Goal: Task Accomplishment & Management: Manage account settings

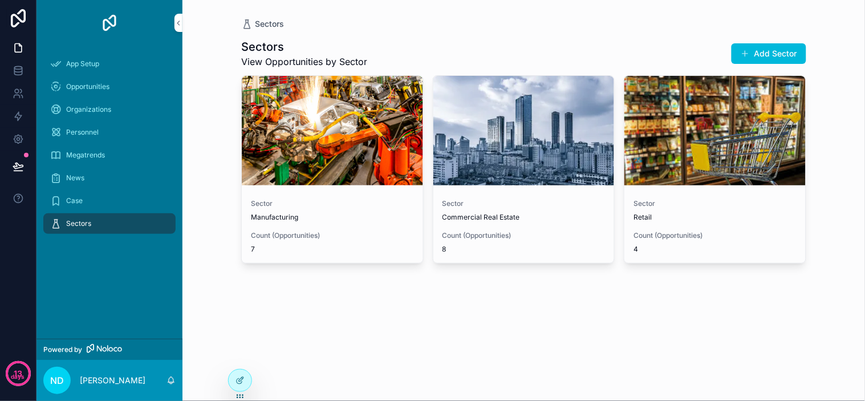
click at [370, 213] on span "Manufacturing" at bounding box center [332, 217] width 163 height 9
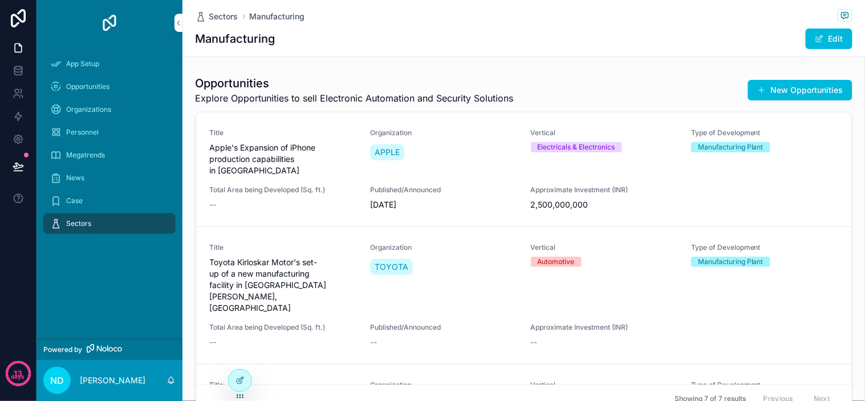
click at [98, 113] on span "Organizations" at bounding box center [88, 109] width 45 height 9
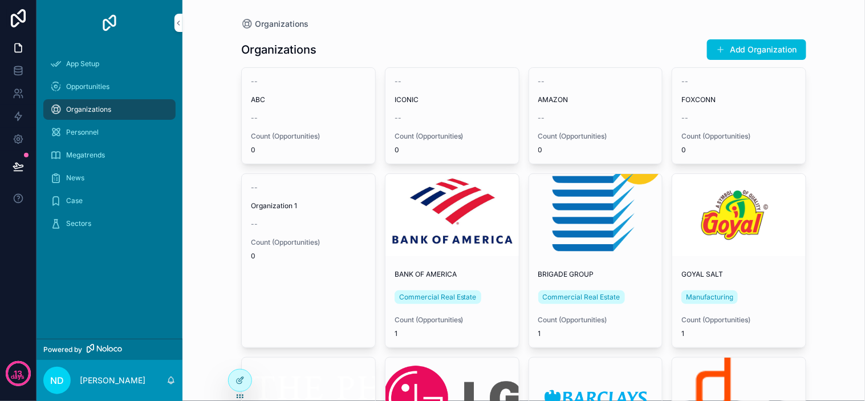
click at [826, 159] on div "Organizations Organizations Add Organization -- ABC -- Count (Opportunities) 0 …" at bounding box center [523, 200] width 683 height 401
click at [100, 87] on span "Opportunities" at bounding box center [87, 86] width 43 height 9
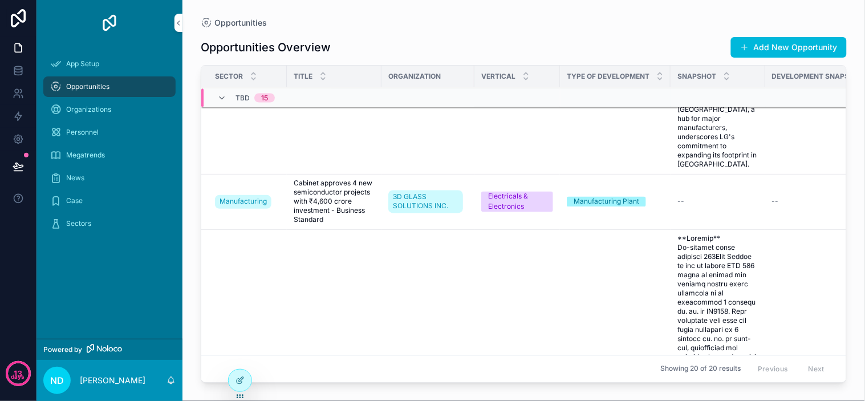
scroll to position [2278, 0]
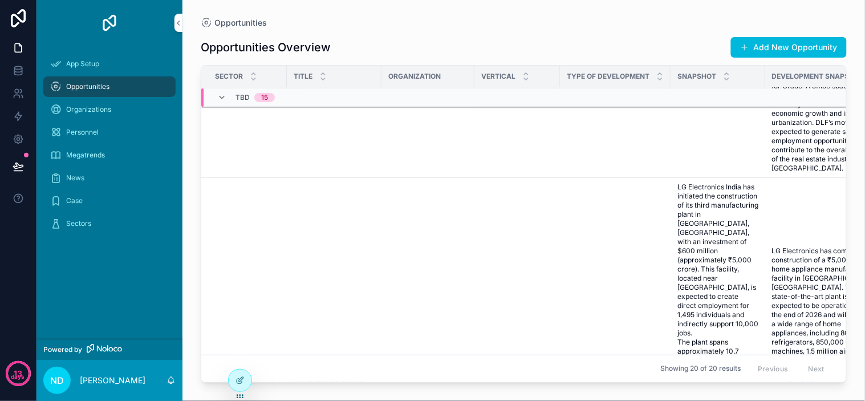
click at [396, 178] on td "LG" at bounding box center [428, 406] width 93 height 457
click at [238, 379] on icon at bounding box center [240, 380] width 9 height 9
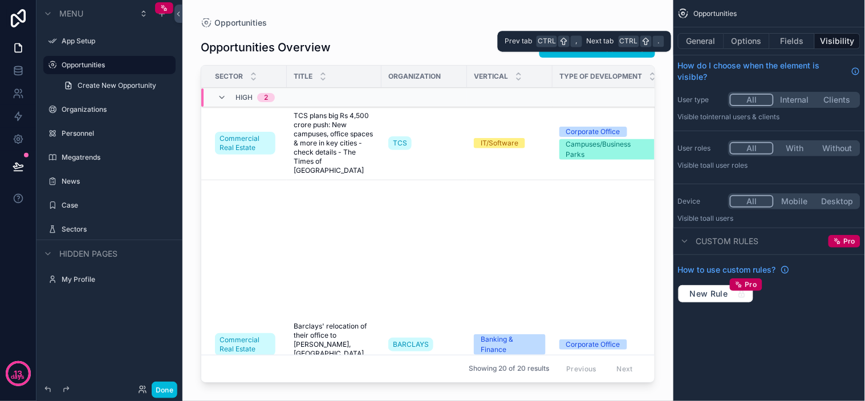
click at [780, 41] on button "Fields" at bounding box center [793, 41] width 46 height 16
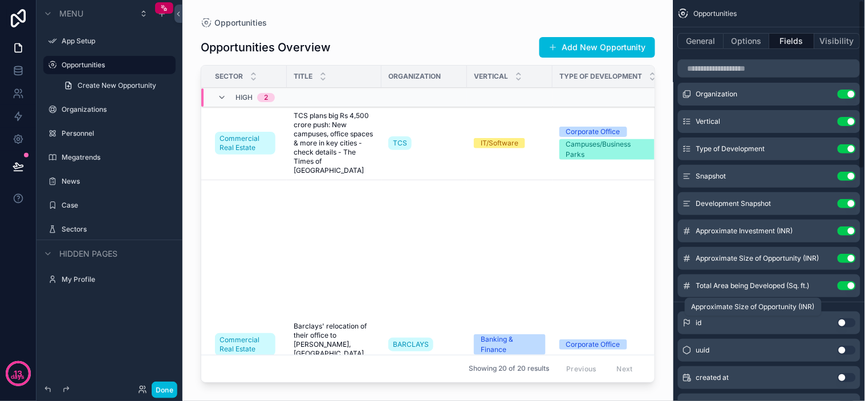
scroll to position [0, 0]
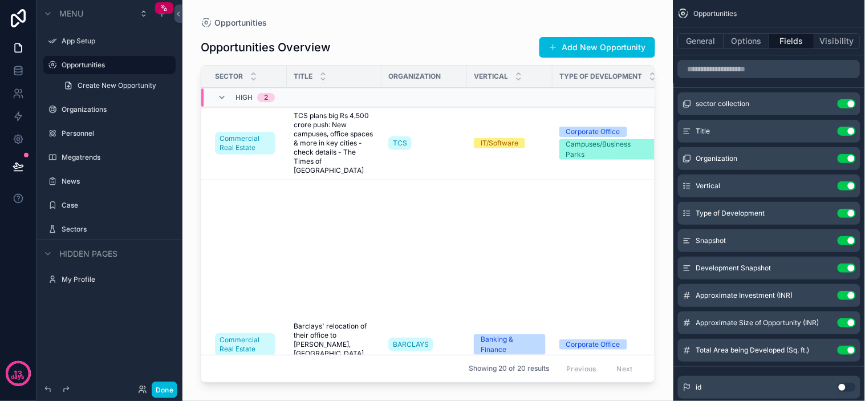
click at [843, 268] on button "Use setting" at bounding box center [847, 267] width 18 height 9
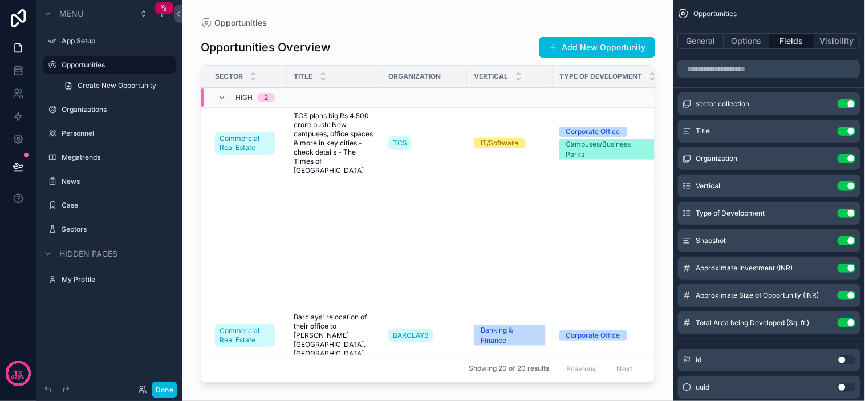
click at [847, 240] on button "Use setting" at bounding box center [847, 240] width 18 height 9
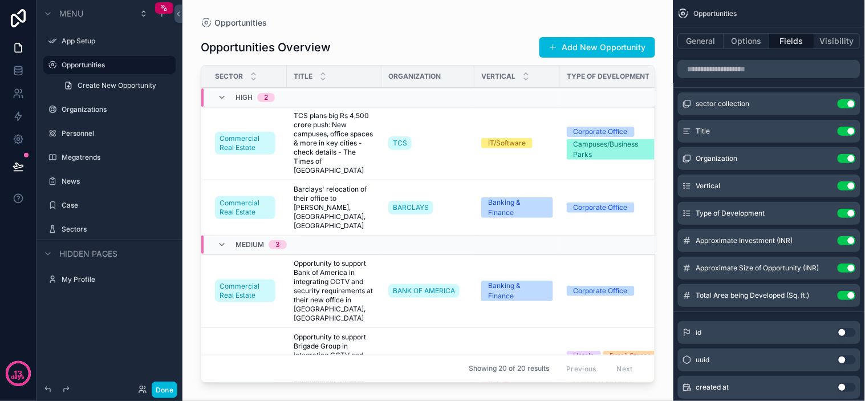
click at [437, 148] on div "scrollable content" at bounding box center [427, 193] width 491 height 387
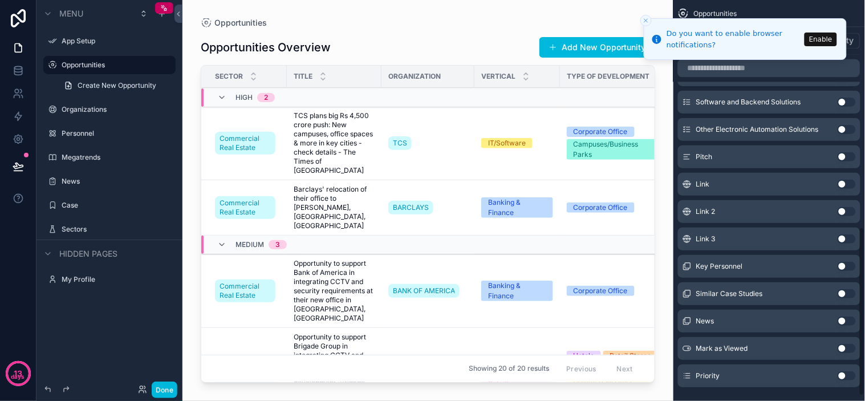
scroll to position [549, 0]
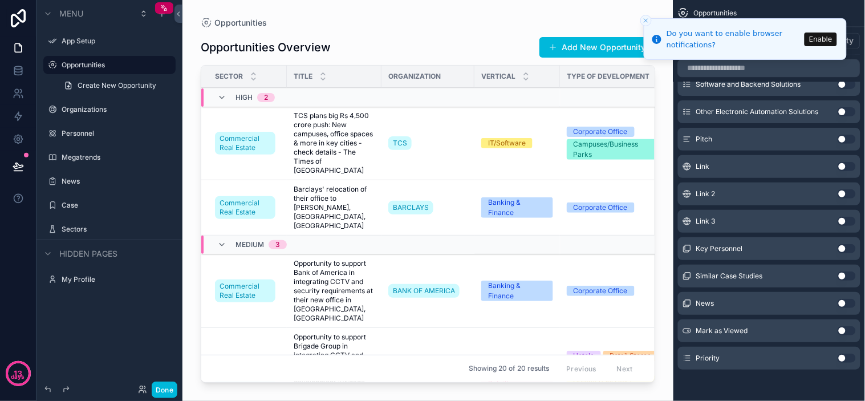
click at [843, 355] on button "Use setting" at bounding box center [847, 358] width 18 height 9
click at [847, 355] on button "Use setting" at bounding box center [847, 358] width 18 height 9
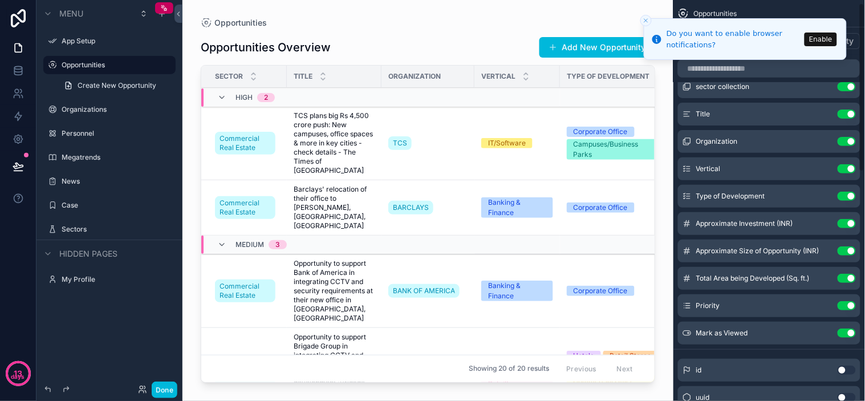
scroll to position [0, 0]
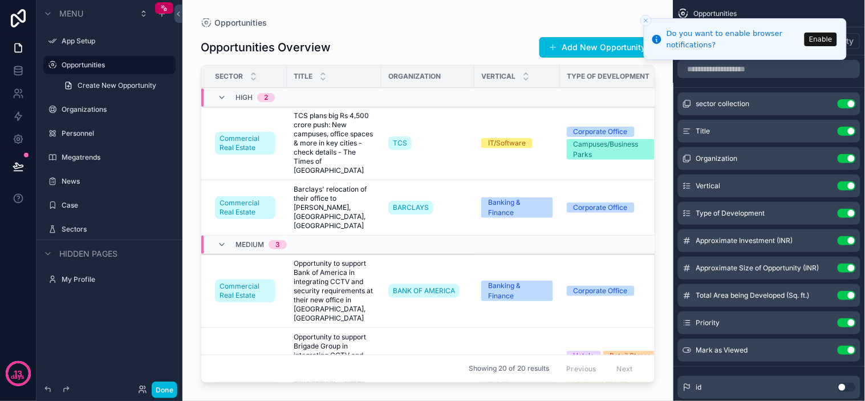
click at [646, 19] on icon "Close toast" at bounding box center [646, 20] width 7 height 7
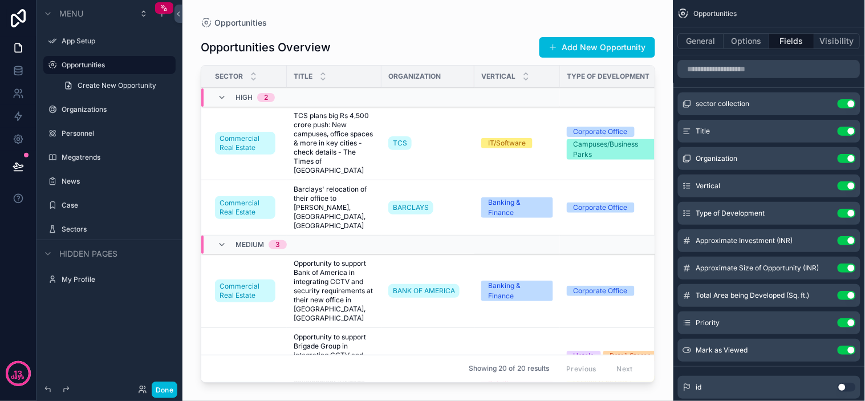
click at [457, 155] on td "TCS" at bounding box center [428, 144] width 93 height 74
click at [844, 269] on button "Use setting" at bounding box center [847, 267] width 18 height 9
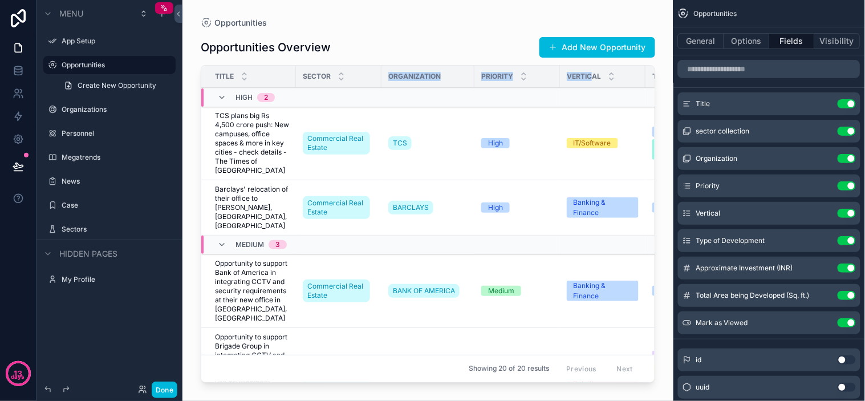
drag, startPoint x: 584, startPoint y: 80, endPoint x: 383, endPoint y: 82, distance: 200.8
click at [383, 82] on tr "Title Sector Organization Priority Vertical Type of Development Approximate Inv…" at bounding box center [676, 77] width 951 height 22
click at [477, 43] on div "Opportunities Overview Add New Opportunity" at bounding box center [428, 47] width 455 height 22
click at [387, 9] on div "Opportunities Opportunities Overview Add New Opportunity Title Sector Organizat…" at bounding box center [427, 193] width 491 height 387
click at [455, 25] on div "Opportunities" at bounding box center [428, 22] width 455 height 9
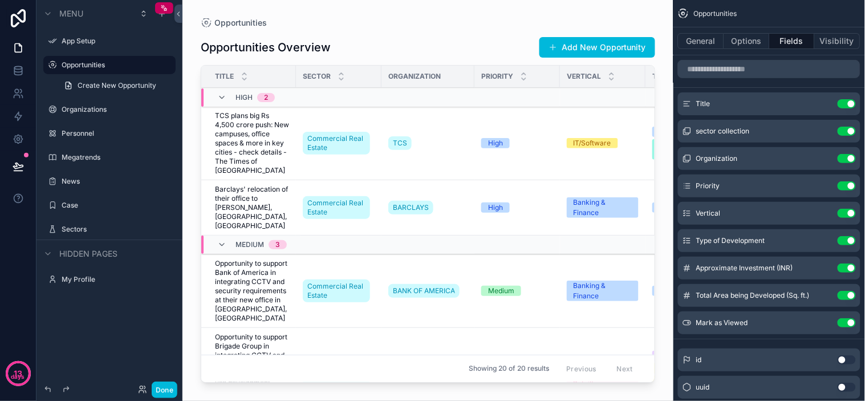
click at [502, 18] on div "Opportunities" at bounding box center [428, 22] width 455 height 9
click at [92, 129] on label "Personnel" at bounding box center [115, 133] width 107 height 9
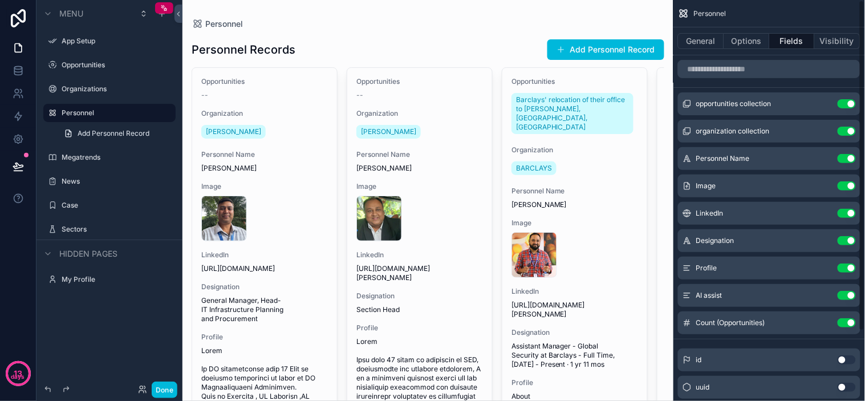
click at [697, 38] on button "General" at bounding box center [701, 41] width 46 height 16
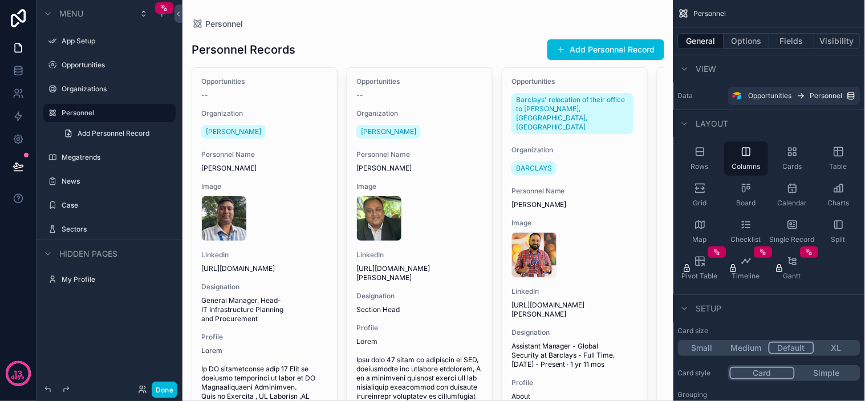
click at [794, 162] on span "Cards" at bounding box center [792, 166] width 19 height 9
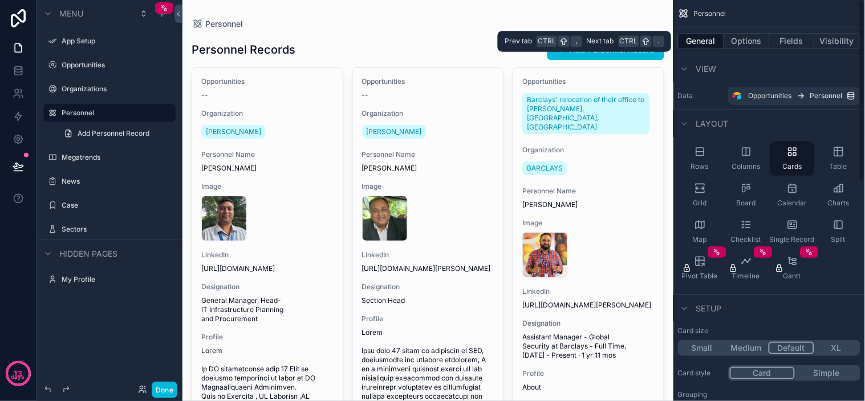
click at [787, 44] on button "Fields" at bounding box center [793, 41] width 46 height 16
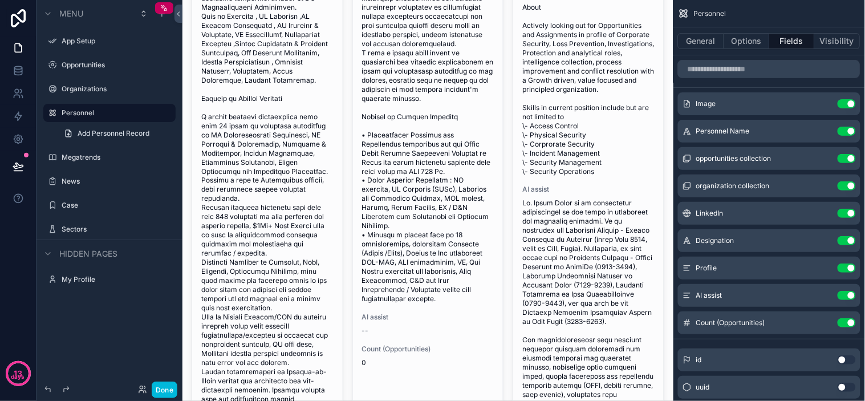
click at [847, 268] on button "Use setting" at bounding box center [847, 267] width 18 height 9
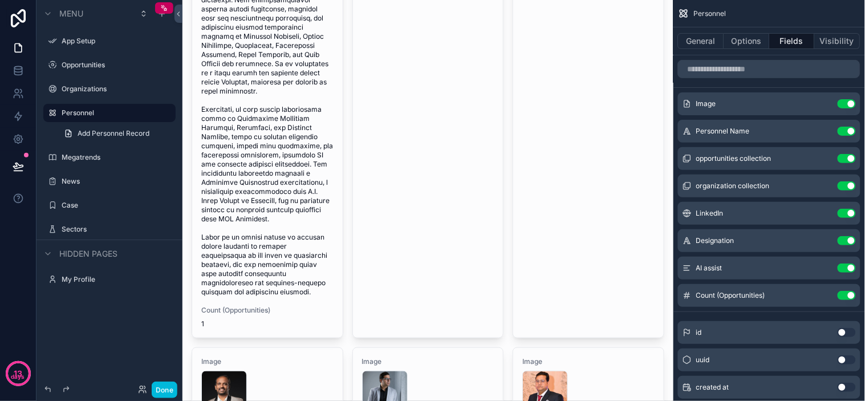
scroll to position [1267, 0]
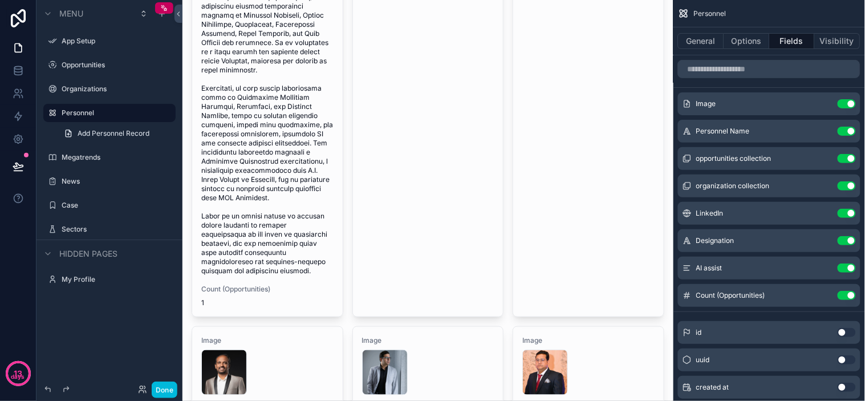
click at [845, 271] on button "Use setting" at bounding box center [847, 267] width 18 height 9
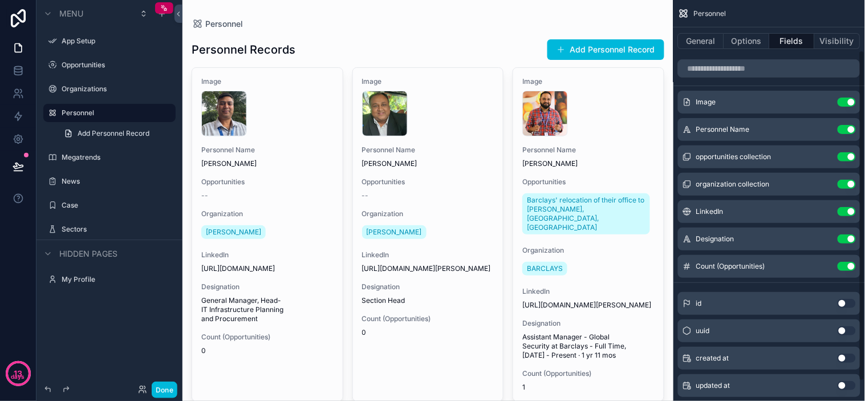
scroll to position [0, 0]
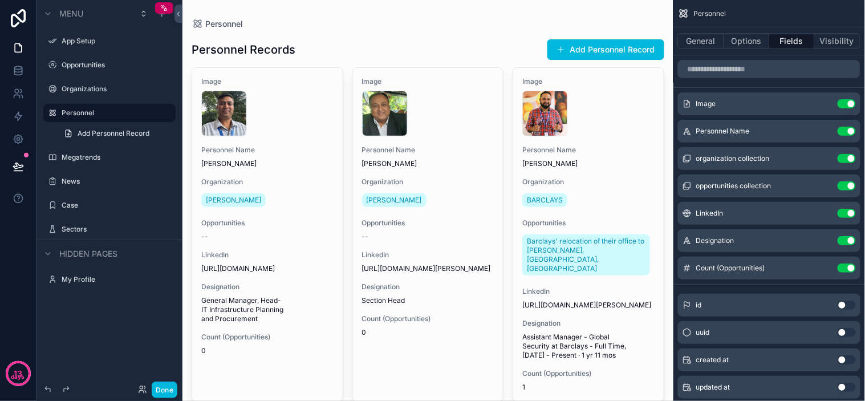
click at [0, 0] on icon "scrollable content" at bounding box center [0, 0] width 0 height 0
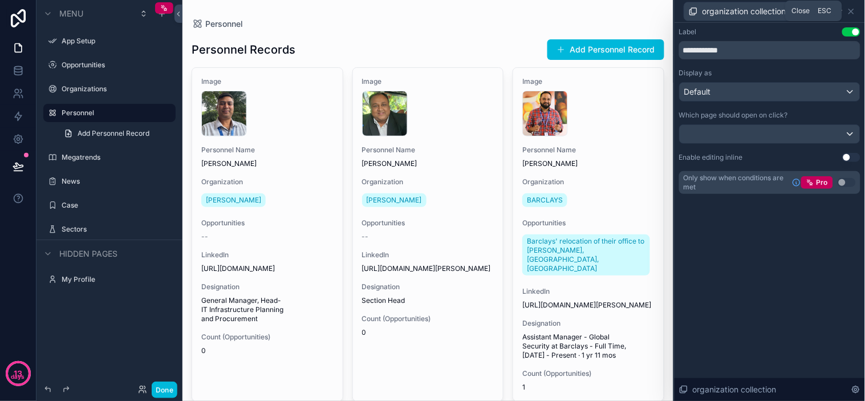
click at [849, 12] on icon at bounding box center [851, 11] width 9 height 9
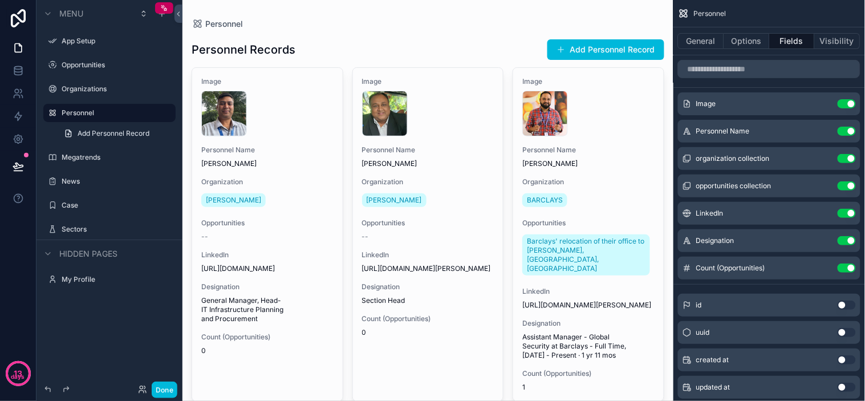
click at [846, 184] on button "Use setting" at bounding box center [847, 185] width 18 height 9
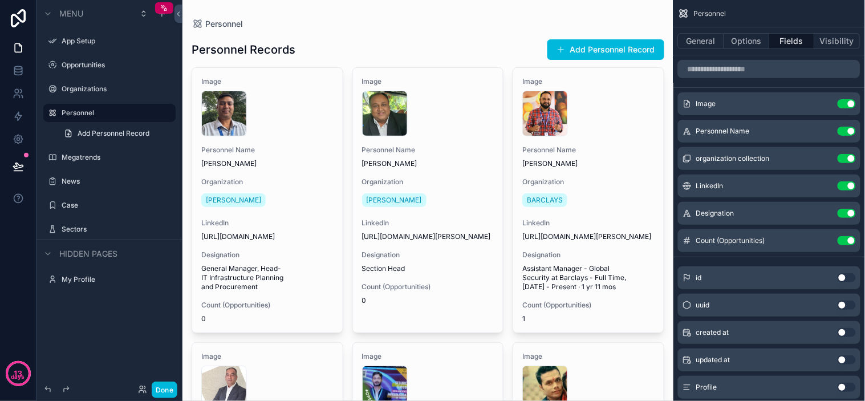
click at [848, 189] on button "Use setting" at bounding box center [847, 185] width 18 height 9
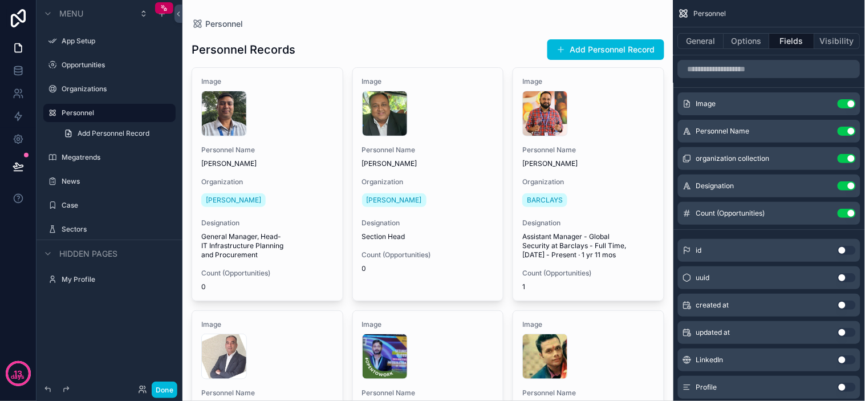
click at [0, 0] on icon "scrollable content" at bounding box center [0, 0] width 0 height 0
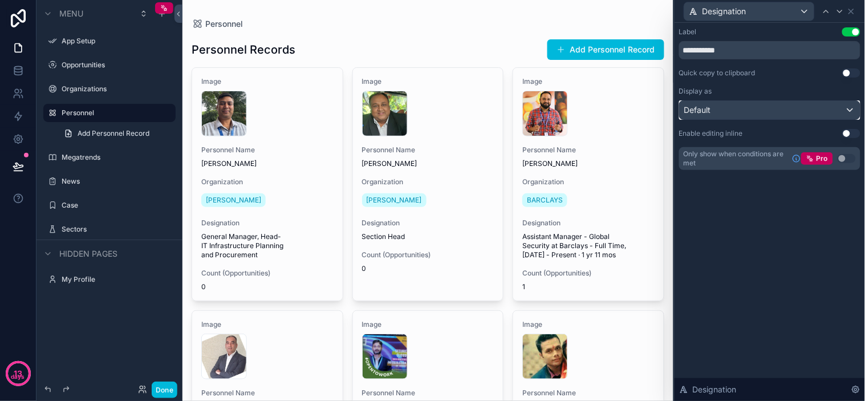
click at [774, 109] on div "Default" at bounding box center [770, 110] width 180 height 18
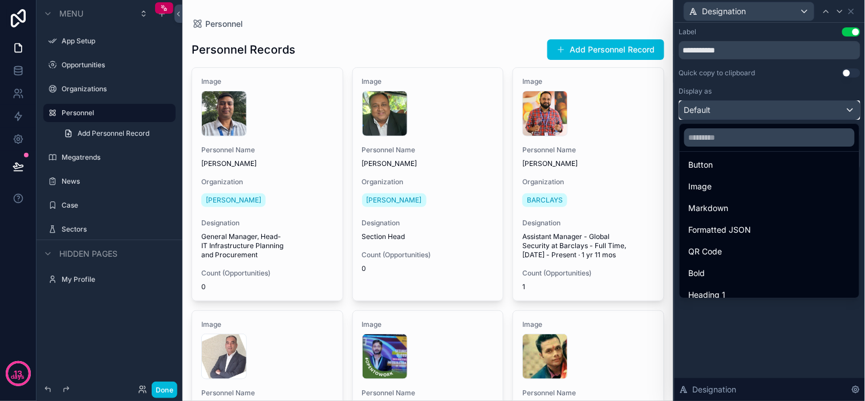
scroll to position [124, 0]
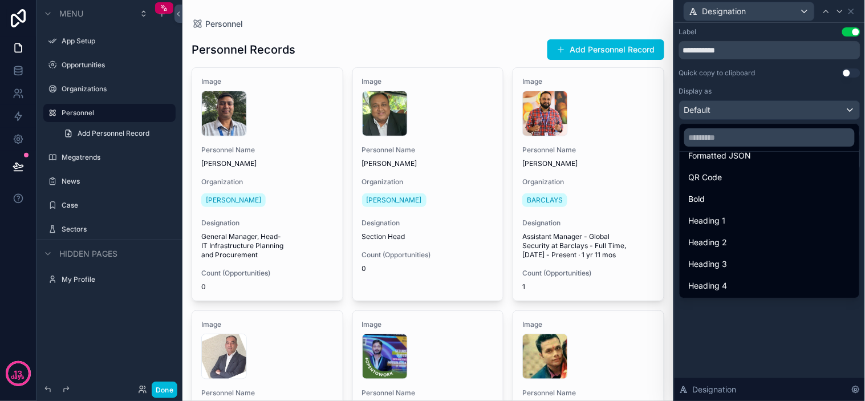
click at [751, 282] on div "Heading 4" at bounding box center [769, 286] width 161 height 14
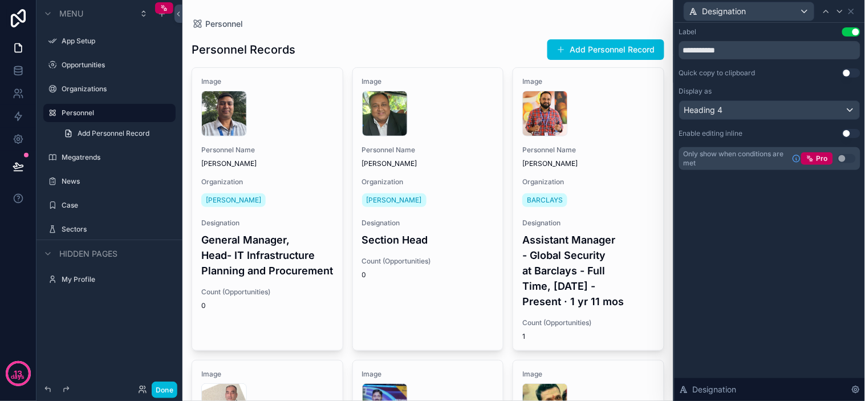
click at [731, 209] on div "**********" at bounding box center [770, 212] width 190 height 378
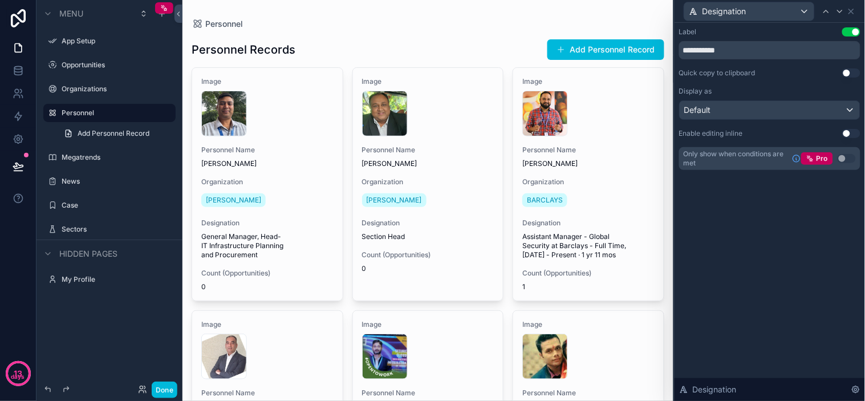
click at [853, 132] on button "Use setting" at bounding box center [851, 133] width 18 height 9
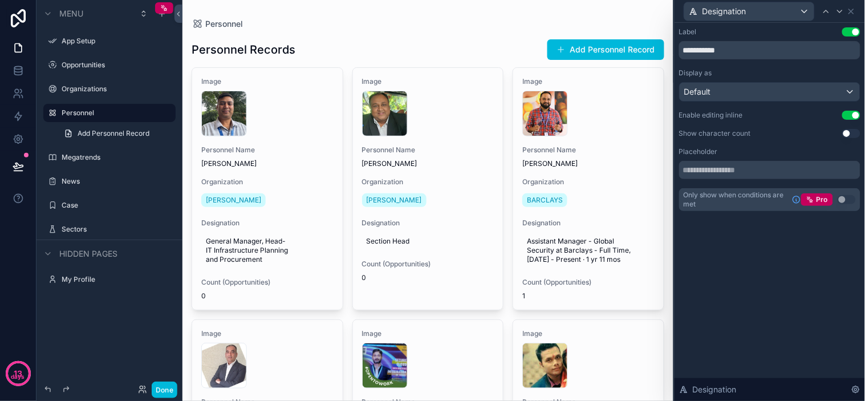
click at [589, 252] on span "Assistant Manager - Global Security at Barclays - Full Time, [DATE] - Present ·…" at bounding box center [588, 250] width 123 height 27
click at [788, 247] on div "**********" at bounding box center [770, 212] width 190 height 378
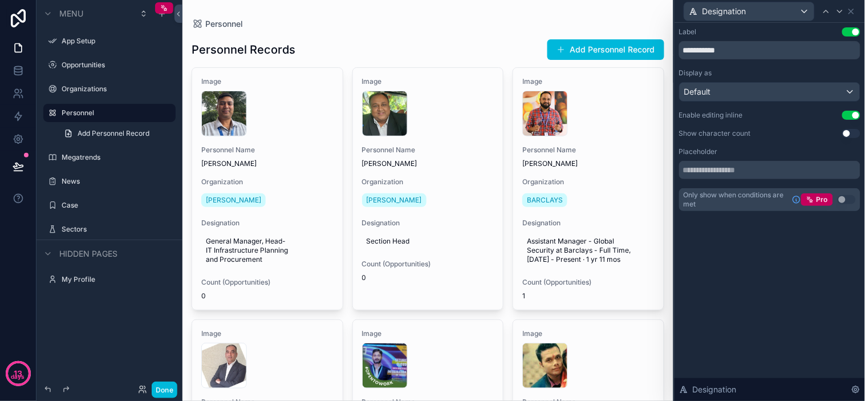
drag, startPoint x: 851, startPoint y: 115, endPoint x: 833, endPoint y: 121, distance: 19.5
click at [850, 115] on button "Use setting" at bounding box center [851, 115] width 18 height 9
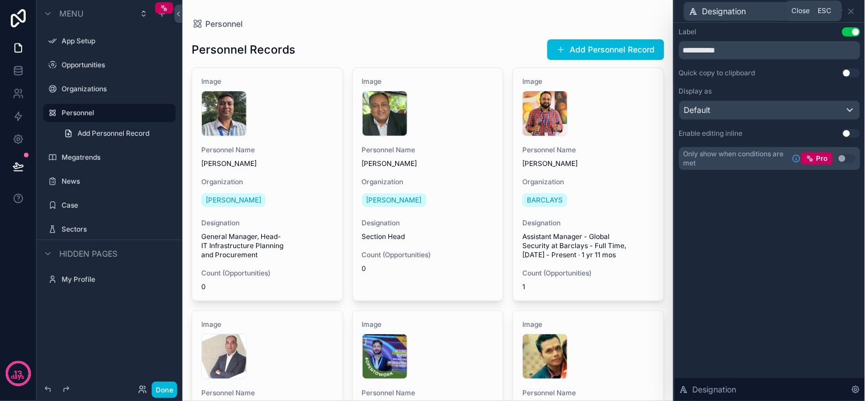
click at [852, 13] on icon at bounding box center [851, 11] width 9 height 9
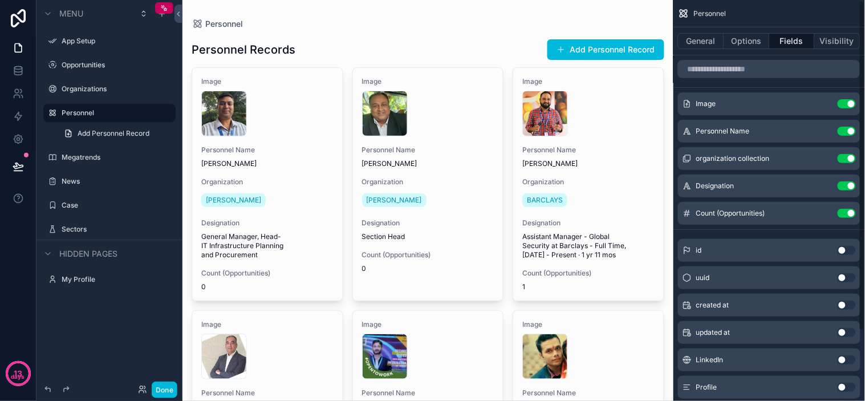
click at [470, 19] on div "Personnel" at bounding box center [428, 23] width 473 height 11
click at [93, 162] on div "Megatrends" at bounding box center [118, 157] width 112 height 9
click at [92, 159] on label "Megatrends" at bounding box center [115, 157] width 107 height 9
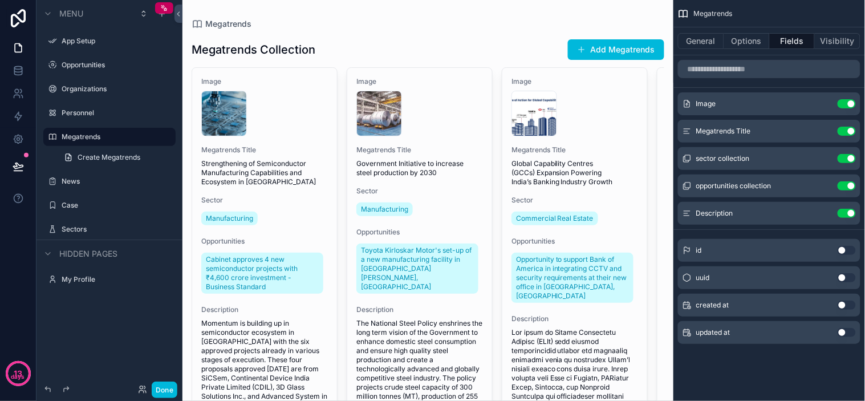
click at [0, 0] on icon "scrollable content" at bounding box center [0, 0] width 0 height 0
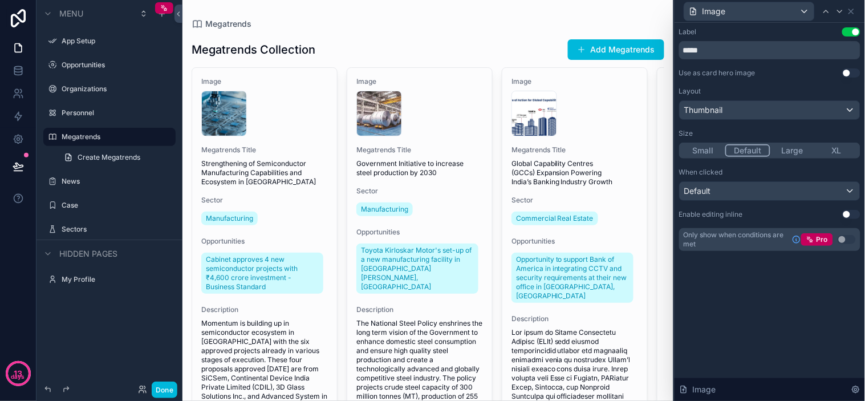
click at [850, 29] on button "Use setting" at bounding box center [851, 31] width 18 height 9
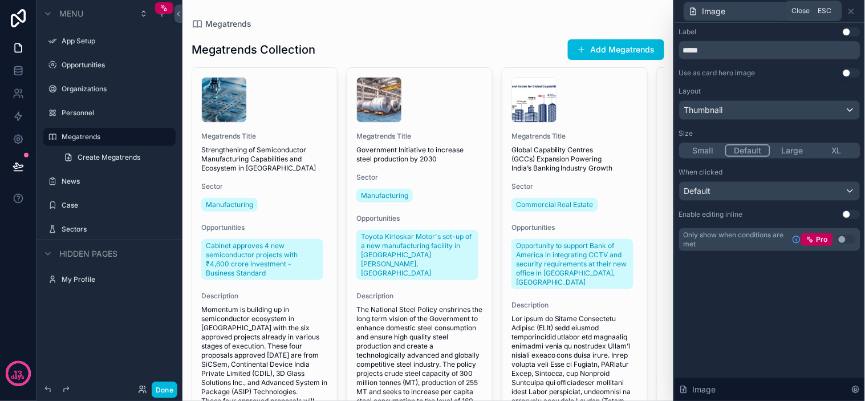
drag, startPoint x: 850, startPoint y: 7, endPoint x: 850, endPoint y: 18, distance: 10.8
click at [850, 7] on icon at bounding box center [851, 11] width 9 height 9
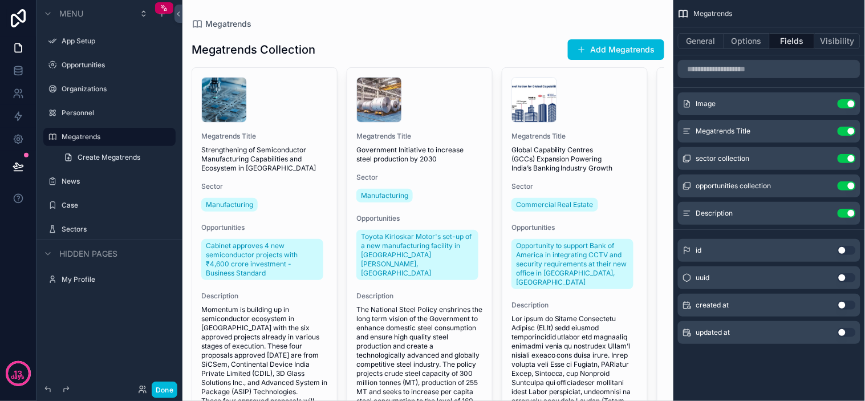
click at [0, 0] on icon "scrollable content" at bounding box center [0, 0] width 0 height 0
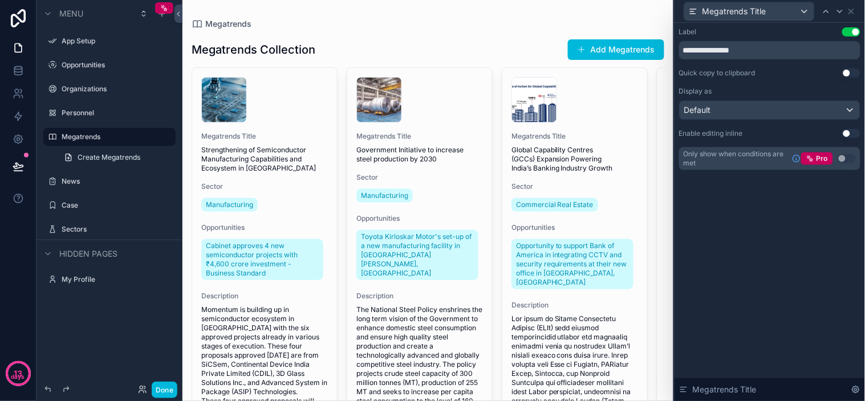
click at [855, 33] on button "Use setting" at bounding box center [851, 31] width 18 height 9
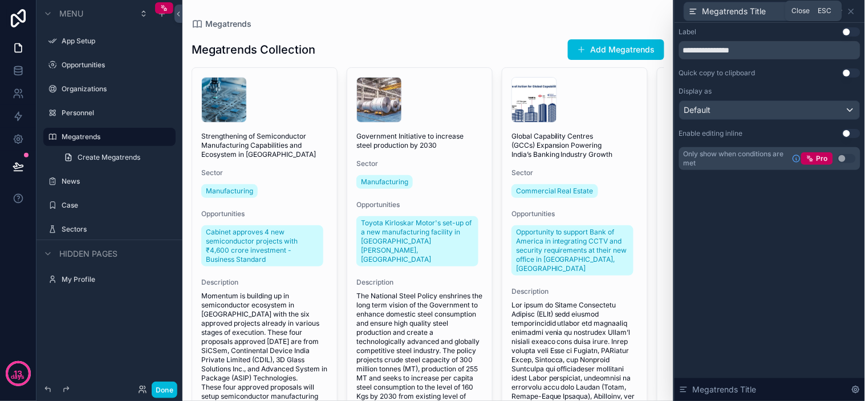
click at [856, 10] on icon at bounding box center [851, 11] width 9 height 9
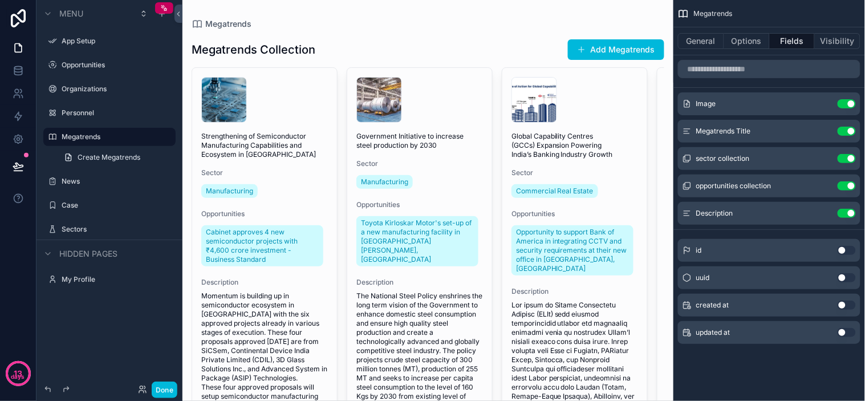
click at [0, 0] on icon "scrollable content" at bounding box center [0, 0] width 0 height 0
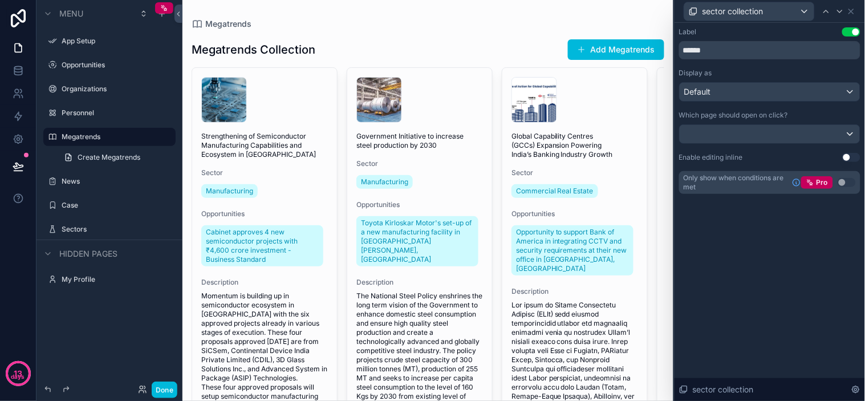
click at [850, 32] on button "Use setting" at bounding box center [851, 31] width 18 height 9
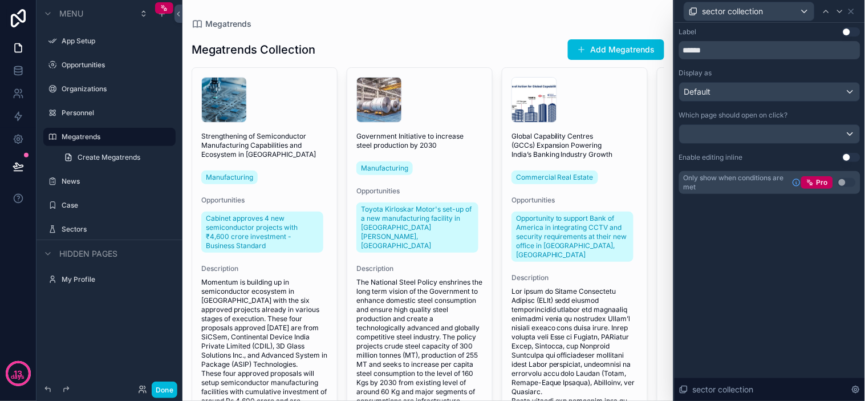
click at [784, 230] on div "Label Use setting ****** Display as Default Which page should open on click? En…" at bounding box center [770, 212] width 190 height 378
click at [847, 9] on icon at bounding box center [851, 11] width 9 height 9
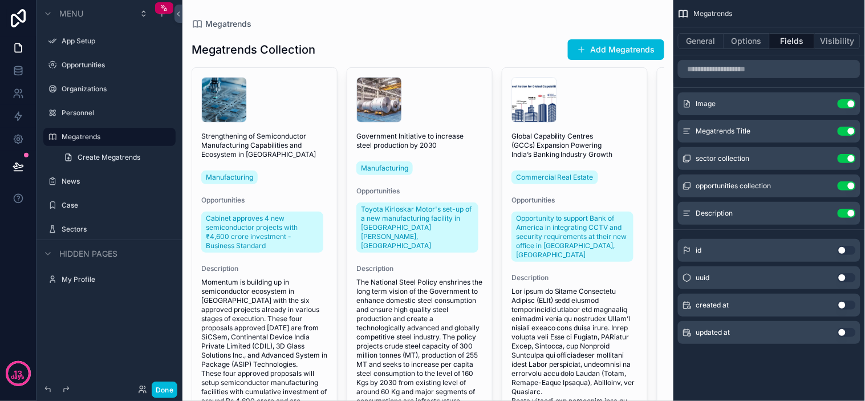
click at [0, 0] on icon "scrollable content" at bounding box center [0, 0] width 0 height 0
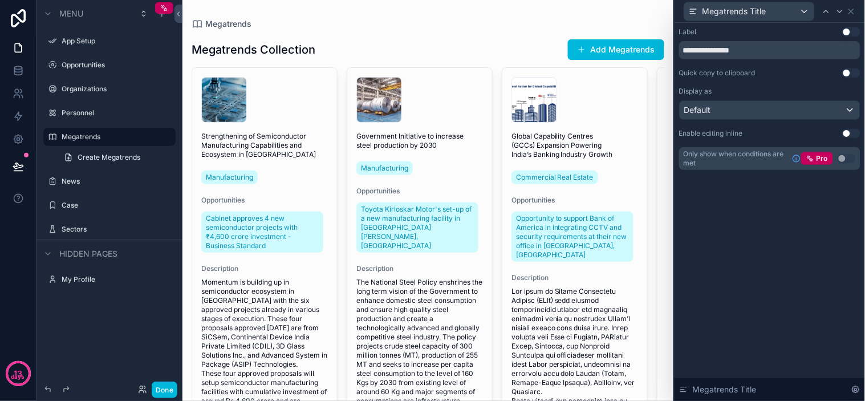
click at [858, 9] on div "Megatrends Title" at bounding box center [769, 11] width 181 height 22
click at [856, 7] on icon at bounding box center [851, 11] width 9 height 9
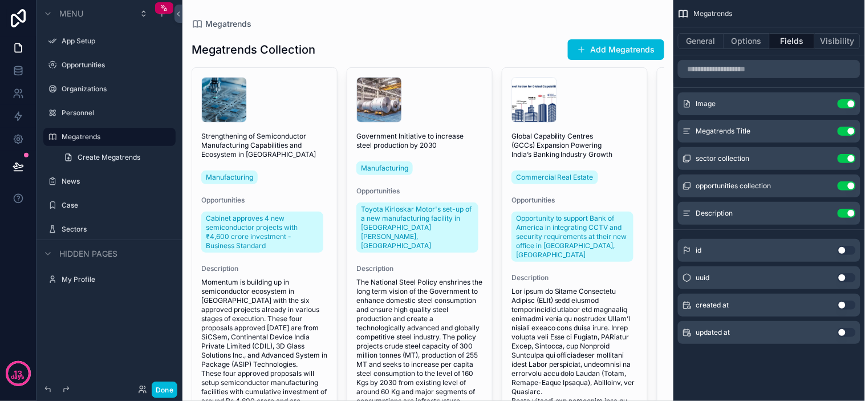
click at [851, 212] on button "Use setting" at bounding box center [847, 213] width 18 height 9
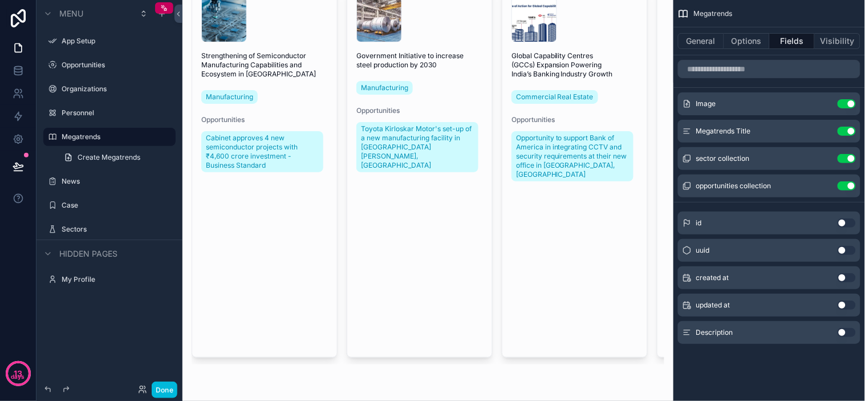
click at [853, 189] on button "Use setting" at bounding box center [847, 185] width 18 height 9
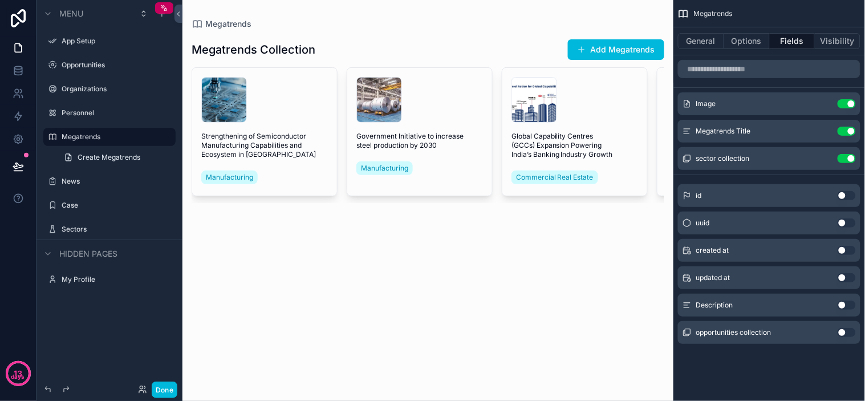
click at [776, 361] on div "Megatrends General Options Fields Visibility Image Use setting Megatrends Title…" at bounding box center [770, 188] width 192 height 376
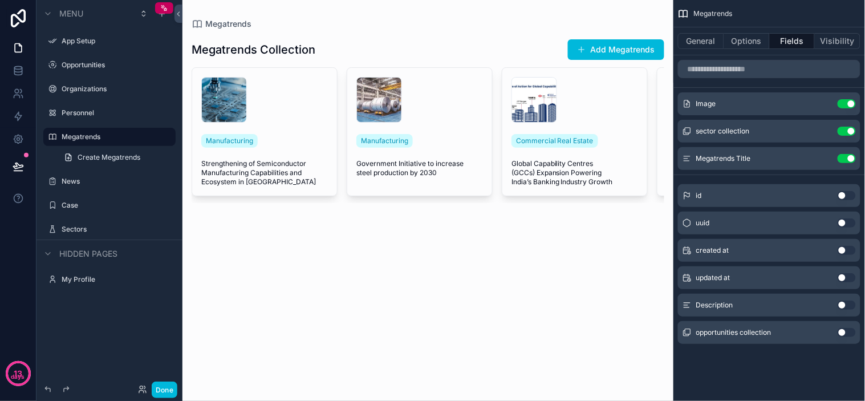
click at [0, 0] on icon "scrollable content" at bounding box center [0, 0] width 0 height 0
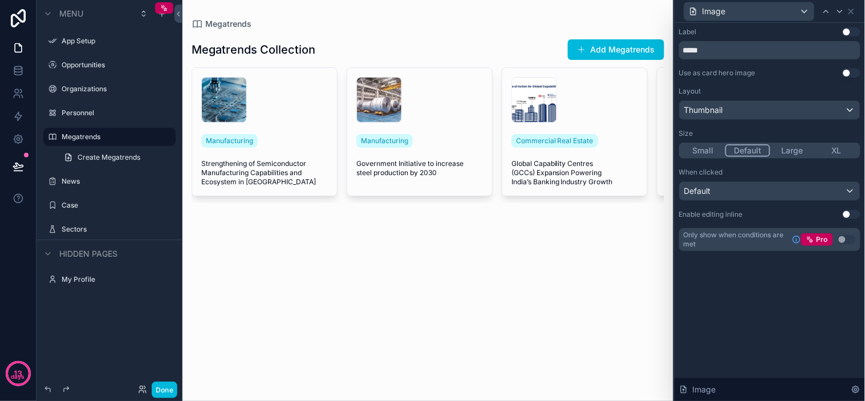
click at [845, 76] on button "Use setting" at bounding box center [851, 72] width 18 height 9
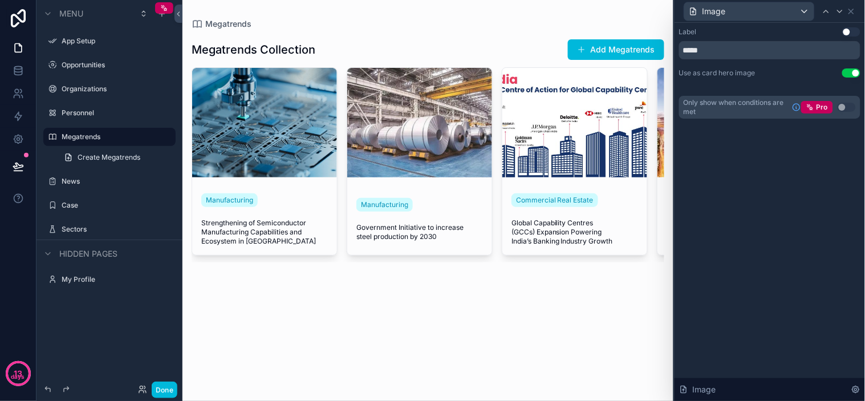
click at [794, 79] on div "Label Use setting ***** Use as card hero image Use setting Only show when condi…" at bounding box center [769, 72] width 181 height 91
click at [803, 77] on div "Label Use setting ***** Use as card hero image Use setting Only show when condi…" at bounding box center [769, 72] width 181 height 91
click at [805, 76] on div "Use as card hero image Use setting" at bounding box center [769, 72] width 181 height 9
click at [797, 78] on div "Label Use setting ***** Use as card hero image Use setting Only show when condi…" at bounding box center [769, 72] width 181 height 91
click at [809, 78] on div "Label Use setting ***** Use as card hero image Use setting Only show when condi…" at bounding box center [769, 72] width 181 height 91
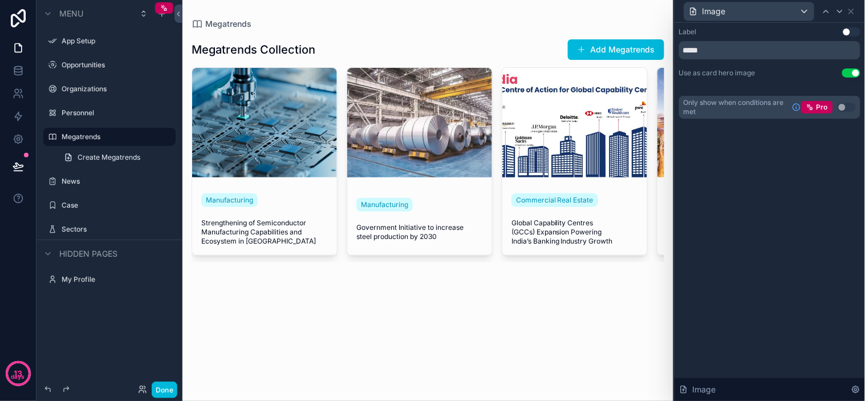
click at [814, 76] on div "Use as card hero image Use setting" at bounding box center [769, 72] width 181 height 9
click at [802, 76] on div "Use as card hero image Use setting" at bounding box center [769, 72] width 181 height 9
click at [814, 76] on div "Use as card hero image Use setting" at bounding box center [769, 72] width 181 height 9
click at [820, 75] on div "Use as card hero image Use setting" at bounding box center [769, 72] width 181 height 9
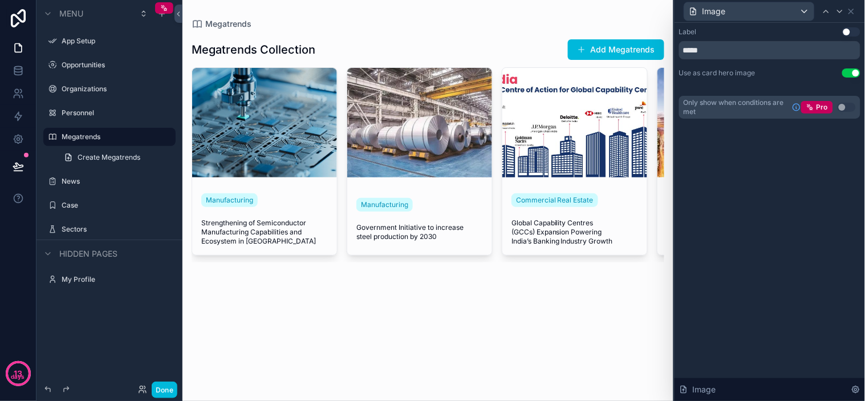
click at [808, 75] on div "Use as card hero image Use setting" at bounding box center [769, 72] width 181 height 9
click at [818, 76] on div "Use as card hero image Use setting" at bounding box center [769, 72] width 181 height 9
drag, startPoint x: 822, startPoint y: 76, endPoint x: 798, endPoint y: 75, distance: 24.0
click at [818, 75] on div "Use as card hero image Use setting" at bounding box center [769, 72] width 181 height 9
click at [798, 75] on div "Use as card hero image Use setting" at bounding box center [769, 72] width 181 height 9
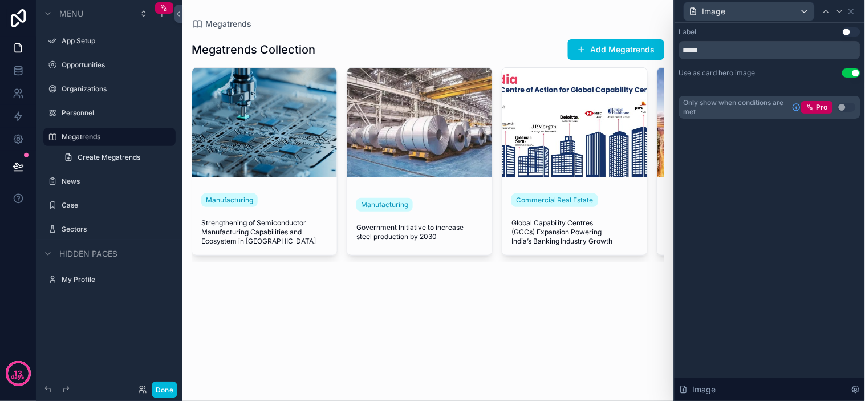
click at [812, 73] on div "Use as card hero image Use setting" at bounding box center [769, 72] width 181 height 9
click at [852, 10] on icon at bounding box center [851, 11] width 5 height 5
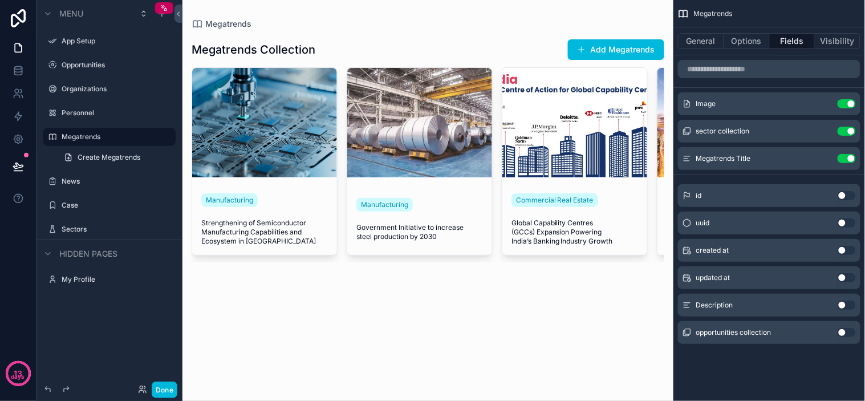
click at [166, 389] on button "Done" at bounding box center [165, 390] width 26 height 17
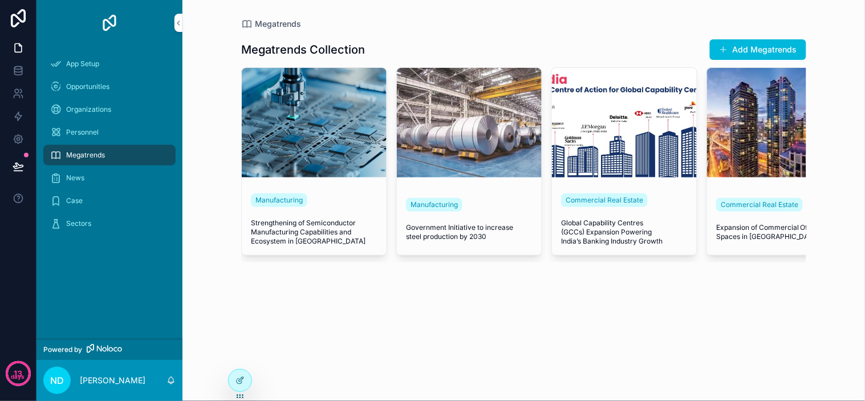
click at [123, 129] on div "Personnel" at bounding box center [109, 132] width 119 height 18
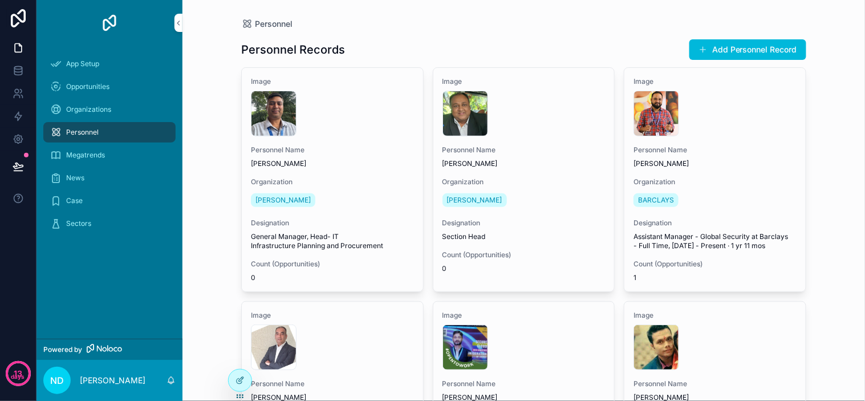
click at [118, 169] on div "News" at bounding box center [109, 178] width 119 height 18
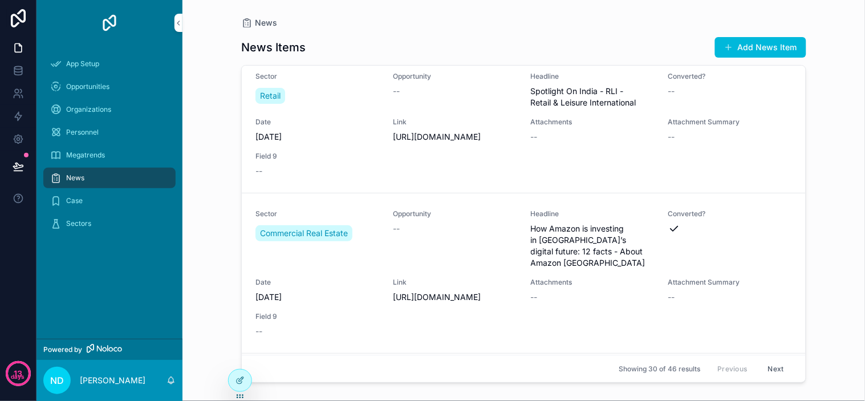
scroll to position [760, 0]
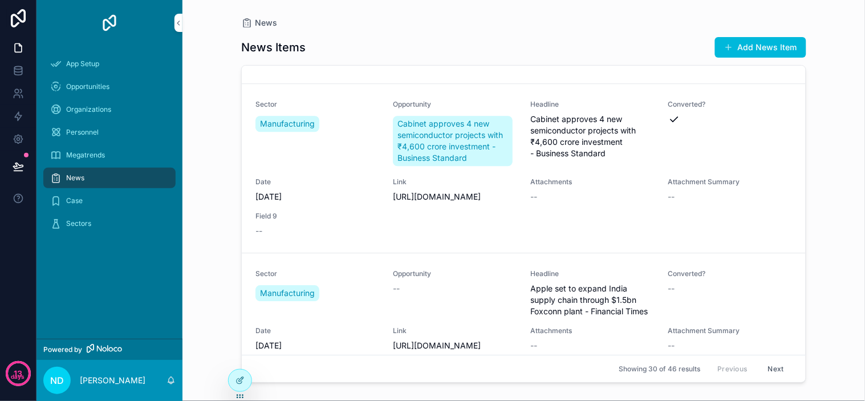
click at [96, 201] on div "Case" at bounding box center [109, 201] width 119 height 18
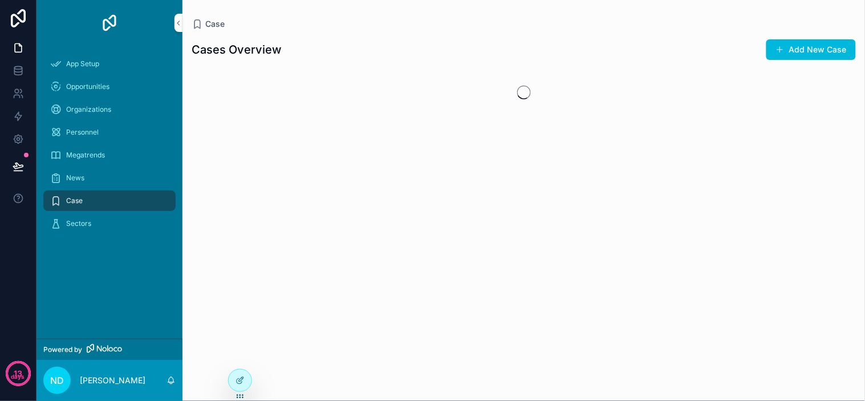
click at [114, 113] on div "Organizations" at bounding box center [109, 109] width 119 height 18
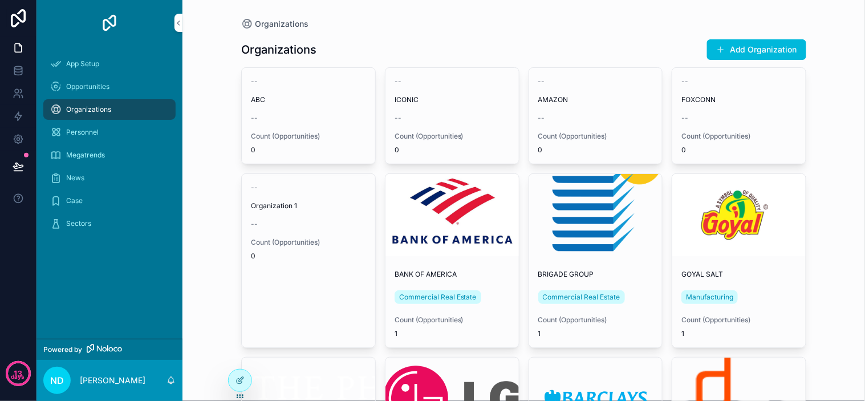
click at [115, 90] on div "Opportunities" at bounding box center [109, 87] width 119 height 18
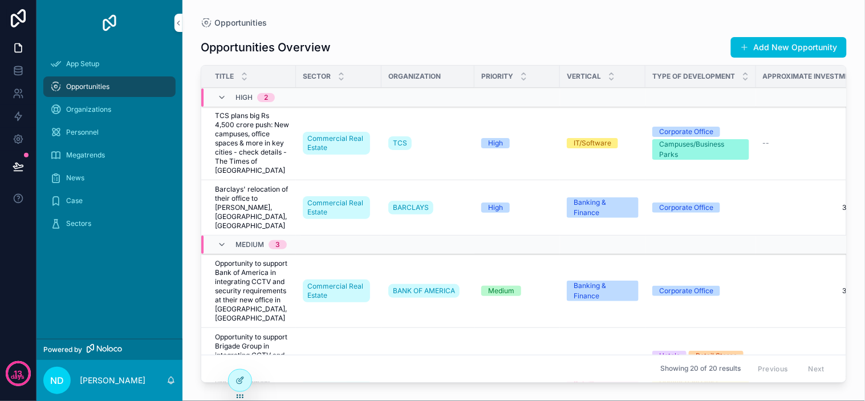
click at [379, 40] on div "Opportunities Overview Add New Opportunity" at bounding box center [524, 47] width 646 height 22
click at [92, 110] on span "Organizations" at bounding box center [88, 109] width 45 height 9
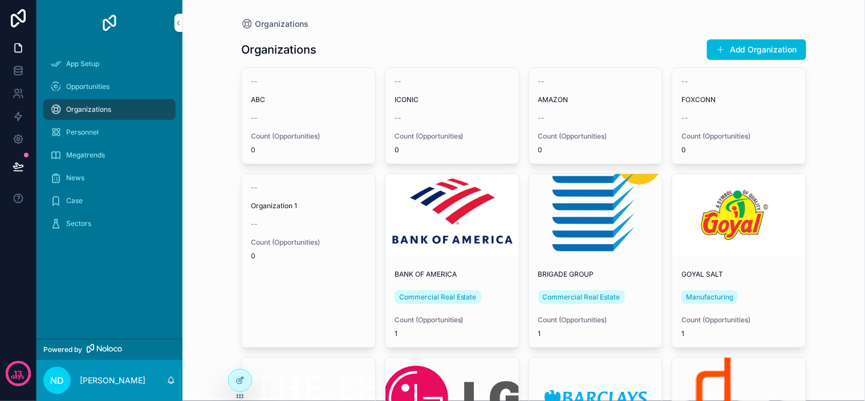
click at [431, 41] on div "Organizations Add Organization" at bounding box center [523, 50] width 565 height 22
click at [206, 135] on div "Organizations Organizations Add Organization -- ABC -- Count (Opportunities) 0 …" at bounding box center [523, 200] width 683 height 401
click at [221, 181] on div "Organizations Organizations Add Organization -- ABC -- Count (Opportunities) 0 …" at bounding box center [523, 200] width 683 height 401
click at [241, 378] on icon at bounding box center [240, 380] width 9 height 9
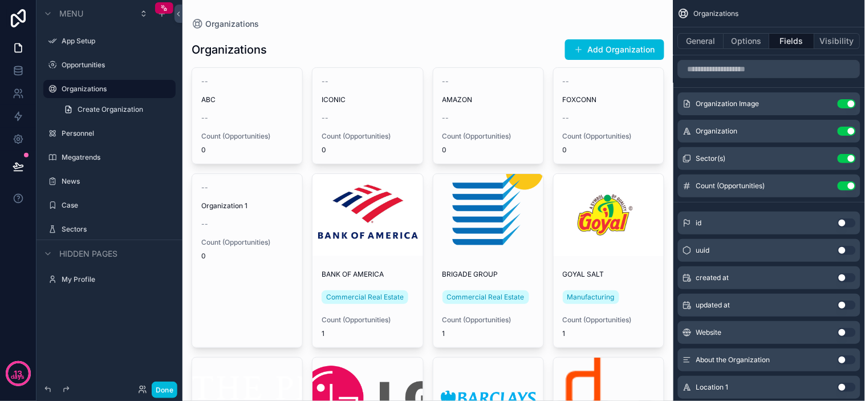
click at [225, 52] on h1 "Organizations" at bounding box center [229, 50] width 75 height 16
click at [227, 50] on h1 "Organizations" at bounding box center [229, 50] width 75 height 16
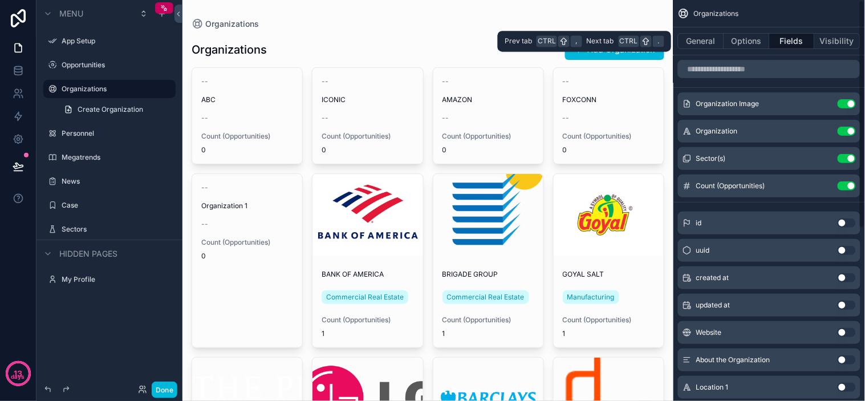
click at [705, 41] on button "General" at bounding box center [701, 41] width 46 height 16
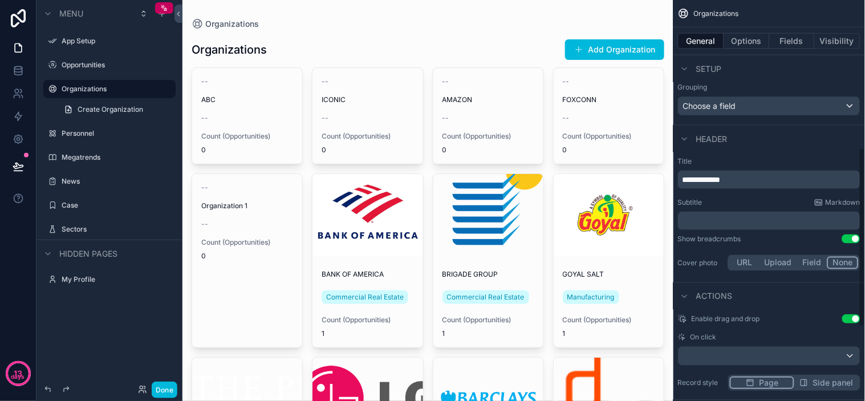
scroll to position [380, 0]
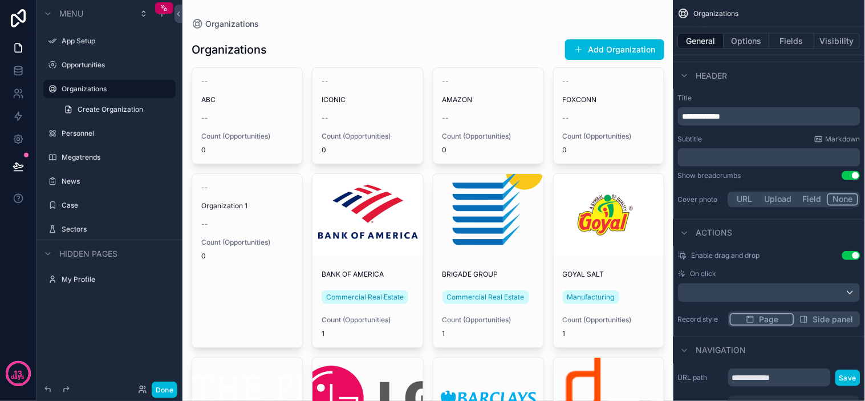
click at [851, 255] on button "Use setting" at bounding box center [851, 255] width 18 height 9
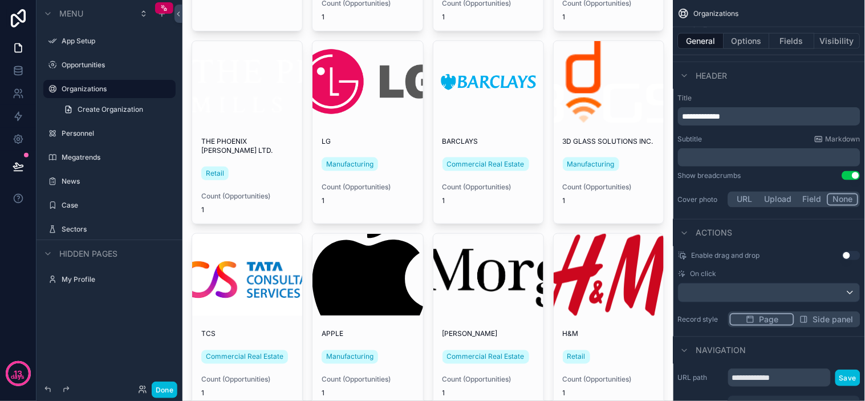
scroll to position [0, 0]
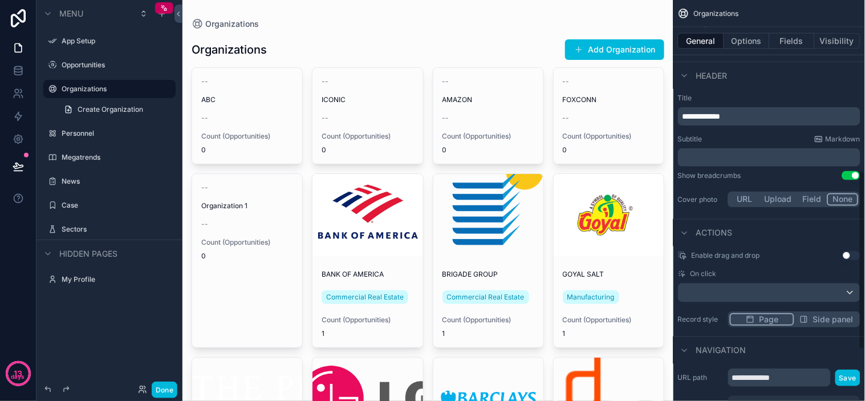
click at [851, 251] on button "Use setting" at bounding box center [851, 255] width 18 height 9
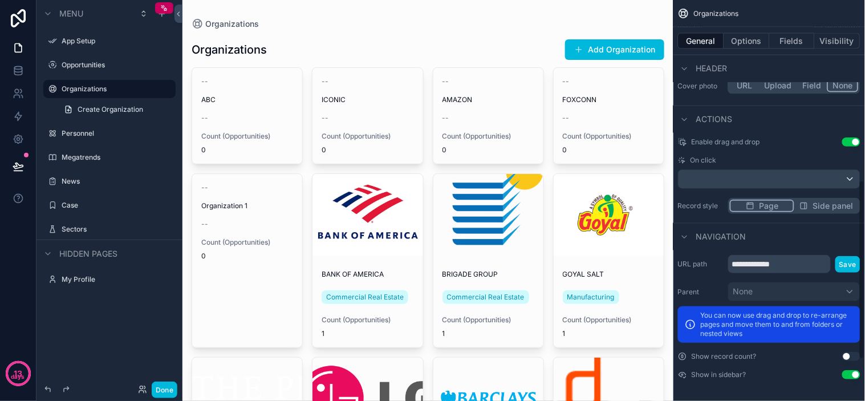
scroll to position [494, 0]
click at [788, 327] on p "You can now use drag and drop to re-arrange pages and move them to and from fol…" at bounding box center [777, 323] width 153 height 27
click at [805, 323] on p "You can now use drag and drop to re-arrange pages and move them to and from fol…" at bounding box center [777, 323] width 153 height 27
click at [818, 322] on p "You can now use drag and drop to re-arrange pages and move them to and from fol…" at bounding box center [777, 323] width 153 height 27
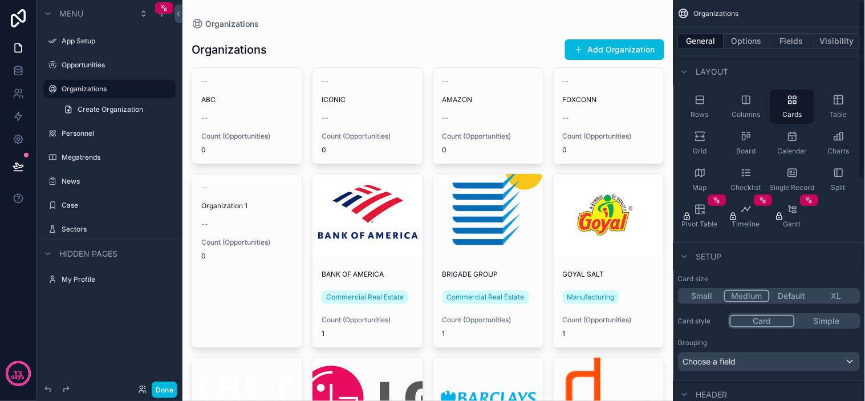
scroll to position [0, 0]
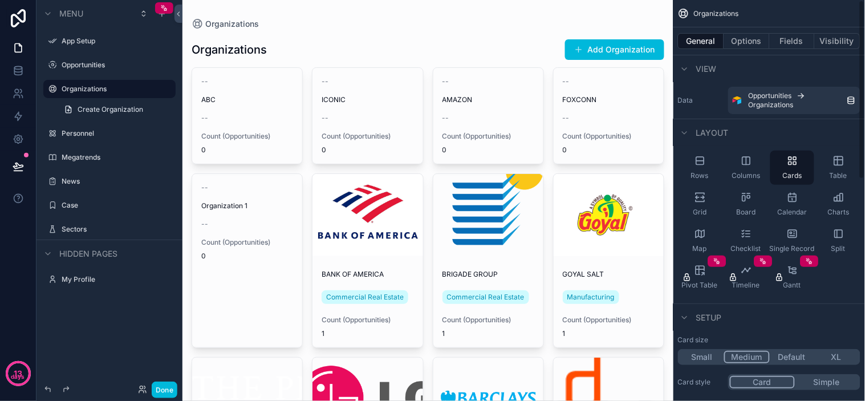
click at [703, 72] on span "View" at bounding box center [706, 68] width 21 height 11
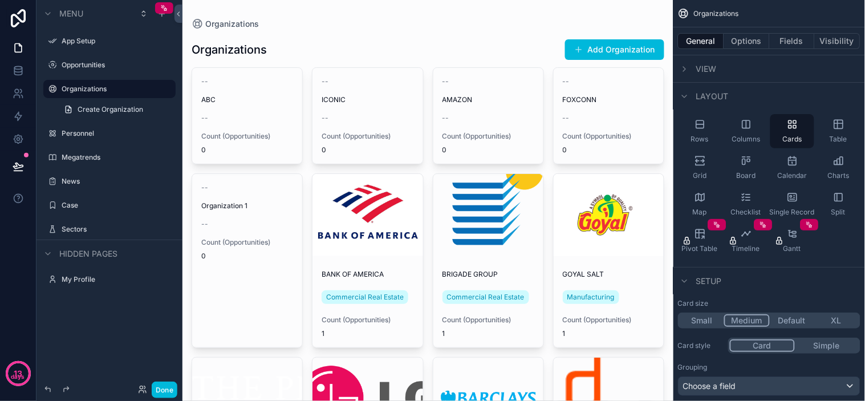
click at [705, 70] on span "View" at bounding box center [706, 68] width 21 height 11
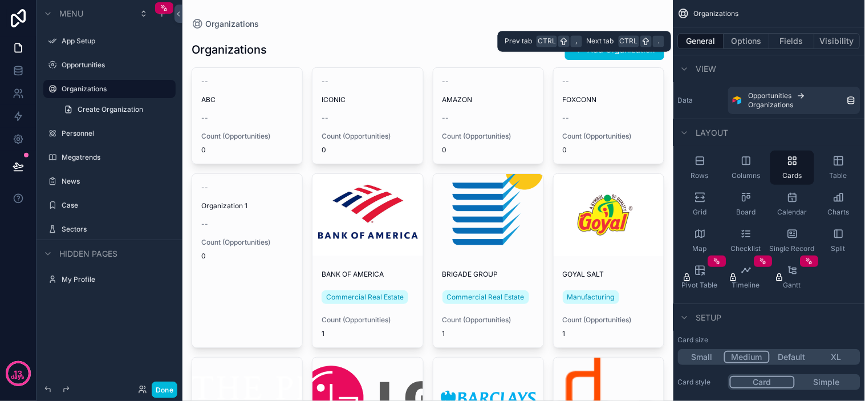
click at [751, 46] on button "Options" at bounding box center [747, 41] width 46 height 16
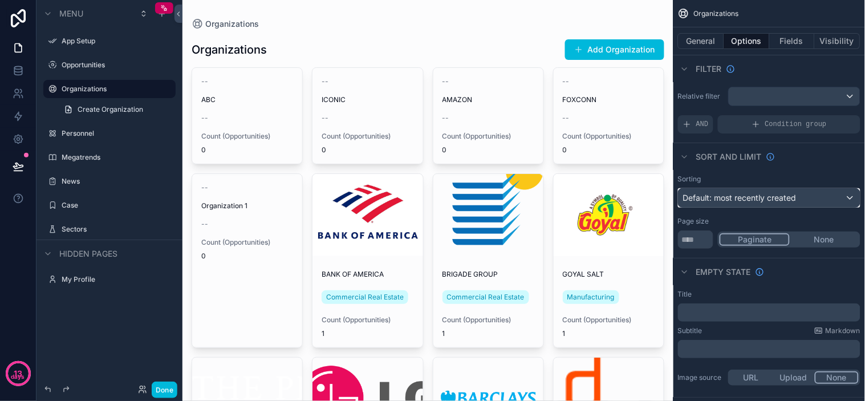
click at [756, 201] on span "Default: most recently created" at bounding box center [739, 198] width 113 height 10
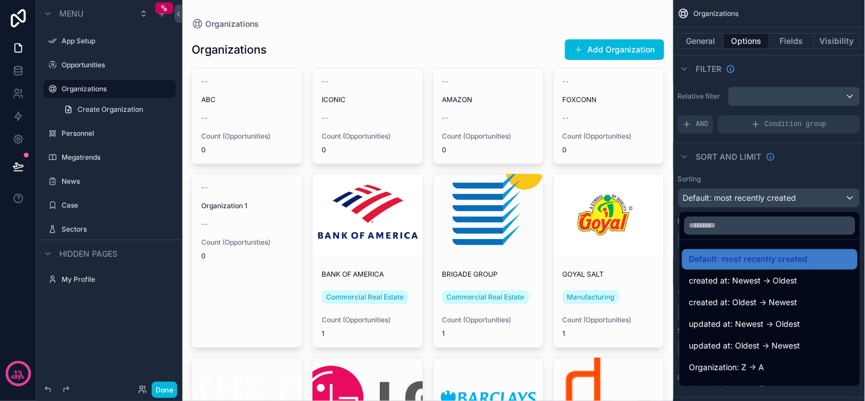
click at [765, 197] on div "scrollable content" at bounding box center [432, 200] width 865 height 401
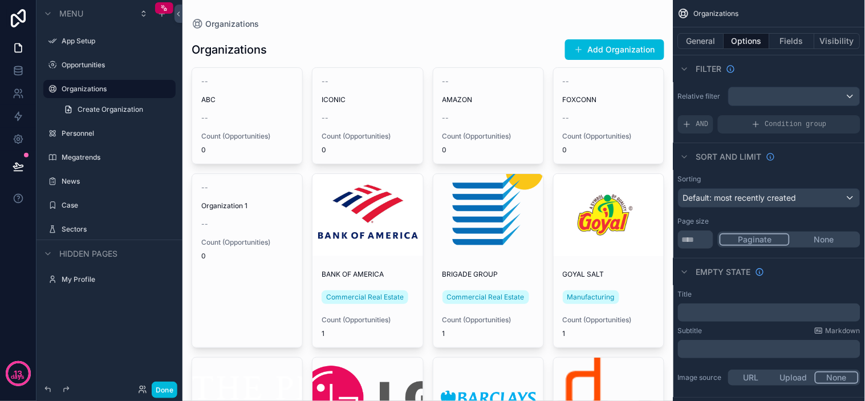
click at [791, 42] on button "Fields" at bounding box center [793, 41] width 46 height 16
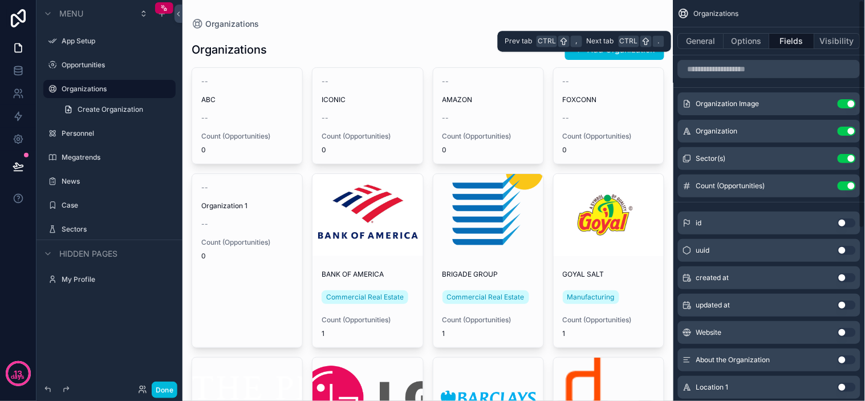
click at [834, 43] on button "Visibility" at bounding box center [838, 41] width 46 height 16
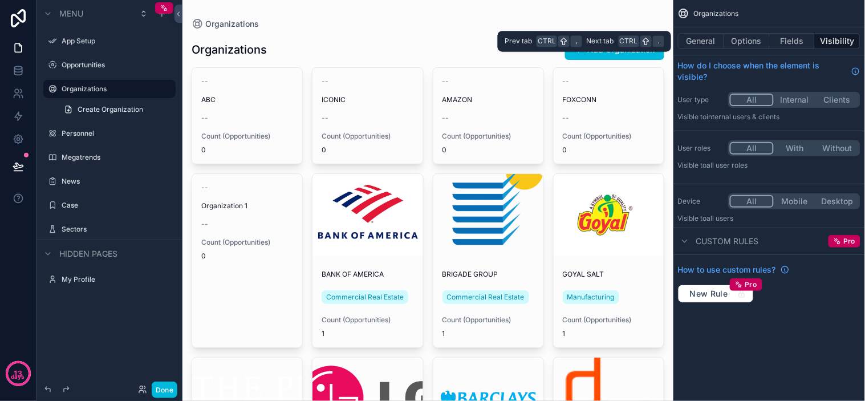
click at [709, 46] on button "General" at bounding box center [701, 41] width 46 height 16
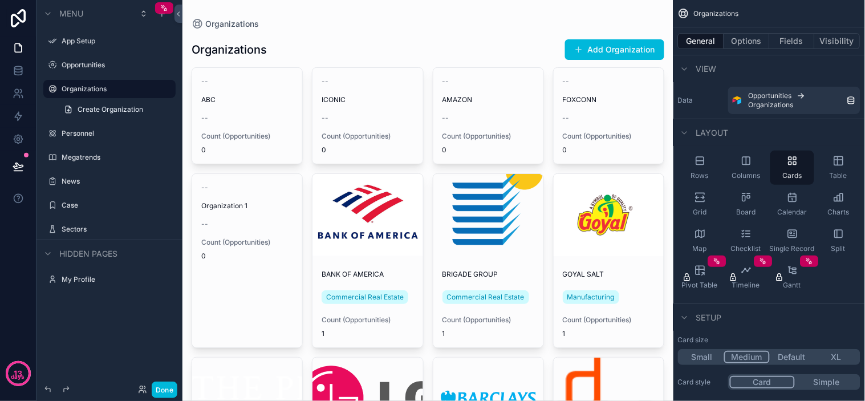
click at [687, 14] on icon "scrollable content" at bounding box center [683, 13] width 11 height 11
click at [720, 9] on span "Organizations" at bounding box center [716, 13] width 45 height 9
click at [733, 9] on span "Organizations" at bounding box center [716, 13] width 45 height 9
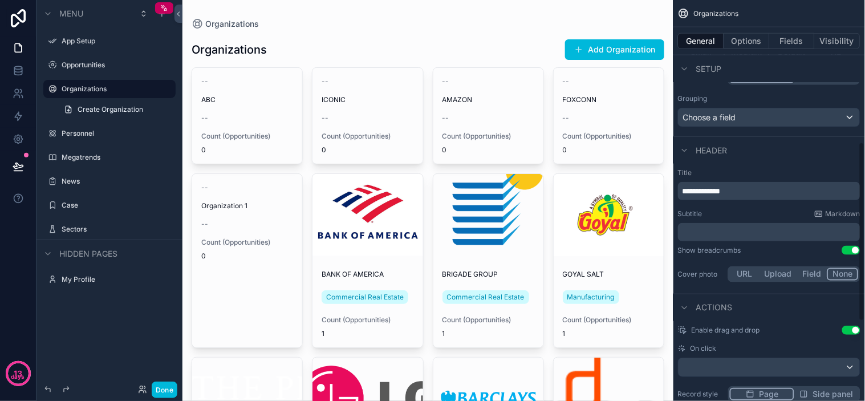
scroll to position [317, 0]
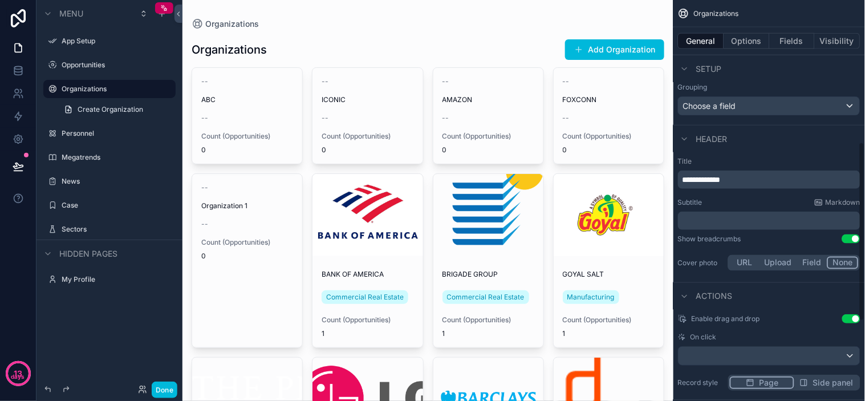
click at [837, 201] on span "Markdown" at bounding box center [843, 202] width 35 height 9
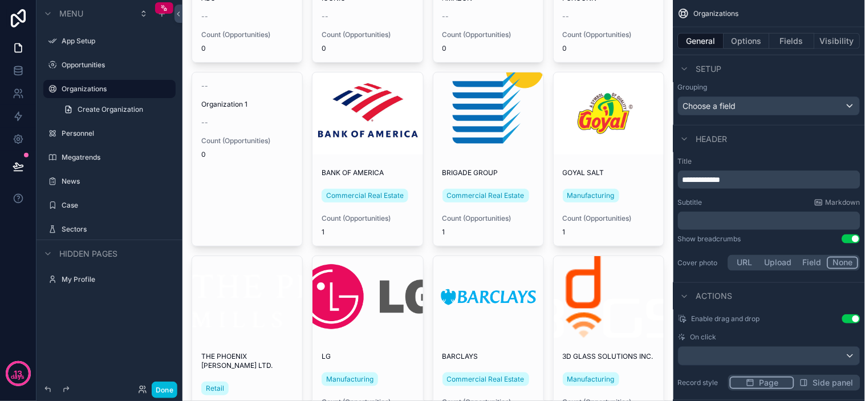
scroll to position [0, 0]
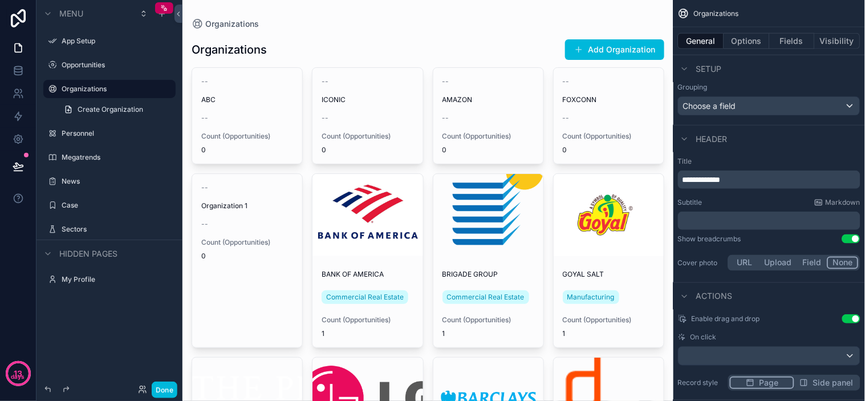
click at [857, 235] on button "Use setting" at bounding box center [851, 238] width 18 height 9
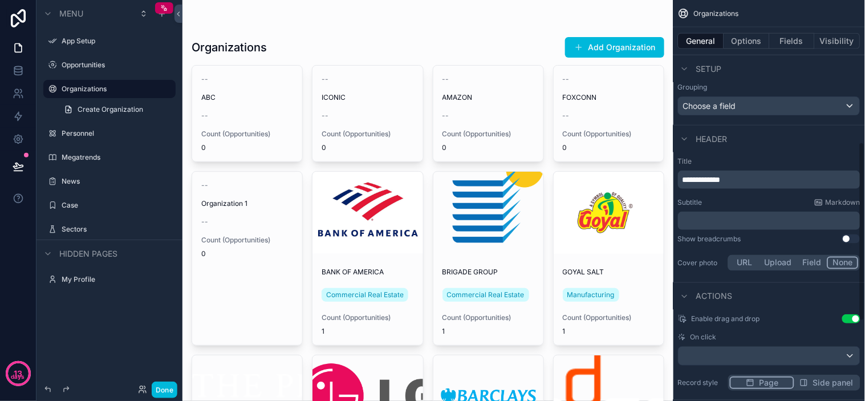
click at [846, 240] on button "Use setting" at bounding box center [851, 238] width 18 height 9
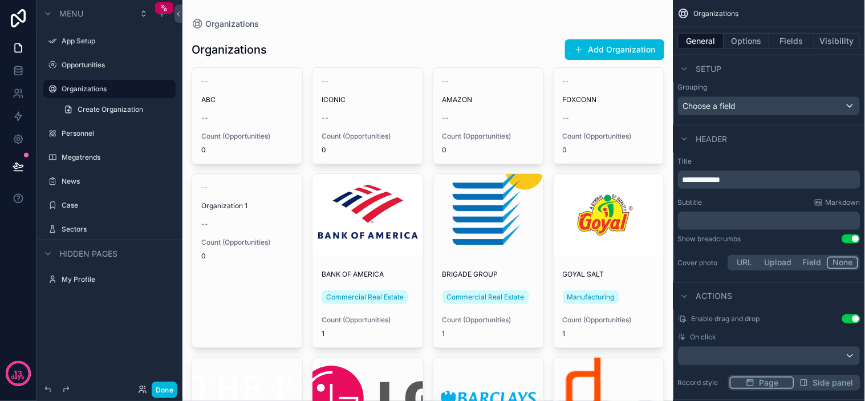
click at [808, 265] on button "Field" at bounding box center [813, 263] width 30 height 13
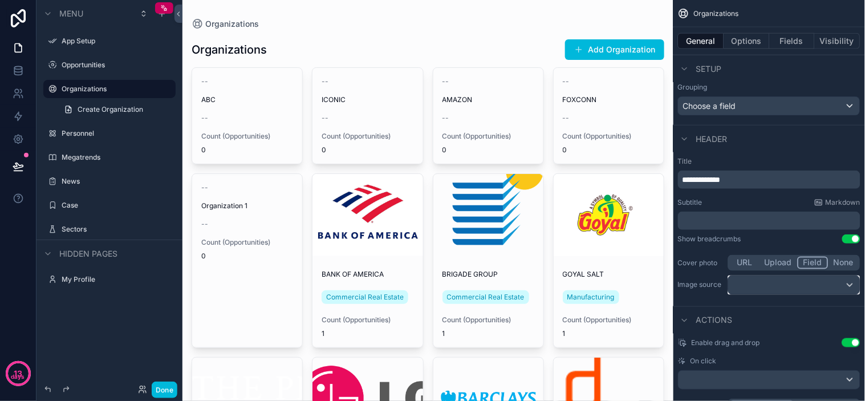
click at [806, 289] on div "scrollable content" at bounding box center [794, 285] width 131 height 18
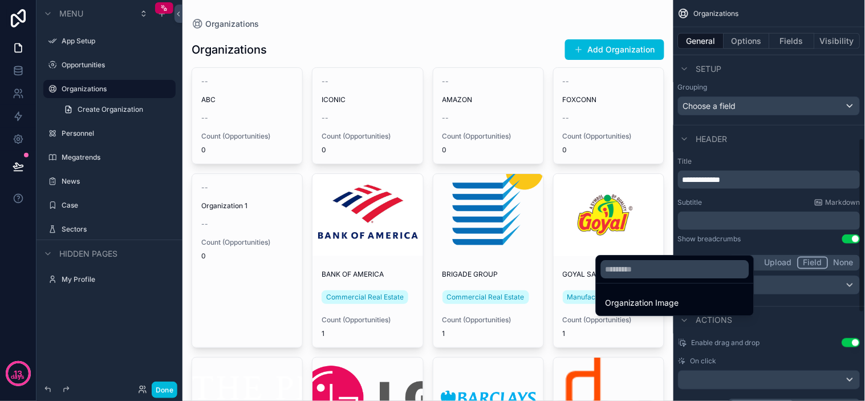
click at [805, 290] on div "scrollable content" at bounding box center [432, 200] width 865 height 401
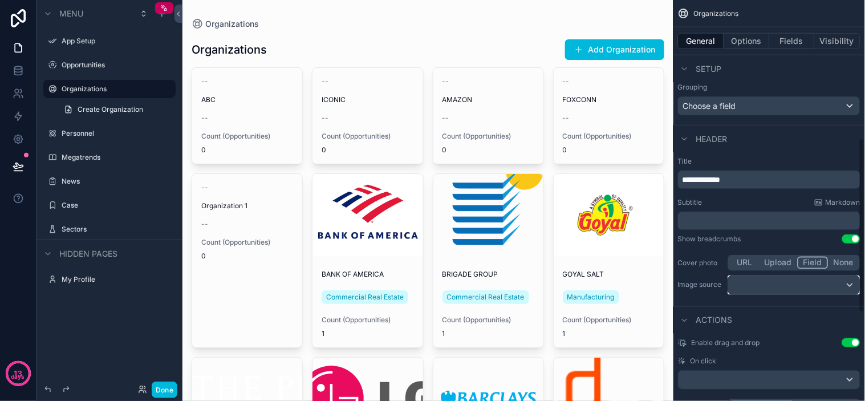
click at [819, 286] on div "scrollable content" at bounding box center [794, 285] width 131 height 18
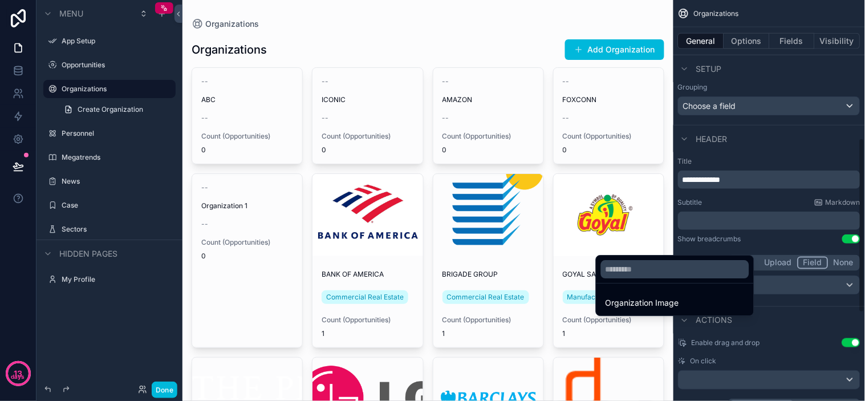
click at [803, 287] on div "scrollable content" at bounding box center [432, 200] width 865 height 401
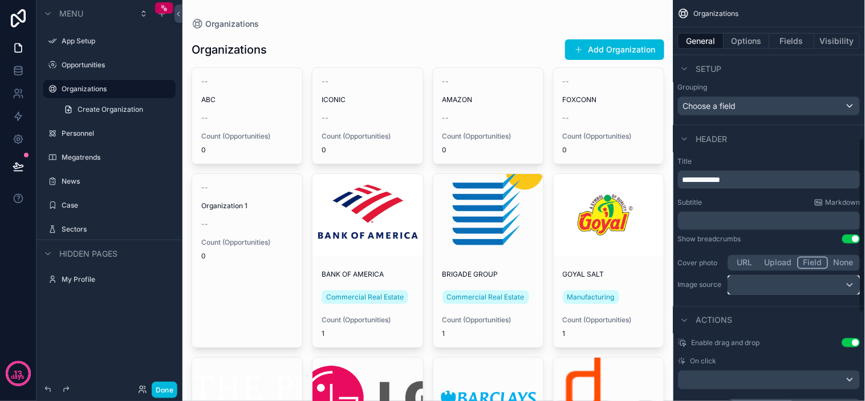
click at [778, 286] on div "scrollable content" at bounding box center [794, 285] width 131 height 18
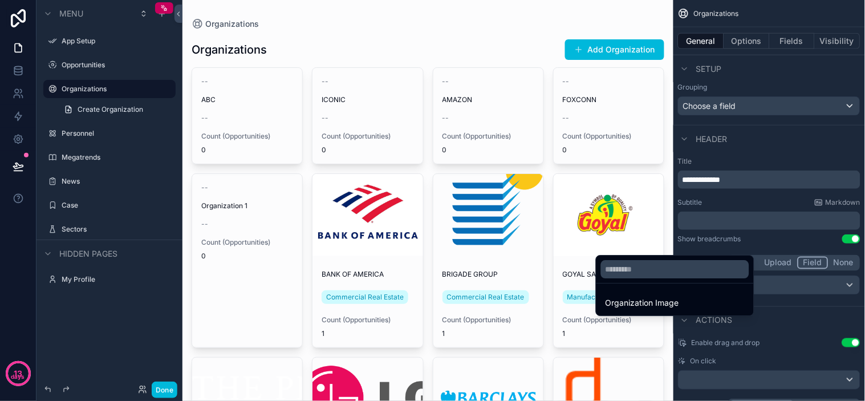
click at [800, 282] on div "scrollable content" at bounding box center [432, 200] width 865 height 401
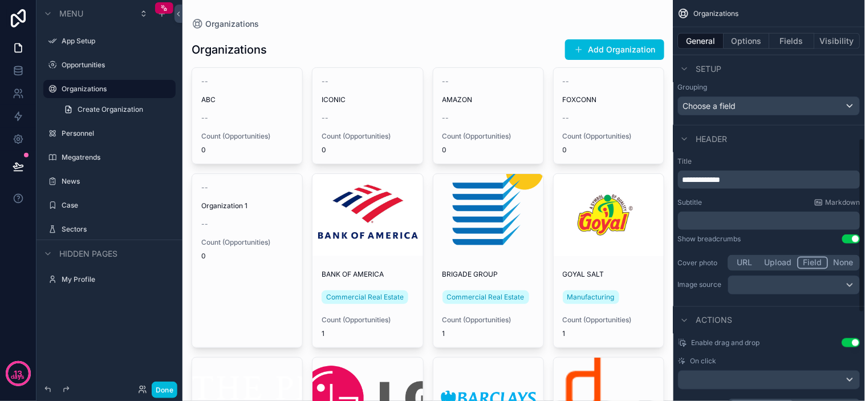
click at [841, 263] on button "None" at bounding box center [844, 263] width 30 height 13
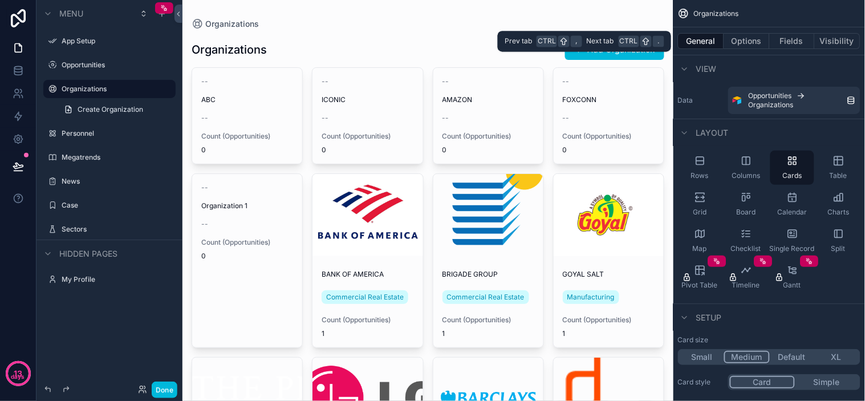
click at [757, 41] on button "Options" at bounding box center [747, 41] width 46 height 16
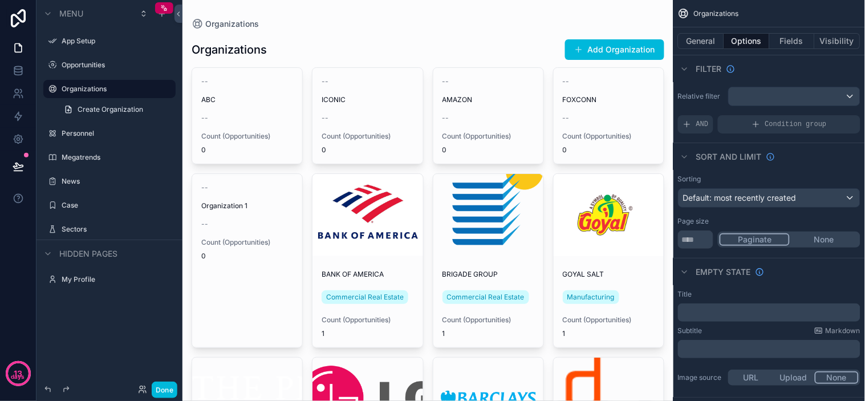
click at [808, 238] on button "None" at bounding box center [824, 239] width 69 height 13
click at [732, 242] on button "Paginate" at bounding box center [754, 239] width 69 height 13
click at [420, 27] on div "Organizations" at bounding box center [428, 23] width 473 height 11
drag, startPoint x: 417, startPoint y: 26, endPoint x: 425, endPoint y: 22, distance: 8.9
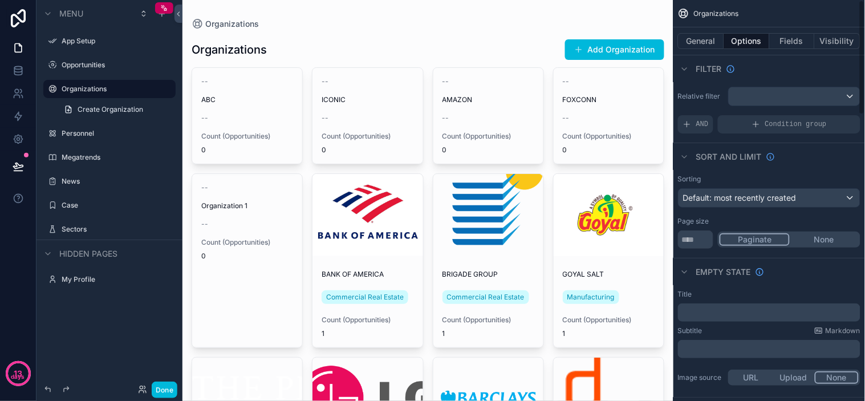
click at [417, 26] on div "Organizations" at bounding box center [428, 23] width 473 height 11
click at [435, 25] on div "Organizations" at bounding box center [428, 23] width 473 height 11
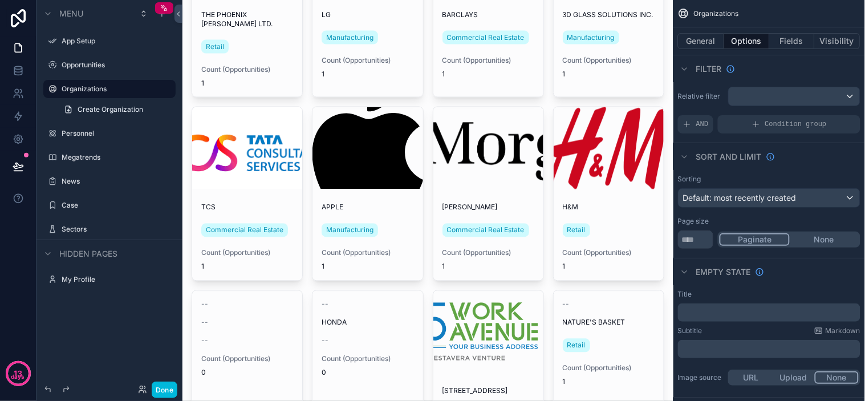
scroll to position [798, 0]
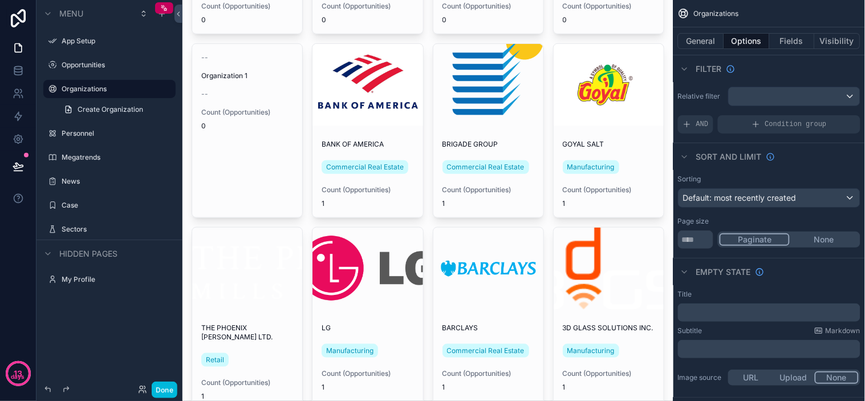
scroll to position [0, 0]
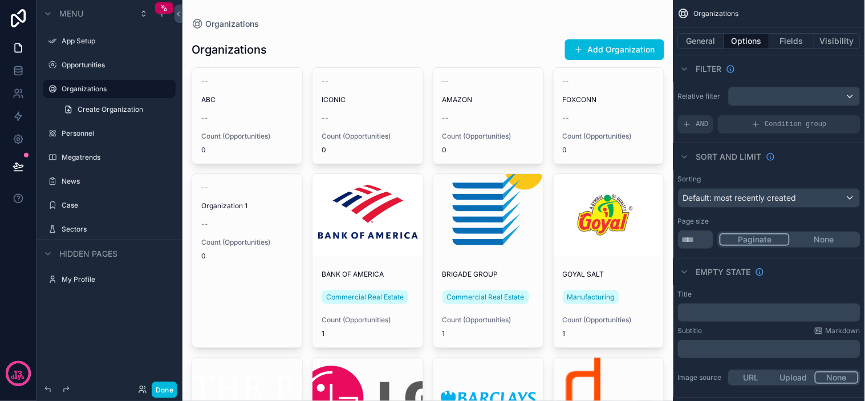
click at [461, 39] on div "Organizations Add Organization" at bounding box center [428, 50] width 473 height 22
click at [0, 0] on icon "scrollable content" at bounding box center [0, 0] width 0 height 0
click at [155, 91] on icon "scrollable content" at bounding box center [150, 88] width 9 height 9
click at [485, 19] on div "Organizations" at bounding box center [428, 23] width 473 height 11
click at [708, 46] on button "General" at bounding box center [701, 41] width 46 height 16
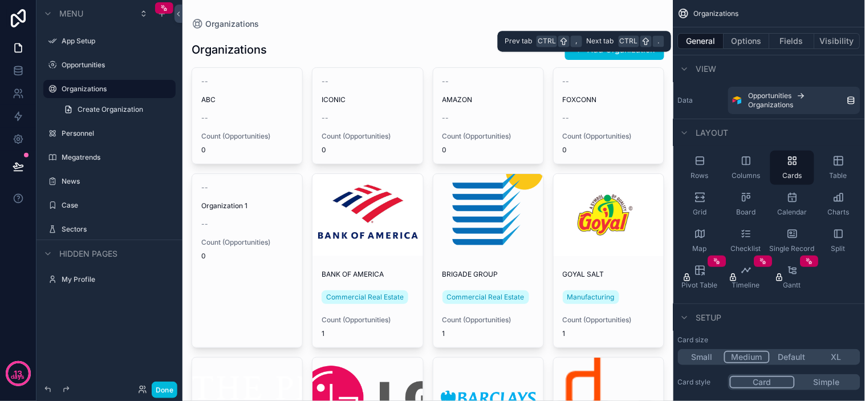
click at [859, 38] on button "Visibility" at bounding box center [838, 41] width 46 height 16
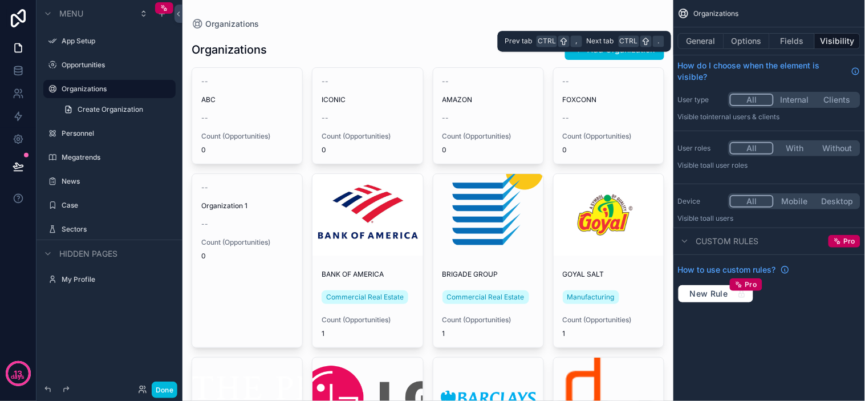
click at [805, 36] on button "Fields" at bounding box center [793, 41] width 46 height 16
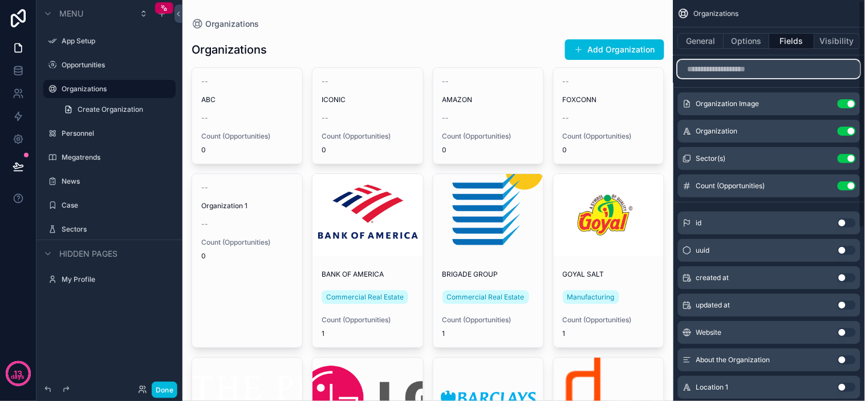
click at [773, 70] on input "scrollable content" at bounding box center [769, 69] width 182 height 18
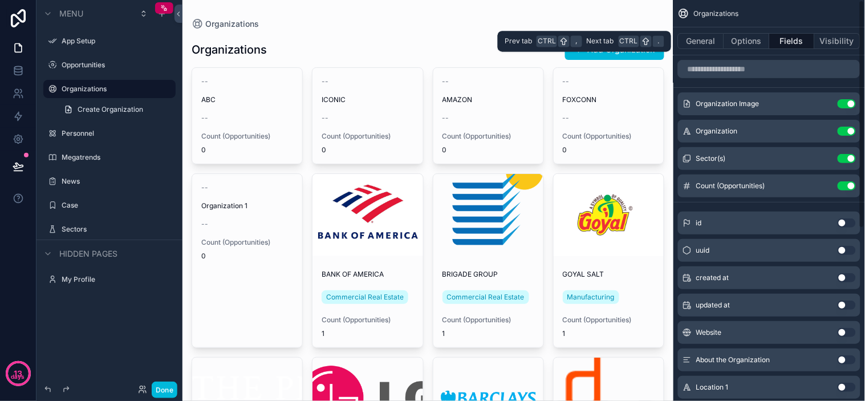
click at [748, 44] on button "Options" at bounding box center [747, 41] width 46 height 16
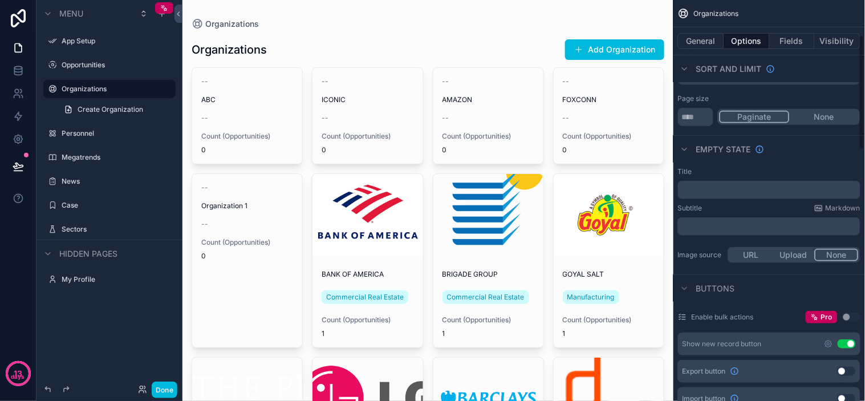
scroll to position [127, 0]
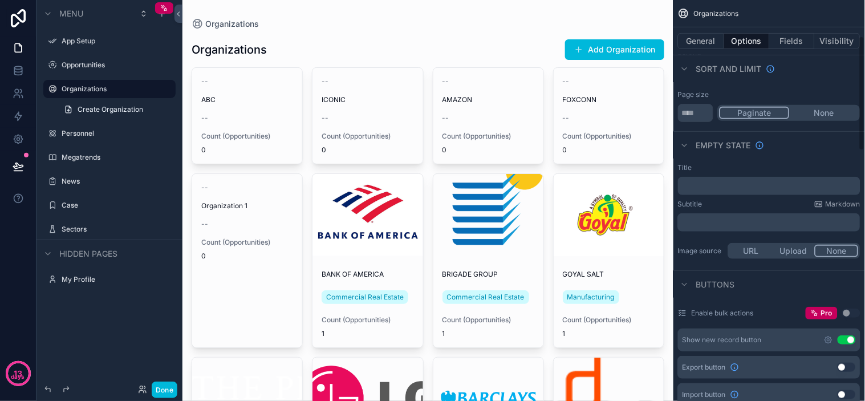
click at [762, 186] on p "﻿" at bounding box center [771, 185] width 176 height 9
click at [788, 167] on div "Title" at bounding box center [769, 167] width 182 height 9
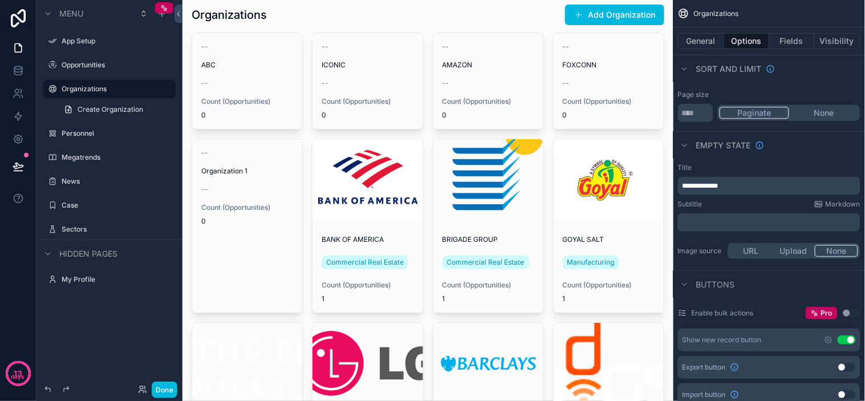
scroll to position [0, 0]
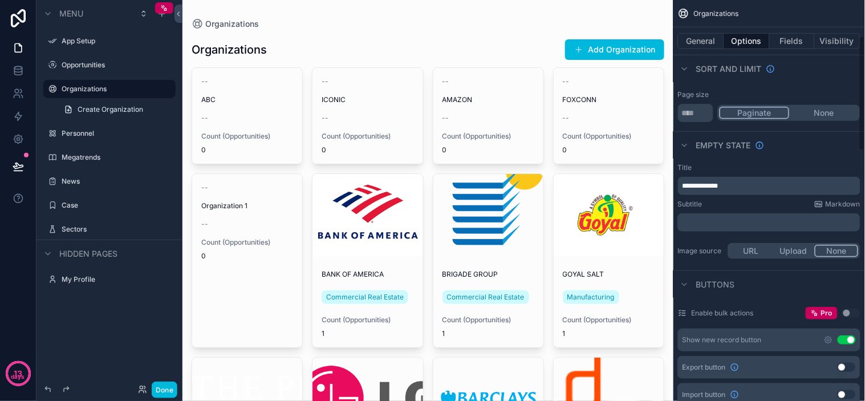
click at [747, 192] on div "**********" at bounding box center [769, 186] width 182 height 18
click at [748, 180] on div "**********" at bounding box center [769, 186] width 182 height 18
click at [744, 182] on p "**********" at bounding box center [771, 185] width 176 height 9
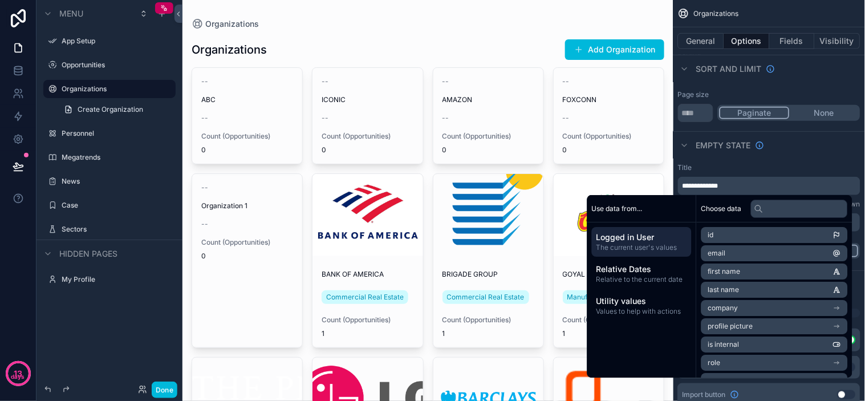
click at [498, 43] on div "Organizations Add Organization" at bounding box center [428, 50] width 473 height 22
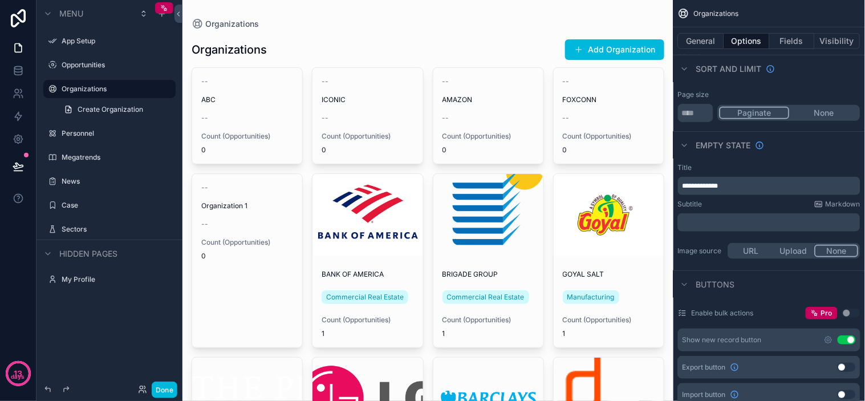
click at [391, 22] on div "Organizations" at bounding box center [428, 23] width 473 height 11
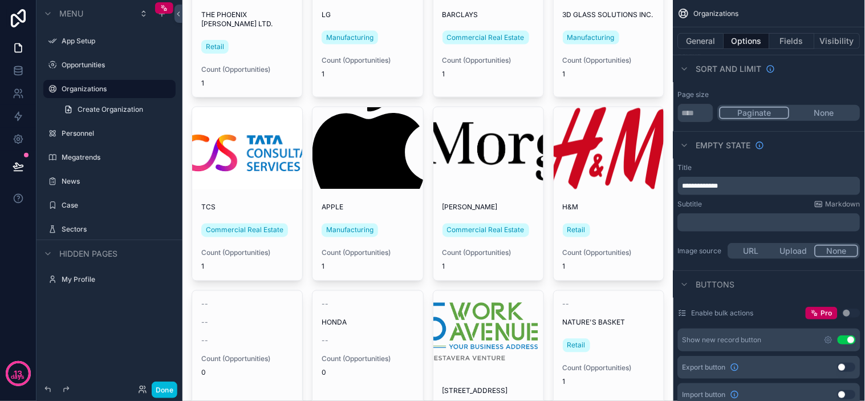
scroll to position [798, 0]
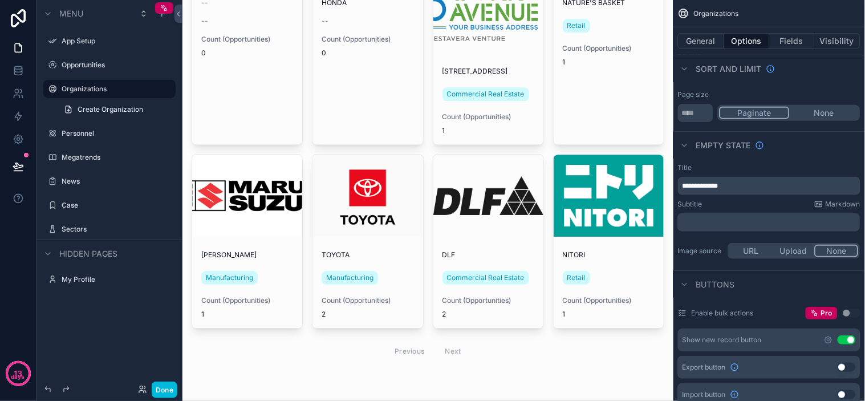
click at [161, 389] on button "Done" at bounding box center [165, 390] width 26 height 17
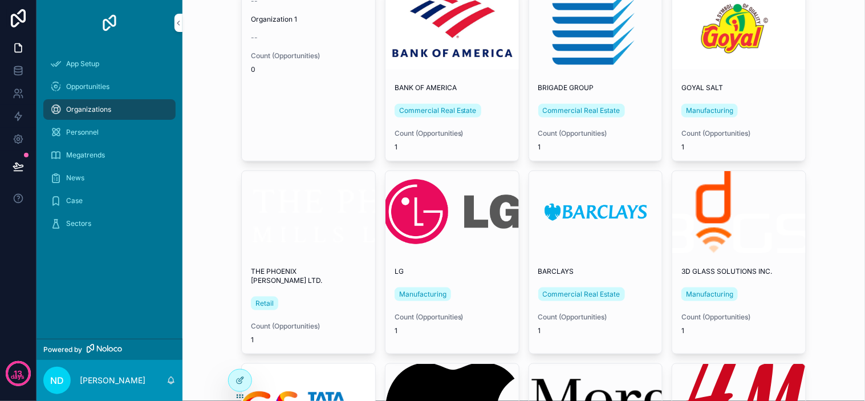
scroll to position [0, 0]
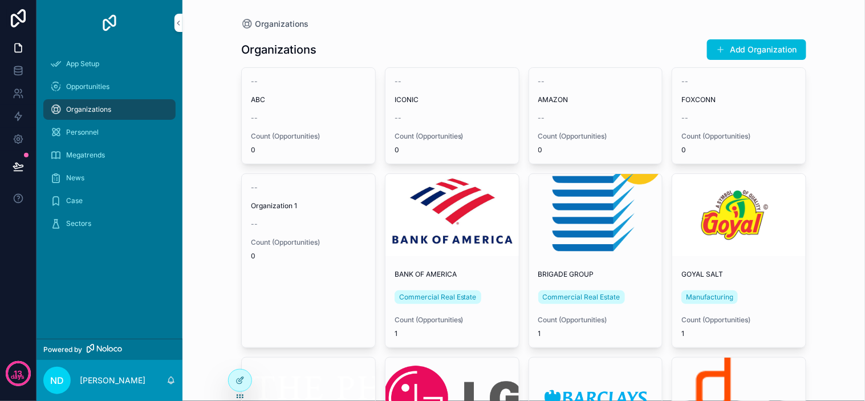
click at [240, 380] on icon at bounding box center [240, 380] width 9 height 9
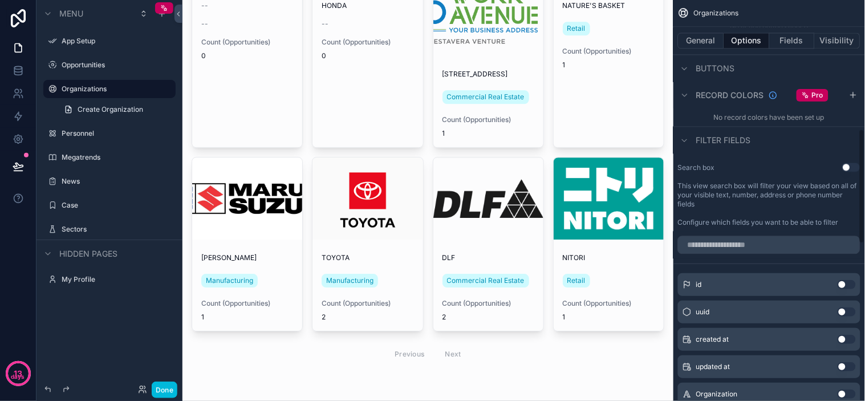
scroll to position [555, 0]
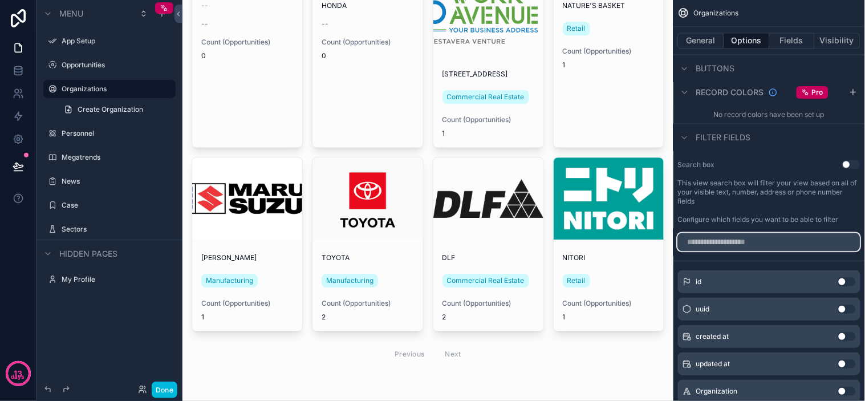
click at [806, 249] on input "scrollable content" at bounding box center [769, 242] width 182 height 18
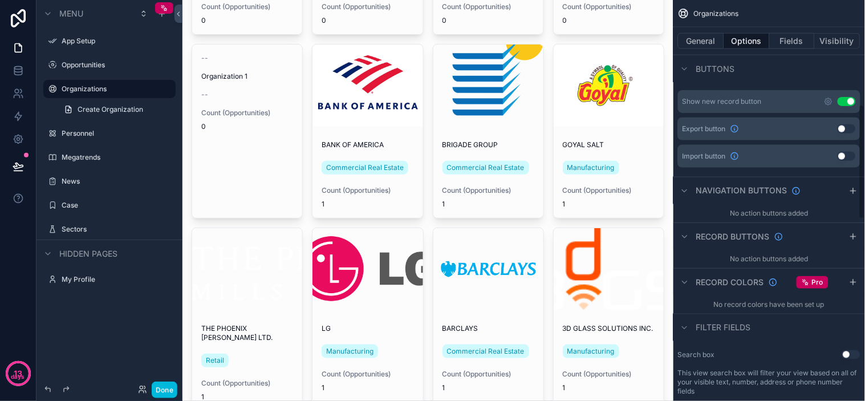
scroll to position [0, 0]
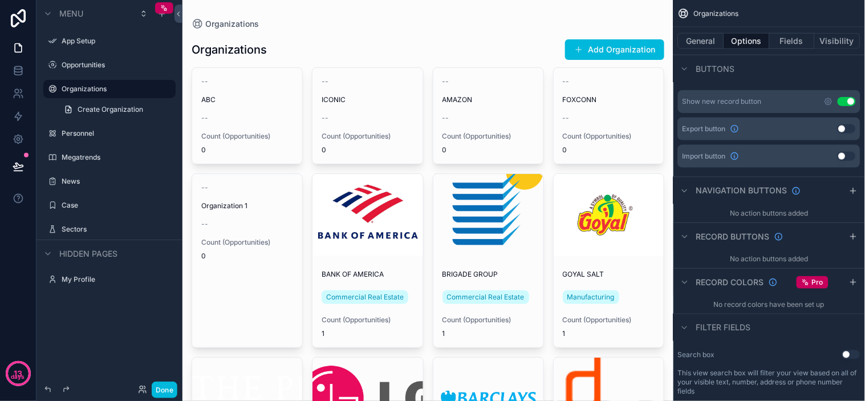
click at [387, 21] on div "Organizations" at bounding box center [428, 23] width 473 height 11
click at [0, 0] on icon "scrollable content" at bounding box center [0, 0] width 0 height 0
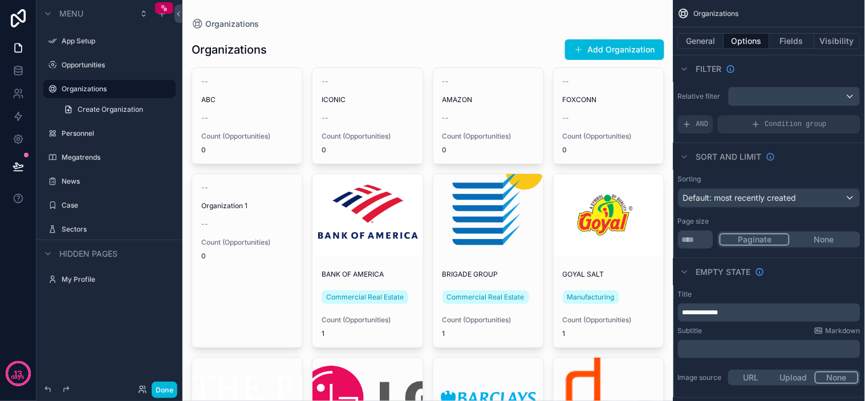
click at [750, 67] on div "Filter" at bounding box center [770, 68] width 192 height 27
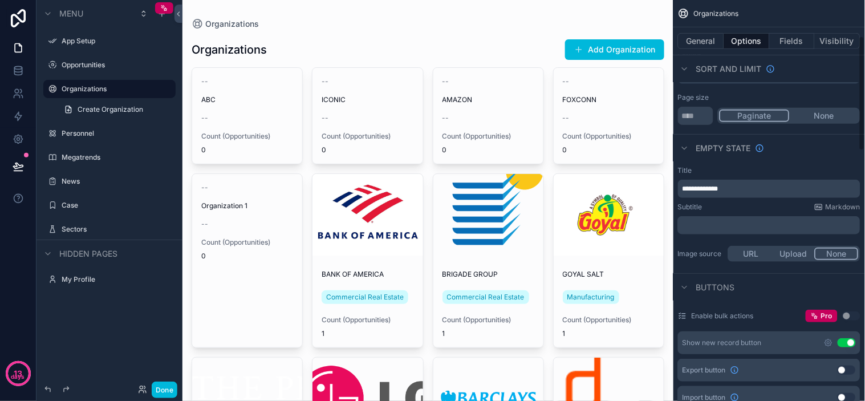
scroll to position [127, 0]
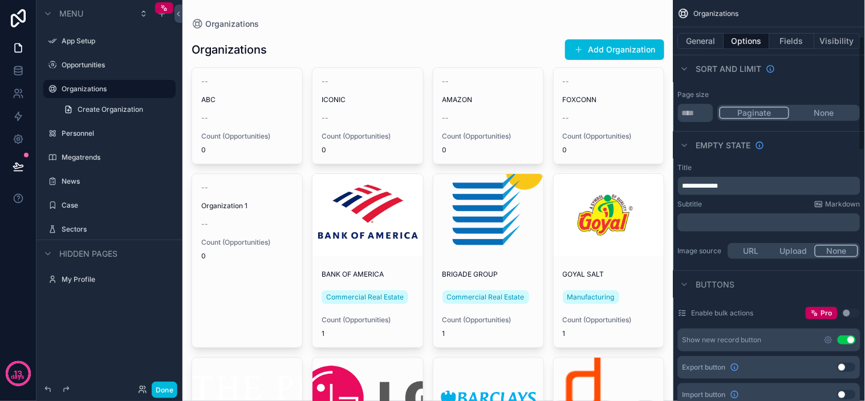
click at [750, 212] on div "Subtitle Markdown ﻿" at bounding box center [769, 216] width 182 height 32
click at [753, 217] on div "﻿" at bounding box center [769, 222] width 182 height 18
click at [758, 219] on p "﻿" at bounding box center [771, 222] width 176 height 9
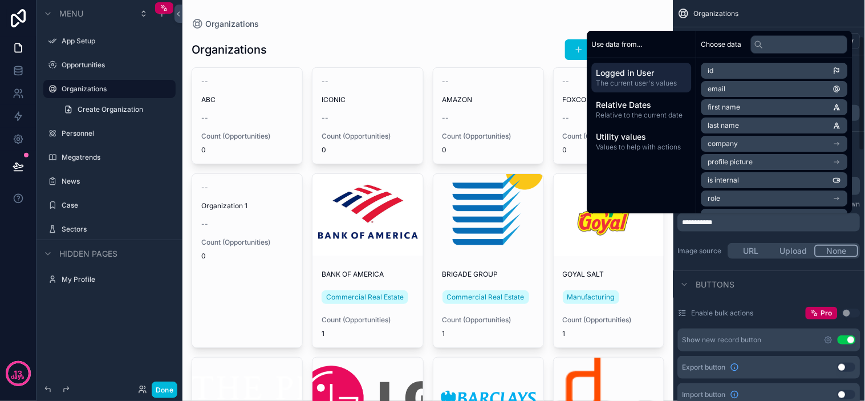
click at [704, 241] on div "Image source URL Upload None" at bounding box center [769, 251] width 182 height 21
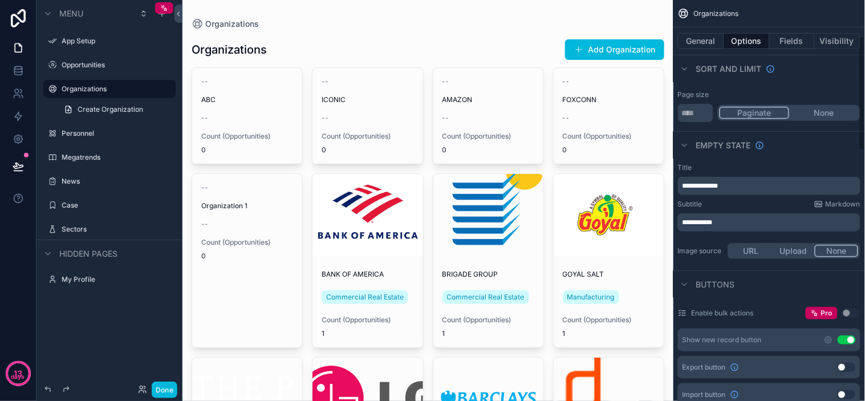
click at [733, 224] on p "**********" at bounding box center [771, 222] width 176 height 9
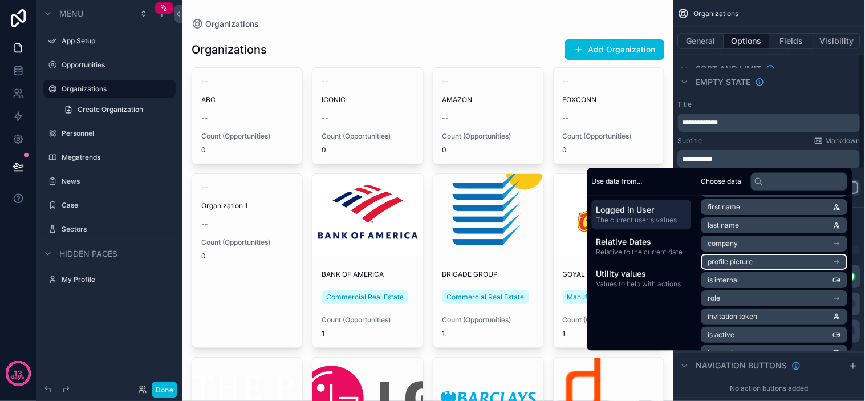
scroll to position [63, 0]
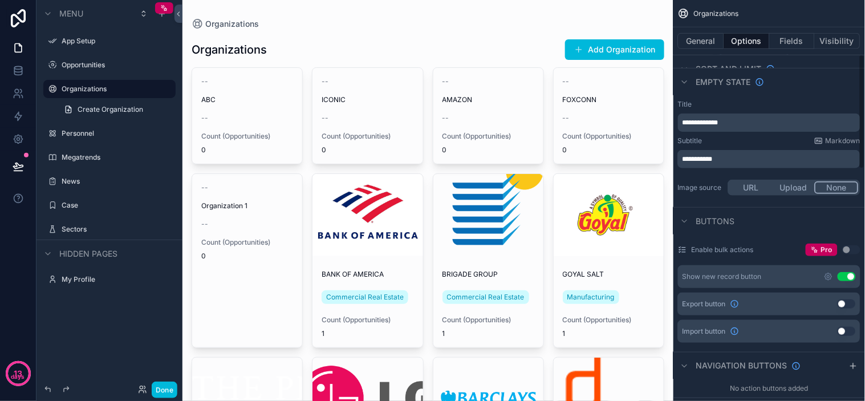
click at [785, 143] on div "Subtitle Markdown" at bounding box center [769, 140] width 182 height 9
drag, startPoint x: 762, startPoint y: 163, endPoint x: 417, endPoint y: 132, distance: 347.0
click at [409, 133] on div "App Setup Opportunities Organizations Personnel Megatrends News Case Sectors My…" at bounding box center [523, 200] width 683 height 401
drag, startPoint x: 759, startPoint y: 123, endPoint x: 329, endPoint y: 90, distance: 431.3
click at [329, 90] on div "App Setup Opportunities Organizations Personnel Megatrends News Case Sectors My…" at bounding box center [523, 200] width 683 height 401
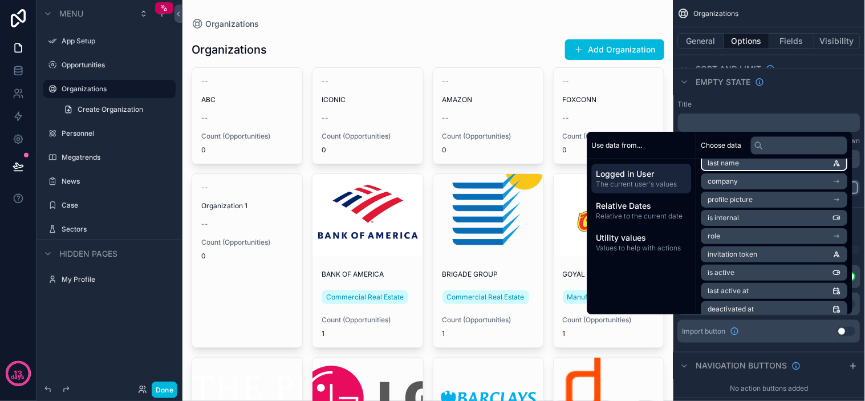
scroll to position [124, 0]
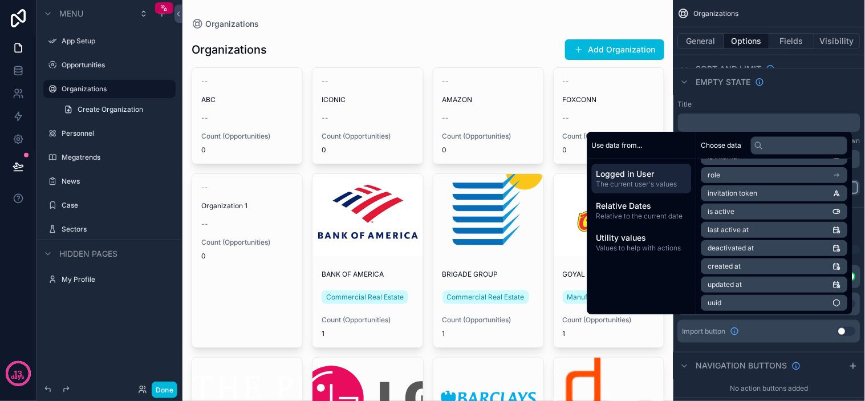
click at [643, 242] on span "Utility values" at bounding box center [642, 237] width 91 height 11
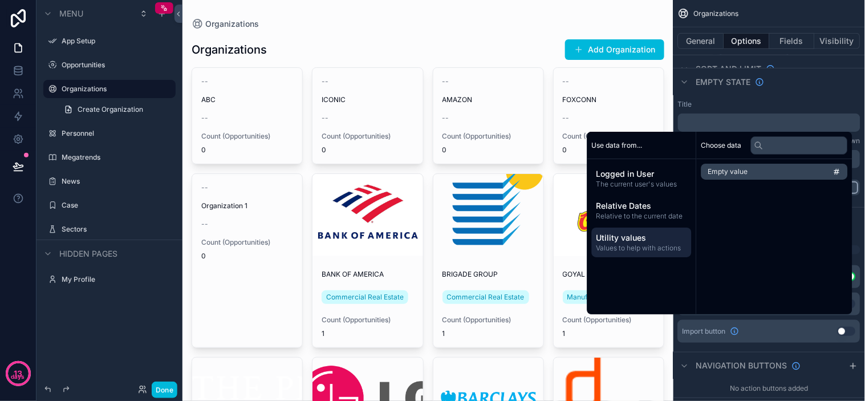
click at [642, 205] on span "Relative Dates" at bounding box center [642, 205] width 91 height 11
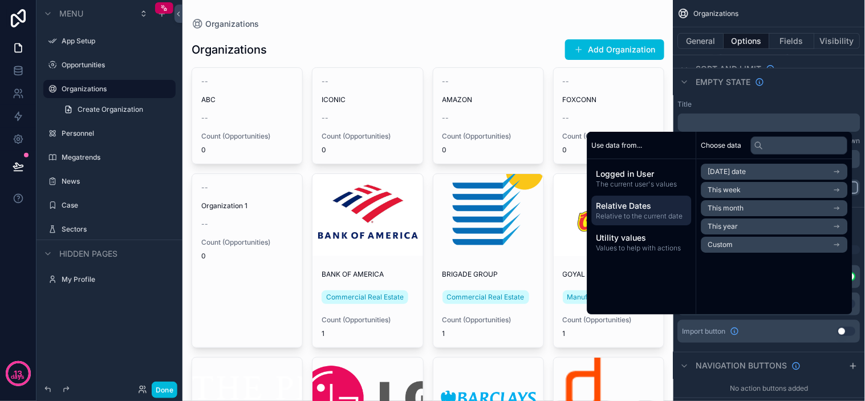
click at [653, 173] on span "Logged in User" at bounding box center [642, 173] width 91 height 11
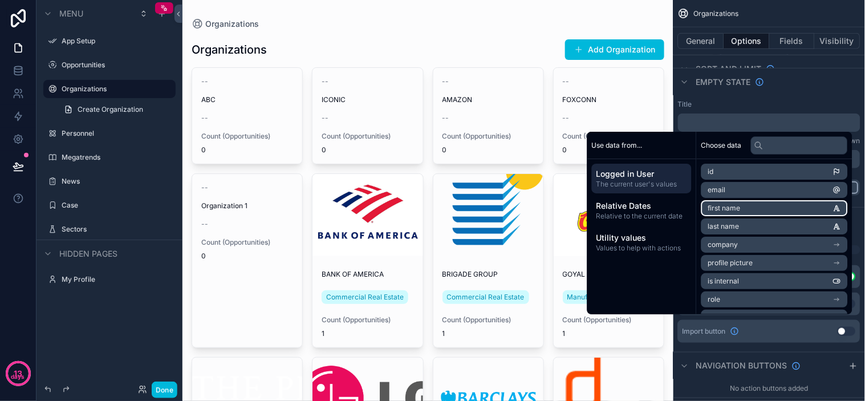
click at [739, 212] on li "first name" at bounding box center [774, 208] width 147 height 16
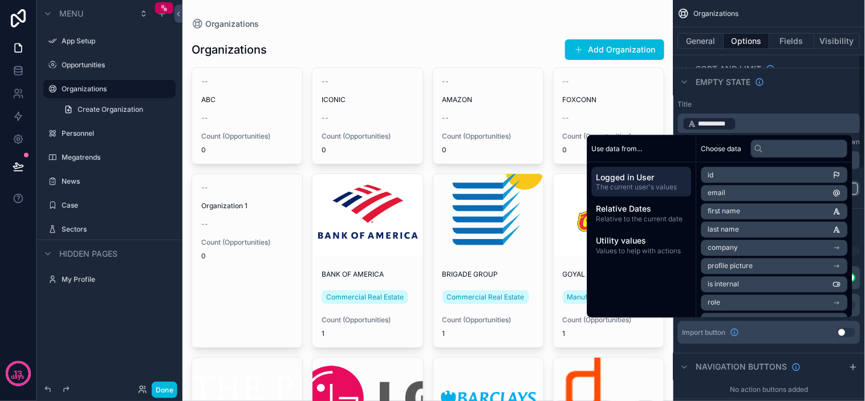
click at [799, 94] on div "Empty state" at bounding box center [770, 81] width 192 height 27
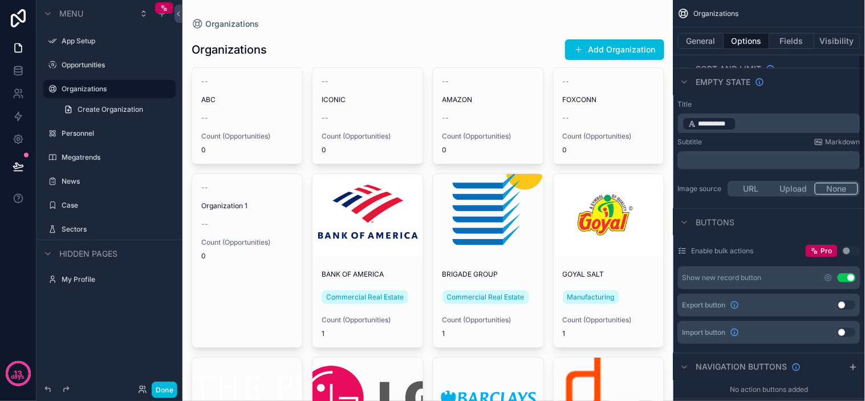
click at [744, 123] on p "**********" at bounding box center [771, 124] width 176 height 16
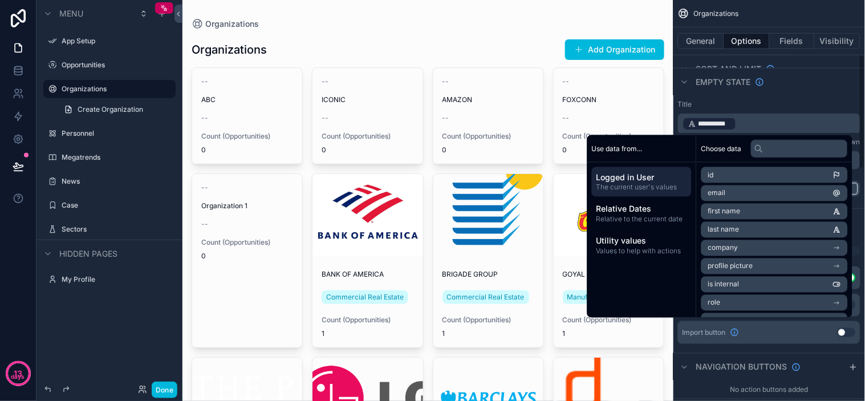
scroll to position [192, 0]
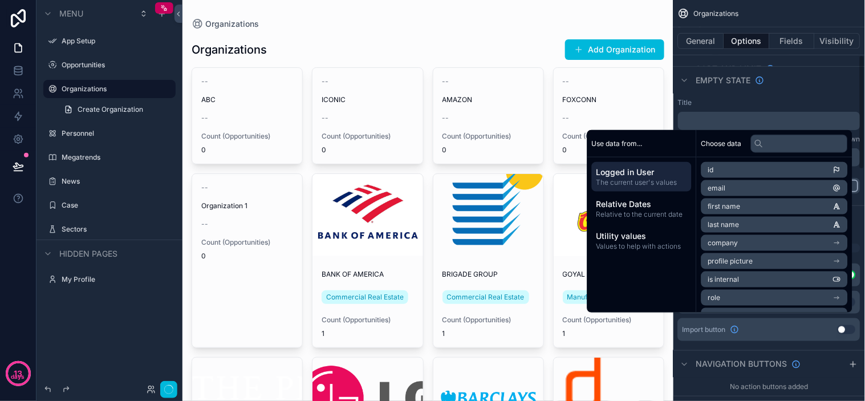
click at [773, 100] on div "Title" at bounding box center [769, 102] width 182 height 9
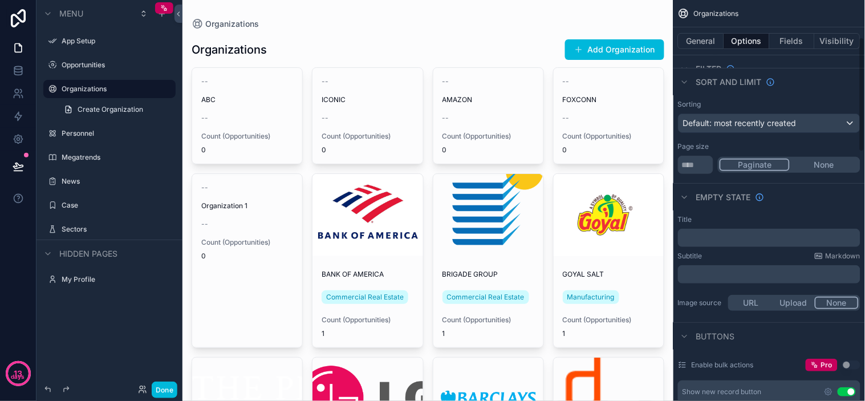
scroll to position [0, 0]
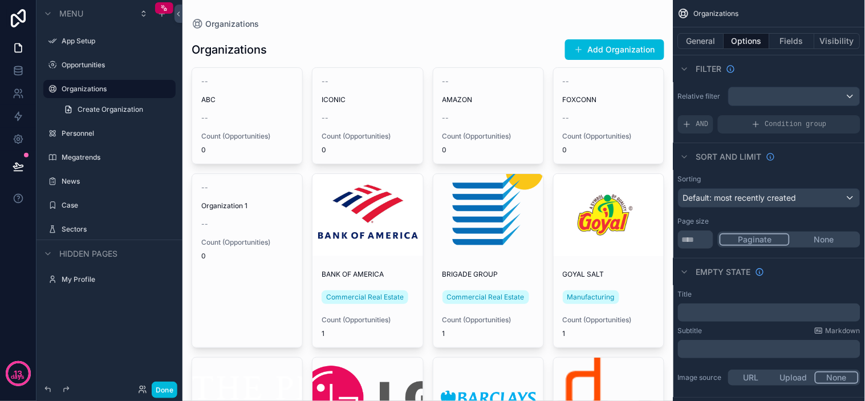
click at [390, 27] on div "Organizations" at bounding box center [428, 23] width 473 height 11
click at [454, 46] on div "Organizations Add Organization" at bounding box center [428, 50] width 473 height 22
click at [356, 52] on div "Organizations Add Organization" at bounding box center [428, 50] width 473 height 22
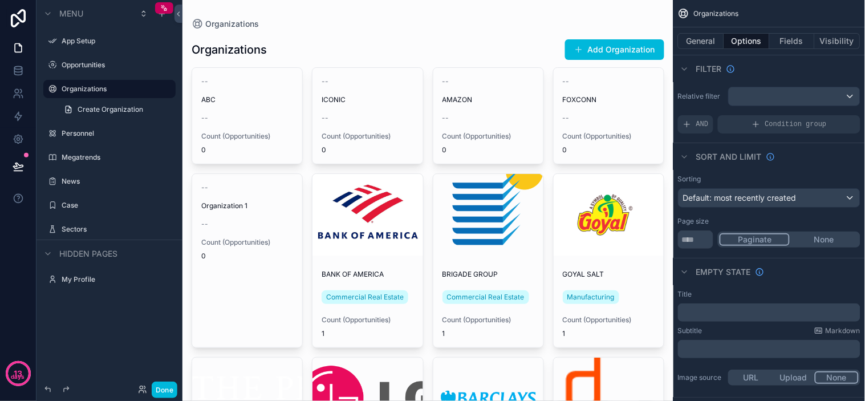
drag, startPoint x: 234, startPoint y: 20, endPoint x: 237, endPoint y: 26, distance: 7.1
click at [234, 21] on span "Organizations" at bounding box center [232, 23] width 54 height 11
click at [236, 26] on span "Organizations" at bounding box center [232, 23] width 54 height 11
click at [240, 47] on h1 "Organizations" at bounding box center [229, 50] width 75 height 16
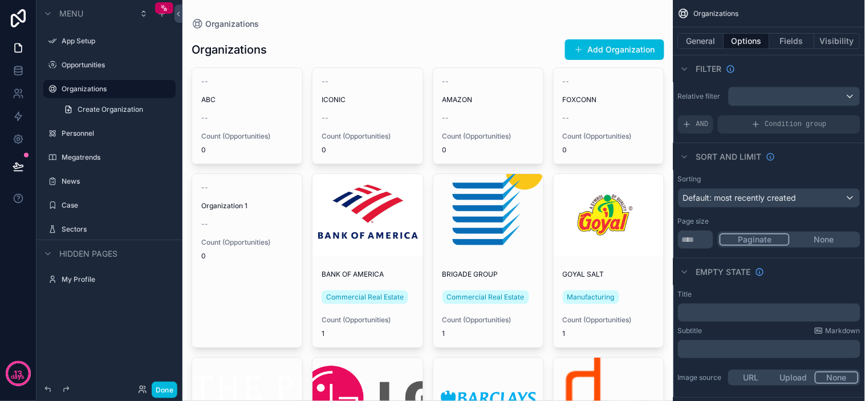
click at [814, 37] on button "Fields" at bounding box center [793, 41] width 46 height 16
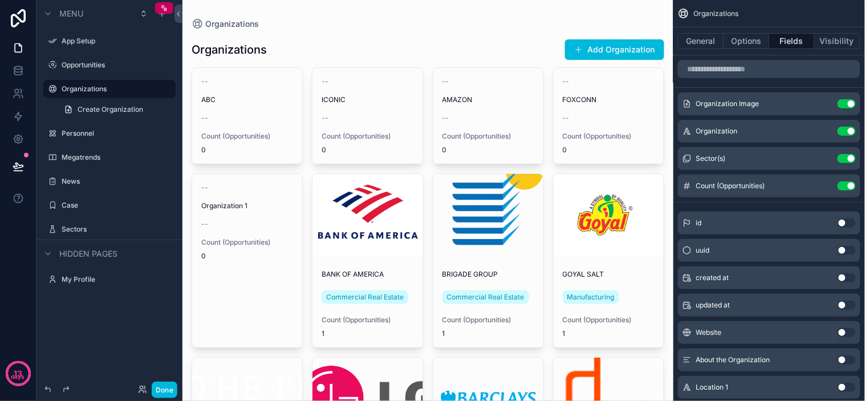
click at [0, 0] on icon "scrollable content" at bounding box center [0, 0] width 0 height 0
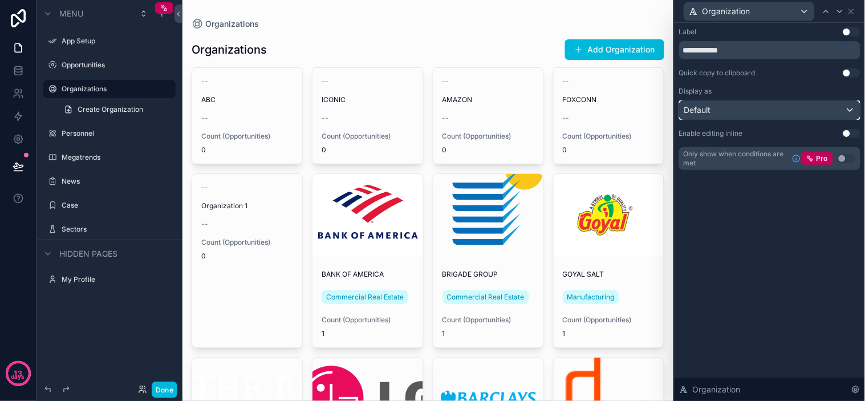
click at [744, 117] on div "Default" at bounding box center [770, 110] width 180 height 18
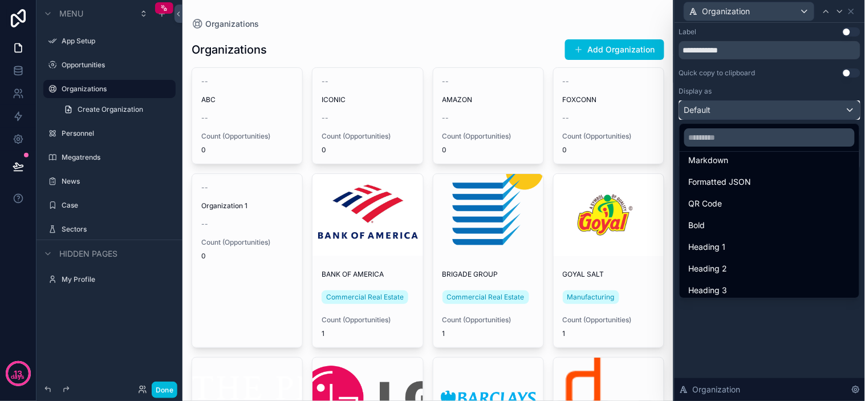
scroll to position [124, 0]
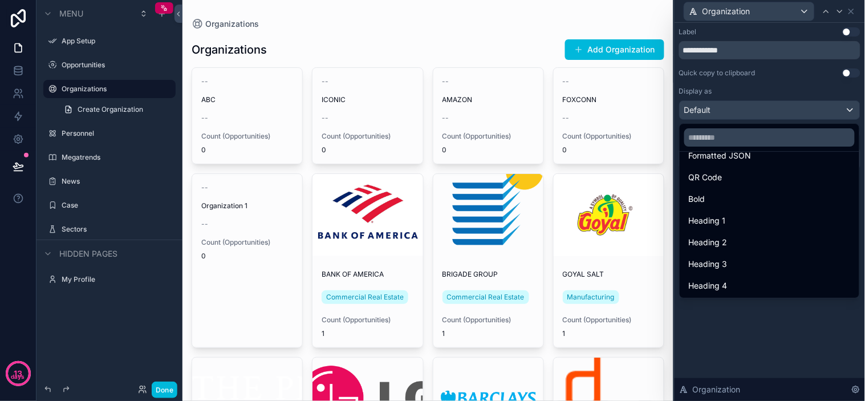
click at [735, 241] on div "Heading 2" at bounding box center [769, 243] width 161 height 14
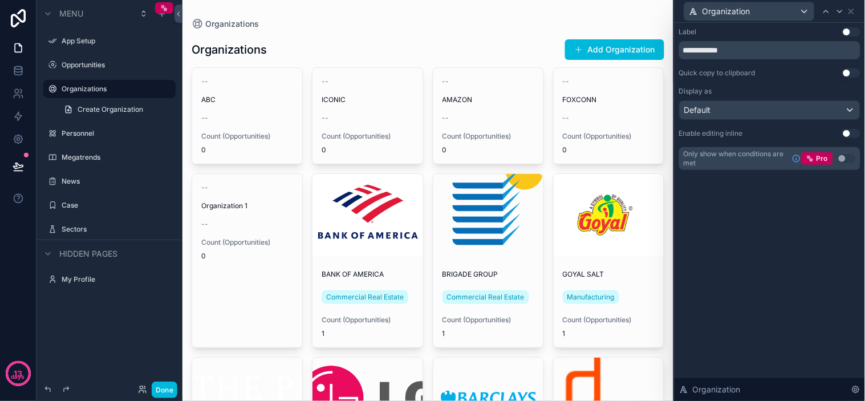
click at [785, 241] on div "**********" at bounding box center [770, 212] width 190 height 378
click at [562, 27] on div "Organizations" at bounding box center [428, 23] width 473 height 11
click at [579, 19] on div "Organizations" at bounding box center [428, 23] width 473 height 11
click at [731, 11] on span "Organization" at bounding box center [727, 11] width 48 height 11
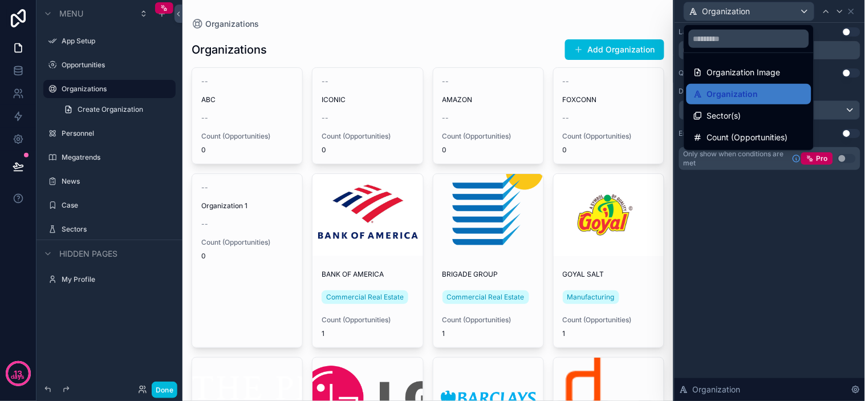
click at [719, 215] on div at bounding box center [770, 200] width 190 height 401
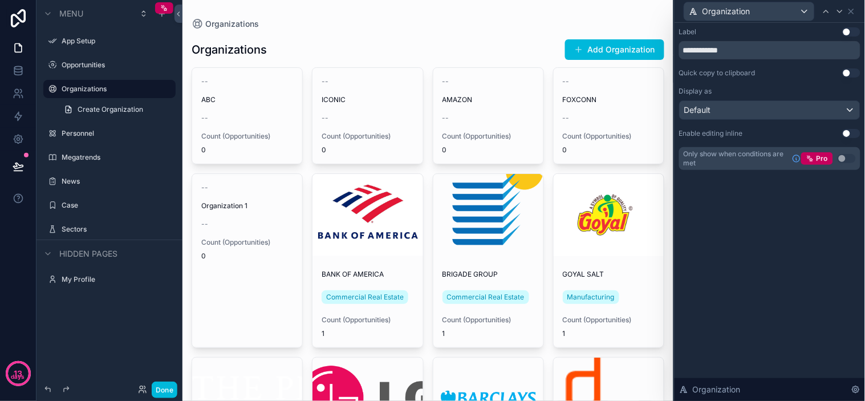
click at [853, 34] on button "Use setting" at bounding box center [851, 31] width 18 height 9
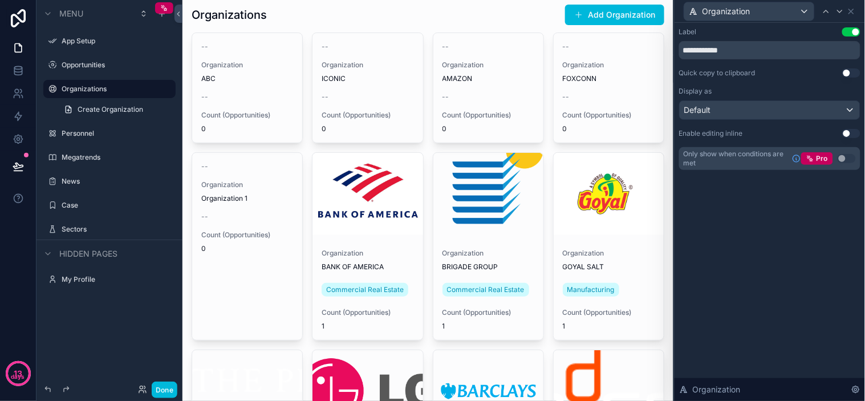
scroll to position [0, 0]
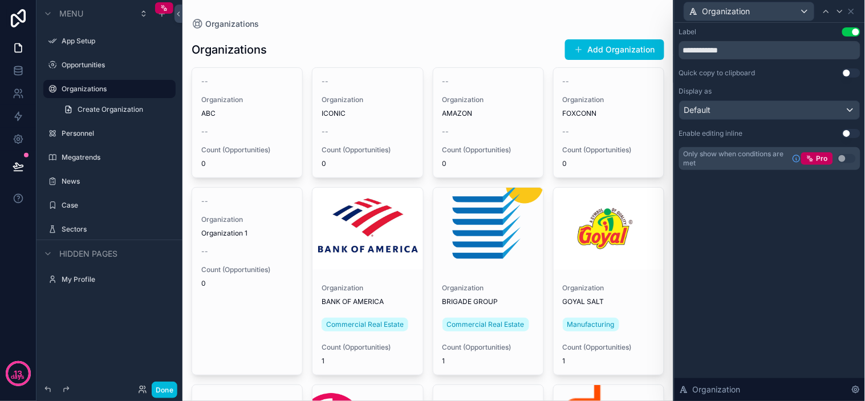
click at [851, 34] on button "Use setting" at bounding box center [851, 31] width 18 height 9
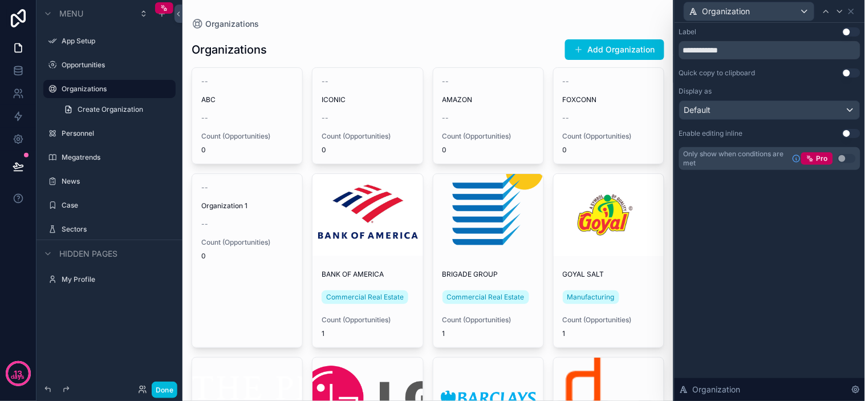
click at [852, 257] on div "**********" at bounding box center [770, 212] width 190 height 378
click at [857, 386] on icon at bounding box center [856, 389] width 7 height 7
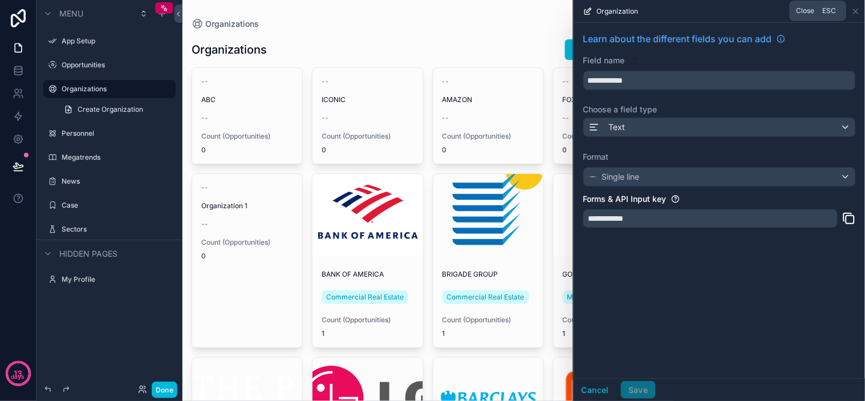
click at [858, 11] on icon at bounding box center [855, 11] width 9 height 9
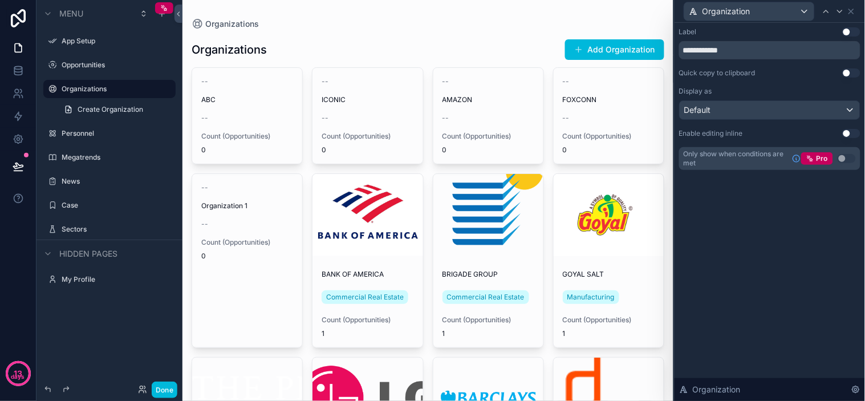
click at [797, 10] on div "Organization" at bounding box center [749, 11] width 130 height 18
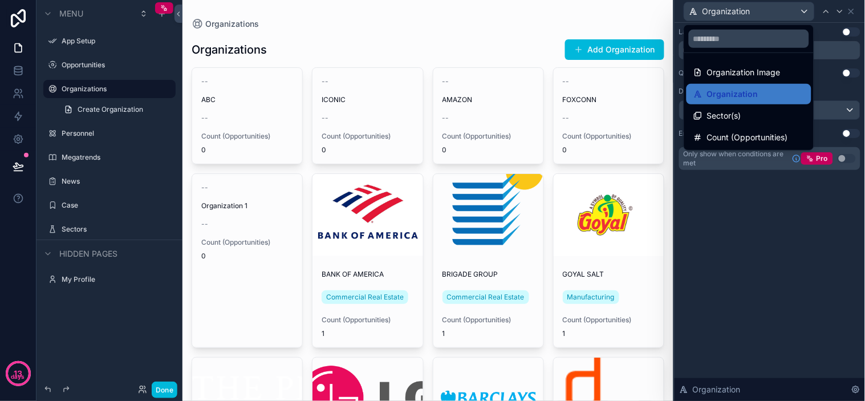
click at [797, 10] on div at bounding box center [770, 200] width 190 height 401
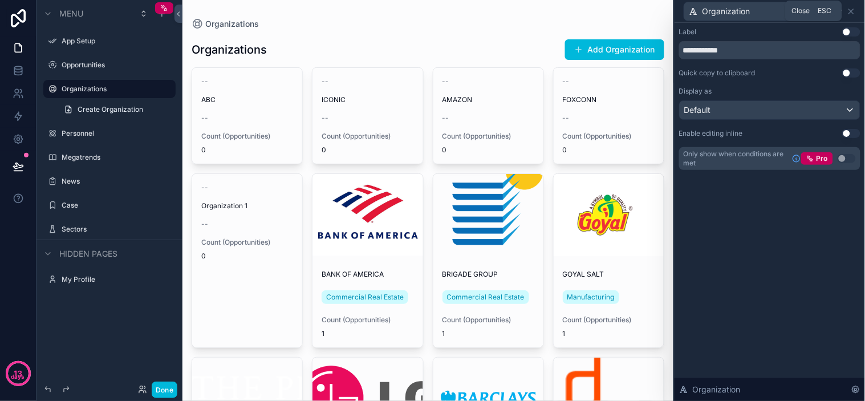
click at [853, 8] on icon at bounding box center [851, 11] width 9 height 9
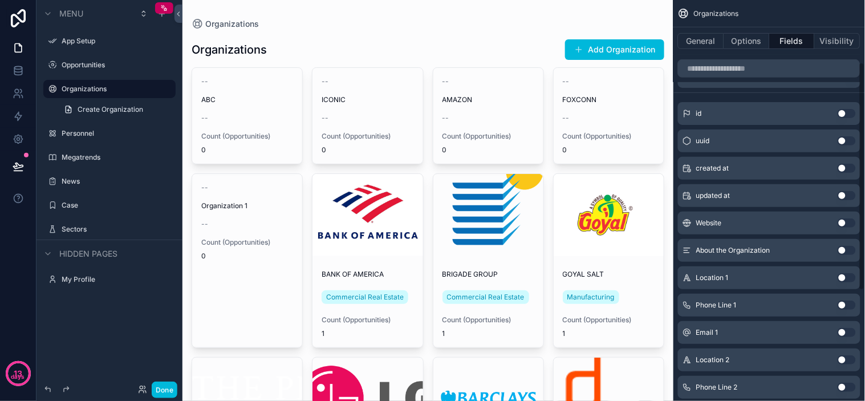
scroll to position [303, 0]
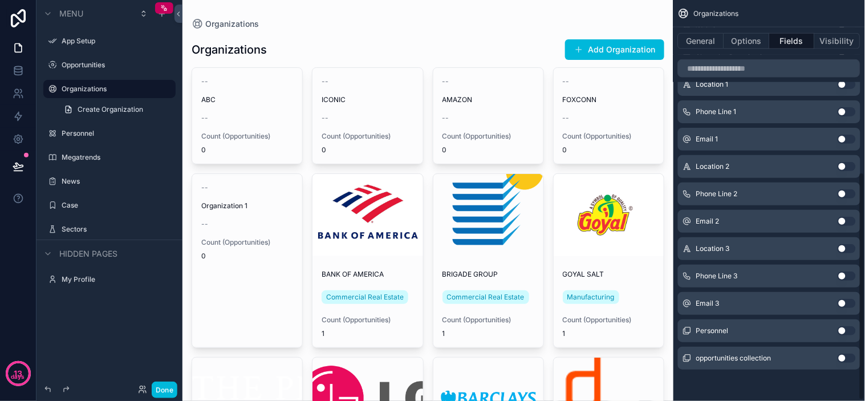
click at [846, 360] on button "Use setting" at bounding box center [847, 358] width 18 height 9
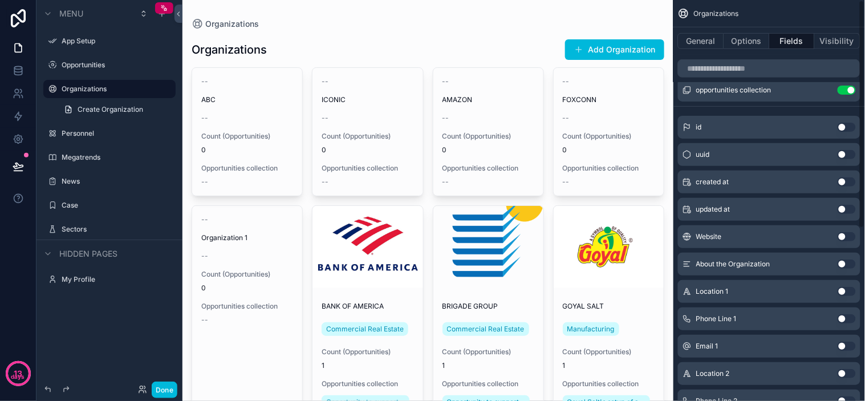
scroll to position [0, 0]
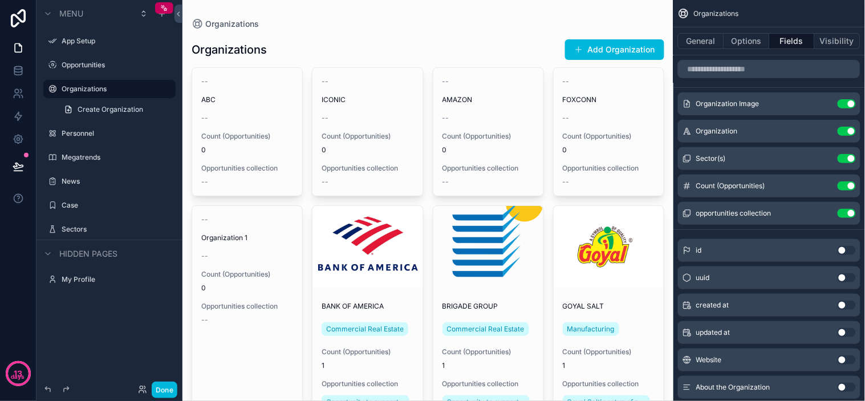
drag, startPoint x: 850, startPoint y: 213, endPoint x: 850, endPoint y: 208, distance: 5.7
click at [850, 213] on button "Use setting" at bounding box center [847, 213] width 18 height 9
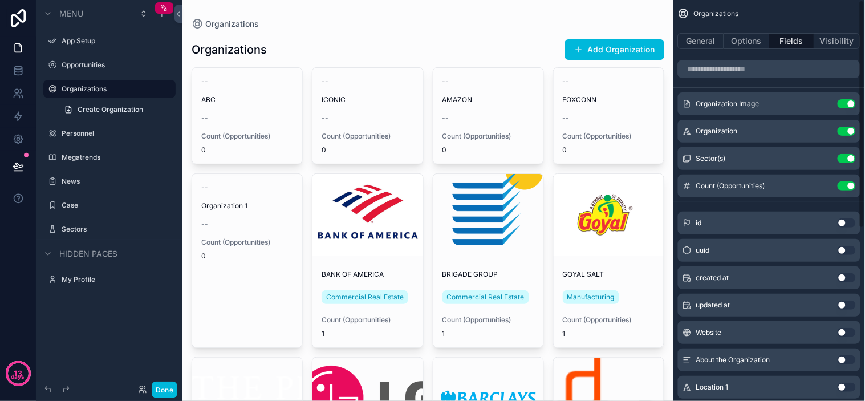
click at [509, 27] on div "Organizations" at bounding box center [428, 23] width 473 height 11
click at [368, 21] on div "Organizations" at bounding box center [428, 23] width 473 height 11
click at [15, 78] on link at bounding box center [18, 70] width 36 height 23
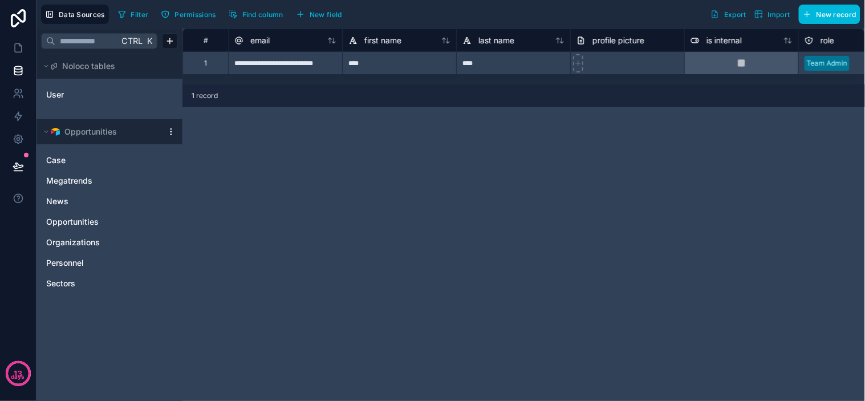
click at [84, 242] on span "Organizations" at bounding box center [73, 242] width 54 height 11
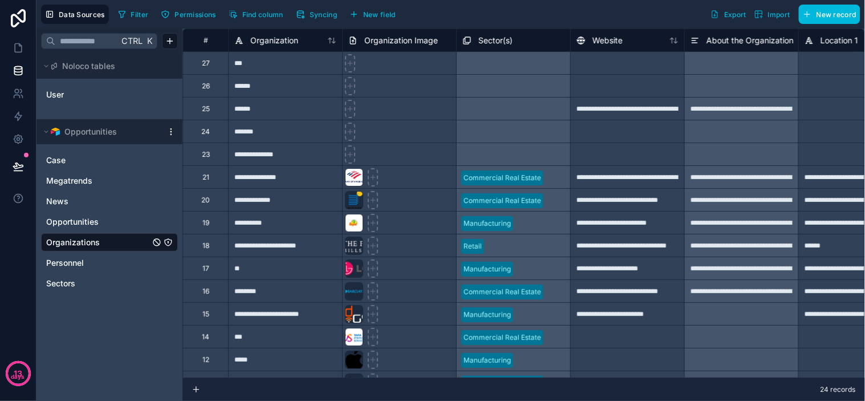
click at [581, 13] on div "Filter Permissions Find column Syncing New field Export Import New record" at bounding box center [486, 14] width 747 height 19
click at [582, 11] on div "Filter Permissions Find column Syncing New field Export Import New record" at bounding box center [486, 14] width 747 height 19
click at [588, 10] on div "Filter Permissions Find column Syncing New field Export Import New record" at bounding box center [486, 14] width 747 height 19
click at [594, 10] on div "Filter Permissions Find column Syncing New field Export Import New record" at bounding box center [486, 14] width 747 height 19
click at [594, 9] on div "Filter Permissions Find column Syncing New field Export Import New record" at bounding box center [486, 14] width 747 height 19
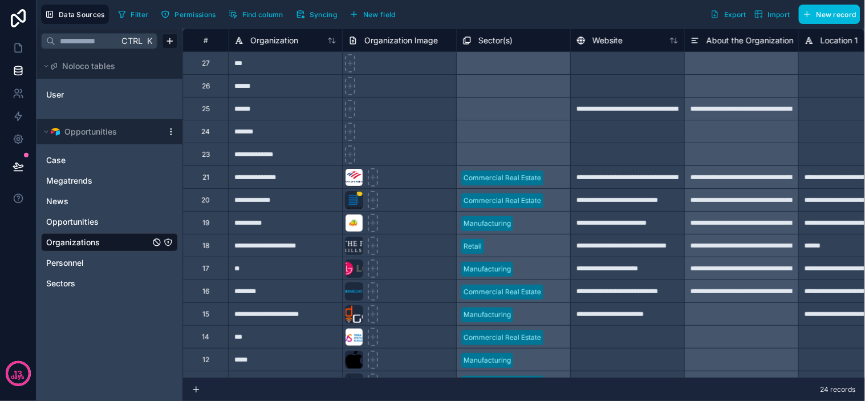
click at [600, 6] on div "Filter Permissions Find column Syncing New field Export Import New record" at bounding box center [486, 14] width 747 height 19
click at [129, 64] on button "Noloco tables" at bounding box center [106, 66] width 130 height 16
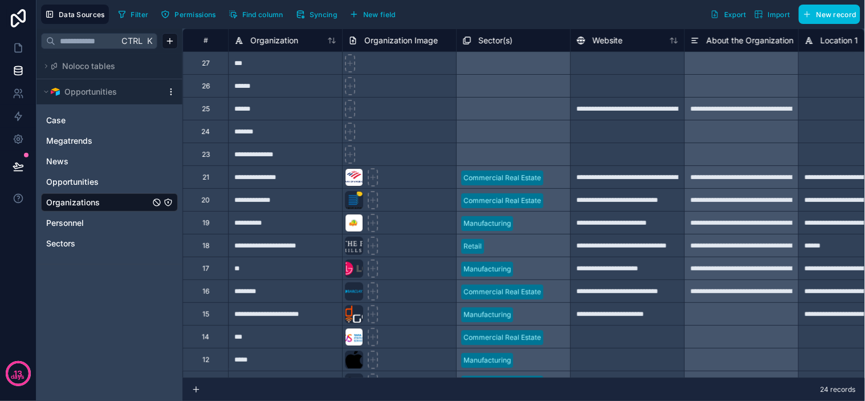
click at [121, 64] on button "Noloco tables" at bounding box center [106, 66] width 130 height 16
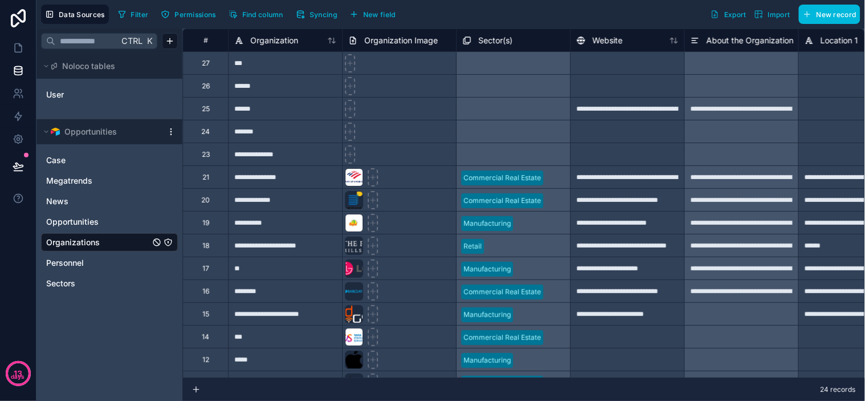
click at [172, 127] on html "**********" at bounding box center [432, 200] width 865 height 401
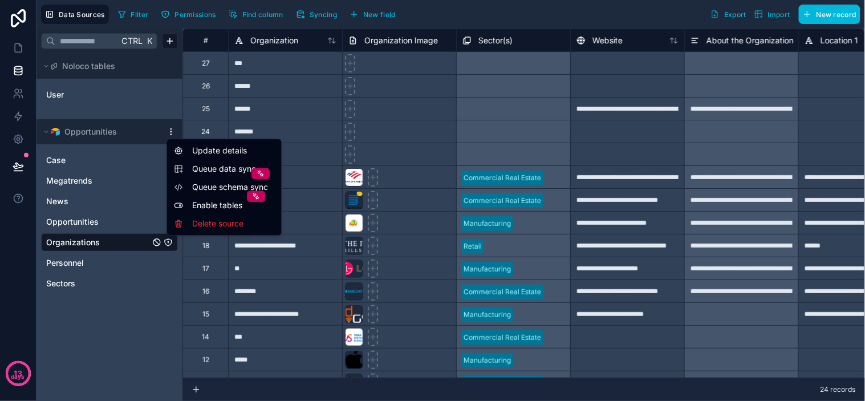
click at [172, 129] on html "**********" at bounding box center [432, 200] width 865 height 401
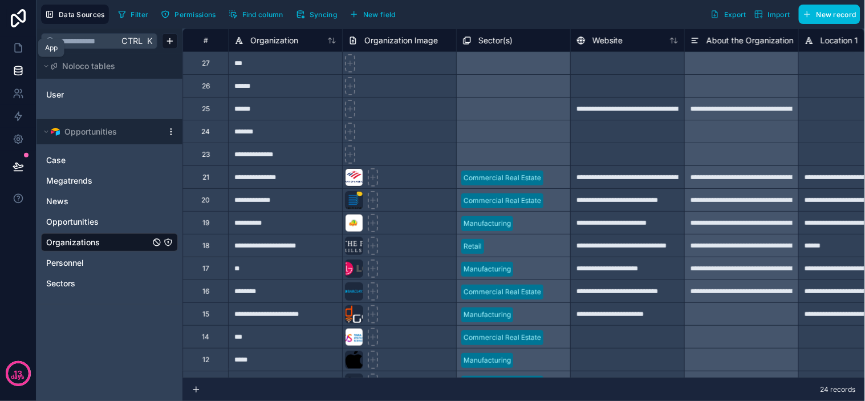
click at [21, 47] on icon at bounding box center [18, 48] width 7 height 9
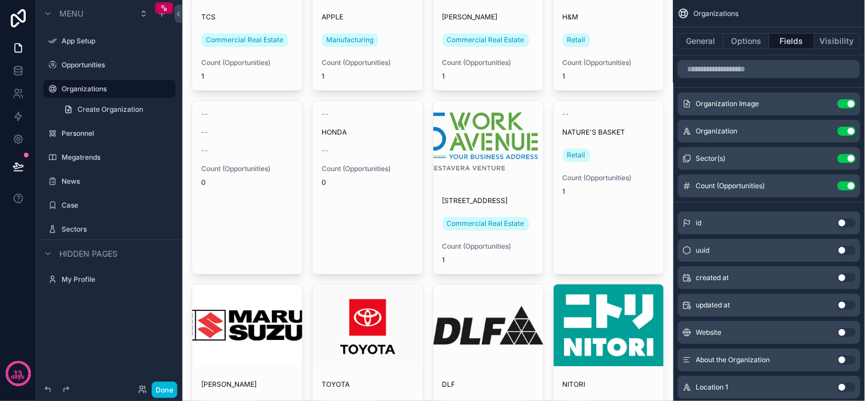
scroll to position [798, 0]
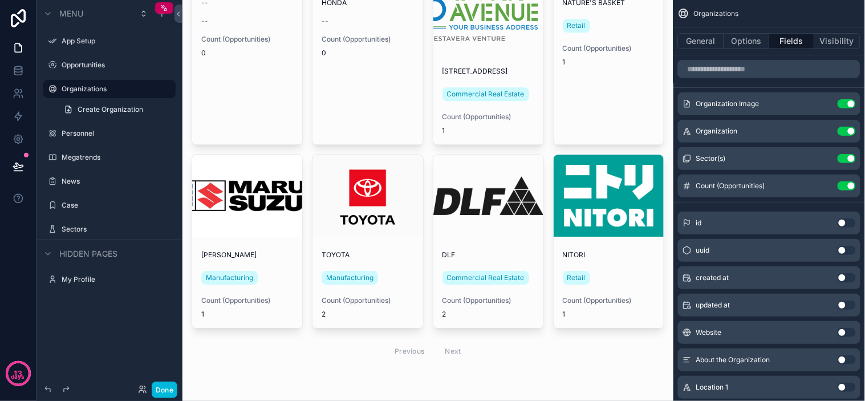
click at [162, 391] on button "Done" at bounding box center [165, 390] width 26 height 17
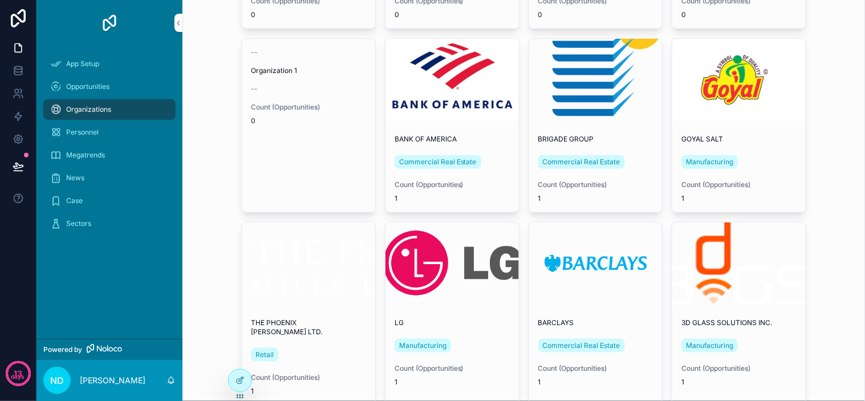
scroll to position [0, 0]
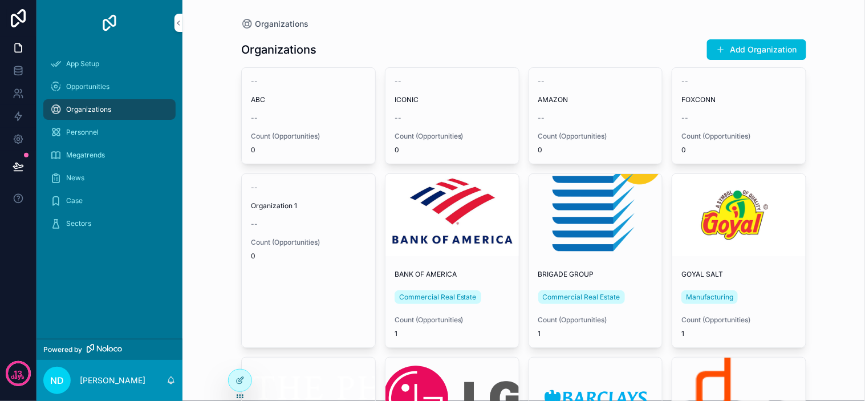
click at [237, 380] on icon at bounding box center [239, 381] width 5 height 5
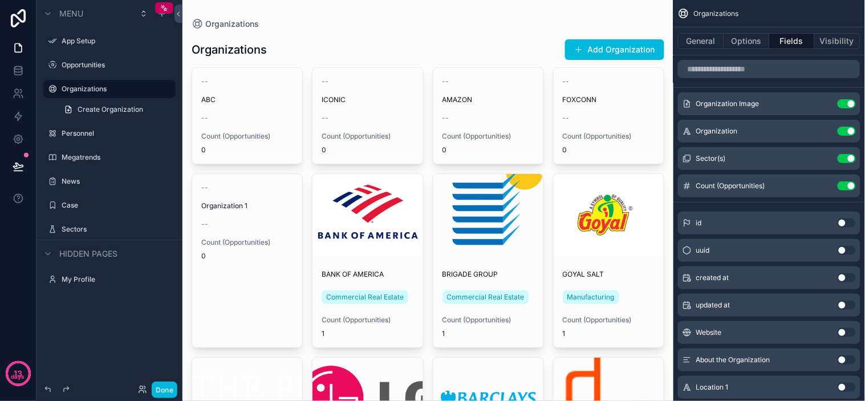
click at [0, 0] on icon "scrollable content" at bounding box center [0, 0] width 0 height 0
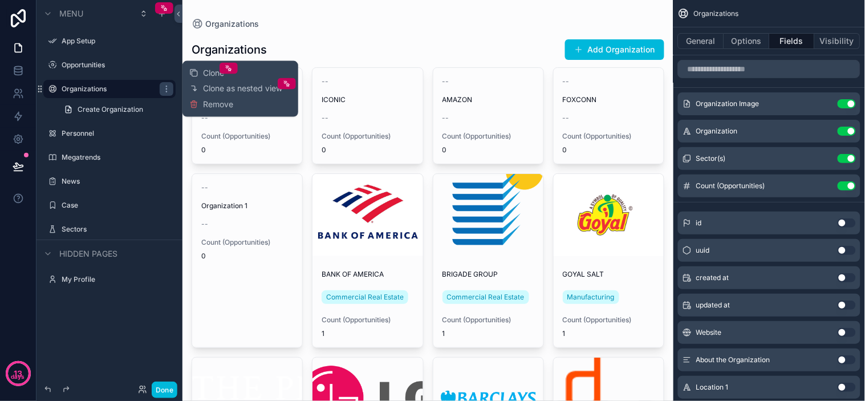
drag, startPoint x: 229, startPoint y: 68, endPoint x: 276, endPoint y: 60, distance: 48.1
click at [276, 60] on div "Clone Clone as nested view Remove 13 days Menu App Setup Opportunities Organiza…" at bounding box center [432, 200] width 865 height 401
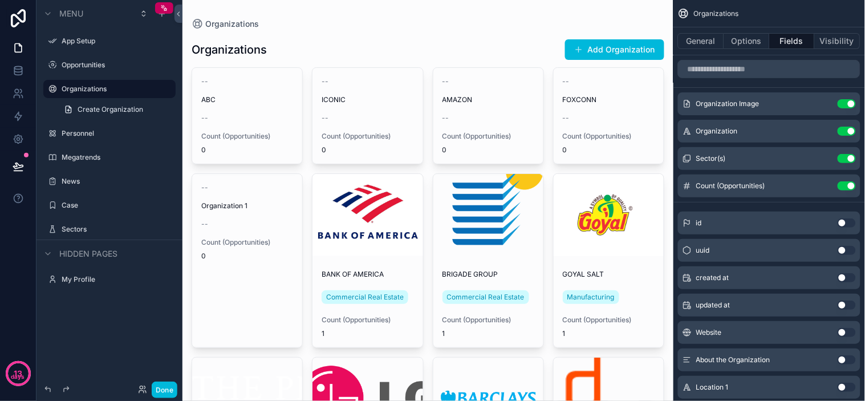
click at [0, 0] on icon "scrollable content" at bounding box center [0, 0] width 0 height 0
click at [494, 27] on div "Organizations" at bounding box center [428, 23] width 473 height 11
click at [505, 24] on div "Organizations" at bounding box center [428, 23] width 473 height 11
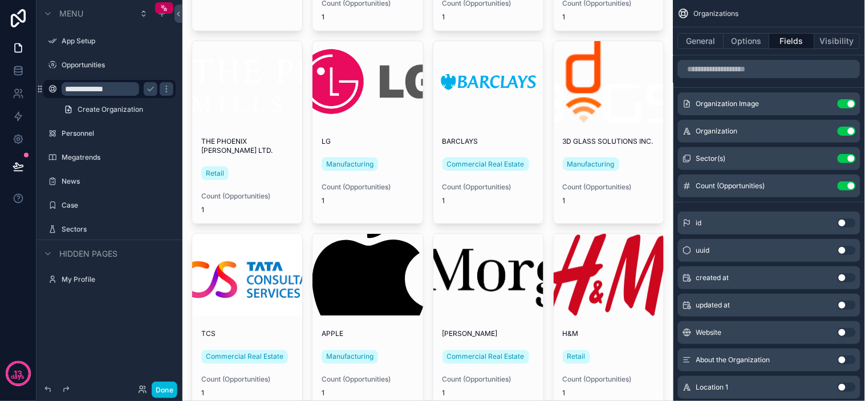
click at [78, 226] on label "Sectors" at bounding box center [115, 229] width 107 height 9
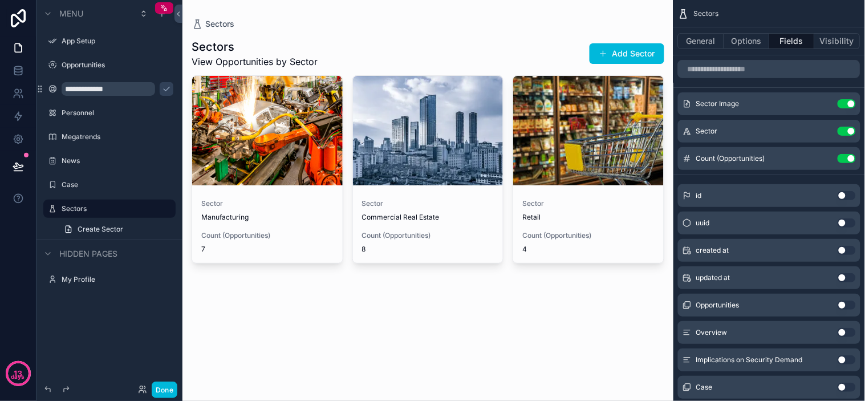
click at [94, 180] on label "Case" at bounding box center [115, 184] width 107 height 9
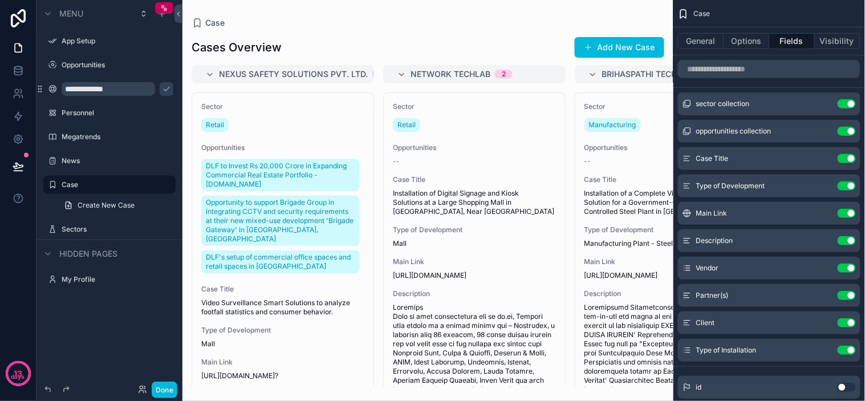
click at [538, 39] on div "scrollable content" at bounding box center [427, 200] width 491 height 401
click at [571, 213] on div "Nexus Safety Solutions Pvt. Ltd. 1 Sector Retail Opportunities DLF to Invest Rs…" at bounding box center [427, 226] width 491 height 322
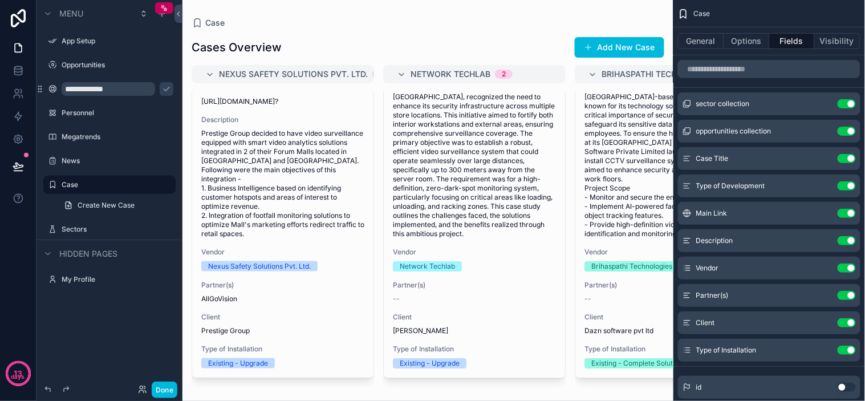
click at [485, 33] on div "Cases Overview Add New Case Nexus Safety Solutions Pvt. Ltd. 1 Sector Retail Op…" at bounding box center [427, 207] width 491 height 360
click at [90, 225] on div "Sectors" at bounding box center [118, 229] width 112 height 9
click at [78, 231] on label "Sectors" at bounding box center [115, 229] width 107 height 9
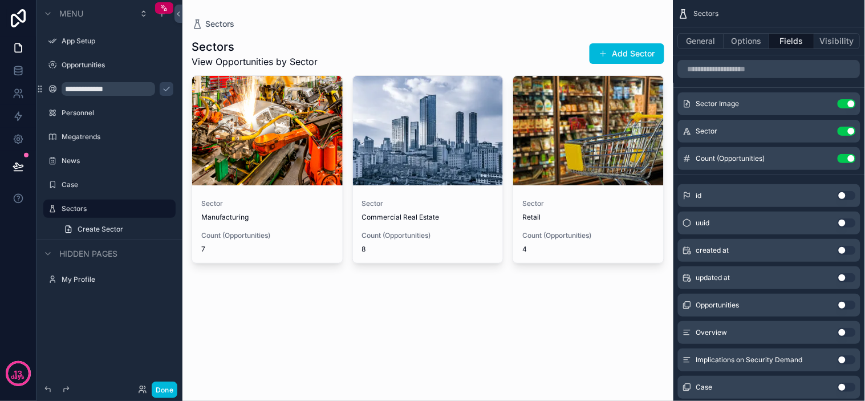
click at [235, 212] on div "scrollable content" at bounding box center [427, 150] width 491 height 300
click at [220, 206] on span "Sector" at bounding box center [267, 203] width 132 height 9
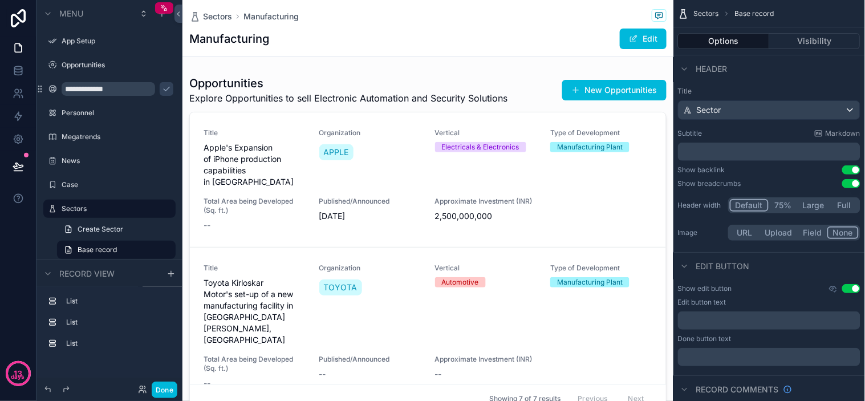
click at [344, 40] on div "Manufacturing Edit" at bounding box center [427, 39] width 477 height 22
click at [723, 69] on span "Header" at bounding box center [711, 68] width 31 height 11
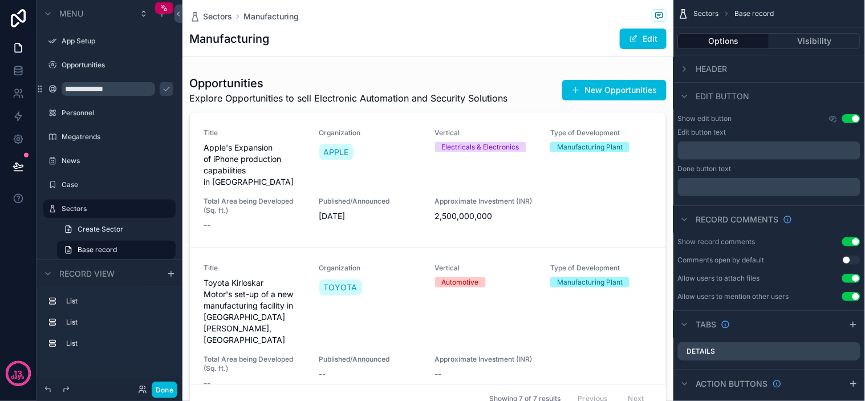
click at [723, 67] on span "Header" at bounding box center [711, 68] width 31 height 11
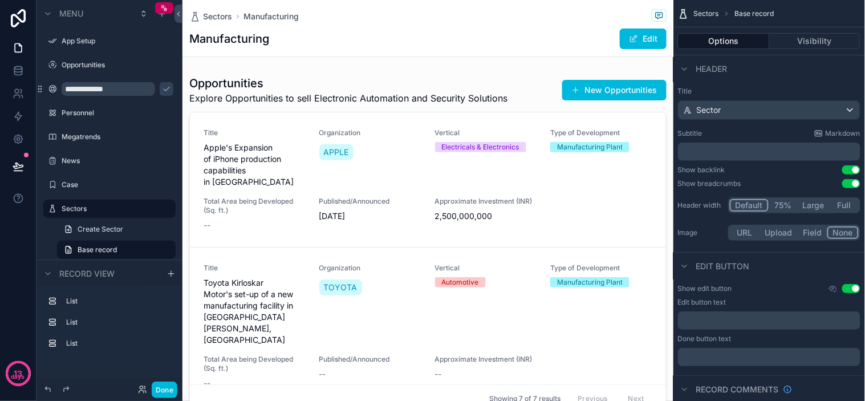
click at [723, 67] on span "Header" at bounding box center [711, 68] width 31 height 11
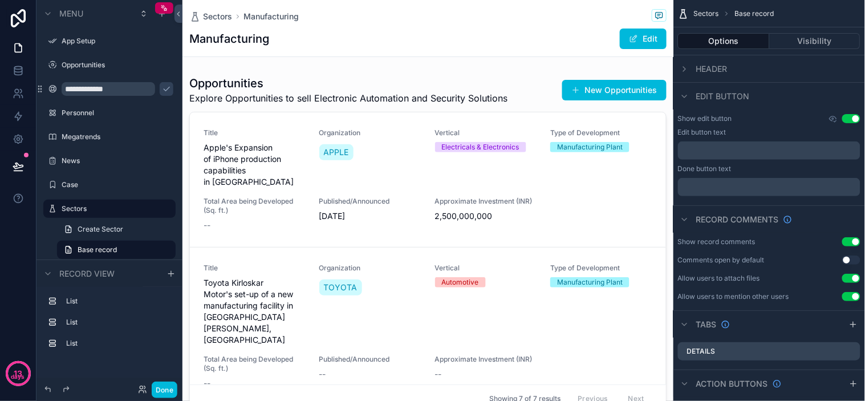
click at [723, 67] on span "Header" at bounding box center [711, 68] width 31 height 11
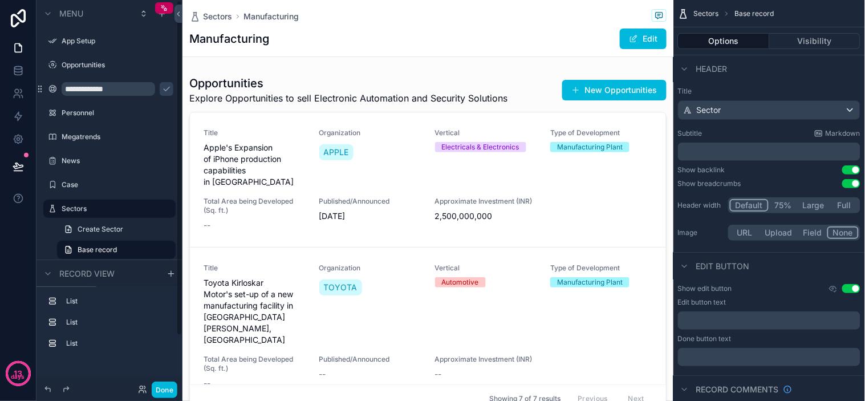
drag, startPoint x: 378, startPoint y: 30, endPoint x: 441, endPoint y: 38, distance: 64.4
click at [378, 30] on div "Manufacturing Edit" at bounding box center [427, 39] width 477 height 22
drag, startPoint x: 441, startPoint y: 38, endPoint x: 480, endPoint y: 25, distance: 40.2
click at [446, 35] on div "Manufacturing Edit" at bounding box center [427, 39] width 477 height 22
drag, startPoint x: 480, startPoint y: 25, endPoint x: 709, endPoint y: 75, distance: 234.7
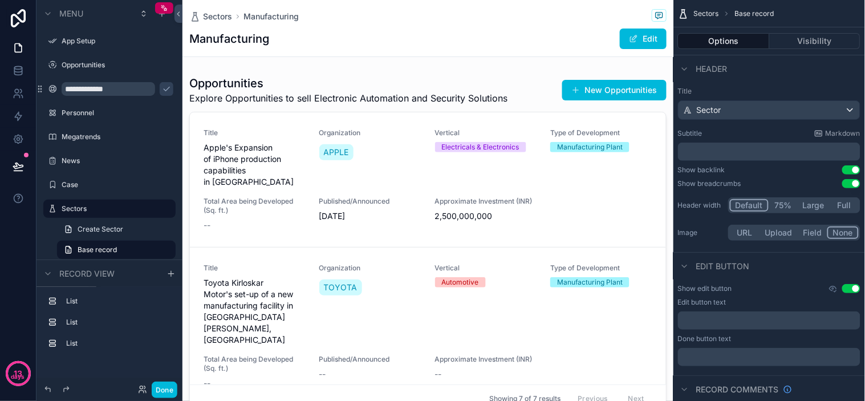
click at [481, 25] on div "Sectors Manufacturing Manufacturing Edit" at bounding box center [427, 28] width 477 height 56
click at [162, 92] on icon "scrollable content" at bounding box center [166, 88] width 9 height 9
click at [99, 90] on label "Organizations" at bounding box center [115, 88] width 107 height 9
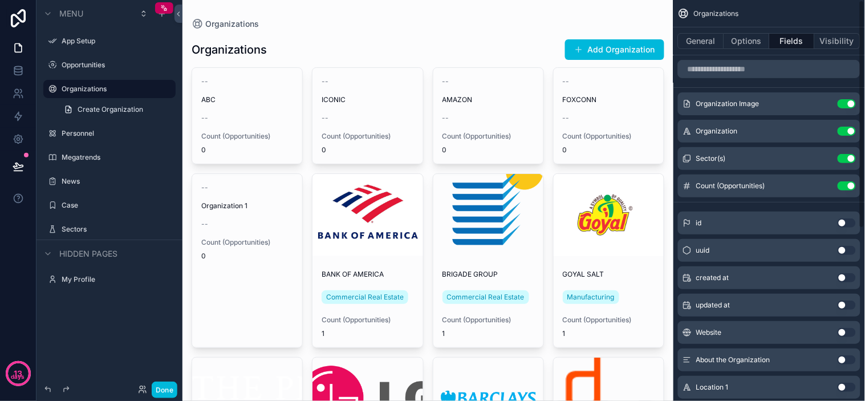
click at [748, 39] on button "Options" at bounding box center [747, 41] width 46 height 16
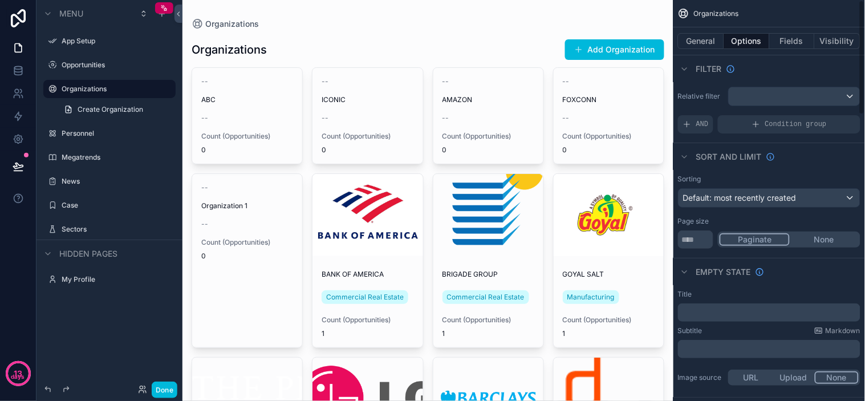
click at [449, 29] on div "Organizations" at bounding box center [428, 23] width 473 height 11
click at [472, 21] on div "Organizations" at bounding box center [428, 23] width 473 height 11
click at [601, 54] on button "Add Organization" at bounding box center [614, 49] width 99 height 21
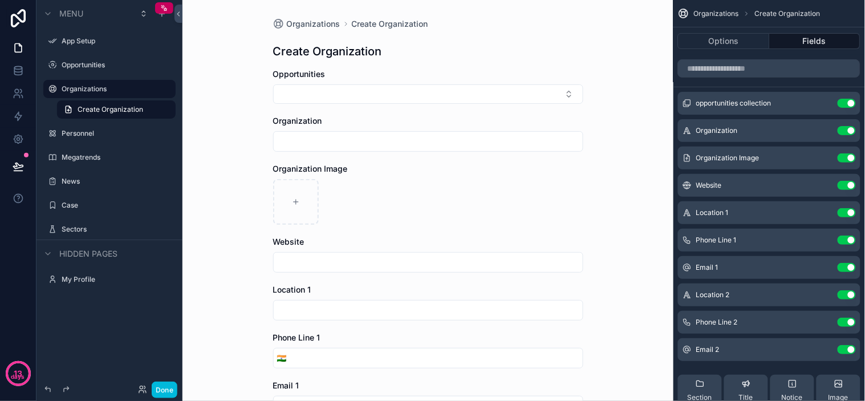
click at [316, 25] on span "Organizations" at bounding box center [314, 23] width 54 height 11
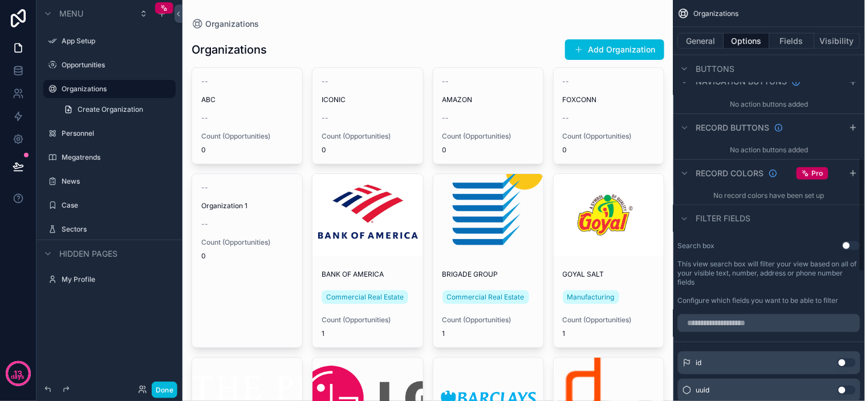
scroll to position [175, 0]
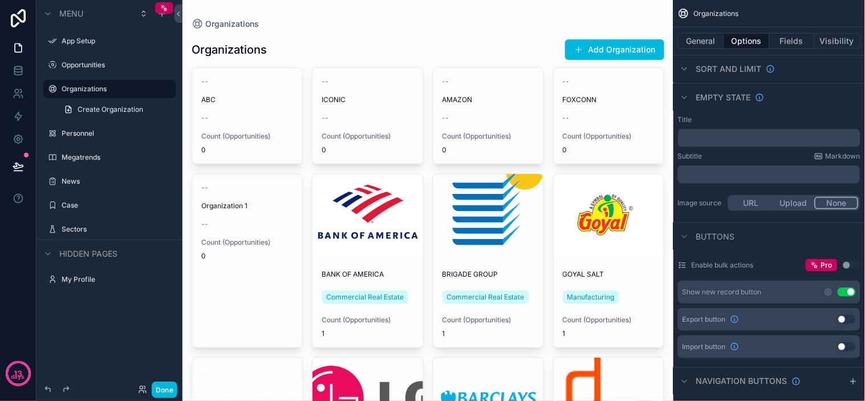
click at [0, 0] on icon "scrollable content" at bounding box center [0, 0] width 0 height 0
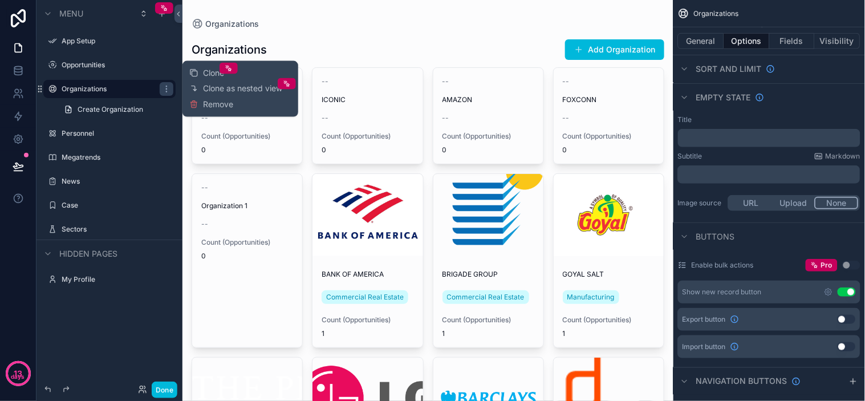
click at [221, 75] on span "Clone" at bounding box center [213, 72] width 21 height 11
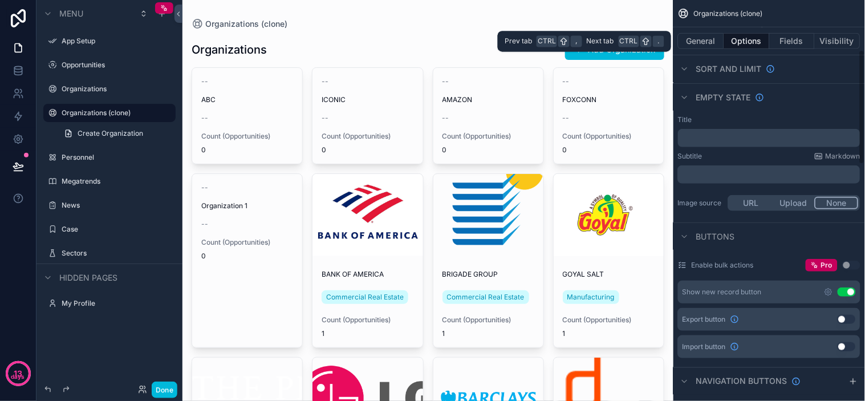
click at [753, 42] on button "Options" at bounding box center [747, 41] width 46 height 16
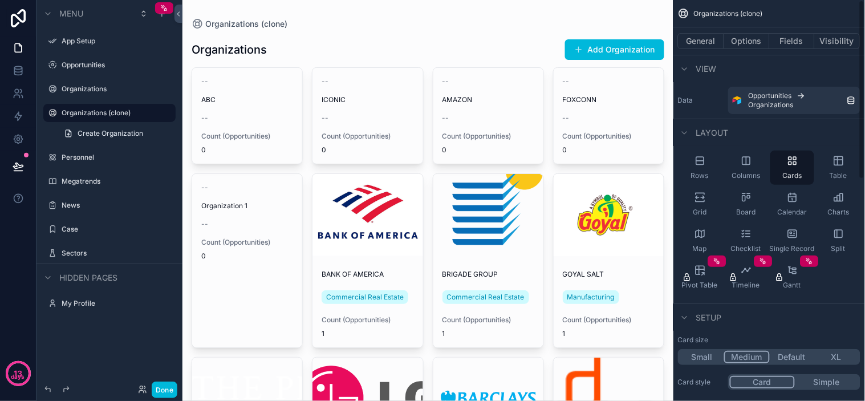
click at [697, 64] on span "View" at bounding box center [706, 68] width 21 height 11
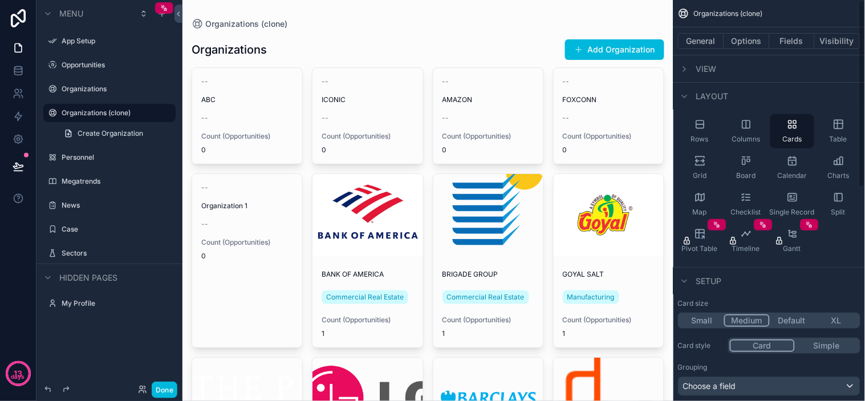
click at [691, 64] on div "scrollable content" at bounding box center [685, 69] width 14 height 14
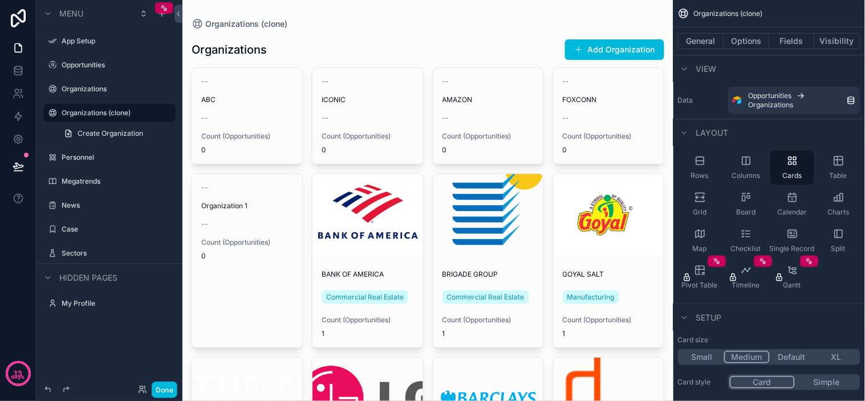
click at [741, 166] on icon "scrollable content" at bounding box center [746, 160] width 11 height 11
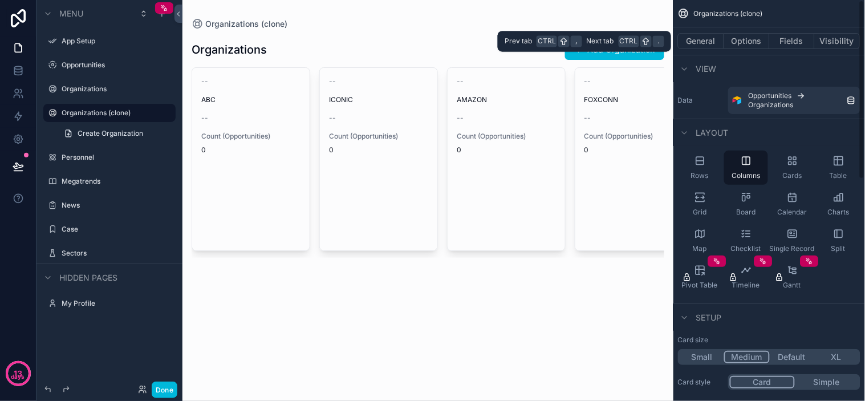
click at [750, 38] on button "Options" at bounding box center [747, 41] width 46 height 16
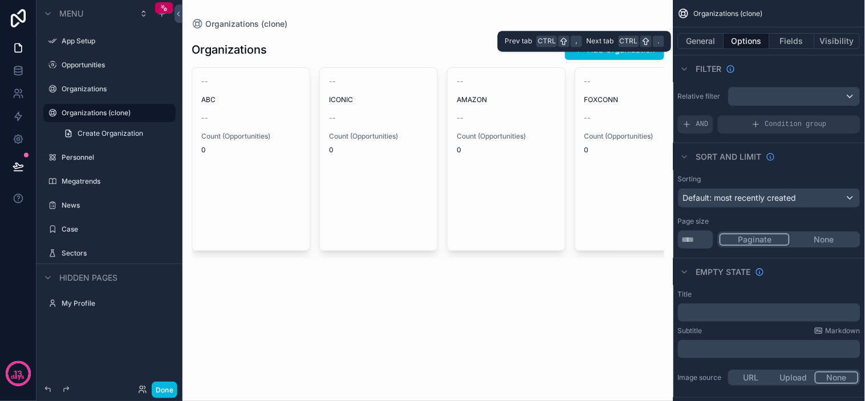
click at [809, 41] on button "Fields" at bounding box center [793, 41] width 46 height 16
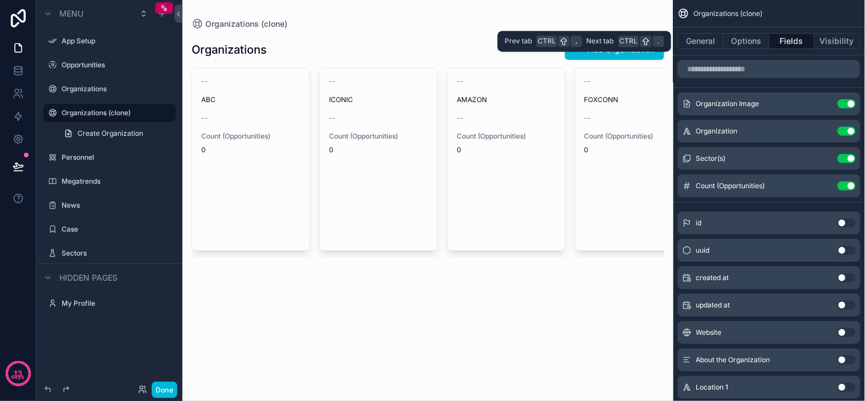
click at [823, 40] on button "Visibility" at bounding box center [838, 41] width 46 height 16
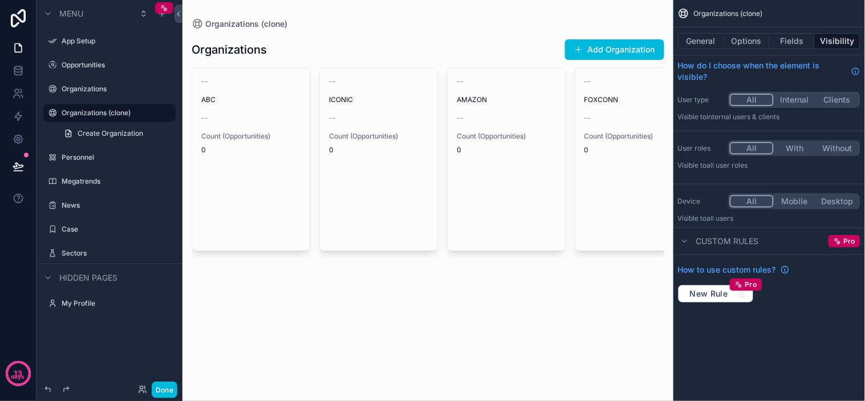
drag, startPoint x: 753, startPoint y: 44, endPoint x: 747, endPoint y: 43, distance: 5.8
click at [753, 44] on button "Options" at bounding box center [747, 41] width 46 height 16
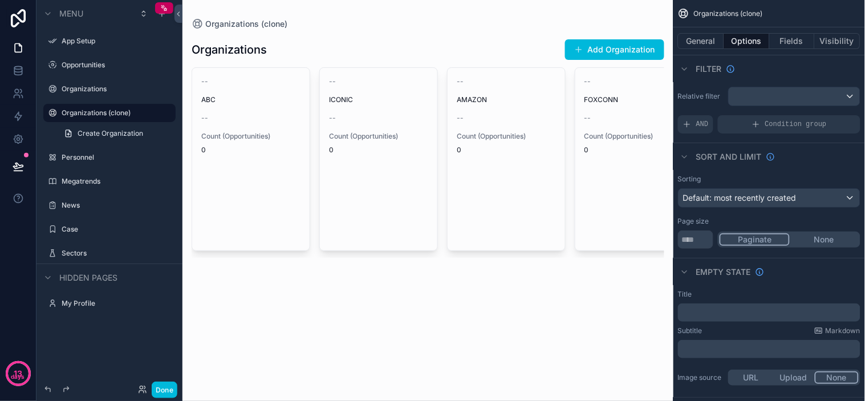
click at [705, 42] on button "General" at bounding box center [701, 41] width 46 height 16
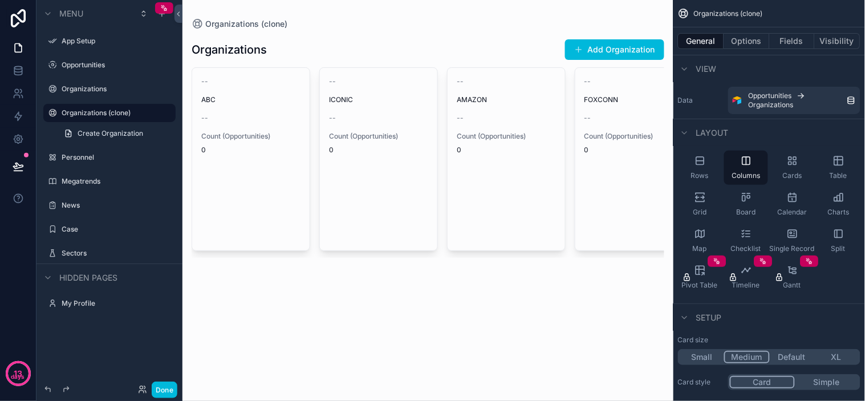
click at [711, 87] on div "Data Opportunities Organizations" at bounding box center [769, 100] width 182 height 27
click at [714, 87] on div "Data Opportunities Organizations" at bounding box center [769, 100] width 182 height 27
click at [720, 170] on div "Rows" at bounding box center [700, 168] width 44 height 34
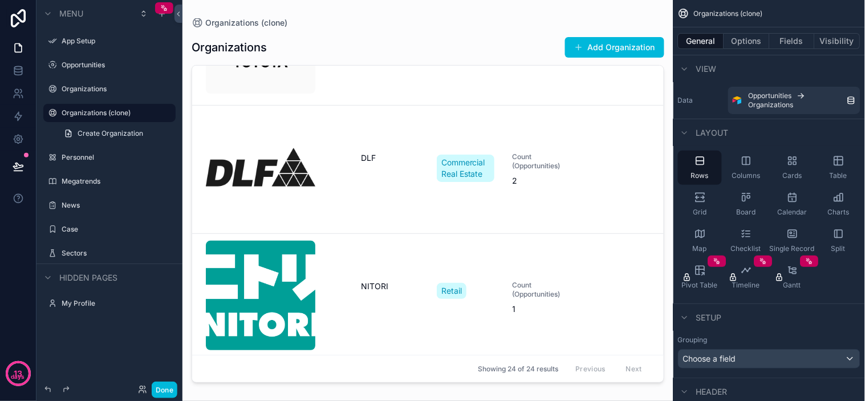
scroll to position [2224, 0]
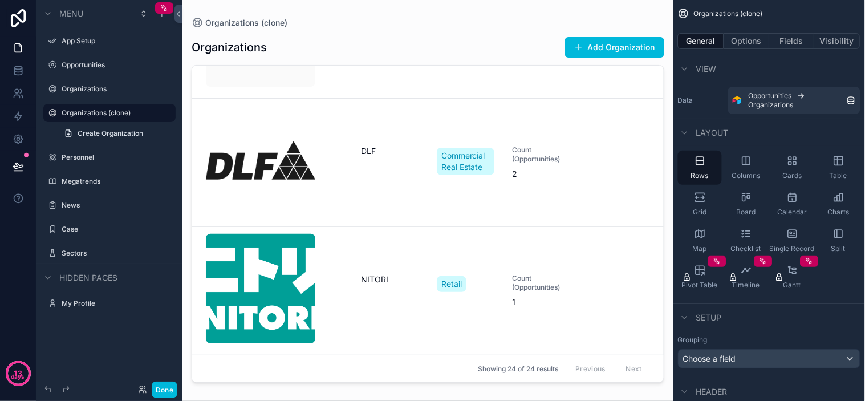
click at [186, 218] on div "Organizations (clone) Organizations Add Organization BRIGADE GROUP Commercial R…" at bounding box center [427, 193] width 491 height 387
click at [127, 92] on label "Organizations" at bounding box center [115, 88] width 107 height 9
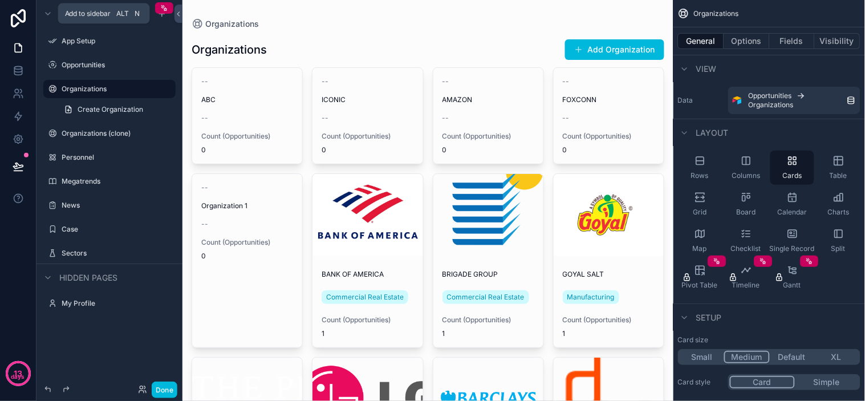
click at [162, 15] on icon "scrollable content" at bounding box center [162, 13] width 0 height 5
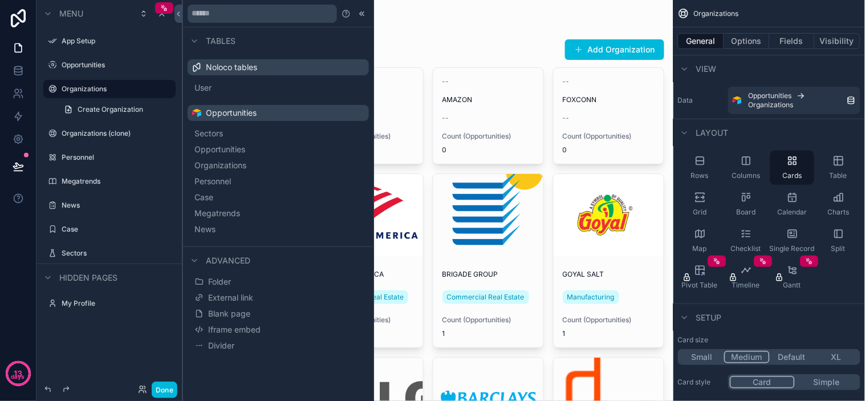
click at [225, 160] on span "Organizations" at bounding box center [220, 165] width 52 height 11
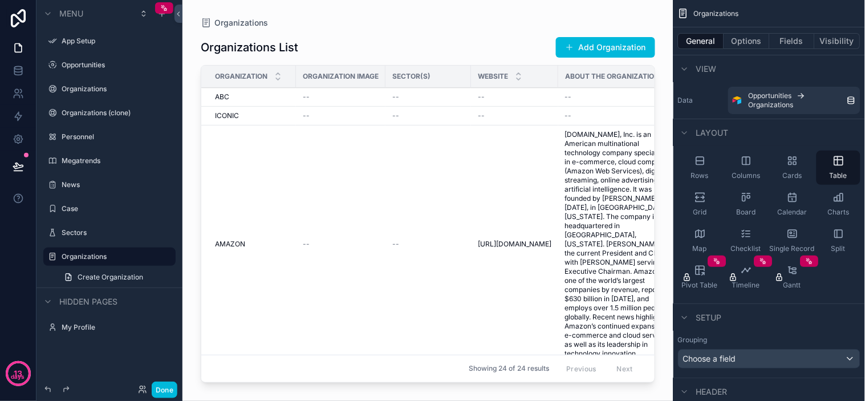
click at [103, 133] on label "Personnel" at bounding box center [115, 136] width 107 height 9
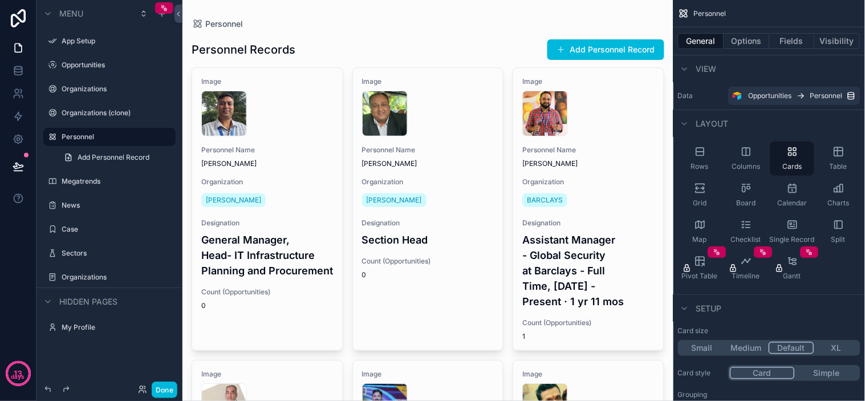
click at [91, 275] on label "Organizations" at bounding box center [115, 277] width 107 height 9
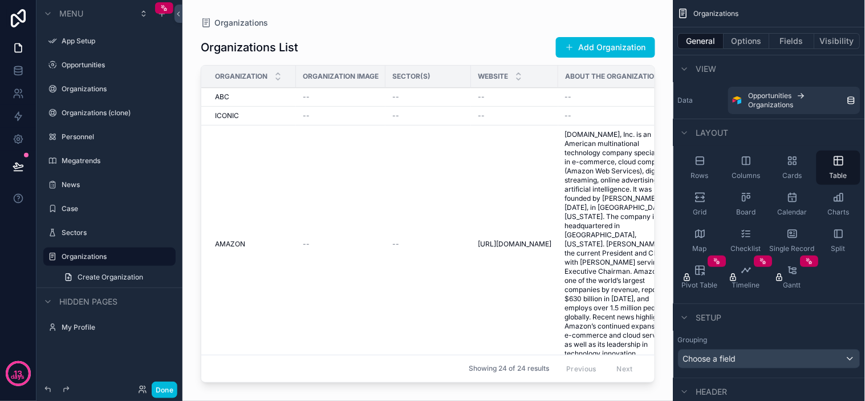
click at [348, 191] on div "scrollable content" at bounding box center [427, 193] width 491 height 387
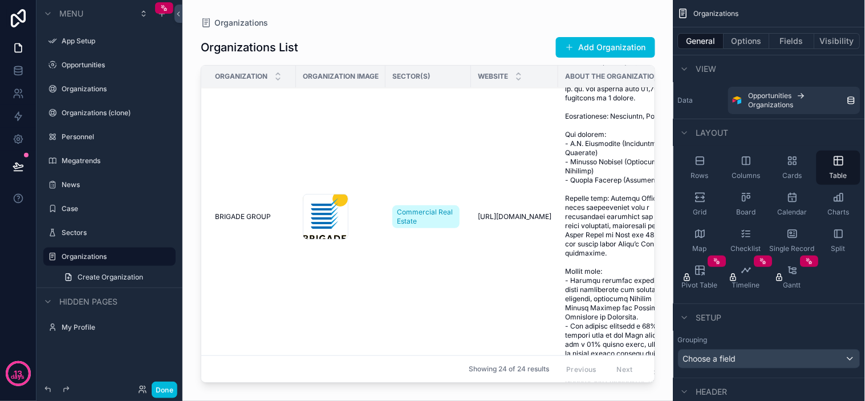
scroll to position [1204, 0]
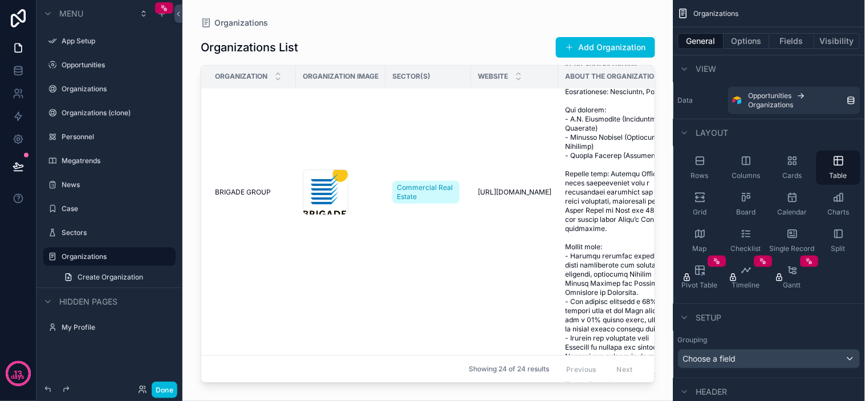
click at [192, 161] on div "Organizations Organizations List Add Organization Organization Organization Ima…" at bounding box center [427, 193] width 491 height 387
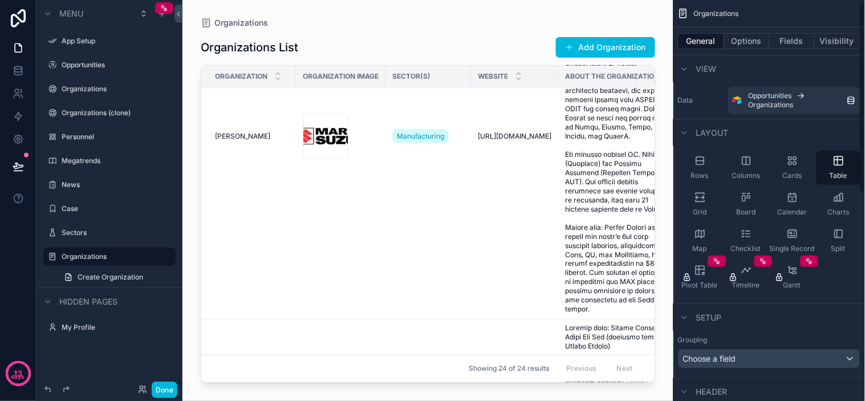
scroll to position [5070, 0]
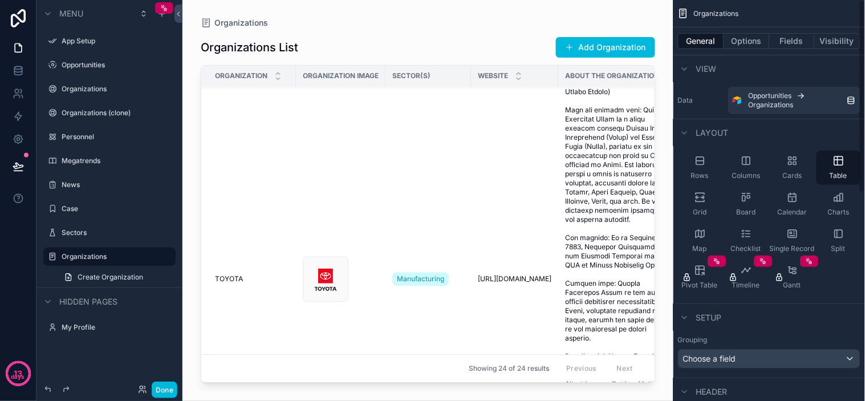
click at [754, 43] on button "Options" at bounding box center [747, 41] width 46 height 16
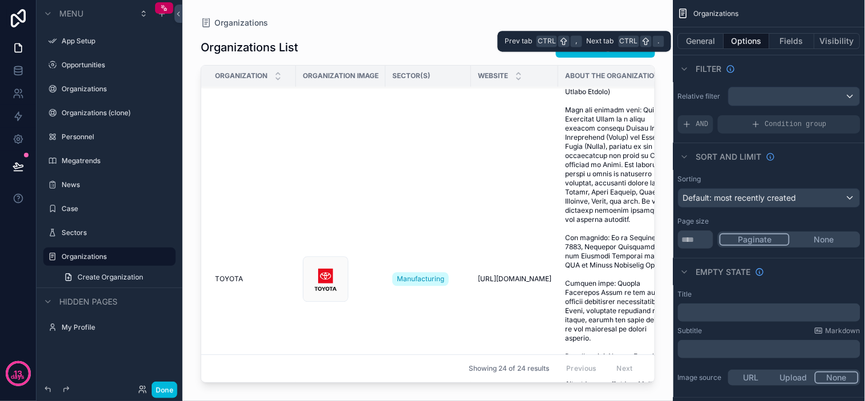
click at [707, 42] on button "General" at bounding box center [701, 41] width 46 height 16
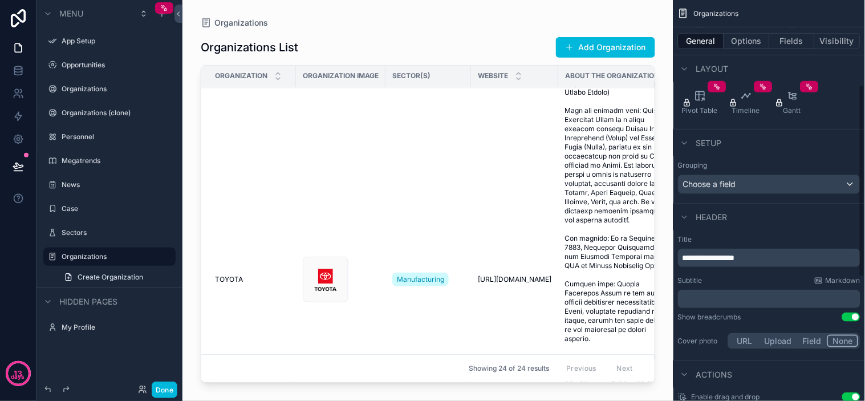
scroll to position [190, 0]
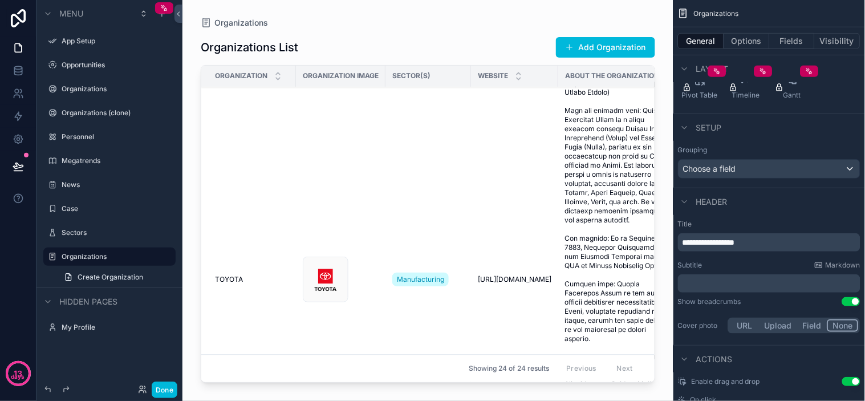
click at [713, 246] on span "**********" at bounding box center [709, 242] width 52 height 8
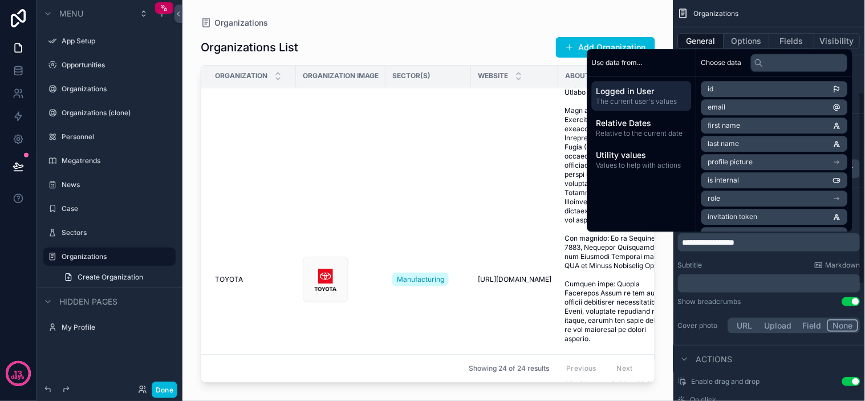
click at [776, 15] on div "Organizations" at bounding box center [770, 13] width 192 height 27
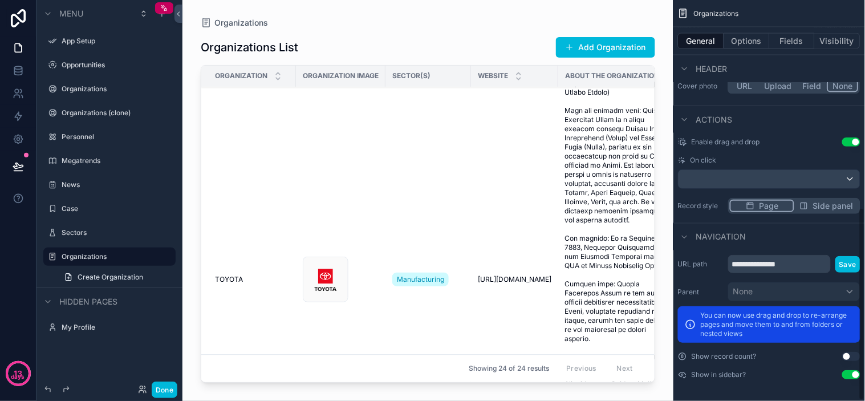
scroll to position [430, 0]
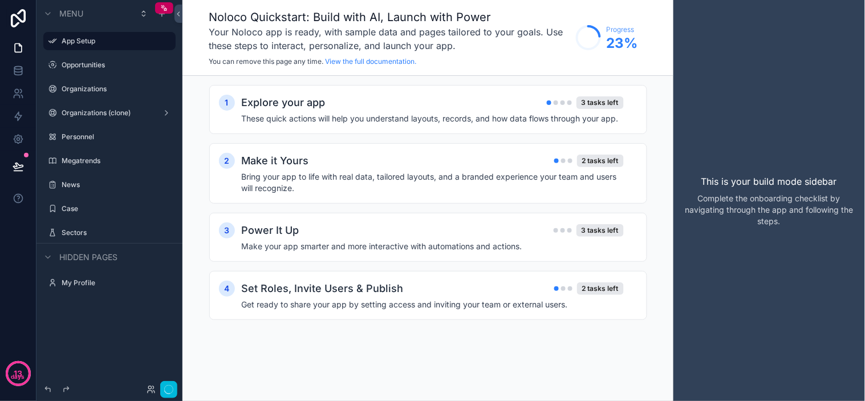
click at [96, 90] on label "Organizations" at bounding box center [115, 88] width 107 height 9
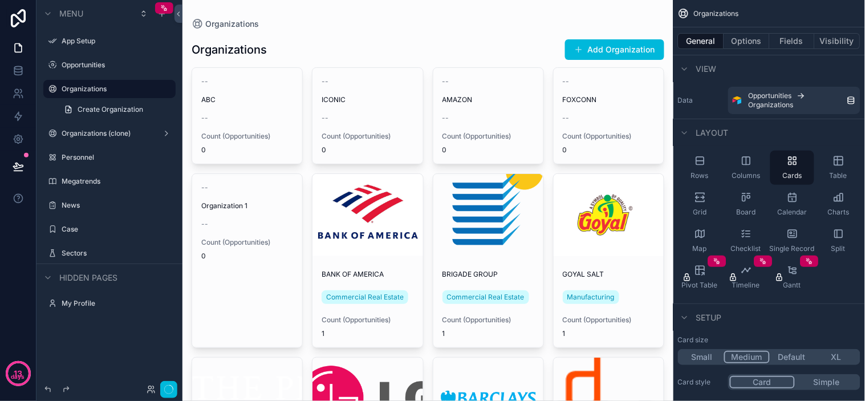
click at [77, 64] on label "Opportunities" at bounding box center [115, 64] width 107 height 9
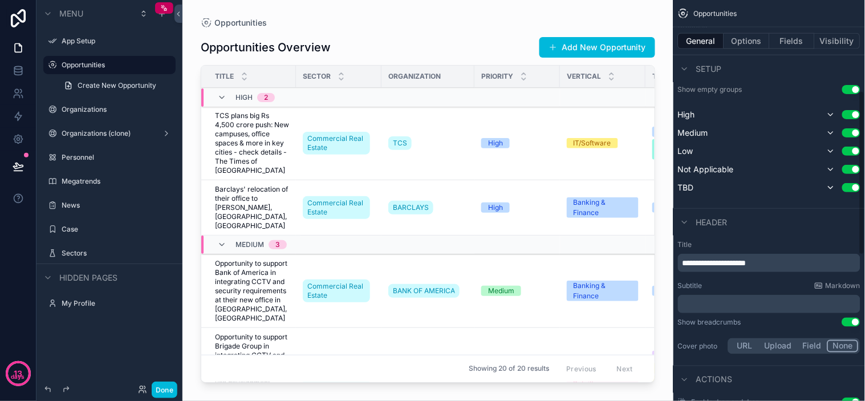
scroll to position [317, 0]
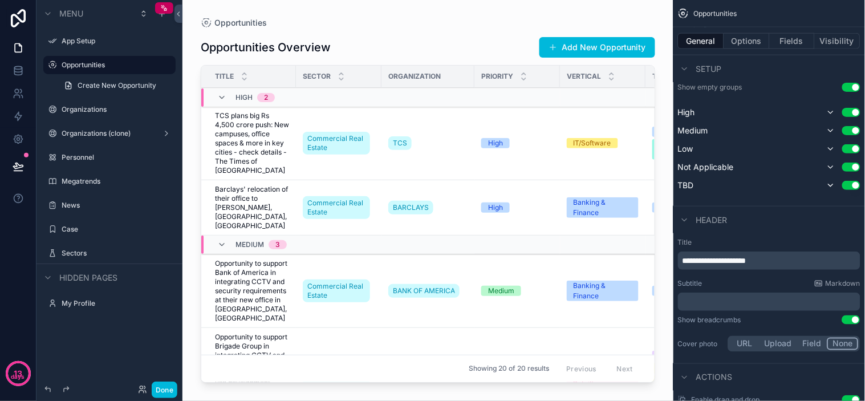
click at [79, 112] on label "Organizations" at bounding box center [115, 109] width 107 height 9
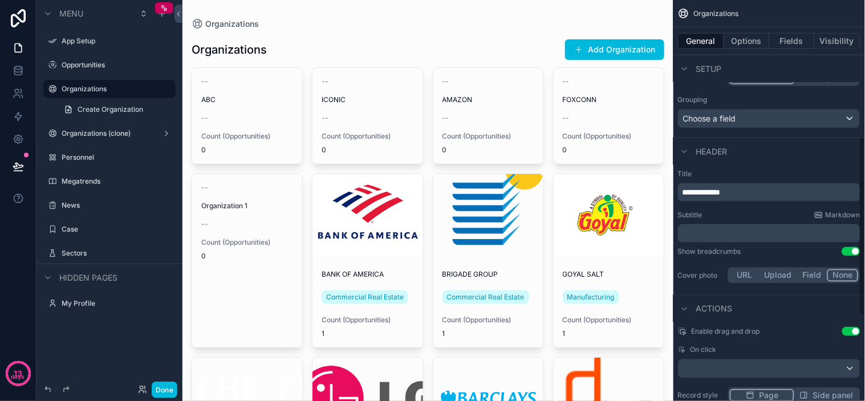
click at [757, 194] on p "**********" at bounding box center [771, 191] width 176 height 11
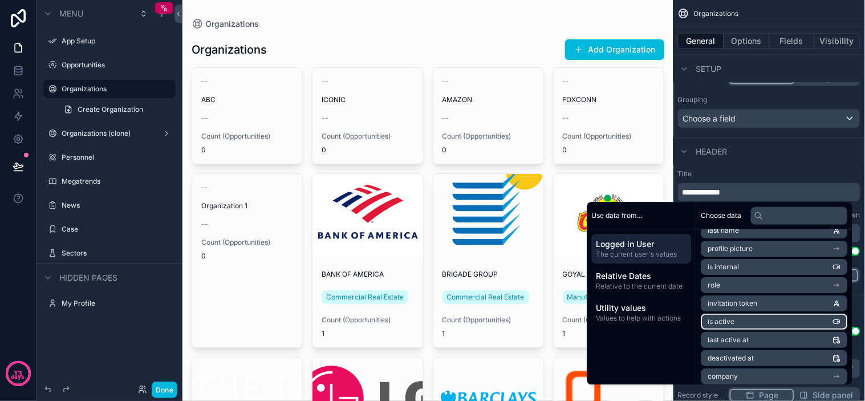
scroll to position [124, 0]
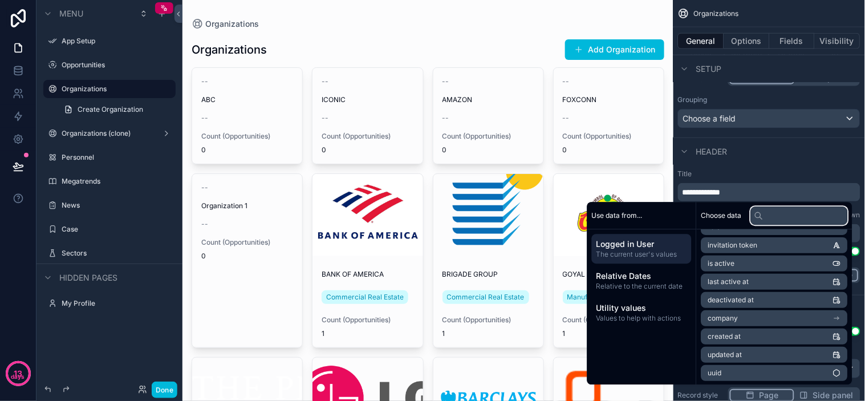
click at [762, 220] on input "text" at bounding box center [799, 215] width 97 height 18
click at [654, 309] on span "Utility values" at bounding box center [642, 307] width 91 height 11
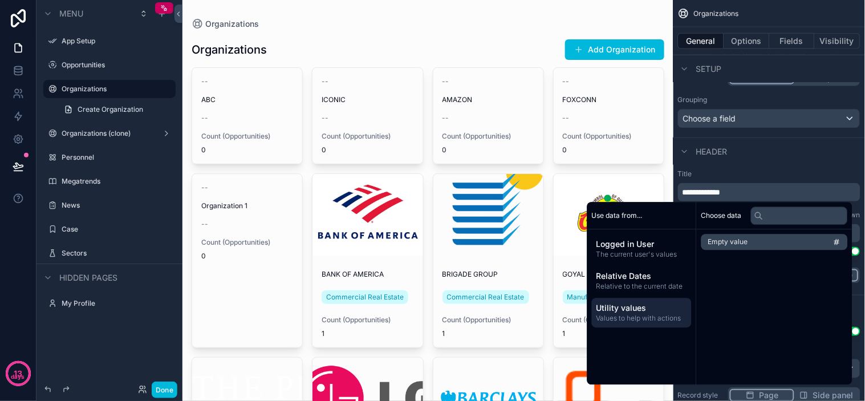
scroll to position [0, 0]
click at [777, 160] on div "Header" at bounding box center [770, 150] width 192 height 27
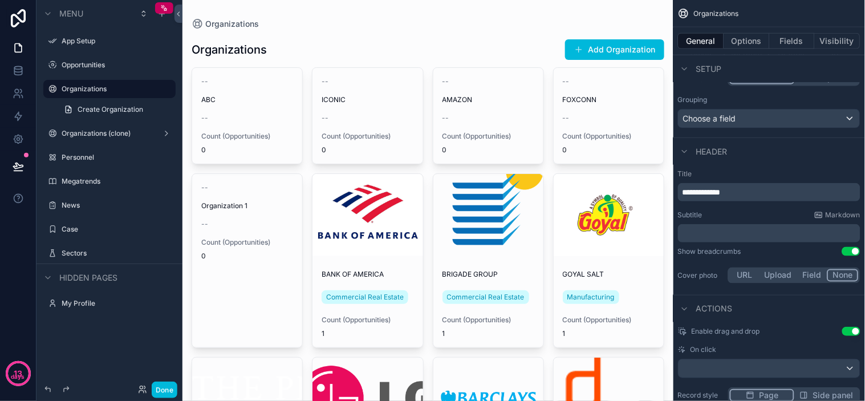
click at [747, 188] on p "**********" at bounding box center [771, 191] width 176 height 11
drag, startPoint x: 758, startPoint y: 168, endPoint x: 700, endPoint y: 172, distance: 58.9
click at [755, 168] on div "**********" at bounding box center [770, 227] width 192 height 125
click at [689, 174] on label "Title" at bounding box center [769, 173] width 182 height 9
click at [696, 152] on div "Header" at bounding box center [703, 152] width 50 height 14
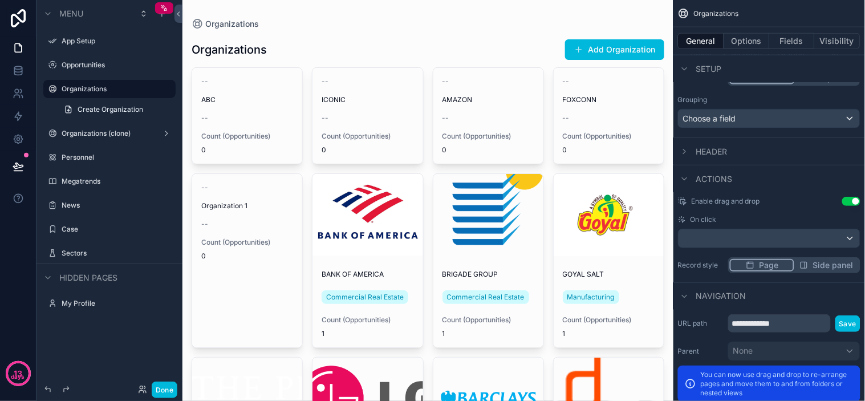
click at [688, 151] on icon "scrollable content" at bounding box center [684, 151] width 9 height 9
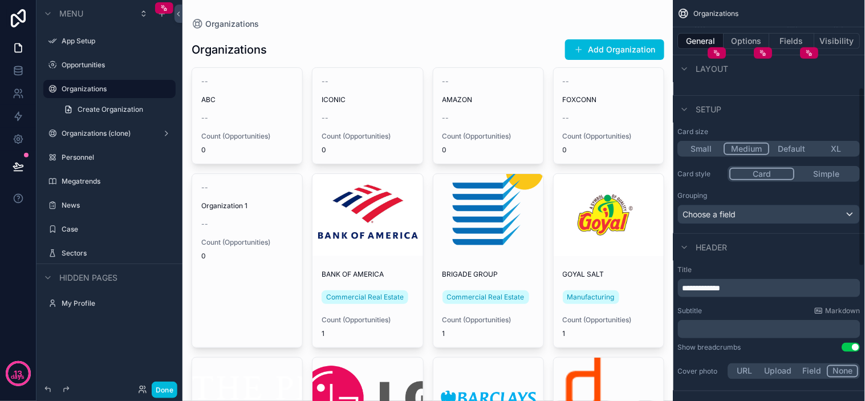
scroll to position [192, 0]
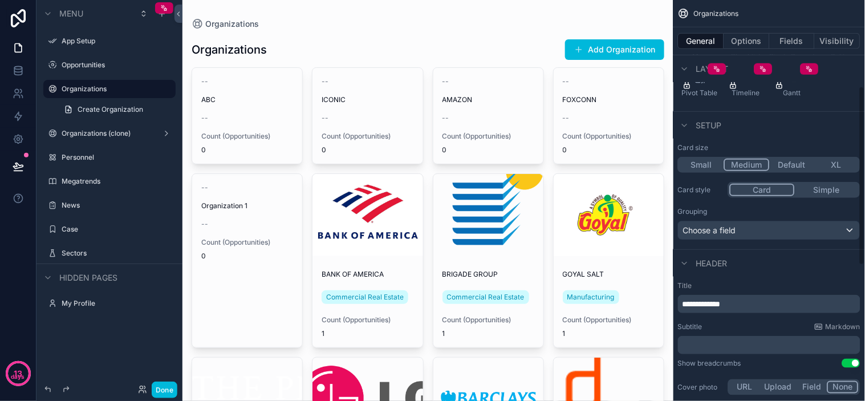
click at [705, 265] on span "Header" at bounding box center [711, 263] width 31 height 11
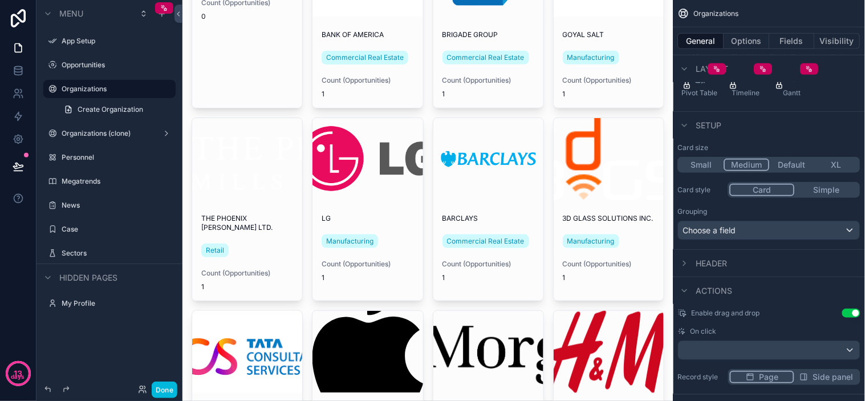
scroll to position [0, 0]
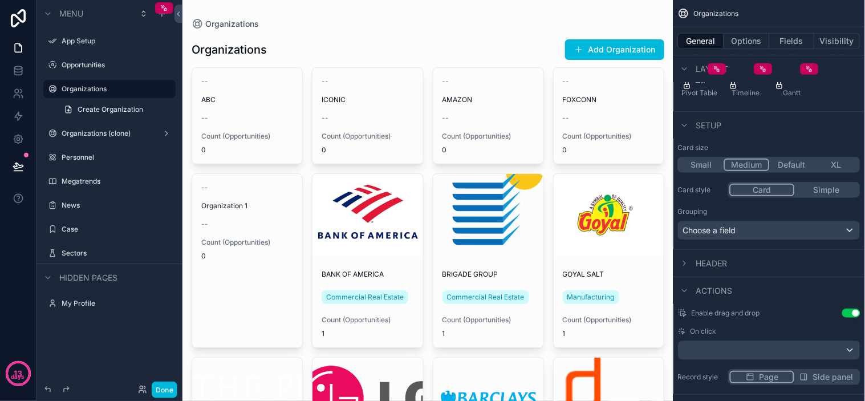
click at [0, 0] on icon "scrollable content" at bounding box center [0, 0] width 0 height 0
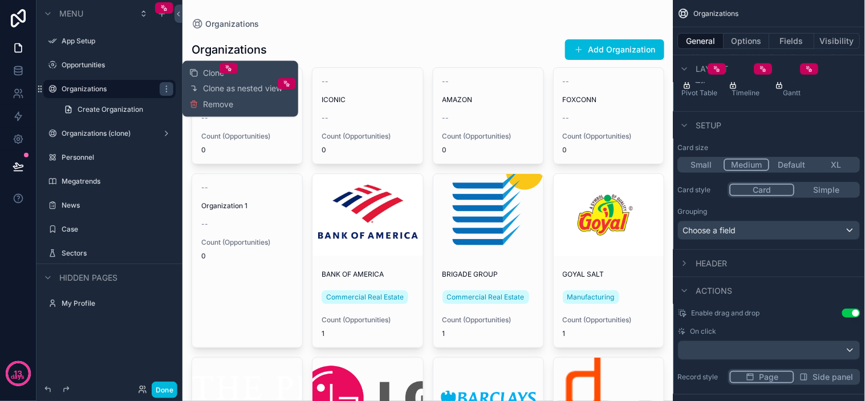
click at [203, 99] on span "Remove" at bounding box center [218, 104] width 30 height 11
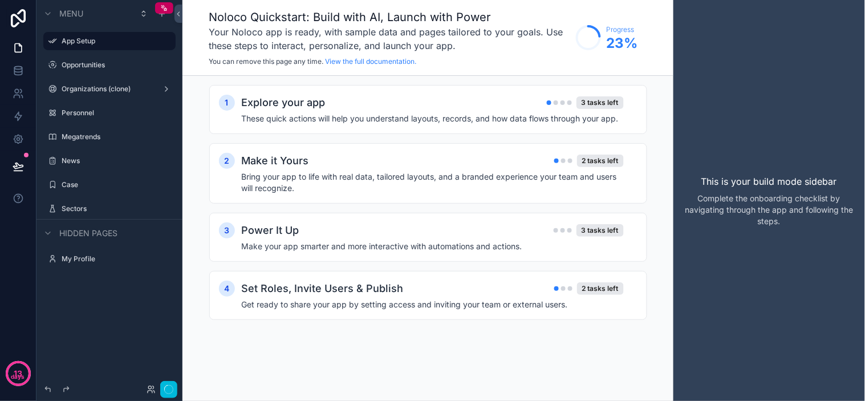
click at [0, 0] on icon "scrollable content" at bounding box center [0, 0] width 0 height 0
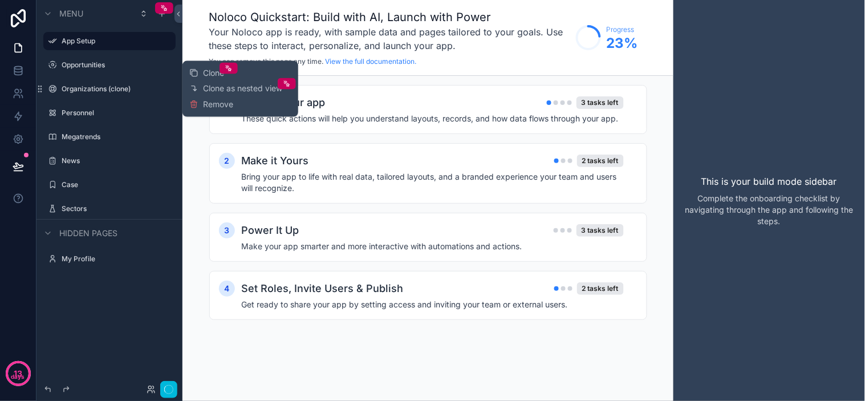
click at [197, 105] on icon at bounding box center [193, 104] width 9 height 9
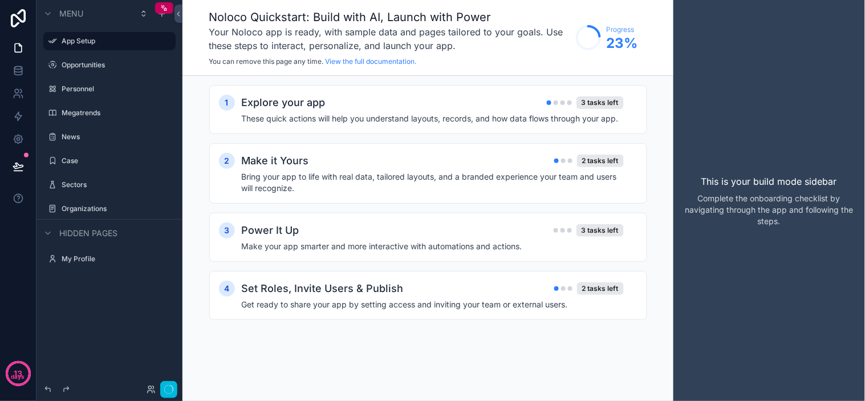
click at [110, 204] on label "Organizations" at bounding box center [115, 208] width 107 height 9
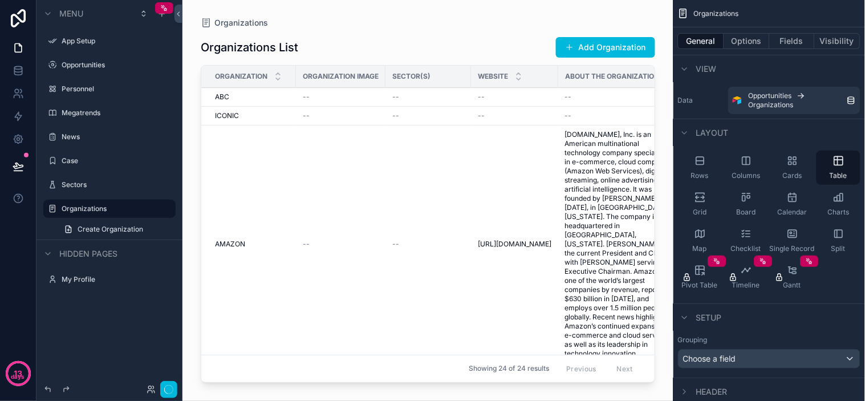
click at [186, 125] on div "scrollable content" at bounding box center [427, 193] width 491 height 387
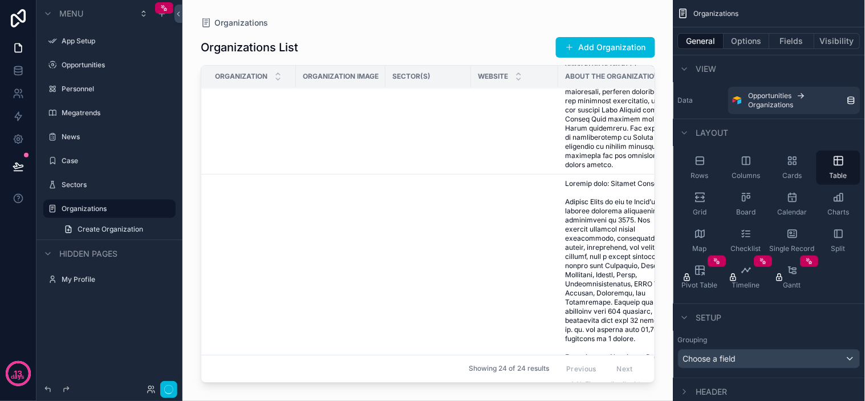
scroll to position [1141, 0]
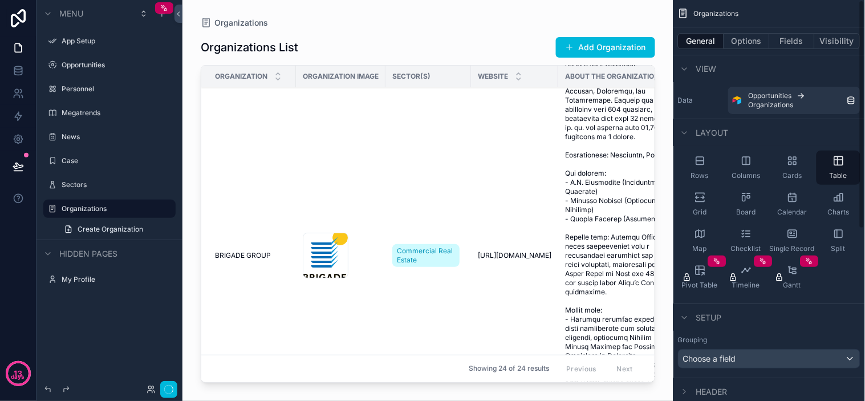
click at [789, 161] on icon "scrollable content" at bounding box center [792, 160] width 11 height 11
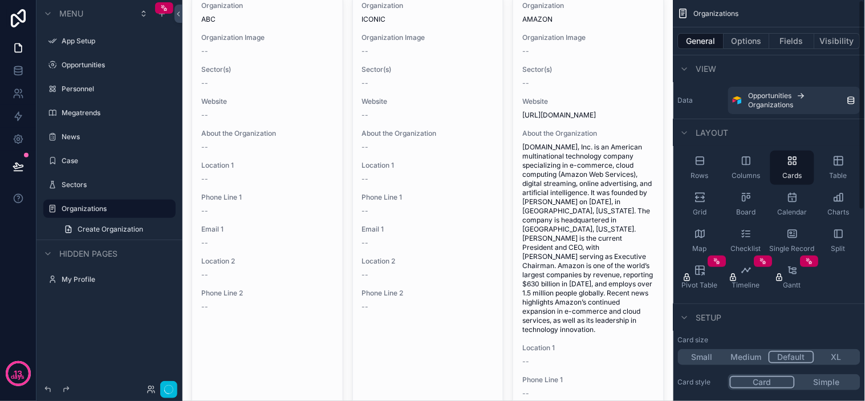
scroll to position [0, 0]
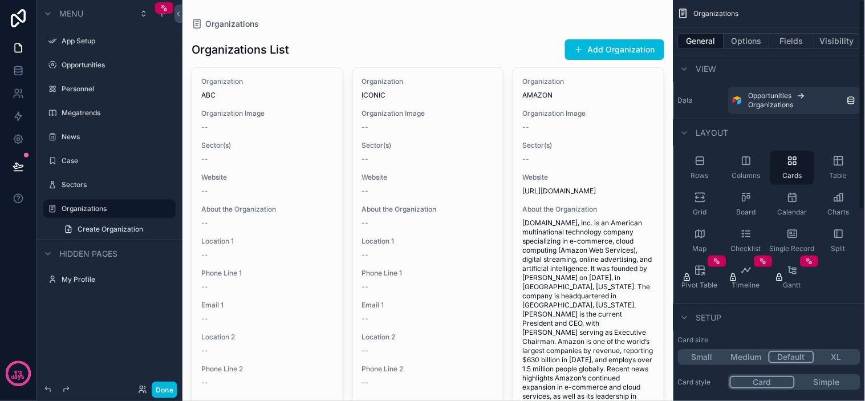
click at [847, 171] on span "Table" at bounding box center [839, 175] width 18 height 9
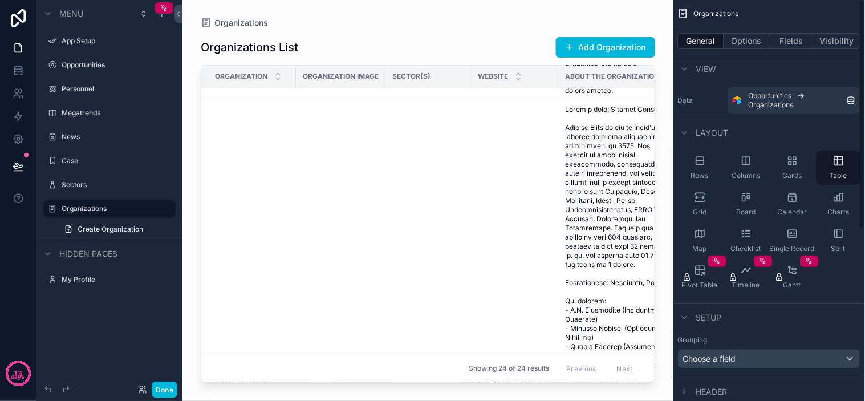
scroll to position [1013, 0]
click at [269, 41] on h1 "Organizations List" at bounding box center [250, 47] width 98 height 16
click at [355, 38] on div "Organizations List Add Organization" at bounding box center [428, 47] width 455 height 22
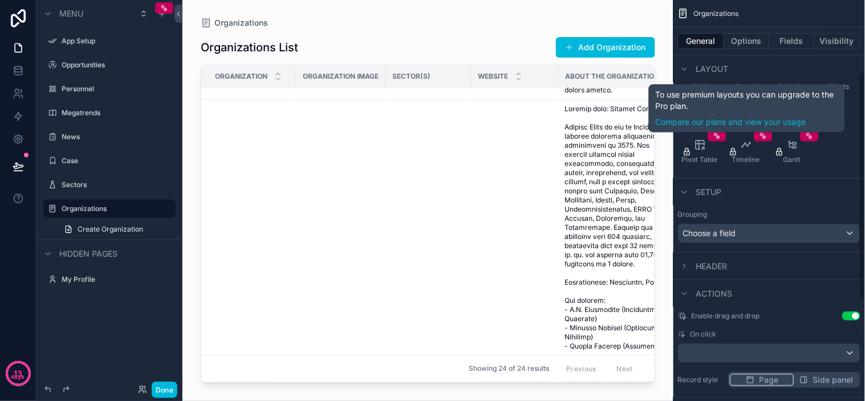
scroll to position [190, 0]
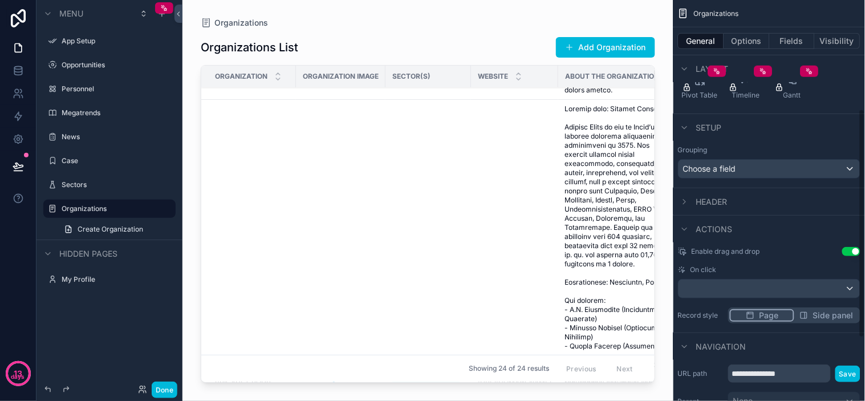
click at [729, 196] on div "Header" at bounding box center [770, 201] width 192 height 27
click at [723, 200] on span "Header" at bounding box center [711, 201] width 31 height 11
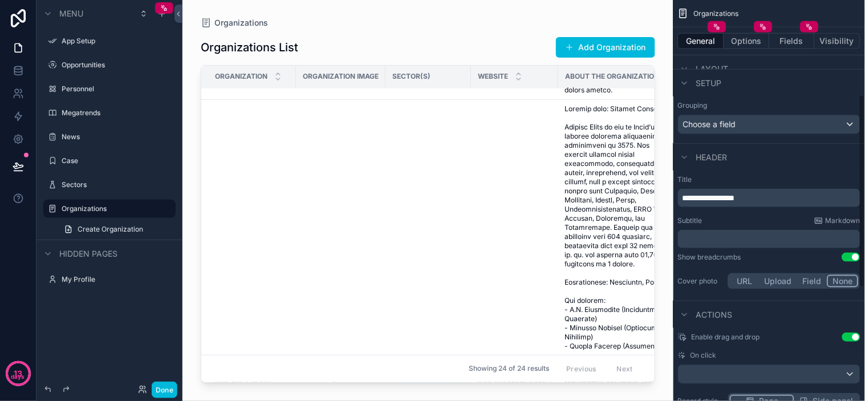
scroll to position [255, 0]
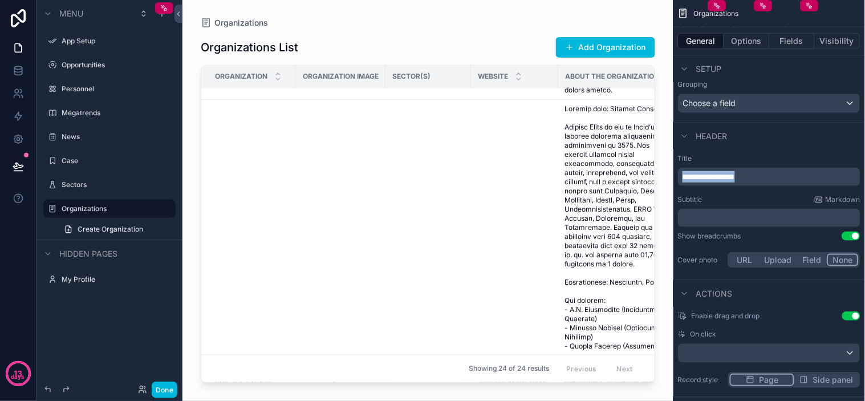
drag, startPoint x: 765, startPoint y: 177, endPoint x: 543, endPoint y: 145, distance: 224.6
click at [543, 145] on div "App Setup Opportunities Personnel Megatrends News Case Sectors Organizations My…" at bounding box center [523, 200] width 683 height 401
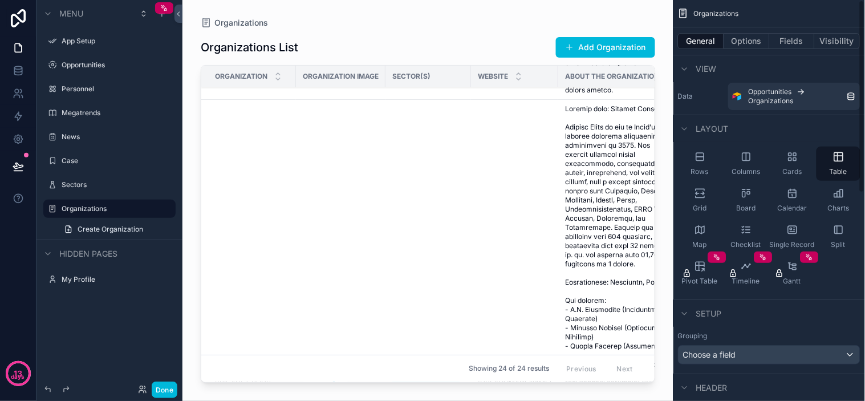
scroll to position [0, 0]
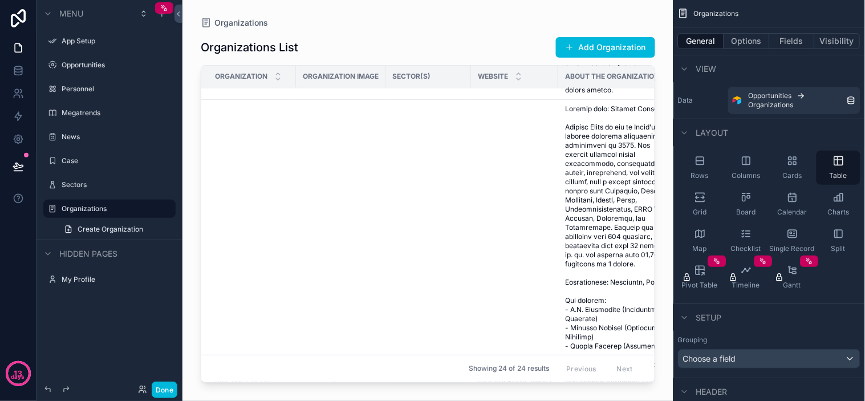
click at [88, 181] on label "Sectors" at bounding box center [115, 184] width 107 height 9
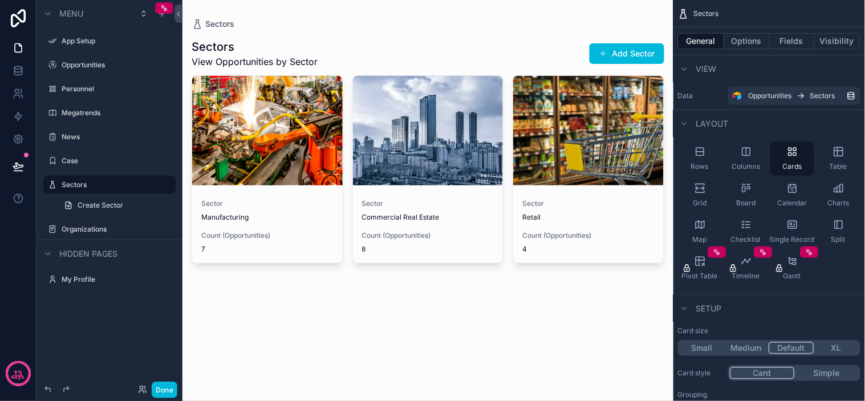
click at [591, 218] on div "scrollable content" at bounding box center [427, 150] width 491 height 300
click at [241, 211] on div "Sector Manufacturing" at bounding box center [267, 210] width 132 height 23
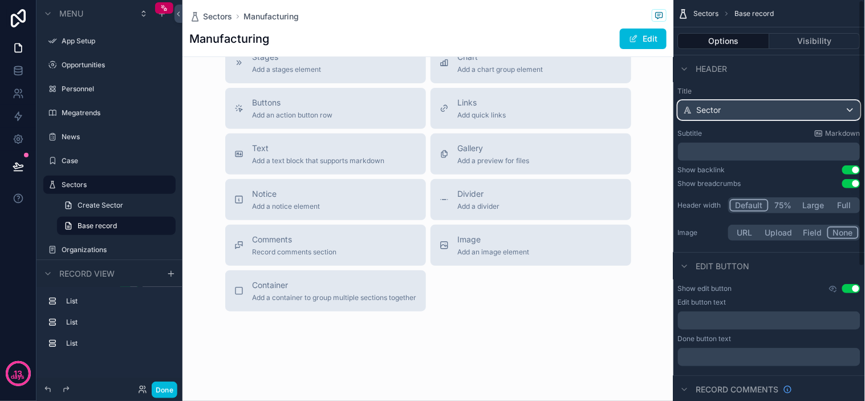
click at [740, 112] on div "Sector" at bounding box center [769, 110] width 181 height 18
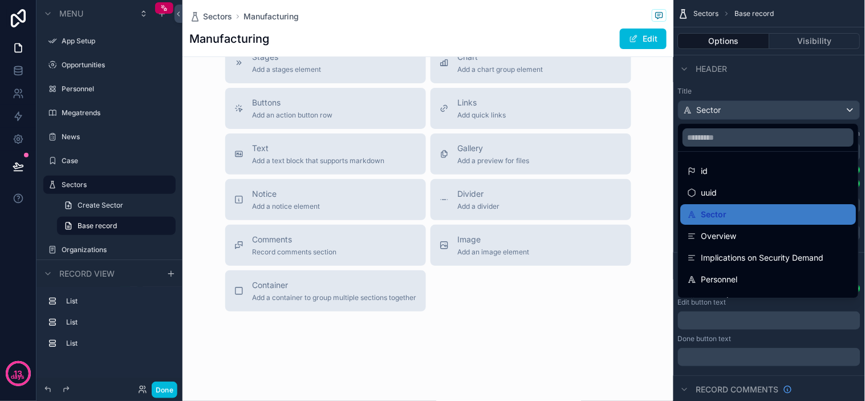
click at [784, 76] on div "scrollable content" at bounding box center [432, 200] width 865 height 401
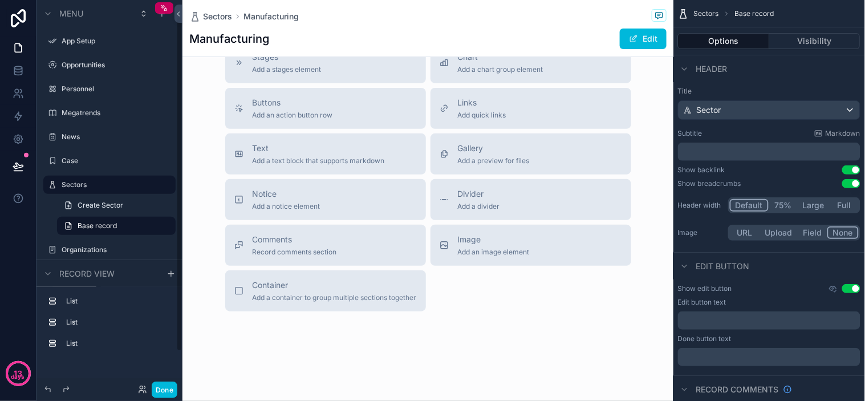
scroll to position [59, 0]
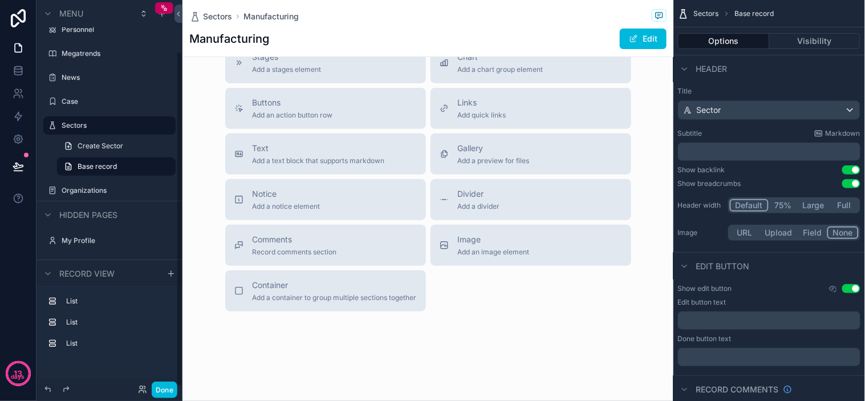
click at [92, 188] on label "Organizations" at bounding box center [115, 190] width 107 height 9
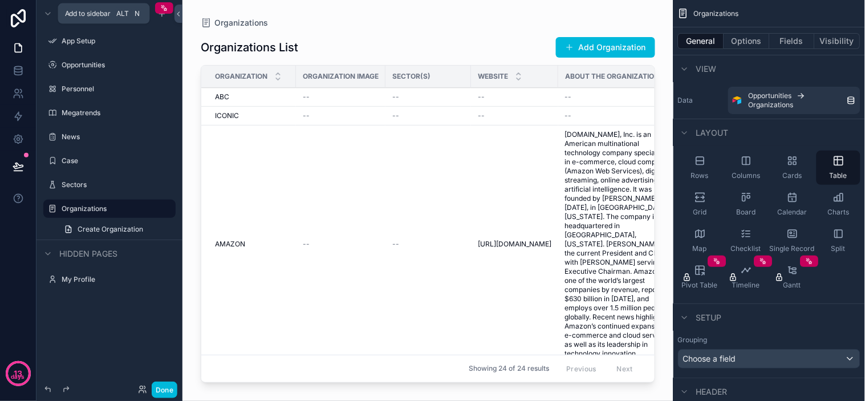
click at [157, 17] on icon "scrollable content" at bounding box center [161, 13] width 9 height 9
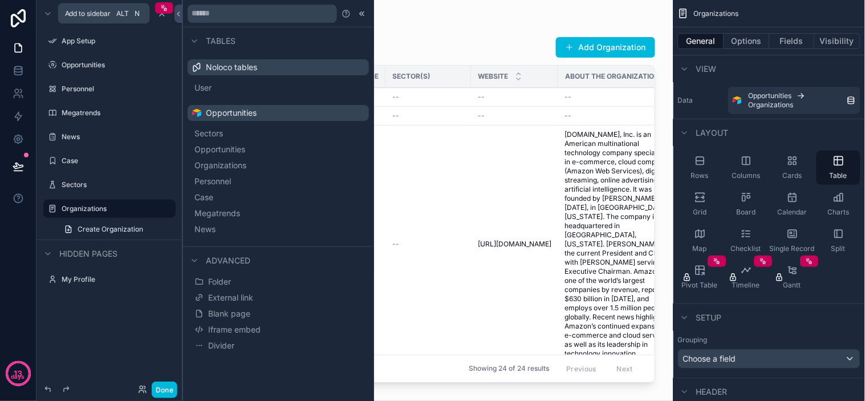
click at [106, 88] on label "Personnel" at bounding box center [115, 88] width 107 height 9
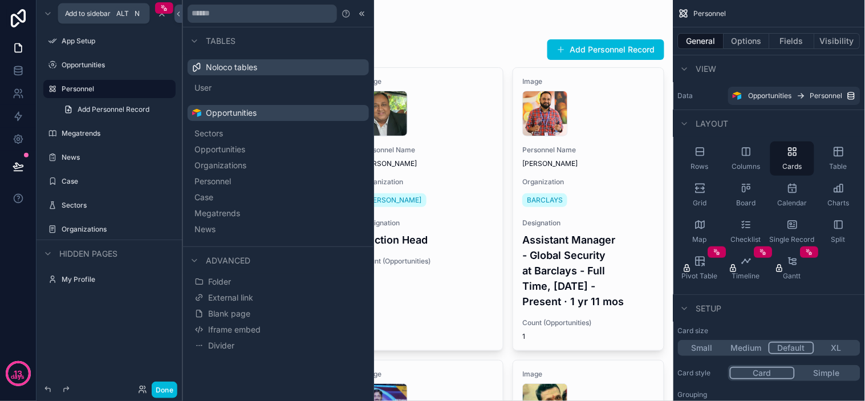
click at [359, 10] on icon at bounding box center [362, 13] width 9 height 9
click at [429, 18] on div "Personnel" at bounding box center [428, 23] width 473 height 11
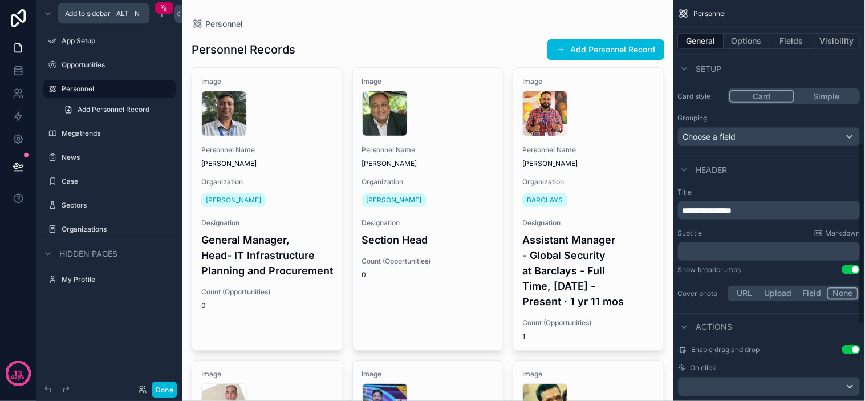
scroll to position [317, 0]
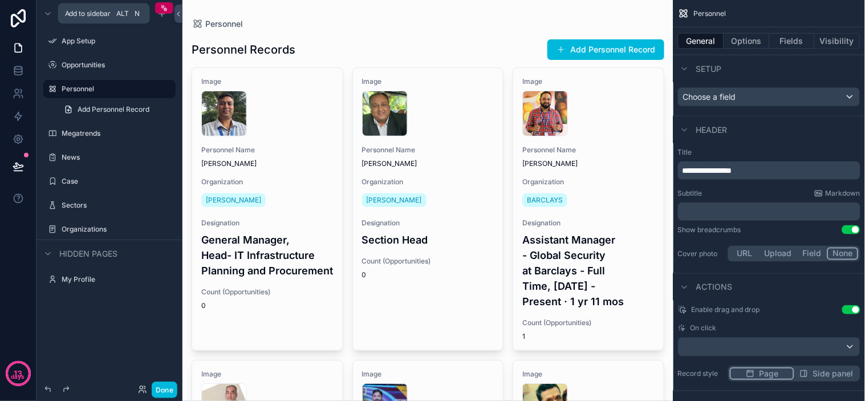
click at [746, 165] on p "**********" at bounding box center [771, 170] width 176 height 11
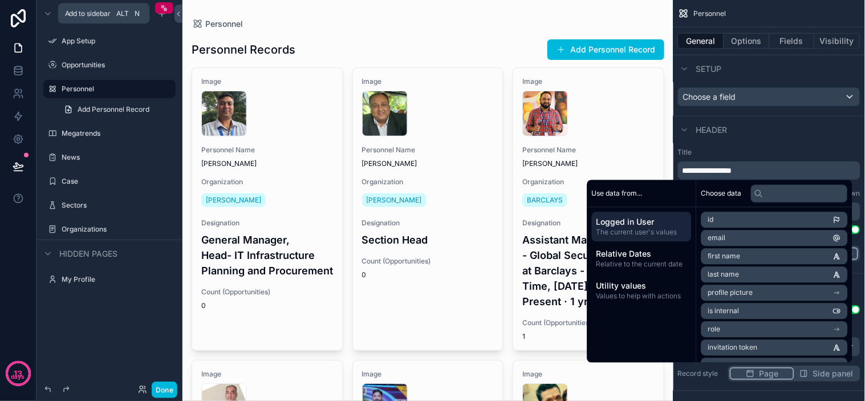
click at [770, 167] on p "**********" at bounding box center [771, 170] width 176 height 11
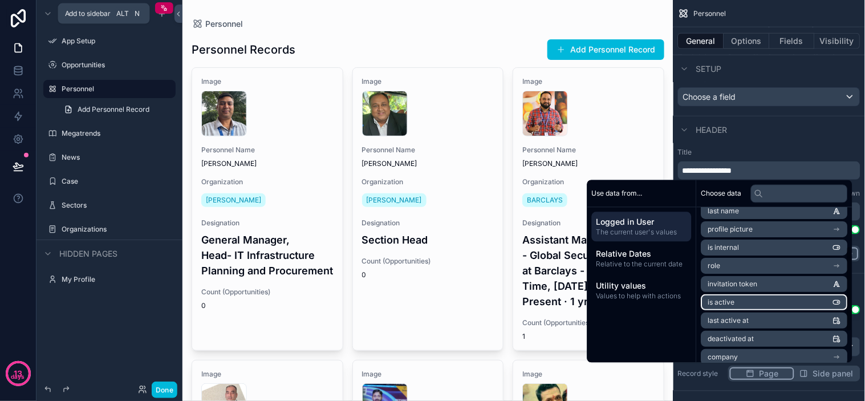
scroll to position [124, 0]
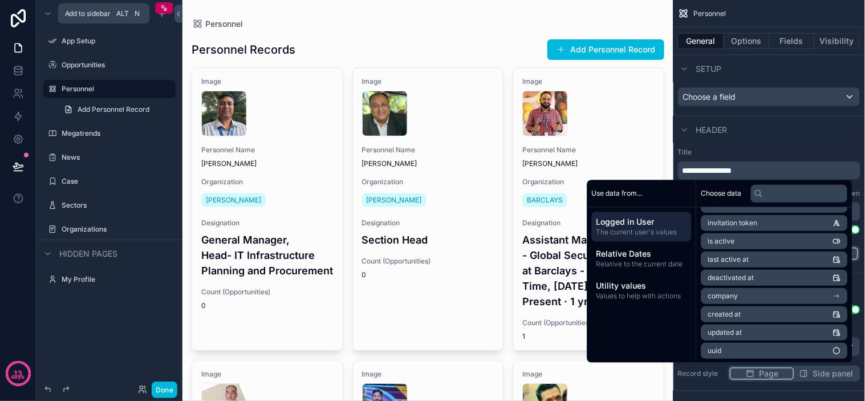
click at [652, 293] on span "Values to help with actions" at bounding box center [642, 296] width 91 height 9
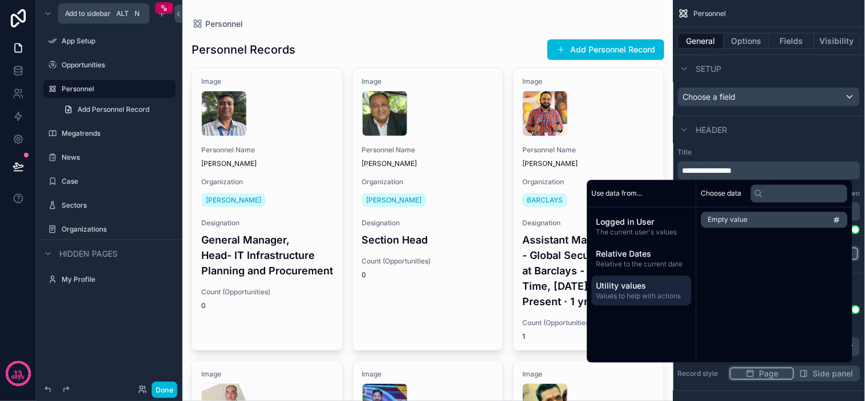
scroll to position [0, 0]
click at [769, 196] on input "text" at bounding box center [799, 193] width 97 height 18
click at [774, 241] on div "Choose data Empty value" at bounding box center [775, 271] width 156 height 182
click at [781, 194] on input "text" at bounding box center [799, 193] width 97 height 18
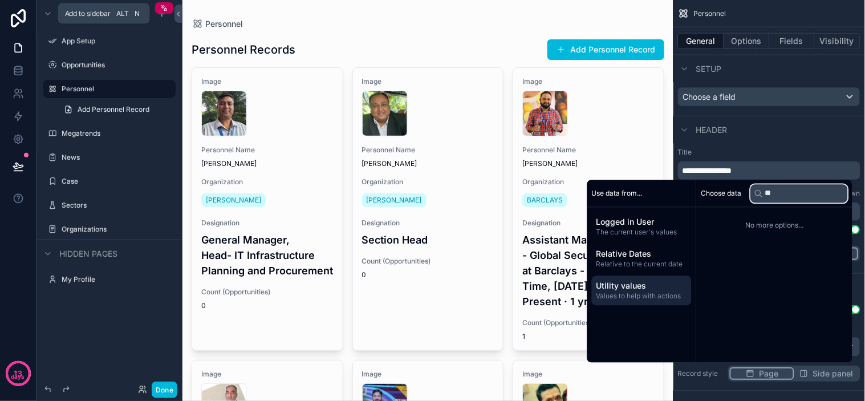
type input "*"
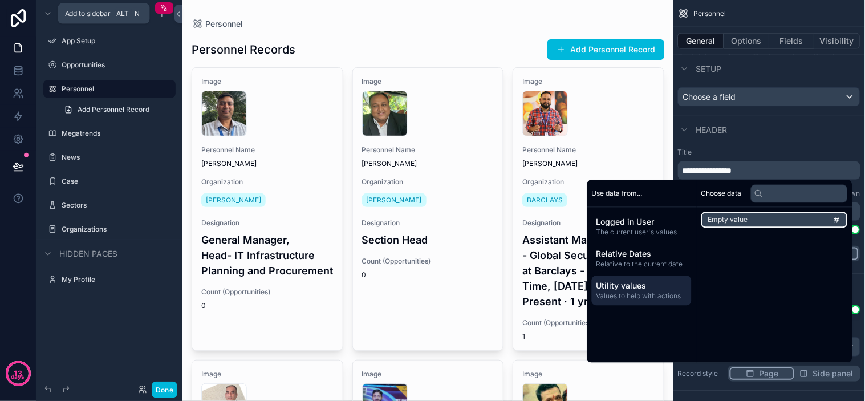
click at [604, 186] on div "Use data from..." at bounding box center [641, 193] width 109 height 27
click at [603, 194] on span "Use data from..." at bounding box center [617, 193] width 51 height 9
click at [741, 133] on div "Header" at bounding box center [770, 129] width 192 height 27
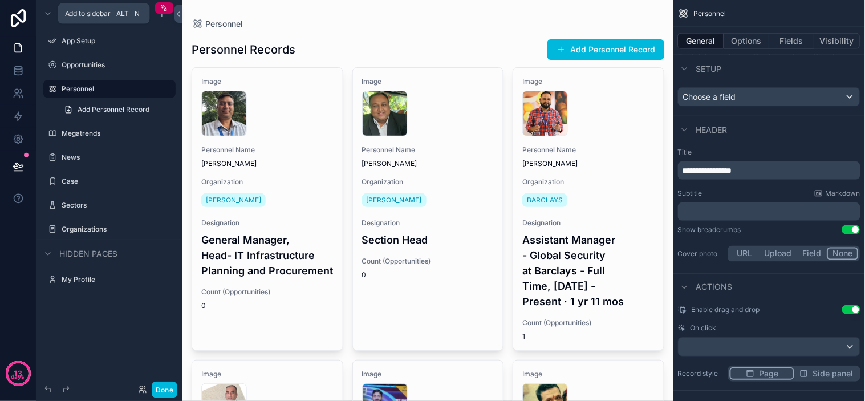
click at [820, 189] on icon "scrollable content" at bounding box center [818, 193] width 9 height 9
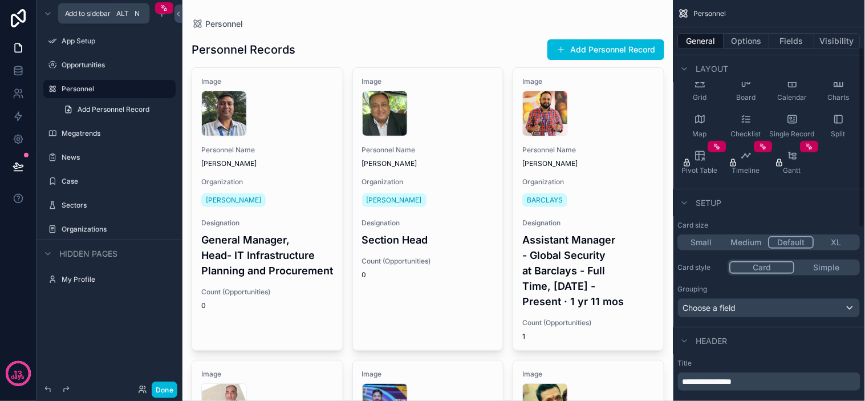
scroll to position [104, 0]
click at [744, 312] on div "Choose a field" at bounding box center [769, 309] width 181 height 18
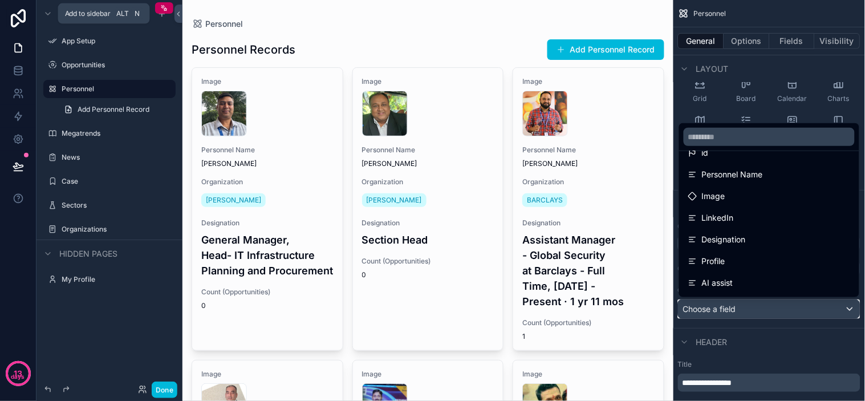
scroll to position [0, 0]
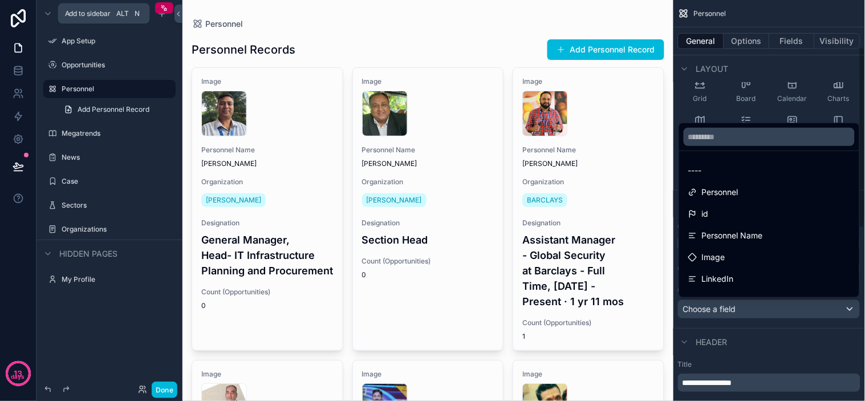
click at [753, 53] on div "scrollable content" at bounding box center [432, 200] width 865 height 401
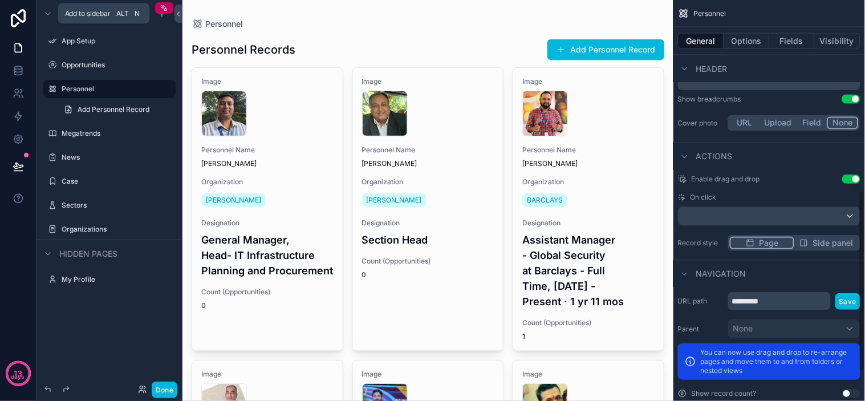
scroll to position [421, 0]
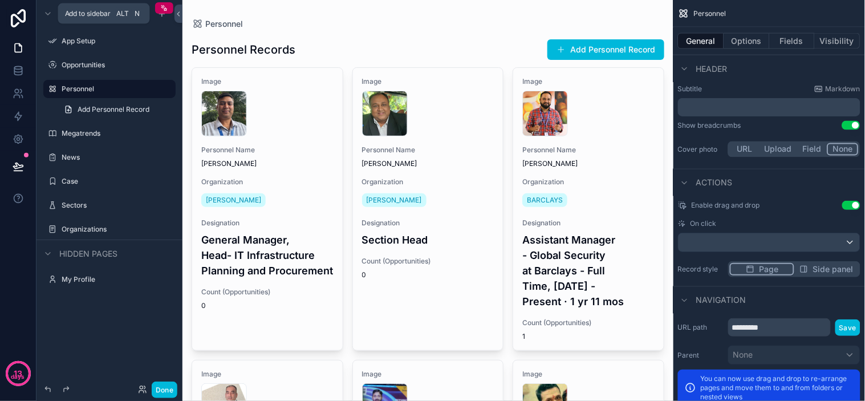
click at [220, 22] on span "Personnel" at bounding box center [224, 23] width 38 height 11
drag, startPoint x: 219, startPoint y: 21, endPoint x: 356, endPoint y: 21, distance: 136.9
click at [356, 21] on div "Personnel" at bounding box center [428, 23] width 473 height 11
click at [238, 26] on span "Personnel" at bounding box center [224, 23] width 38 height 11
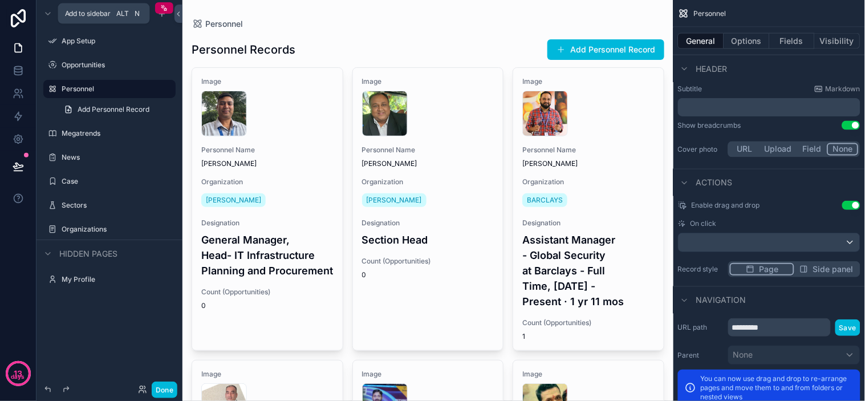
click at [238, 26] on span "Personnel" at bounding box center [224, 23] width 38 height 11
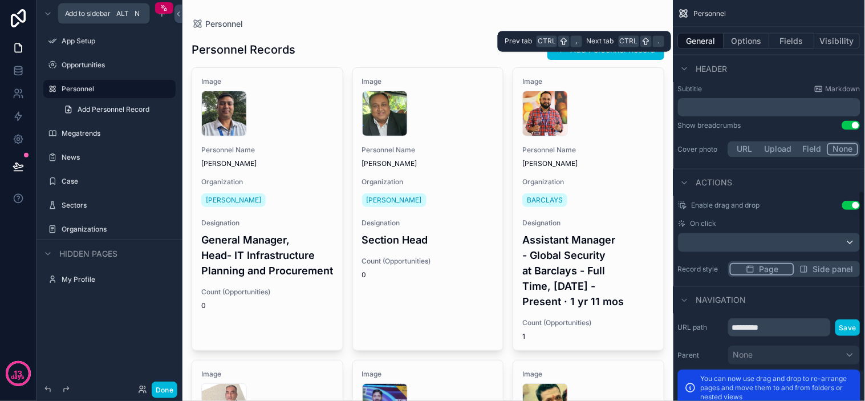
click at [846, 36] on button "Visibility" at bounding box center [838, 41] width 46 height 16
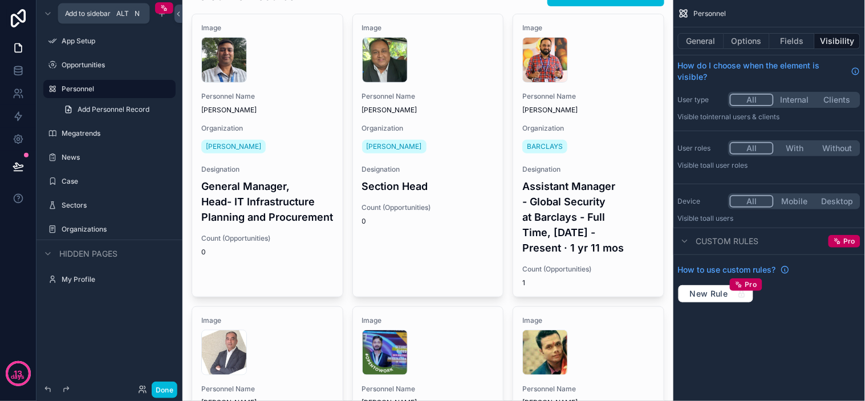
scroll to position [0, 0]
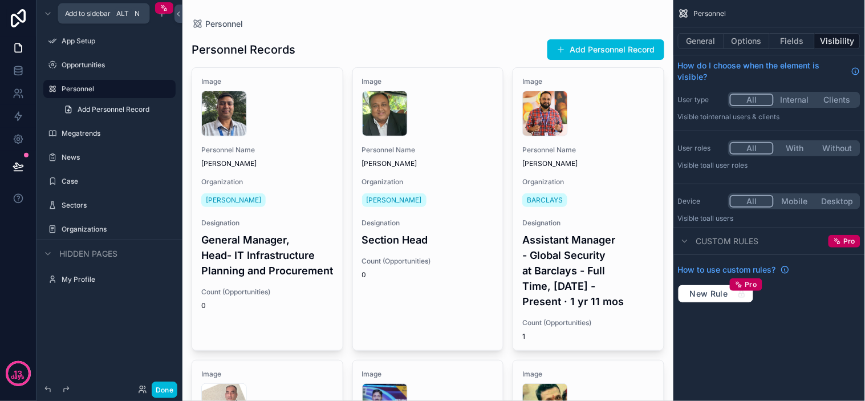
click at [0, 0] on div "scrollable content" at bounding box center [0, 0] width 0 height 0
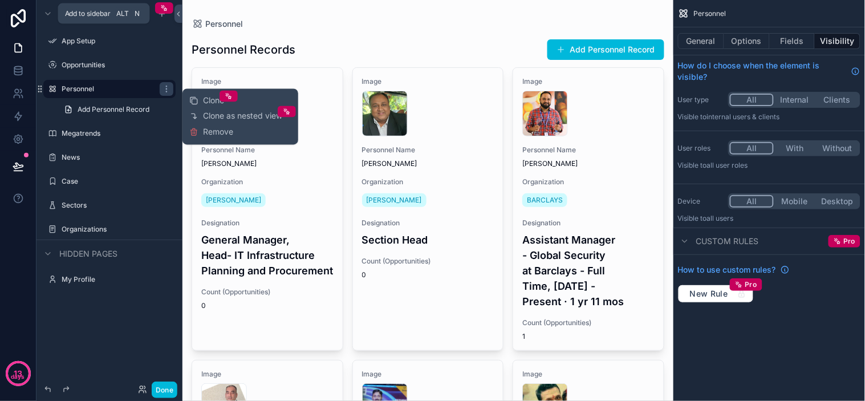
click at [166, 89] on icon "scrollable content" at bounding box center [166, 88] width 1 height 1
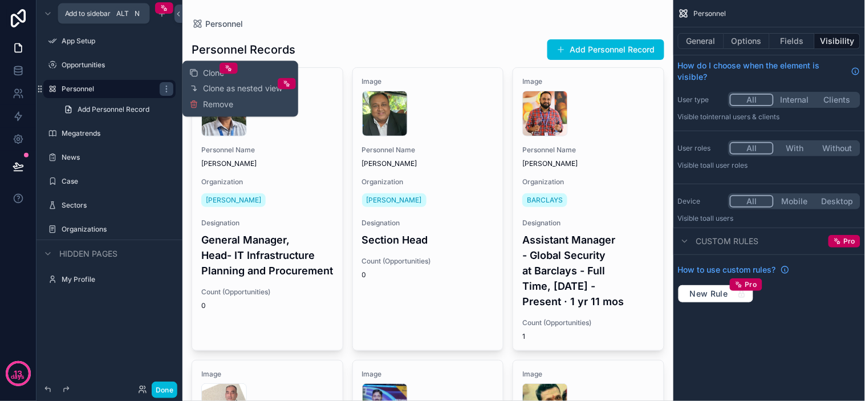
click at [207, 87] on span "Clone as nested view" at bounding box center [242, 88] width 79 height 11
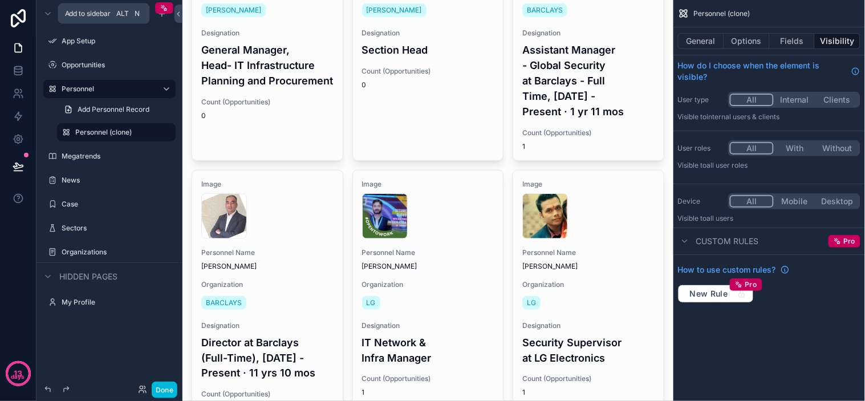
click at [102, 108] on span "Add Personnel Record" at bounding box center [114, 109] width 72 height 9
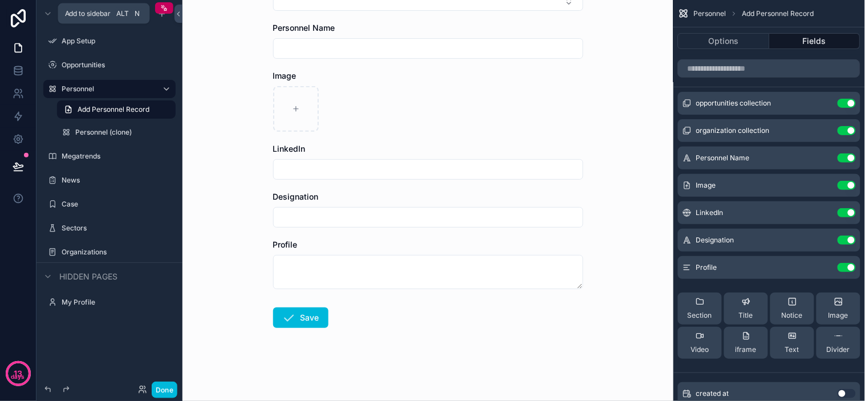
scroll to position [139, 0]
click at [132, 129] on label "Personnel (clone)" at bounding box center [122, 132] width 94 height 9
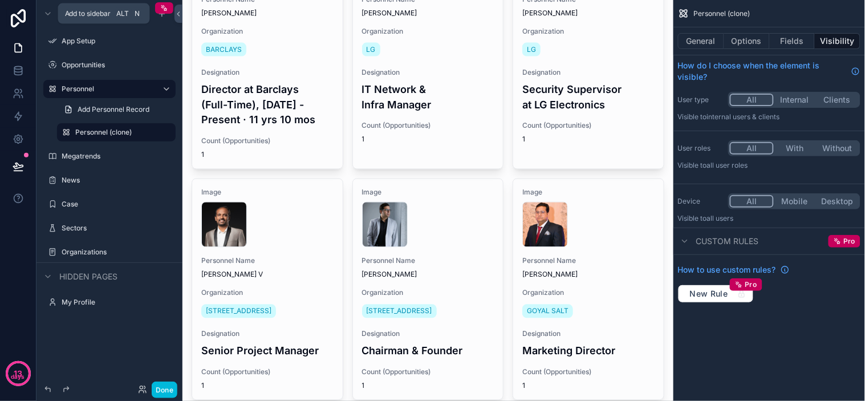
scroll to position [190, 0]
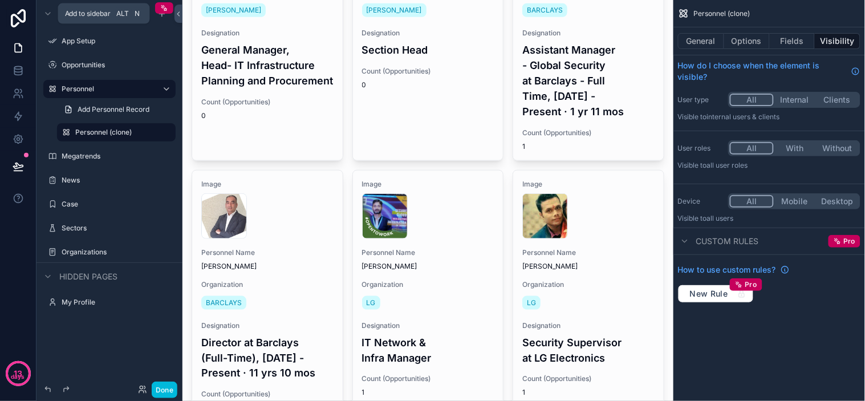
click at [709, 44] on button "General" at bounding box center [701, 41] width 46 height 16
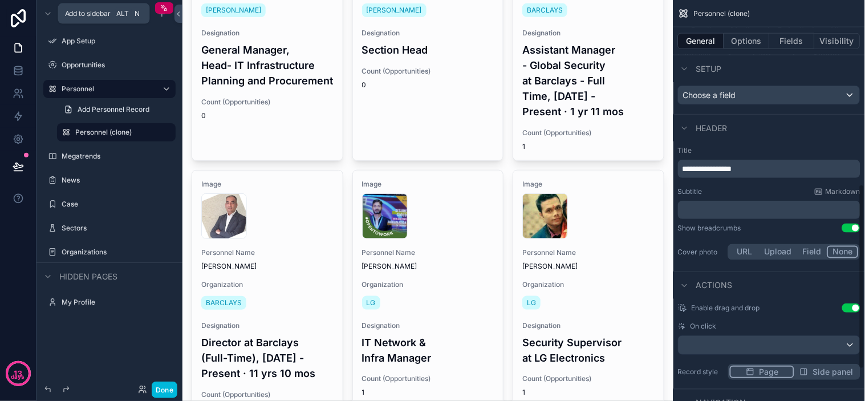
scroll to position [317, 0]
click at [770, 168] on p "**********" at bounding box center [771, 170] width 176 height 11
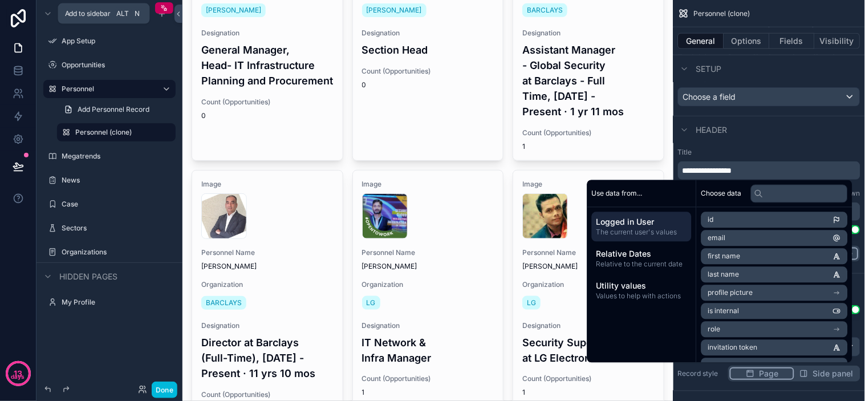
click at [628, 193] on span "Use data from..." at bounding box center [617, 193] width 51 height 9
click at [624, 234] on span "The current user's values" at bounding box center [642, 232] width 91 height 9
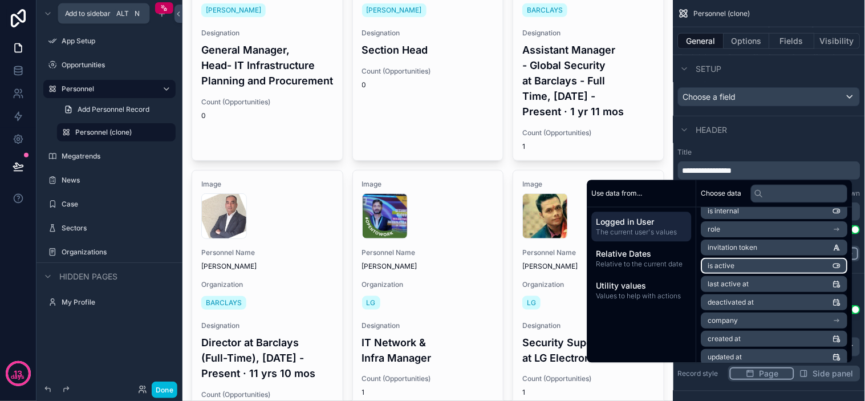
scroll to position [124, 0]
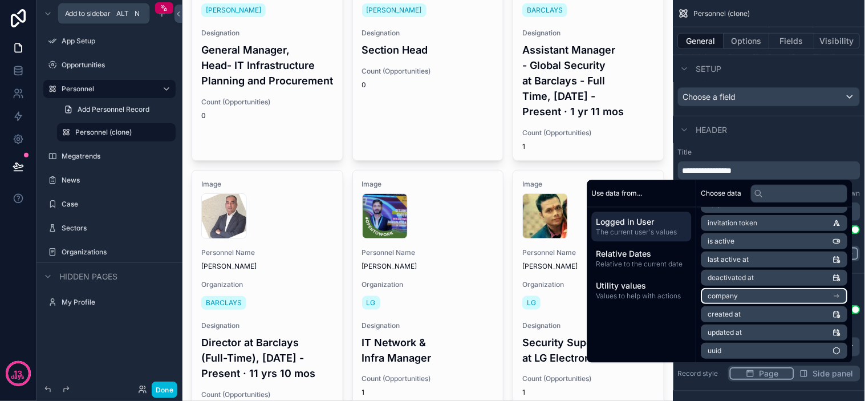
click at [738, 291] on li "company" at bounding box center [774, 297] width 147 height 16
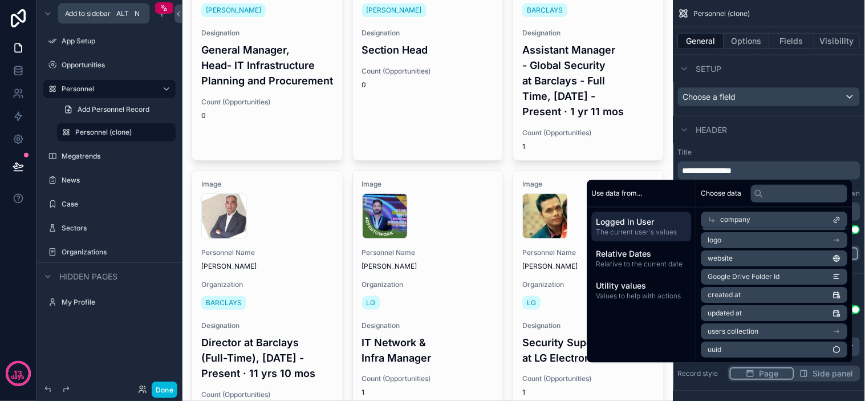
scroll to position [36, 0]
click at [802, 145] on div "**********" at bounding box center [770, 205] width 192 height 125
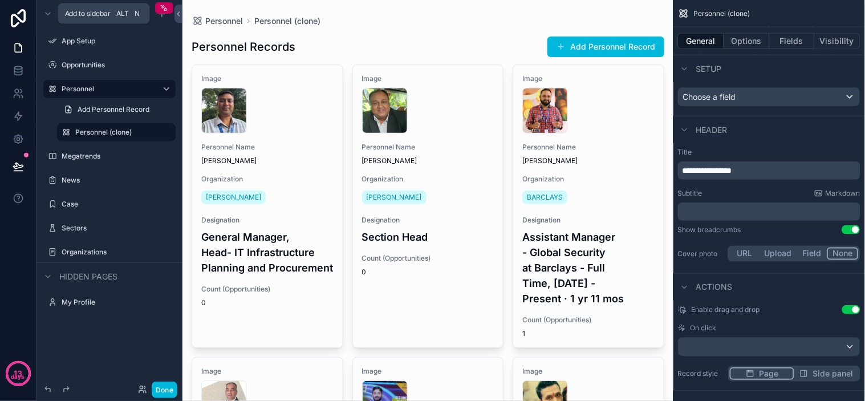
scroll to position [0, 0]
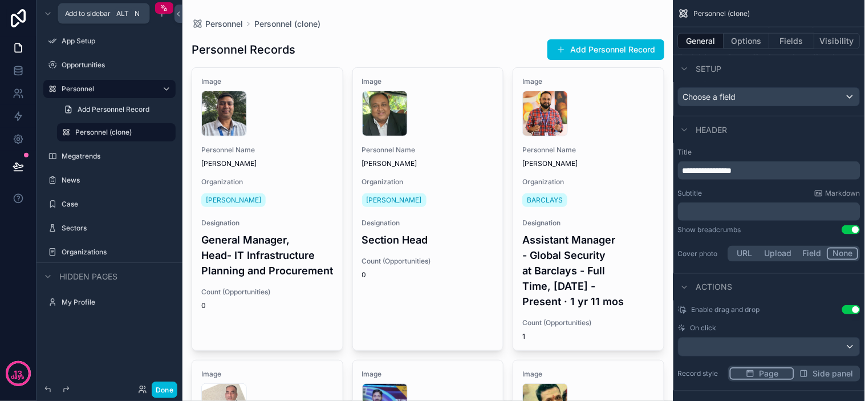
click at [0, 0] on icon "scrollable content" at bounding box center [0, 0] width 0 height 0
click at [208, 143] on span "Remove" at bounding box center [218, 140] width 30 height 11
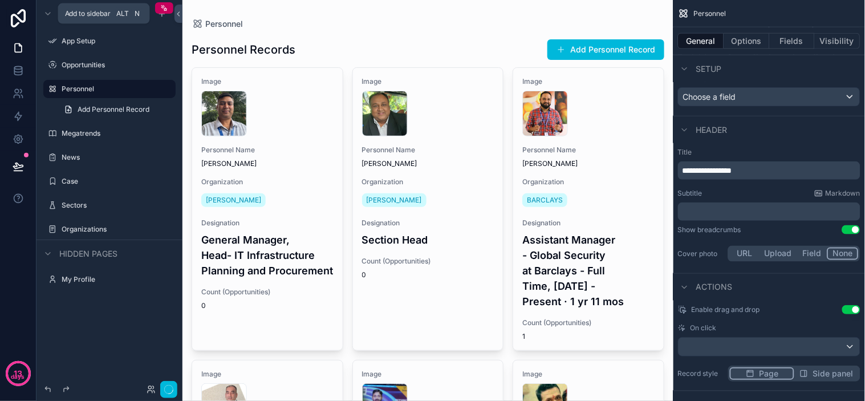
click at [129, 87] on label "Personnel" at bounding box center [115, 88] width 107 height 9
click at [127, 103] on link "Add Personnel Record" at bounding box center [116, 109] width 119 height 18
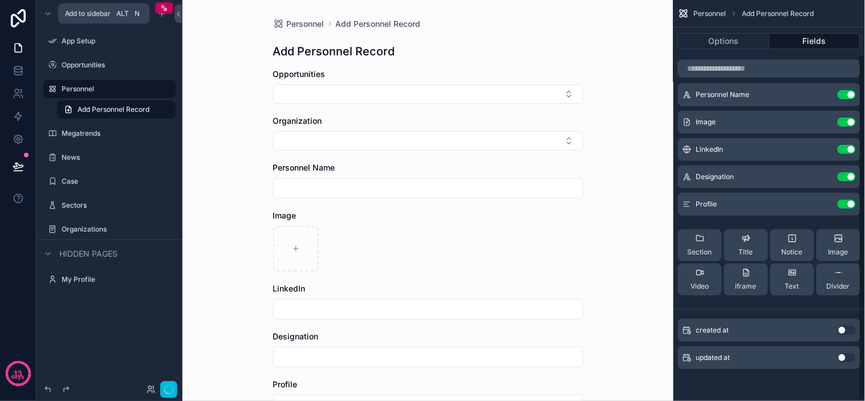
scroll to position [63, 0]
click at [120, 92] on label "Personnel" at bounding box center [115, 88] width 107 height 9
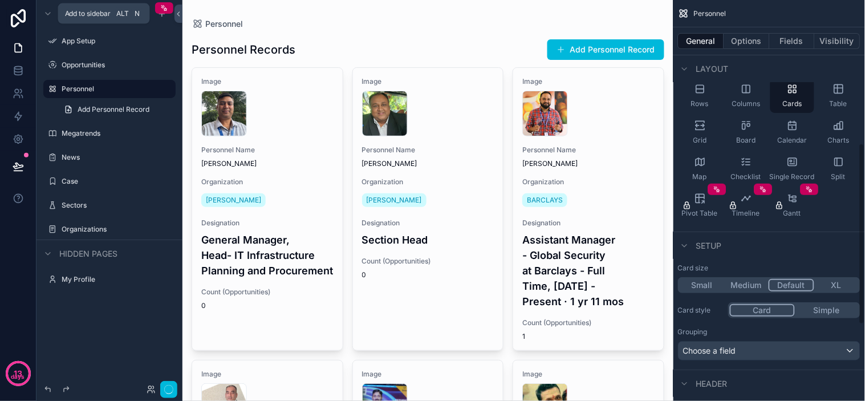
scroll to position [317, 0]
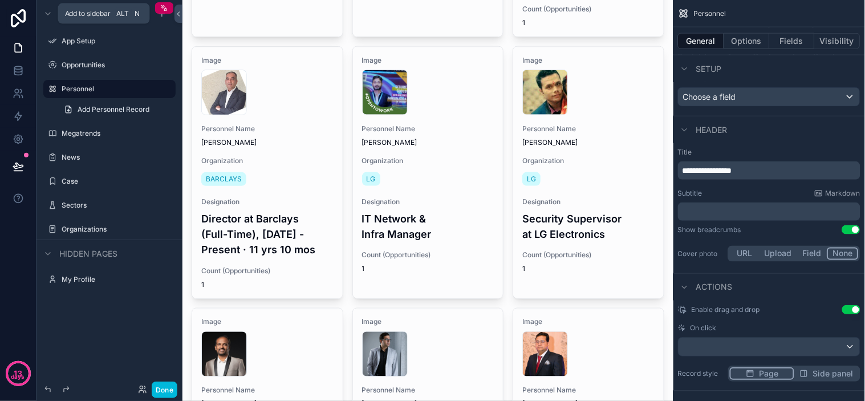
scroll to position [0, 0]
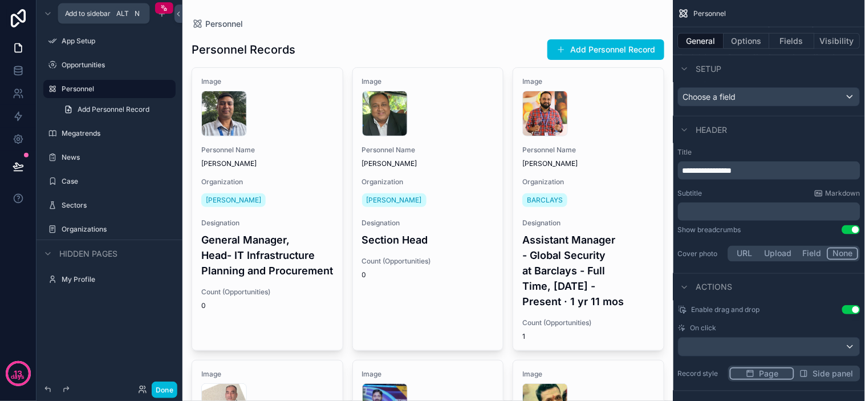
click at [83, 204] on label "Sectors" at bounding box center [115, 205] width 107 height 9
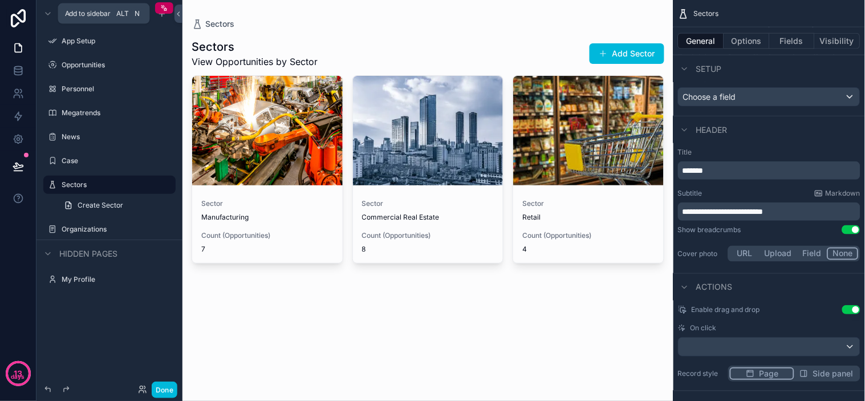
click at [94, 232] on label "Organizations" at bounding box center [115, 229] width 107 height 9
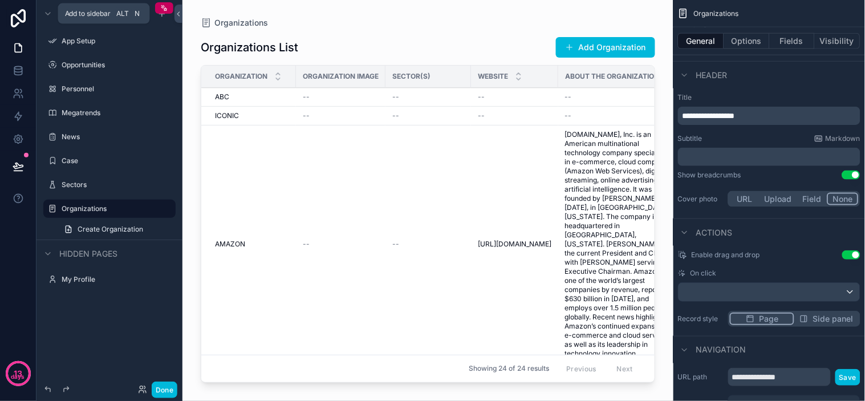
click at [451, 178] on div "scrollable content" at bounding box center [427, 193] width 491 height 387
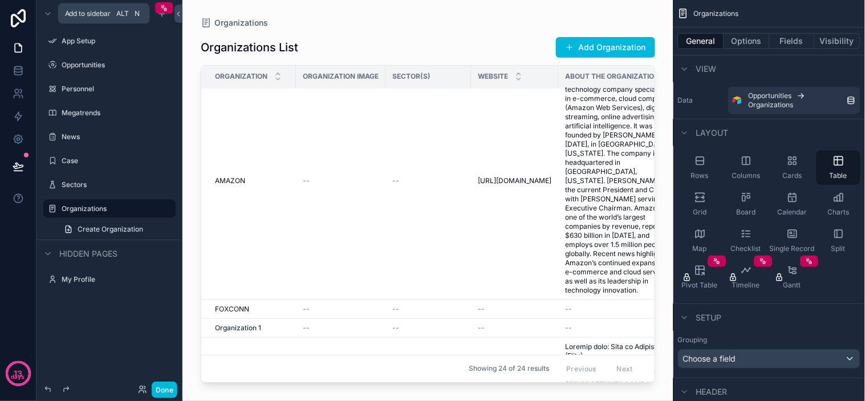
click at [757, 203] on div "Board" at bounding box center [746, 204] width 44 height 34
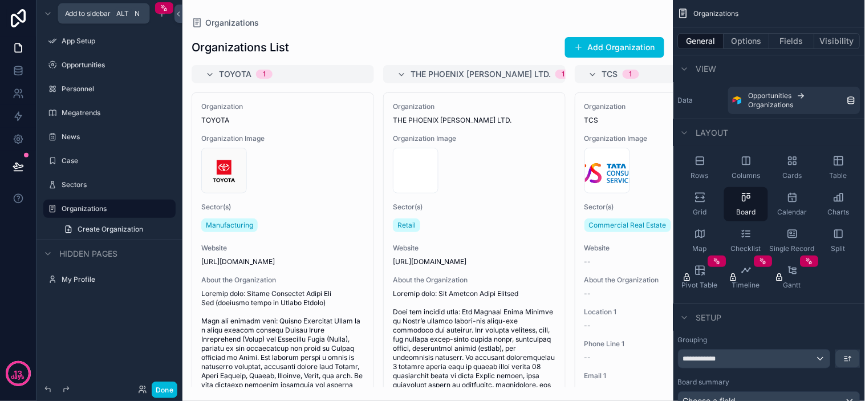
click at [263, 75] on div "1" at bounding box center [264, 74] width 3 height 9
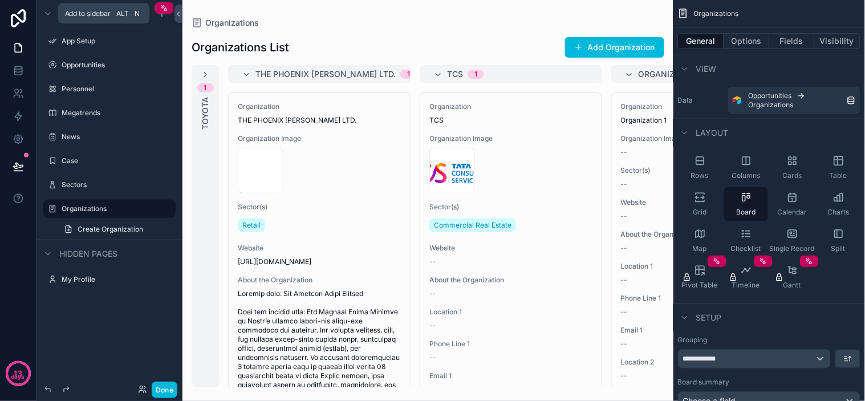
click at [206, 78] on icon "scrollable content" at bounding box center [205, 74] width 9 height 9
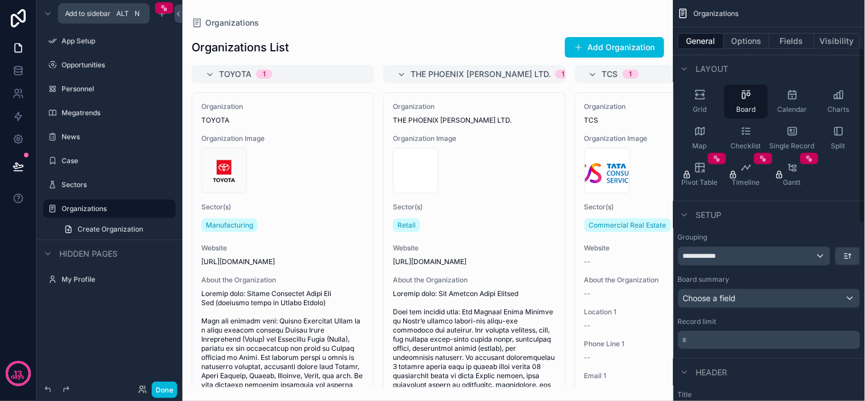
scroll to position [127, 0]
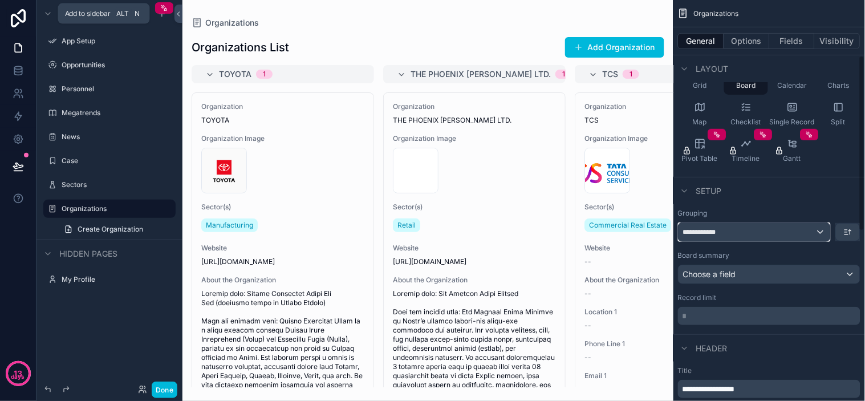
click at [785, 231] on div "**********" at bounding box center [755, 232] width 152 height 18
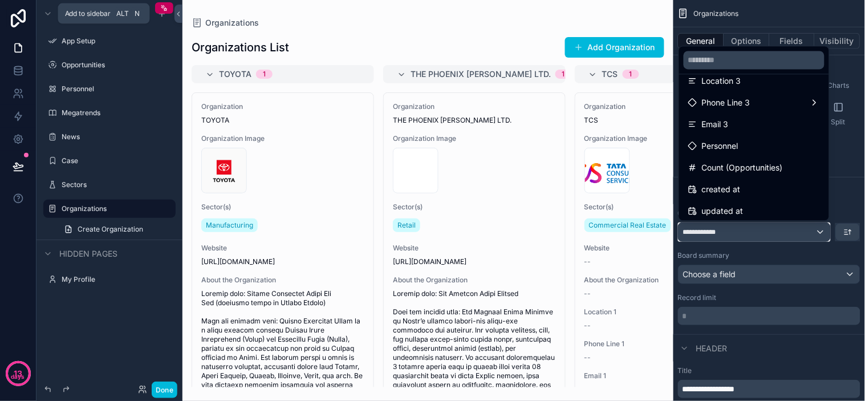
scroll to position [362, 0]
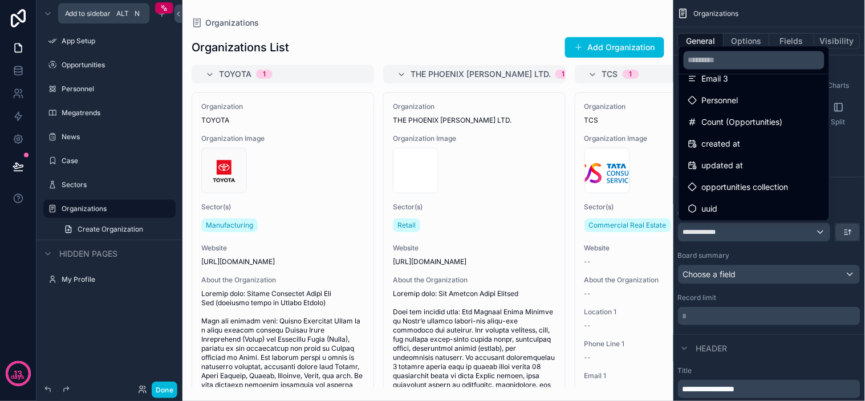
click at [764, 124] on span "Count (Opportunities)" at bounding box center [742, 122] width 81 height 14
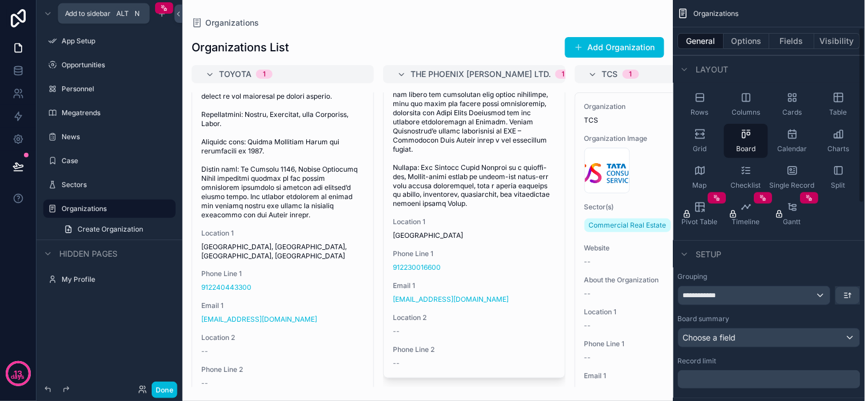
scroll to position [98, 0]
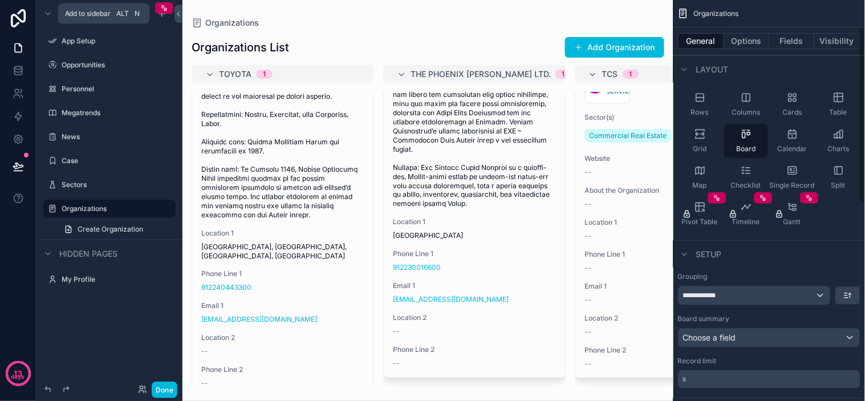
click at [796, 112] on span "Cards" at bounding box center [792, 112] width 19 height 9
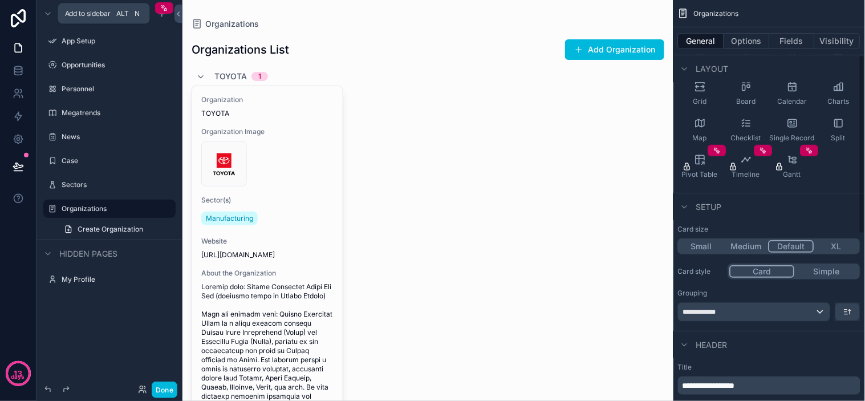
scroll to position [127, 0]
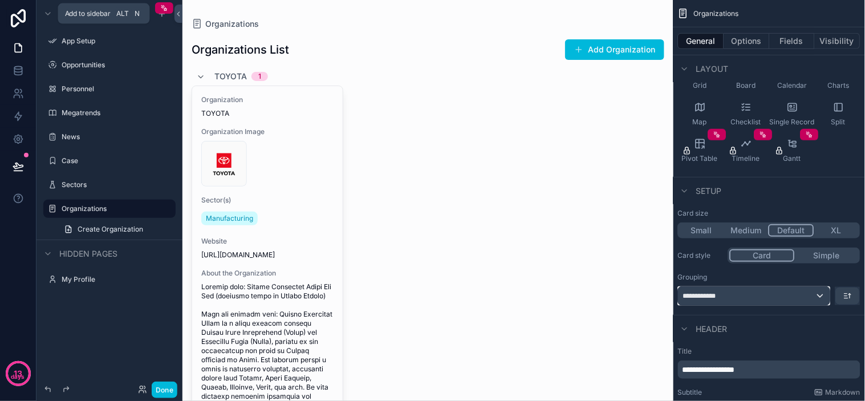
click at [808, 298] on div "**********" at bounding box center [755, 296] width 152 height 18
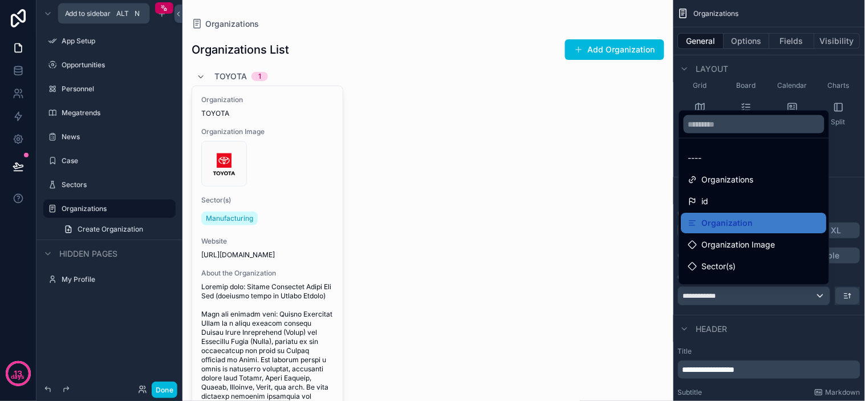
click at [705, 159] on div "----" at bounding box center [754, 158] width 132 height 14
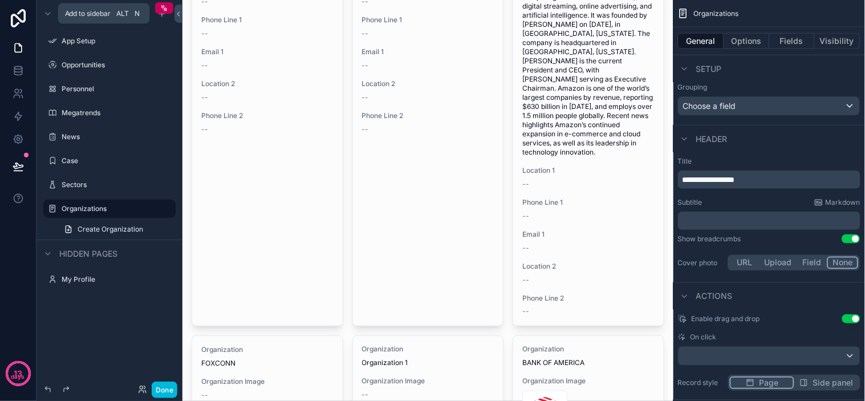
scroll to position [0, 0]
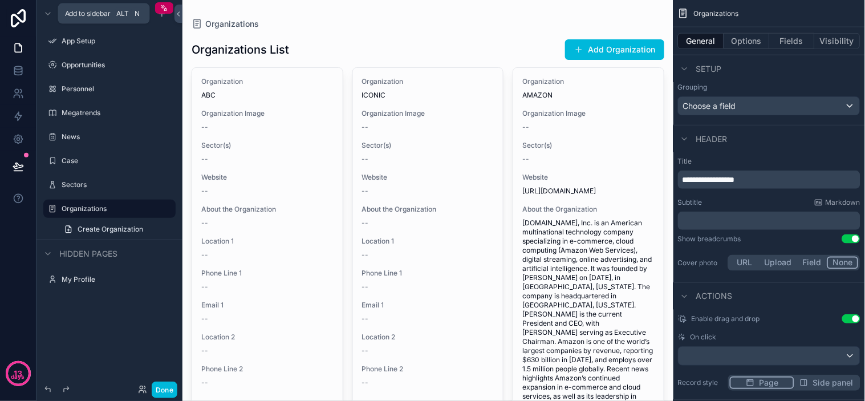
click at [291, 49] on div "Organizations List Add Organization" at bounding box center [428, 50] width 473 height 22
click at [359, 21] on div "Organizations" at bounding box center [428, 23] width 473 height 11
click at [760, 43] on button "Options" at bounding box center [747, 41] width 46 height 16
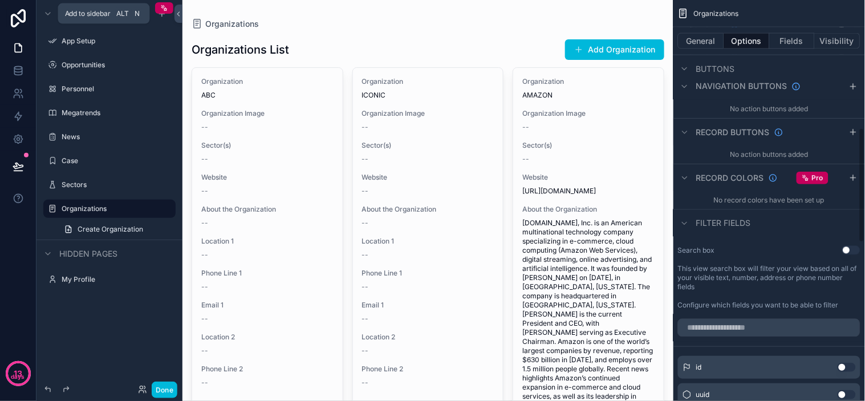
scroll to position [443, 0]
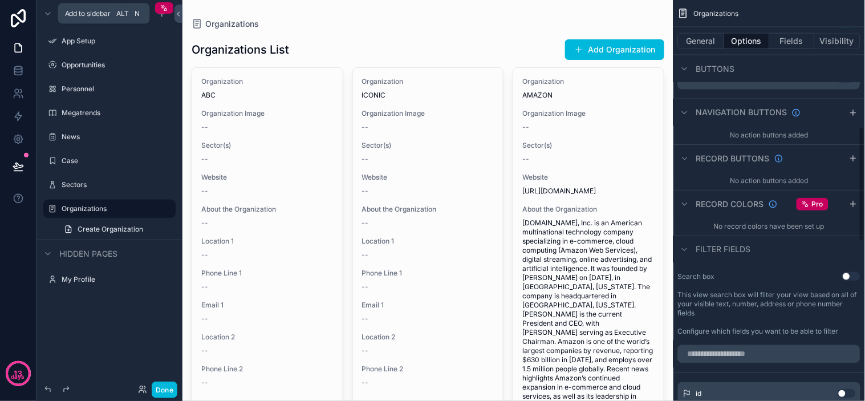
click at [842, 33] on button "Visibility" at bounding box center [838, 41] width 46 height 16
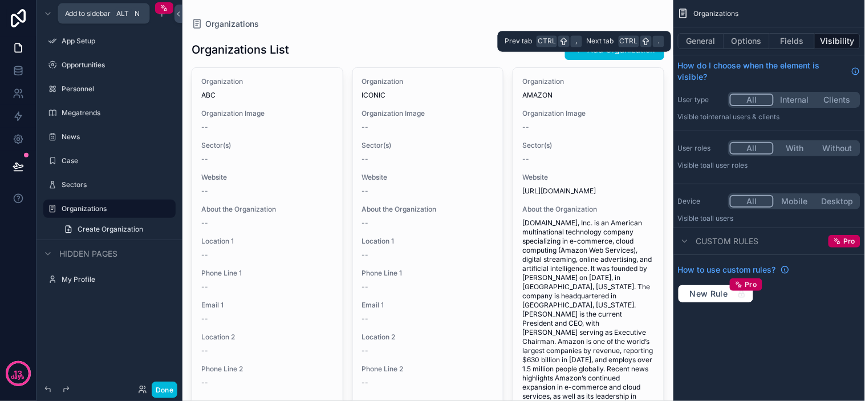
click at [782, 37] on button "Fields" at bounding box center [793, 41] width 46 height 16
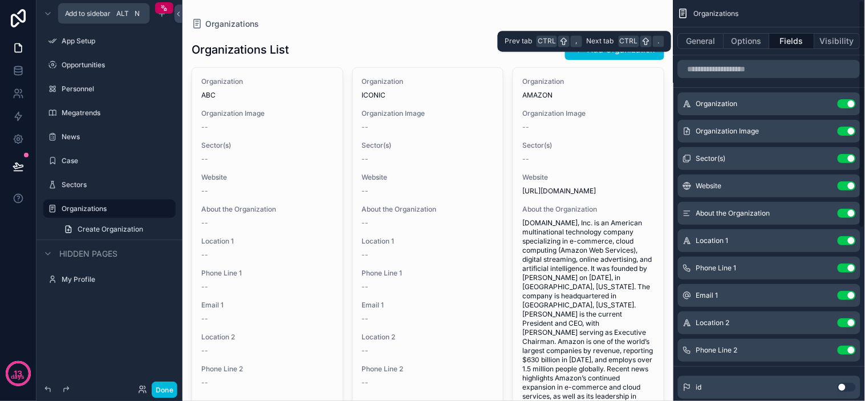
click at [762, 36] on button "Options" at bounding box center [747, 41] width 46 height 16
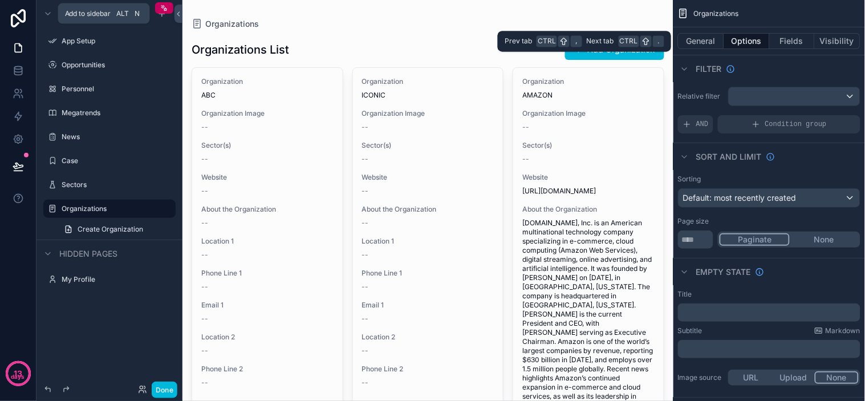
click at [704, 40] on button "General" at bounding box center [701, 41] width 46 height 16
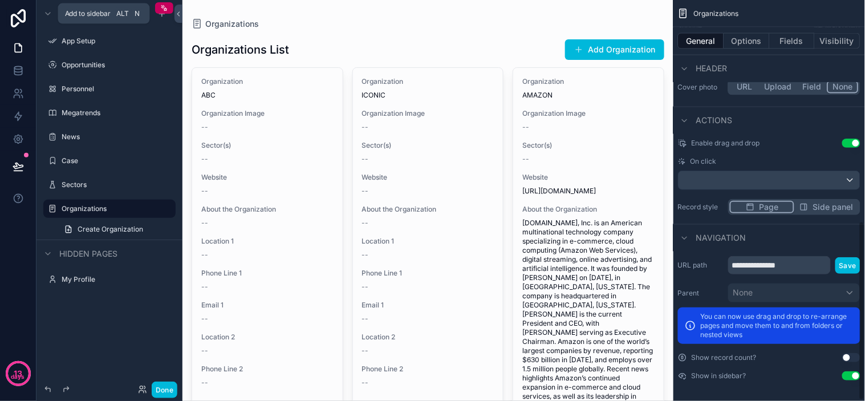
scroll to position [494, 0]
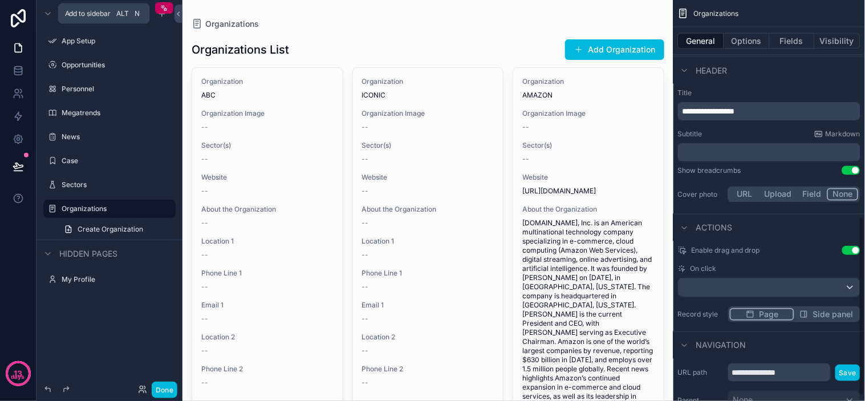
scroll to position [114, 0]
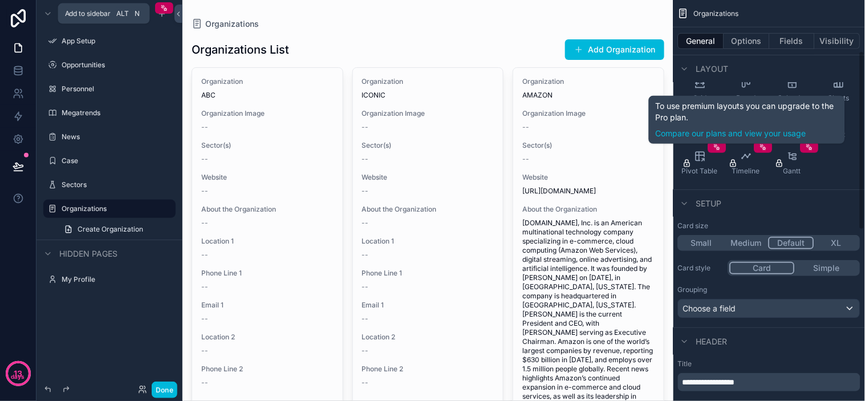
click at [778, 35] on button "Fields" at bounding box center [793, 41] width 46 height 16
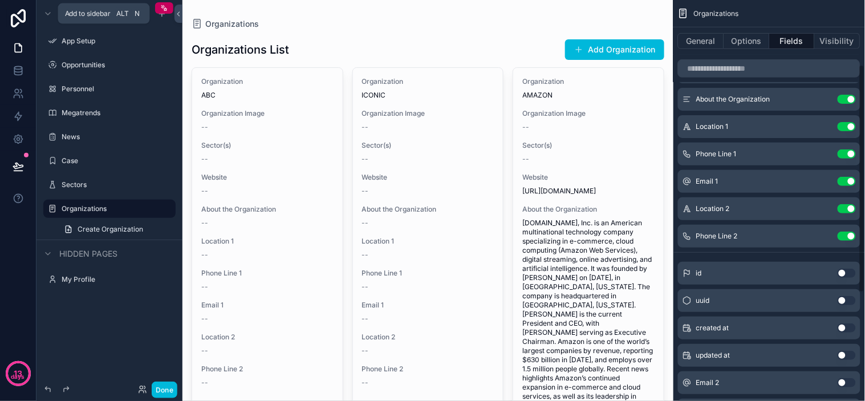
click at [852, 236] on button "Use setting" at bounding box center [847, 236] width 18 height 9
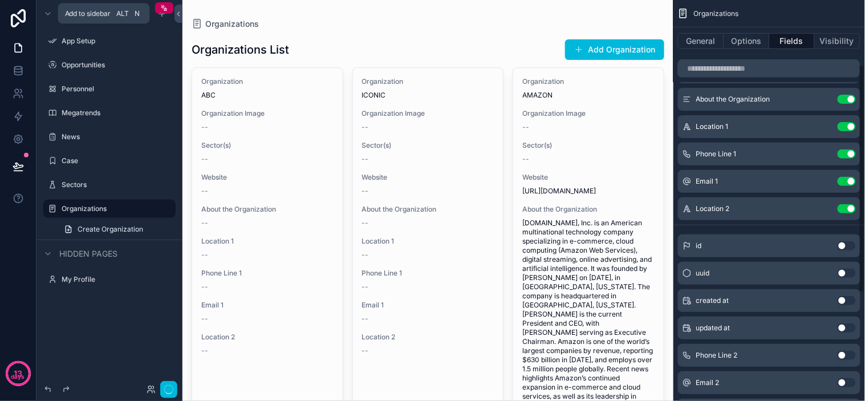
click at [848, 207] on button "Use setting" at bounding box center [847, 208] width 18 height 9
click at [846, 179] on button "Use setting" at bounding box center [847, 181] width 18 height 9
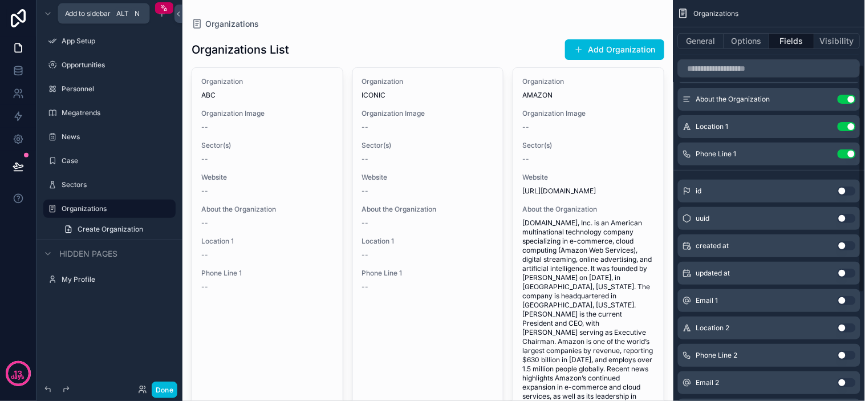
click at [846, 154] on button "Use setting" at bounding box center [847, 153] width 18 height 9
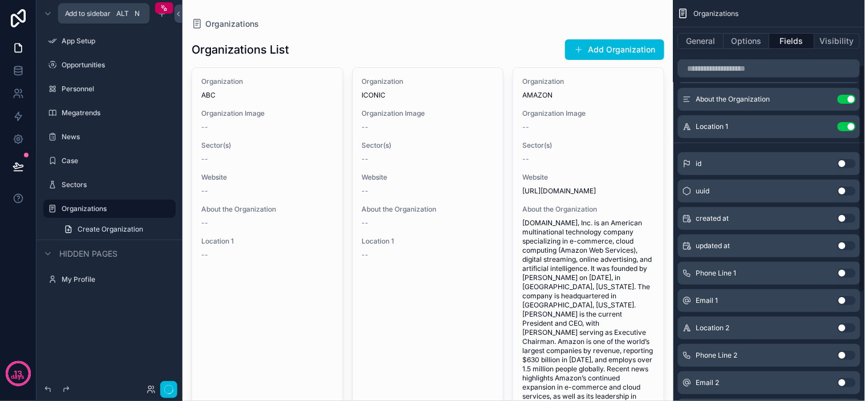
click at [847, 128] on button "Use setting" at bounding box center [847, 126] width 18 height 9
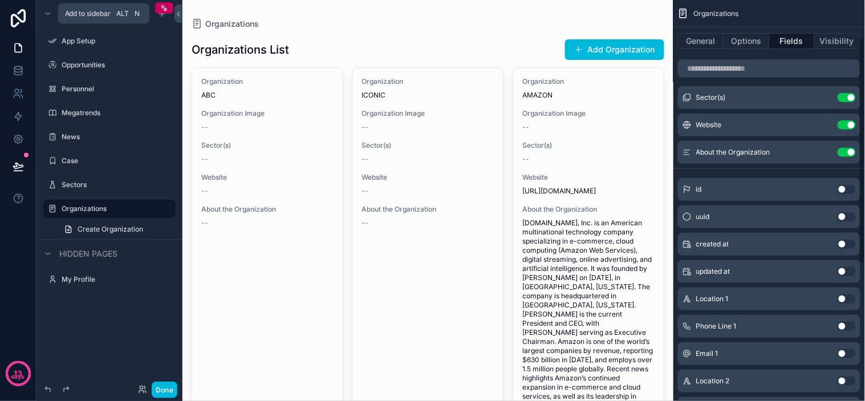
scroll to position [63, 0]
click at [851, 150] on button "Use setting" at bounding box center [847, 149] width 18 height 9
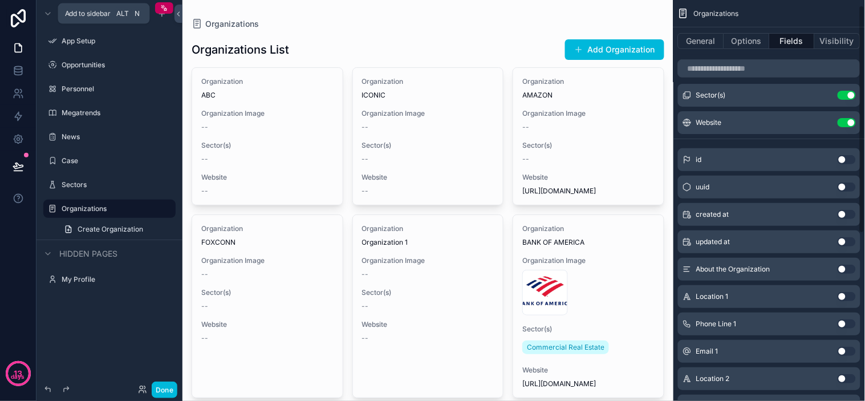
scroll to position [0, 0]
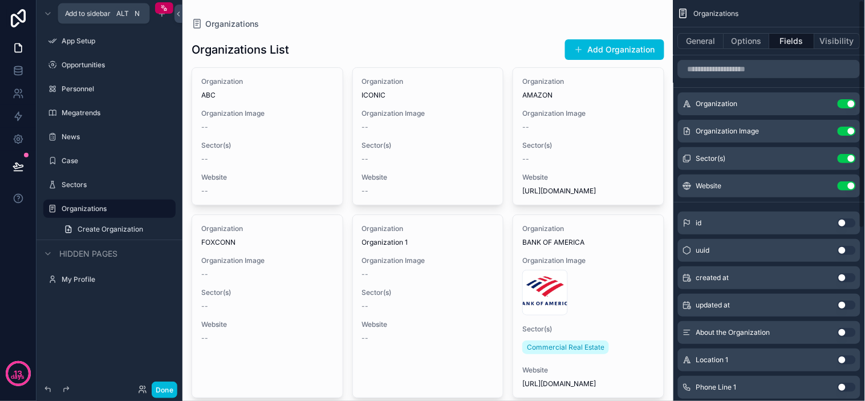
click at [846, 186] on button "Use setting" at bounding box center [847, 185] width 18 height 9
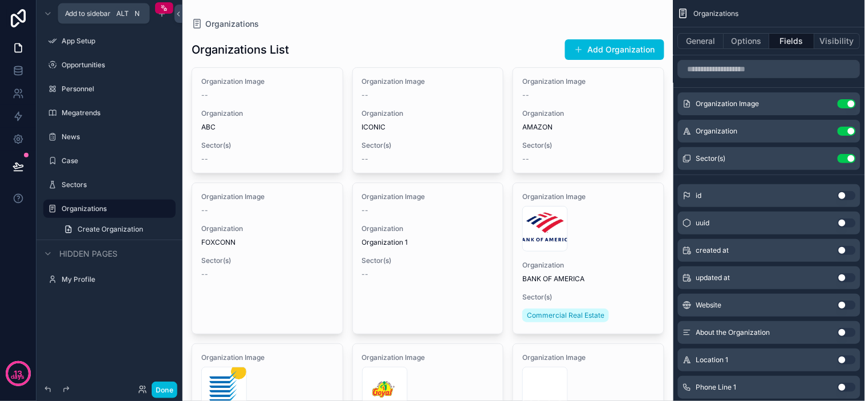
click at [0, 0] on icon "scrollable content" at bounding box center [0, 0] width 0 height 0
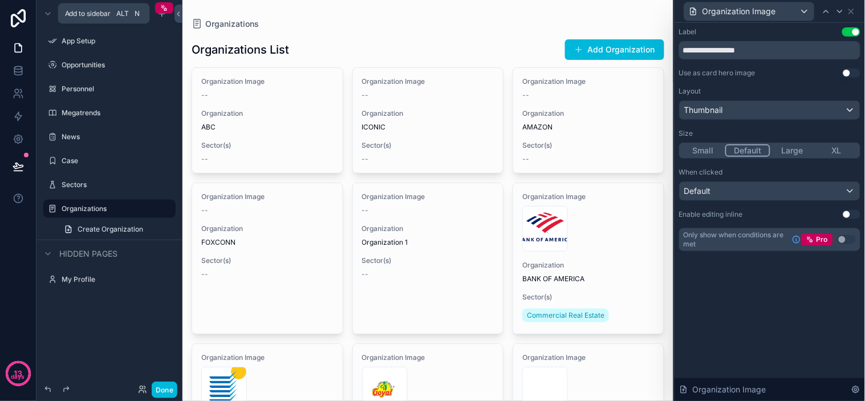
click at [787, 265] on div "**********" at bounding box center [770, 150] width 190 height 255
click at [793, 151] on button "Large" at bounding box center [792, 150] width 44 height 13
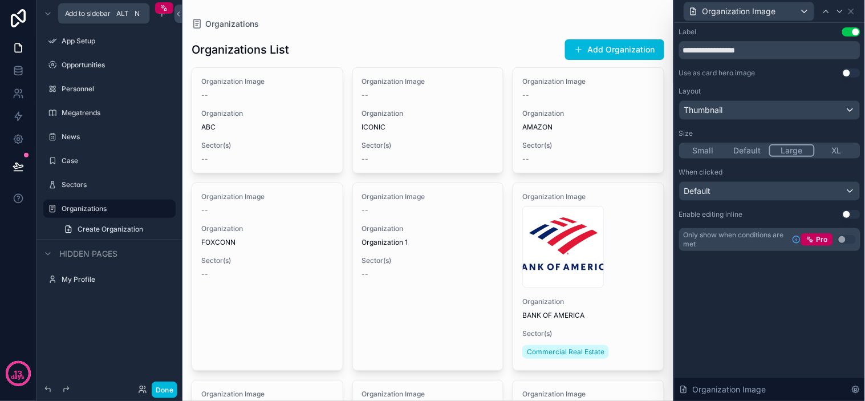
click at [750, 148] on button "Default" at bounding box center [747, 150] width 44 height 13
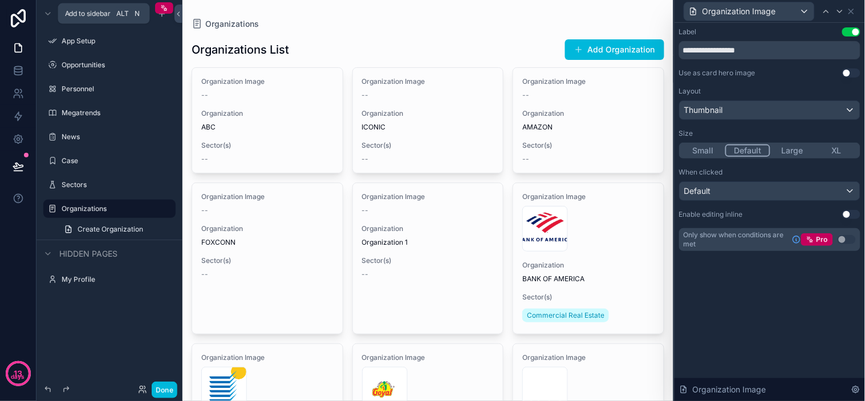
click at [778, 290] on div "**********" at bounding box center [770, 212] width 190 height 378
click at [743, 13] on span "Organization Image" at bounding box center [740, 11] width 74 height 11
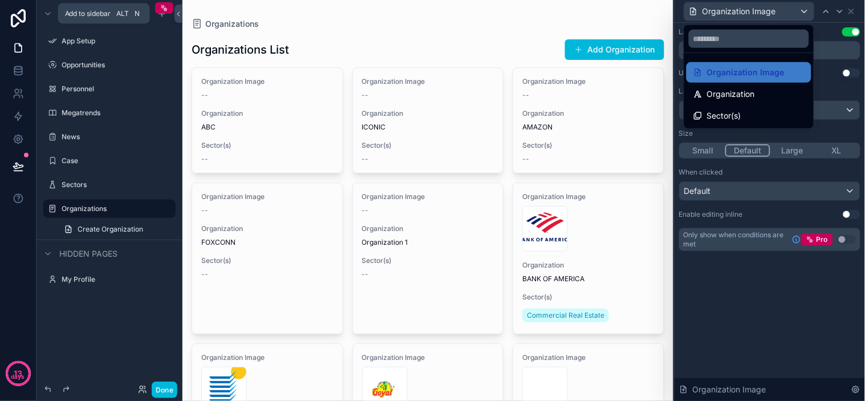
click at [730, 271] on div at bounding box center [770, 200] width 190 height 401
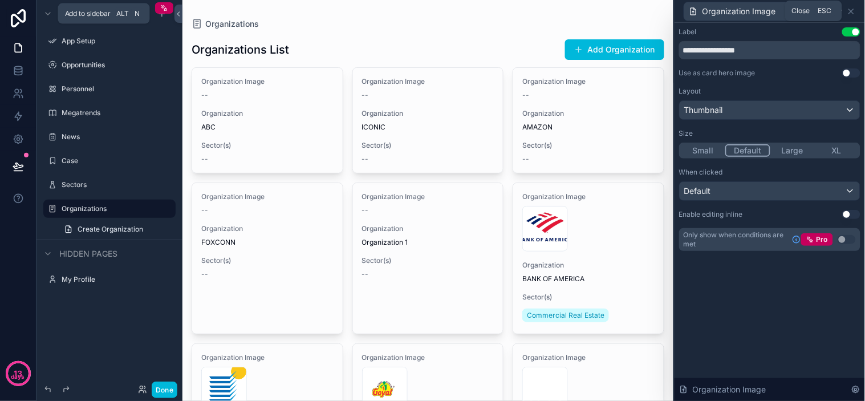
click at [855, 9] on icon at bounding box center [851, 11] width 9 height 9
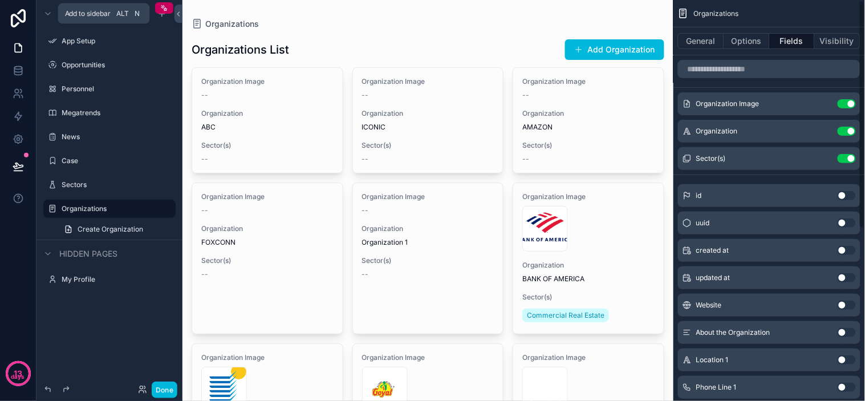
click at [757, 50] on div "General Options Fields Visibility" at bounding box center [770, 40] width 192 height 27
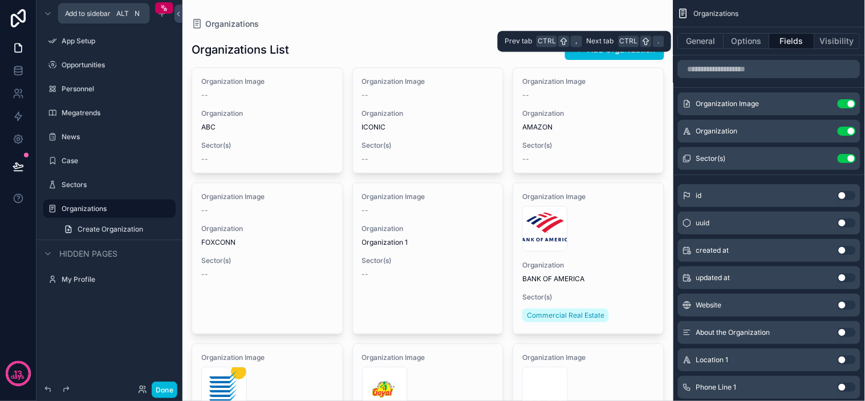
click at [753, 41] on button "Options" at bounding box center [747, 41] width 46 height 16
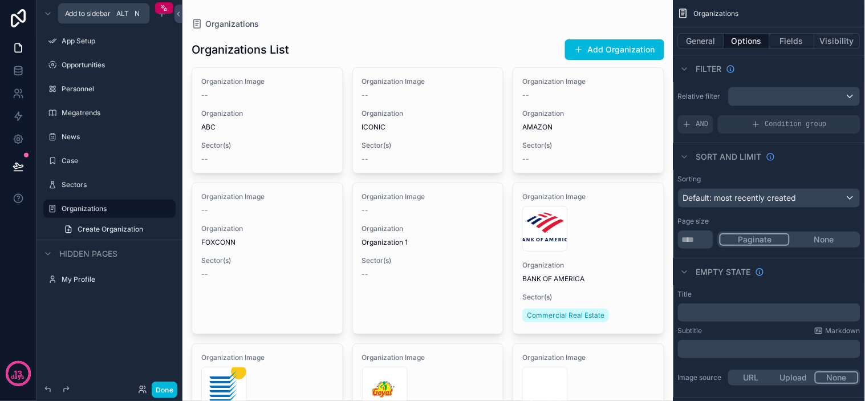
click at [707, 13] on span "Organizations" at bounding box center [716, 13] width 45 height 9
click at [720, 9] on span "Organizations" at bounding box center [716, 13] width 45 height 9
click at [728, 5] on div "Organizations" at bounding box center [770, 13] width 192 height 27
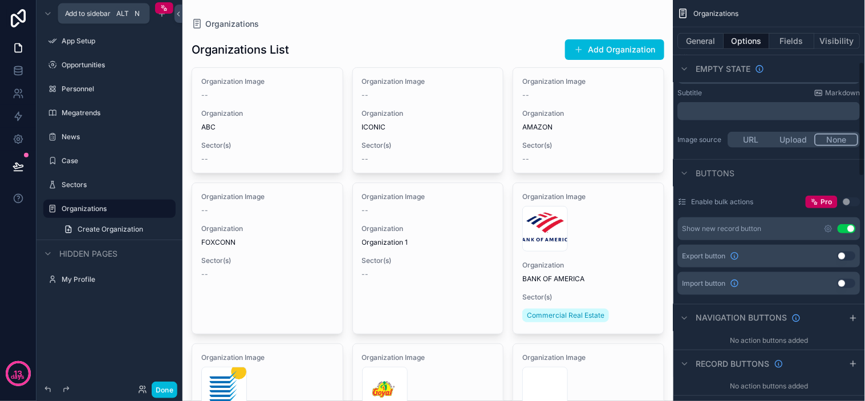
scroll to position [175, 0]
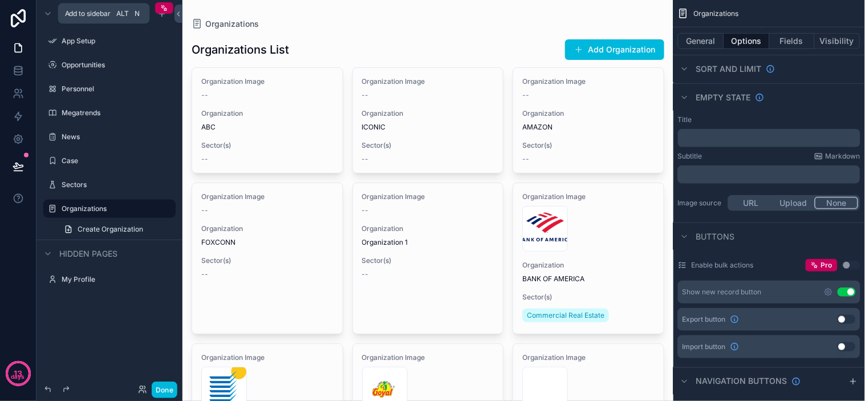
click at [727, 263] on label "Enable bulk actions" at bounding box center [723, 265] width 62 height 9
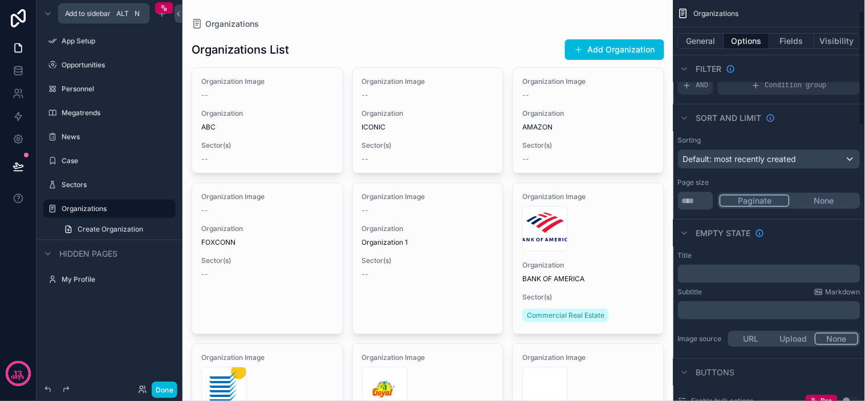
scroll to position [63, 0]
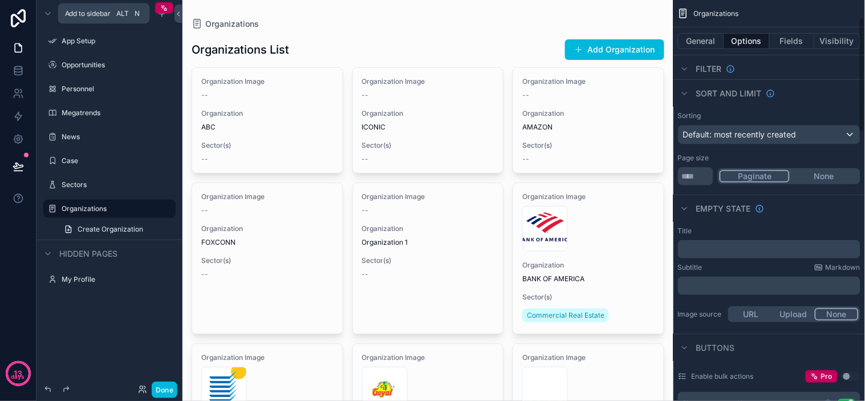
click at [721, 251] on p "﻿" at bounding box center [771, 249] width 176 height 9
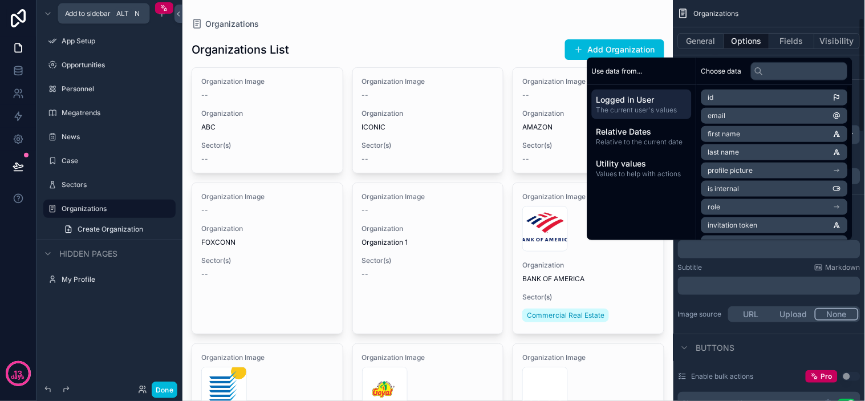
click at [744, 242] on div "﻿" at bounding box center [769, 249] width 182 height 18
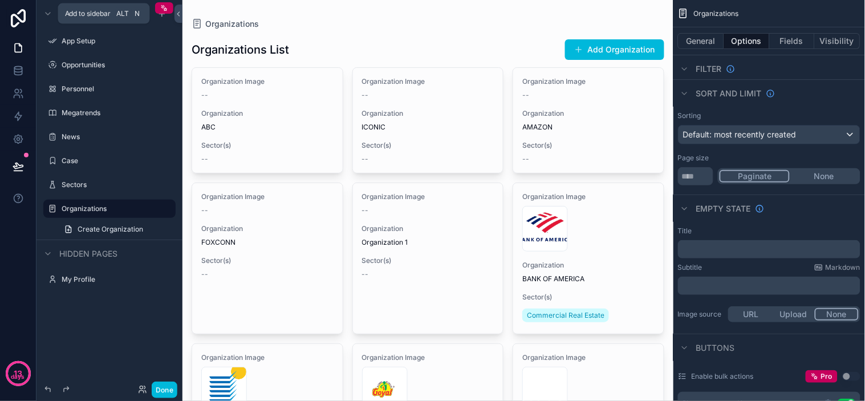
click at [766, 247] on p "﻿" at bounding box center [771, 249] width 176 height 9
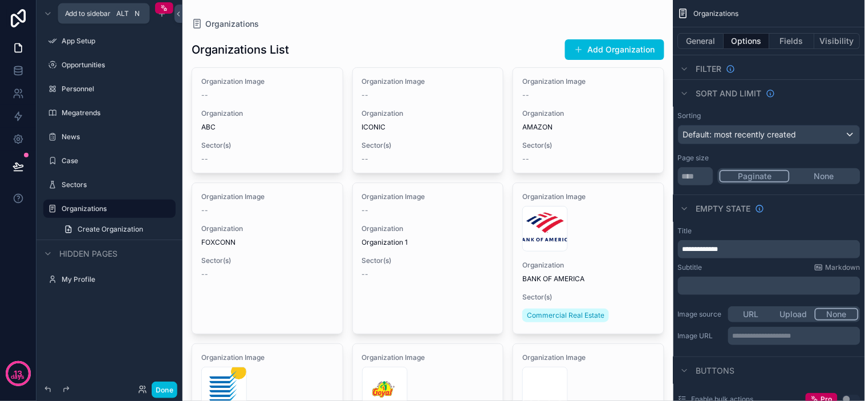
click at [713, 329] on div "**********" at bounding box center [769, 336] width 182 height 18
click at [753, 245] on p "**********" at bounding box center [771, 249] width 176 height 9
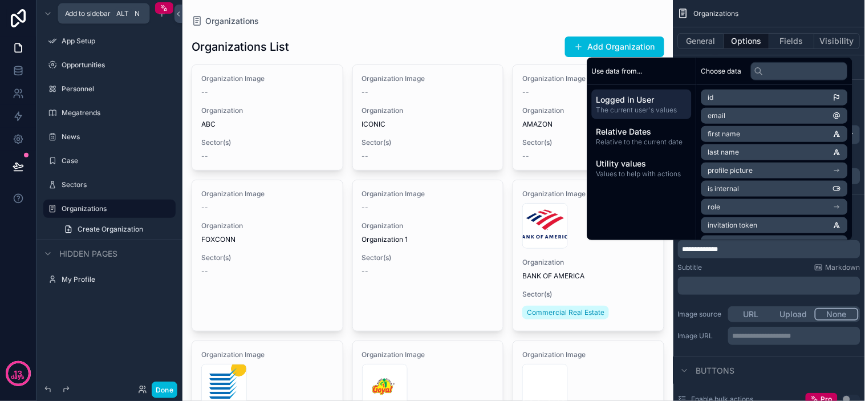
scroll to position [0, 0]
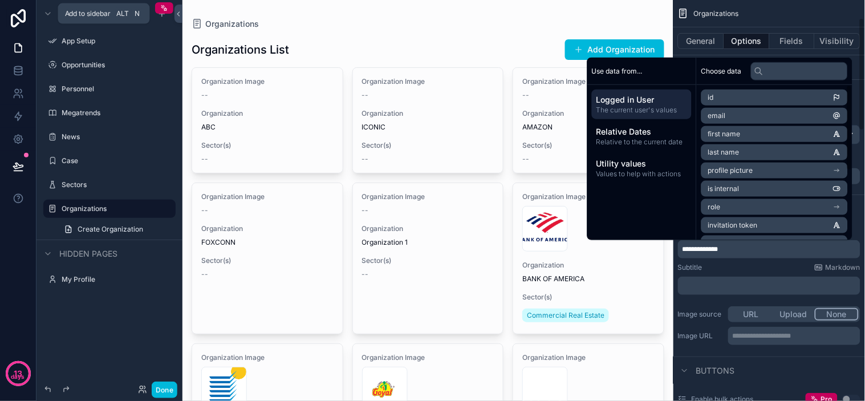
click at [766, 246] on p "**********" at bounding box center [771, 249] width 176 height 9
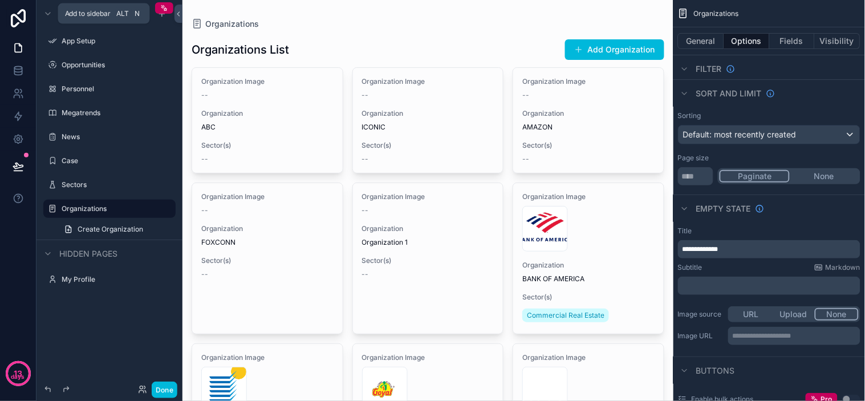
click at [824, 332] on p "**********" at bounding box center [795, 335] width 125 height 9
drag, startPoint x: 825, startPoint y: 334, endPoint x: 788, endPoint y: 340, distance: 37.7
click at [788, 340] on div "**********" at bounding box center [794, 336] width 132 height 18
click at [758, 248] on p "**********" at bounding box center [771, 249] width 176 height 9
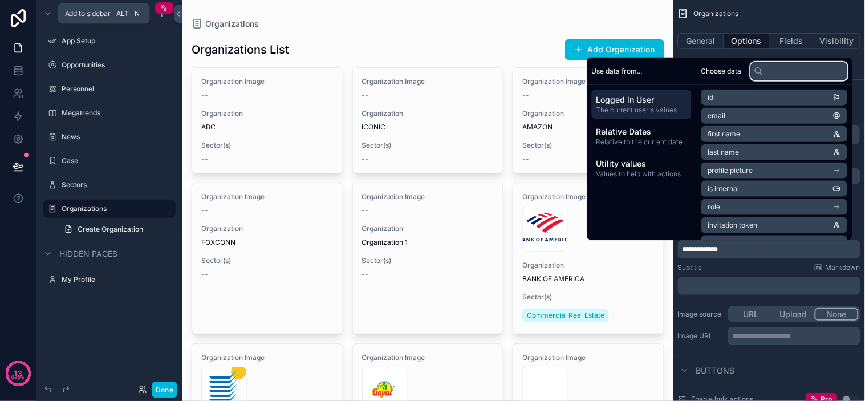
click at [768, 72] on input "text" at bounding box center [799, 71] width 97 height 18
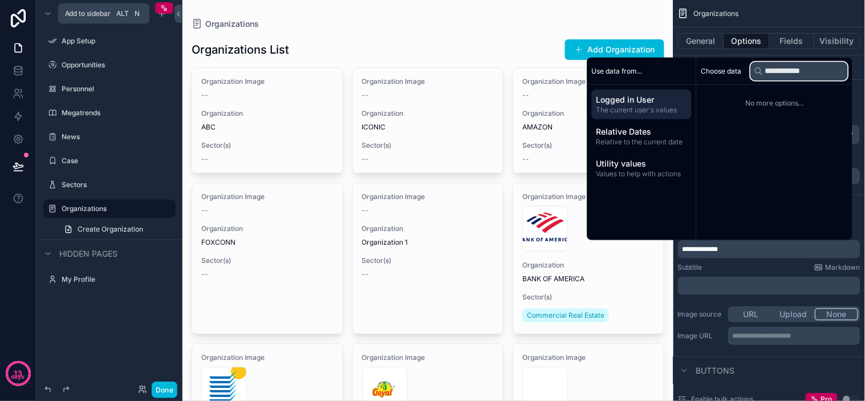
type input "**********"
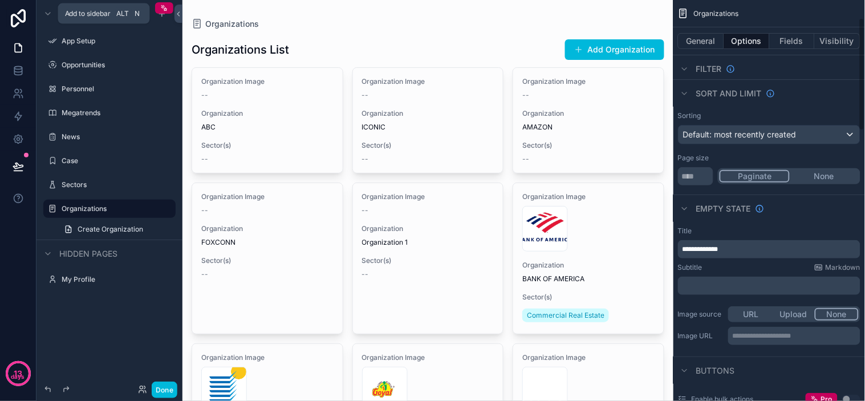
click at [771, 268] on div "Subtitle Markdown" at bounding box center [769, 267] width 182 height 9
click at [755, 246] on p "**********" at bounding box center [771, 249] width 176 height 9
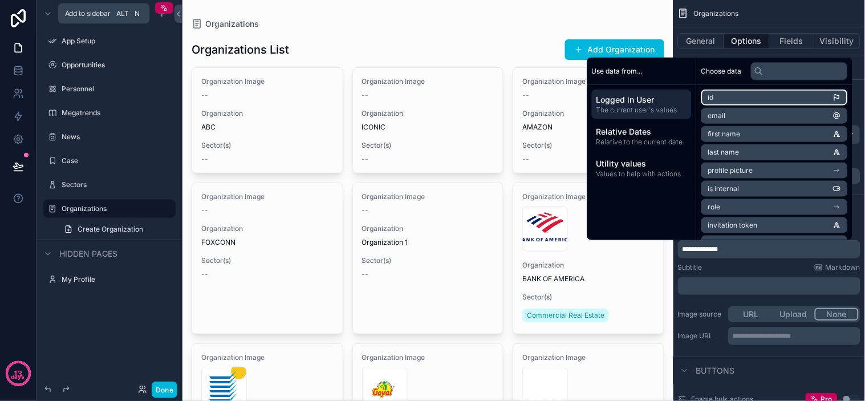
click at [757, 95] on li "id" at bounding box center [774, 98] width 147 height 16
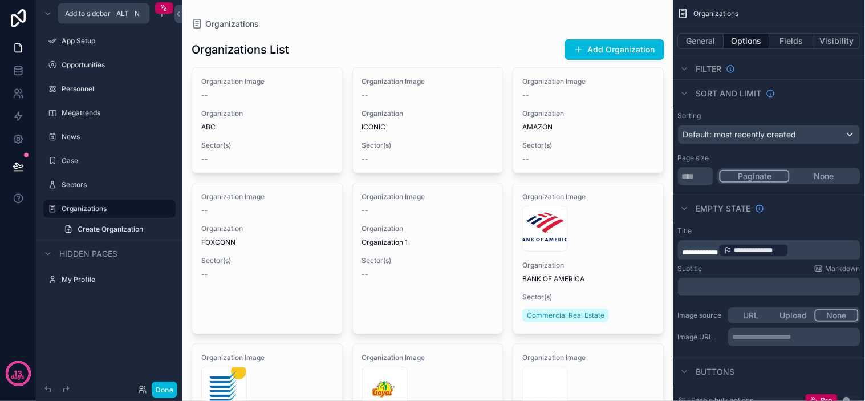
click at [765, 266] on div "Subtitle Markdown" at bounding box center [769, 268] width 182 height 9
click at [719, 250] on span "**********" at bounding box center [701, 252] width 36 height 7
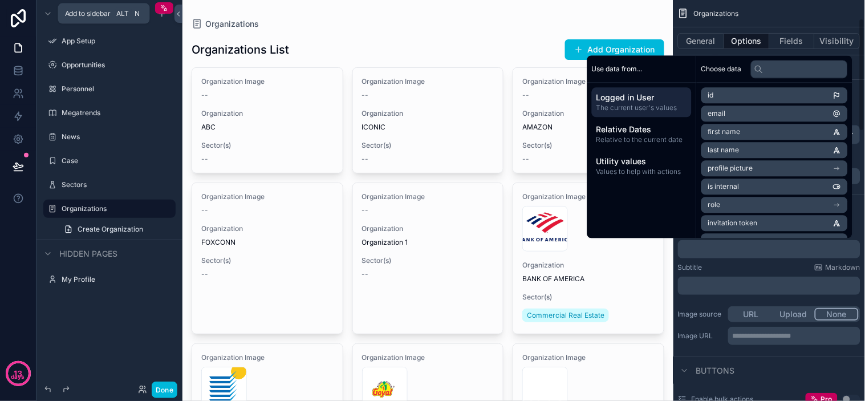
scroll to position [65, 0]
click at [772, 266] on div "Subtitle Markdown" at bounding box center [769, 265] width 182 height 9
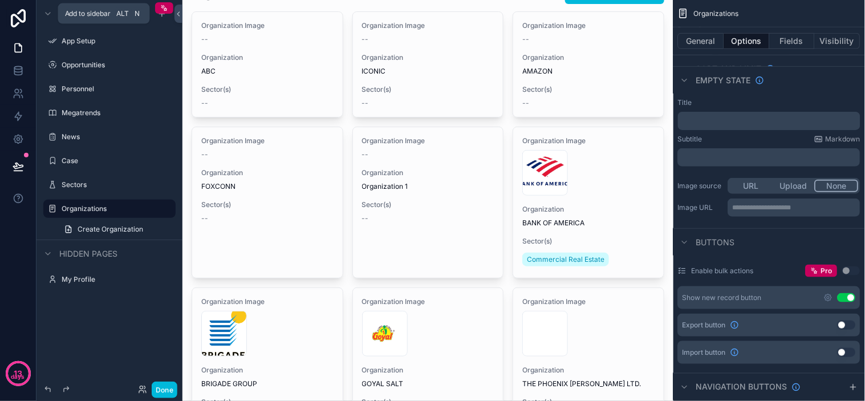
scroll to position [0, 0]
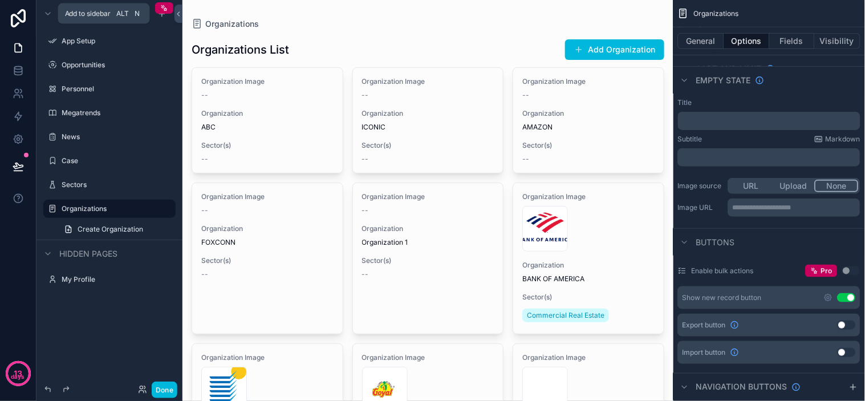
click at [283, 44] on h1 "Organizations List" at bounding box center [241, 50] width 98 height 16
click at [717, 37] on button "General" at bounding box center [701, 41] width 46 height 16
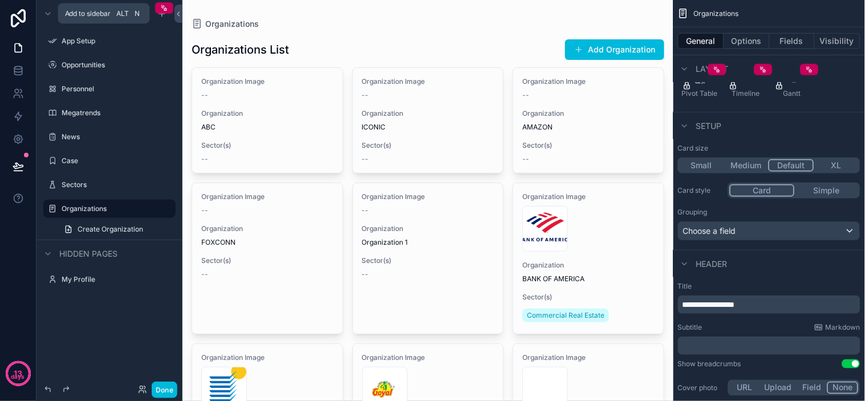
click at [704, 11] on span "Organizations" at bounding box center [716, 13] width 45 height 9
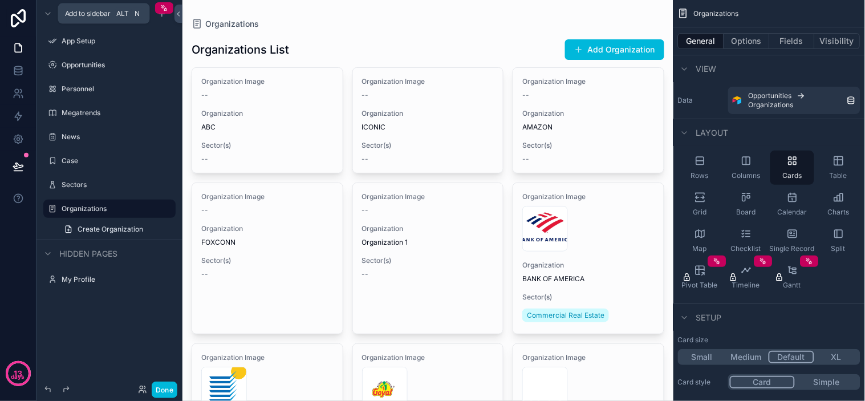
click at [700, 129] on span "Layout" at bounding box center [712, 132] width 33 height 11
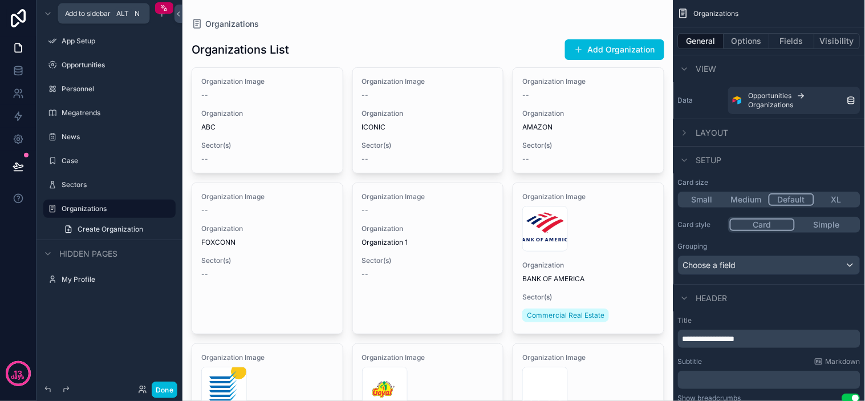
click at [720, 129] on span "Layout" at bounding box center [712, 132] width 33 height 11
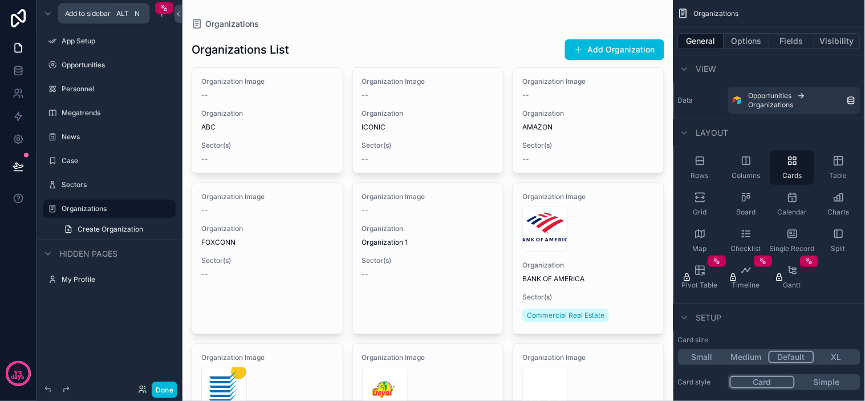
click at [744, 175] on span "Columns" at bounding box center [746, 175] width 29 height 9
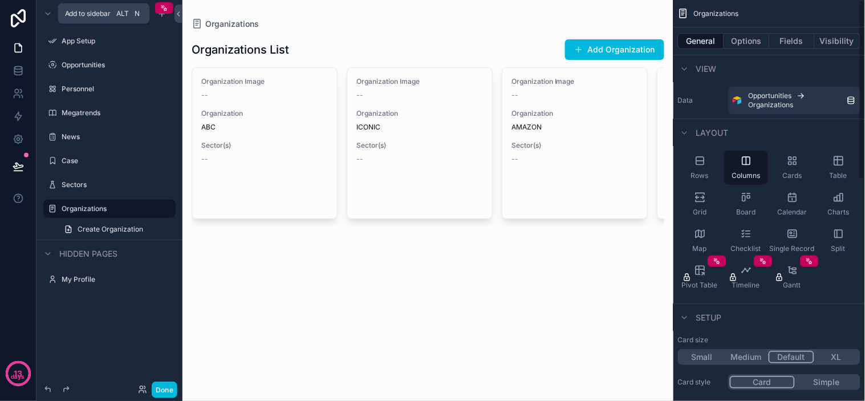
click at [703, 167] on div "Rows" at bounding box center [700, 168] width 44 height 34
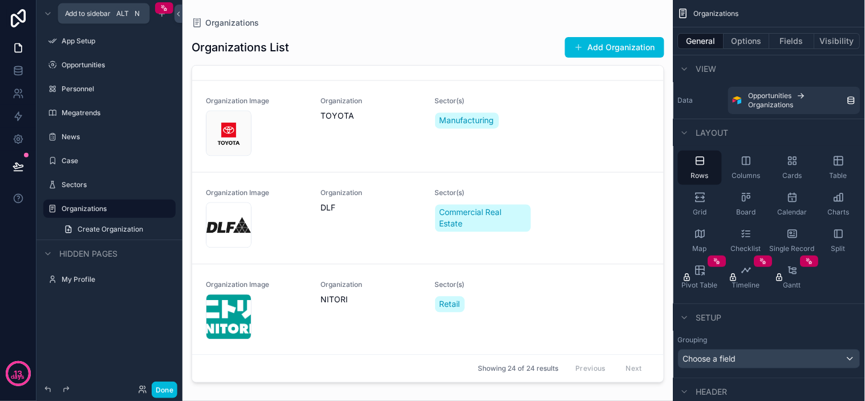
scroll to position [1649, 0]
click at [750, 209] on span "Board" at bounding box center [746, 212] width 19 height 9
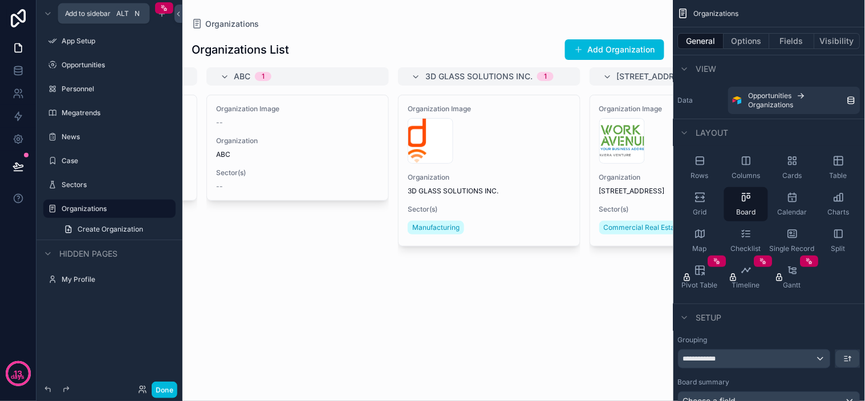
scroll to position [0, 0]
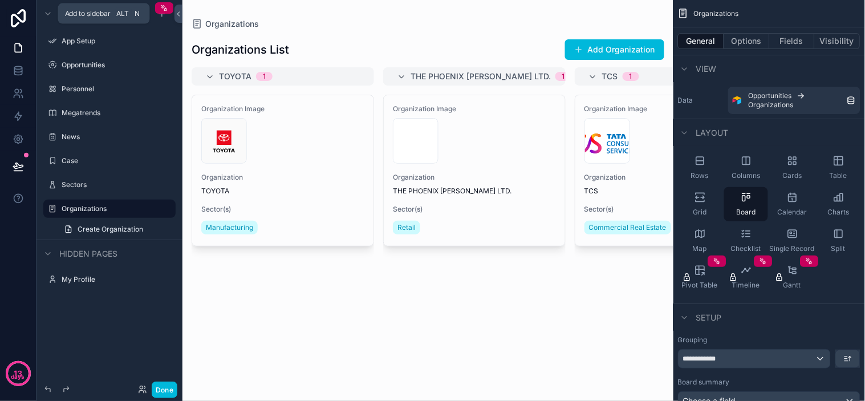
click at [806, 41] on button "Fields" at bounding box center [793, 41] width 46 height 16
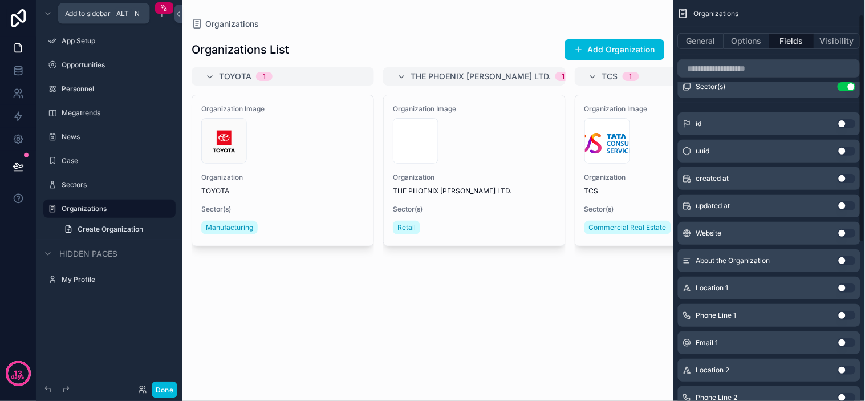
scroll to position [303, 0]
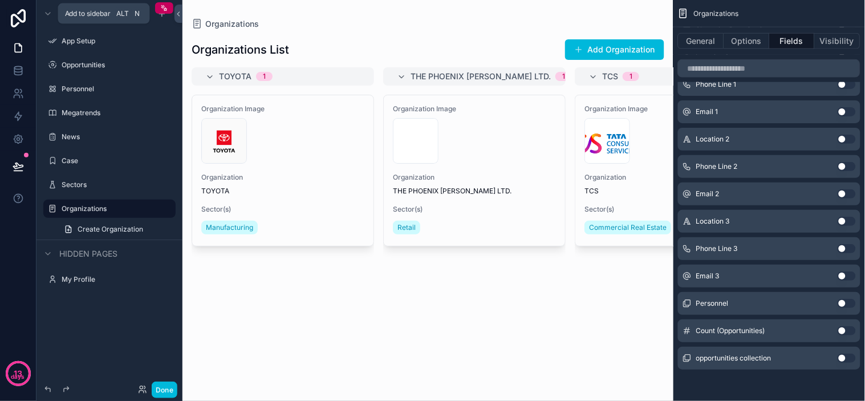
click at [842, 331] on button "Use setting" at bounding box center [847, 330] width 18 height 9
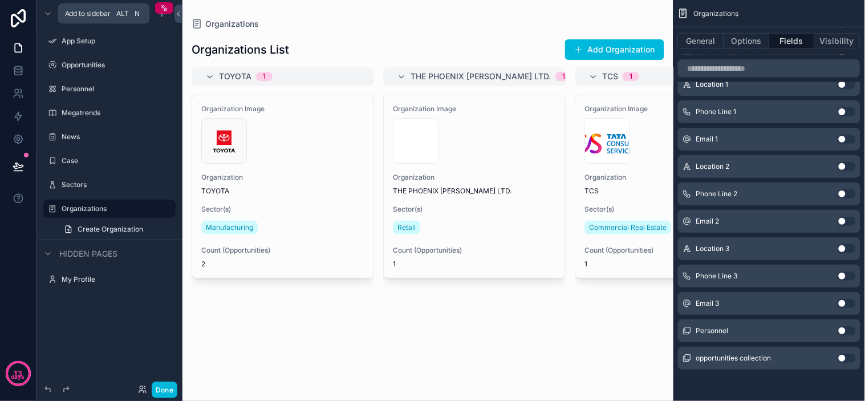
click at [705, 48] on button "General" at bounding box center [701, 41] width 46 height 16
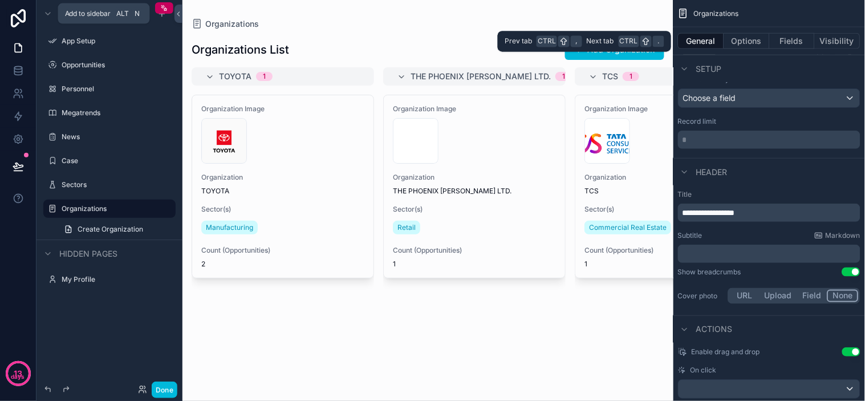
click at [703, 43] on button "General" at bounding box center [701, 41] width 46 height 16
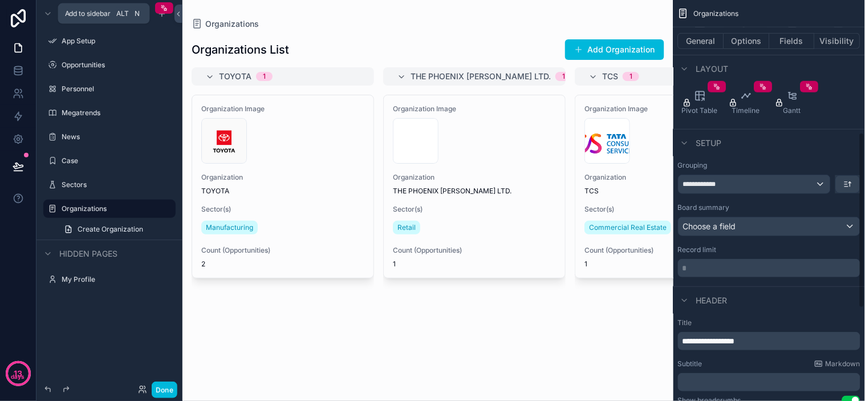
scroll to position [0, 0]
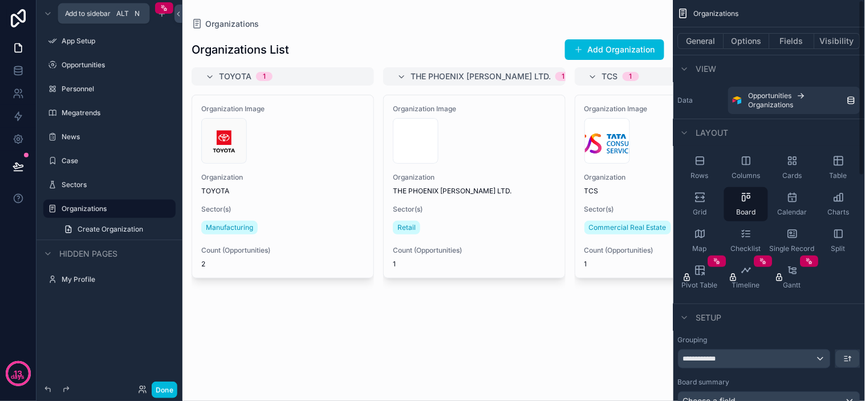
click at [794, 173] on span "Cards" at bounding box center [792, 175] width 19 height 9
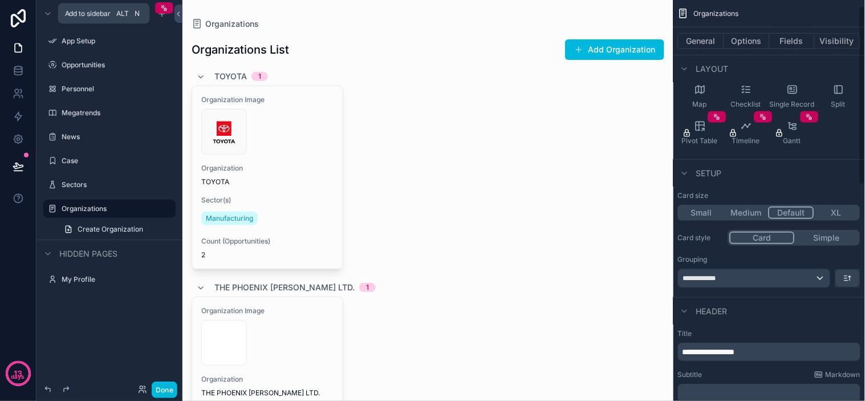
scroll to position [190, 0]
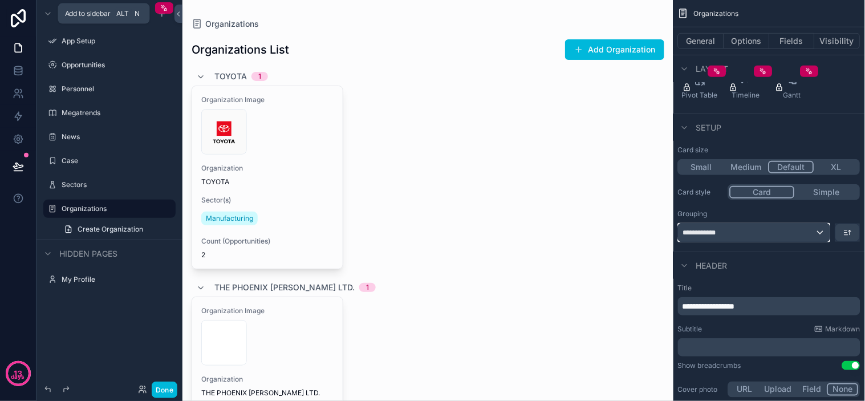
click at [765, 233] on div "**********" at bounding box center [755, 233] width 152 height 18
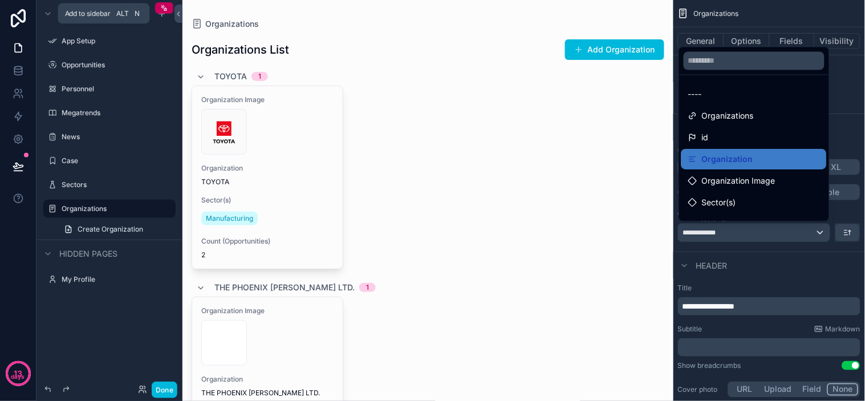
drag, startPoint x: 719, startPoint y: 98, endPoint x: 826, endPoint y: 148, distance: 118.6
click at [719, 98] on div "----" at bounding box center [754, 95] width 132 height 14
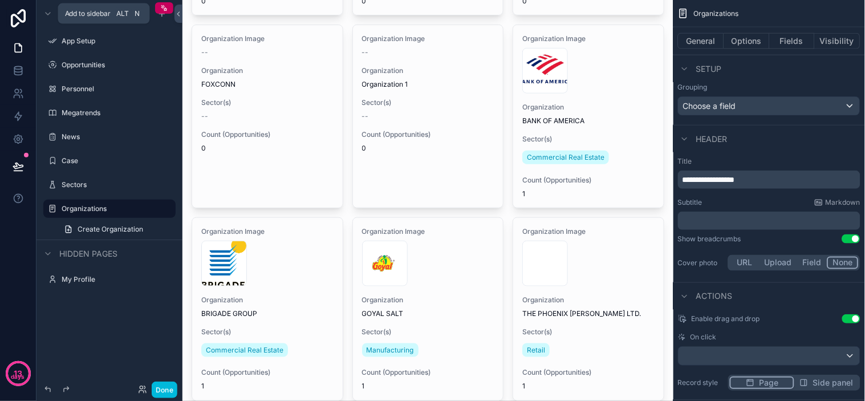
scroll to position [0, 0]
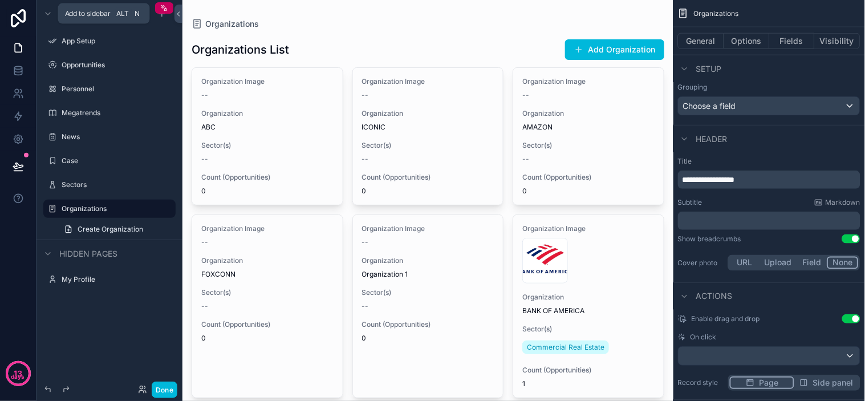
click at [312, 52] on div "Organizations List Add Organization" at bounding box center [428, 50] width 473 height 22
click at [286, 44] on h1 "Organizations List" at bounding box center [241, 50] width 98 height 16
click at [212, 18] on span "Organizations" at bounding box center [232, 23] width 54 height 11
click at [394, 23] on div "Organizations" at bounding box center [428, 23] width 473 height 11
click at [174, 390] on button "Done" at bounding box center [165, 390] width 26 height 17
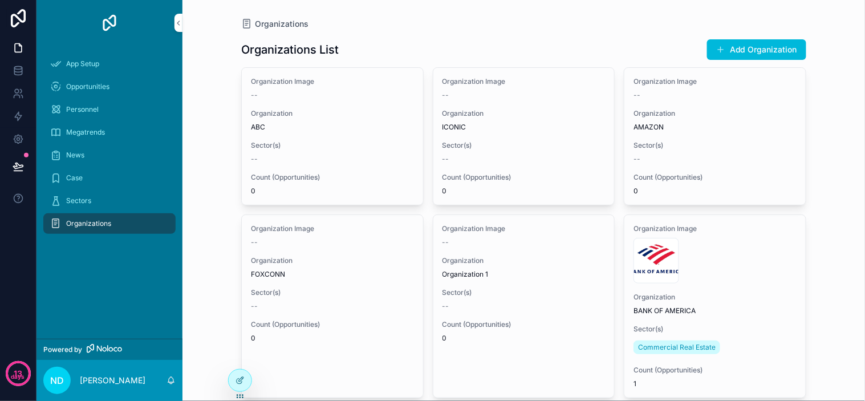
click at [209, 99] on div "Organizations Organizations List Add Organization Organization Image -- Organiz…" at bounding box center [523, 200] width 683 height 401
click at [209, 169] on div "Organizations Organizations List Add Organization Organization Image -- Organiz…" at bounding box center [523, 200] width 683 height 401
click at [21, 47] on icon at bounding box center [18, 48] width 7 height 9
click at [139, 51] on div "App Setup Opportunities Personnel Megatrends News Case Sectors Organizations" at bounding box center [109, 147] width 146 height 203
click at [140, 70] on div "App Setup" at bounding box center [109, 64] width 119 height 18
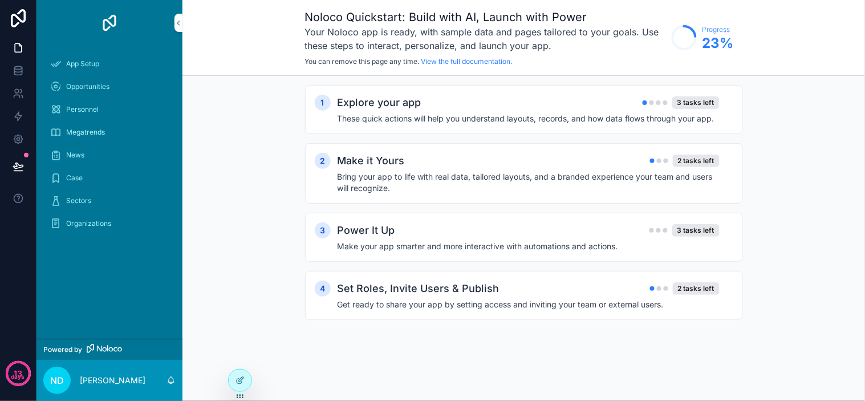
click at [515, 240] on div "Power It Up 3 tasks left Make your app smarter and more interactive with automa…" at bounding box center [536, 237] width 396 height 30
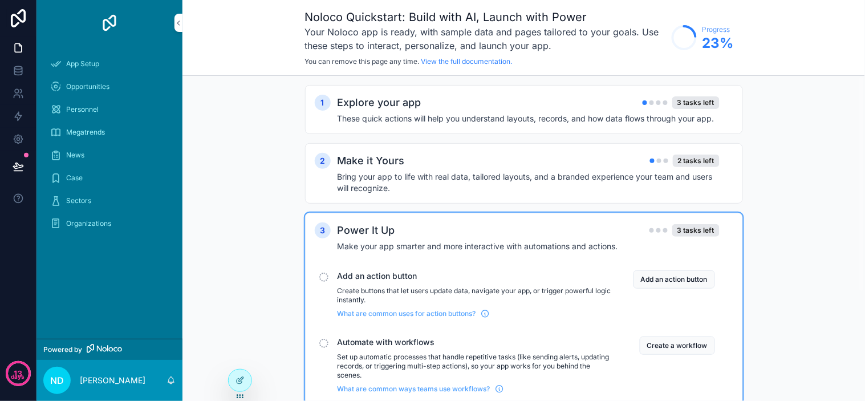
click at [468, 184] on h4 "Bring your app to life with real data, tailored layouts, and a branded experien…" at bounding box center [529, 182] width 382 height 23
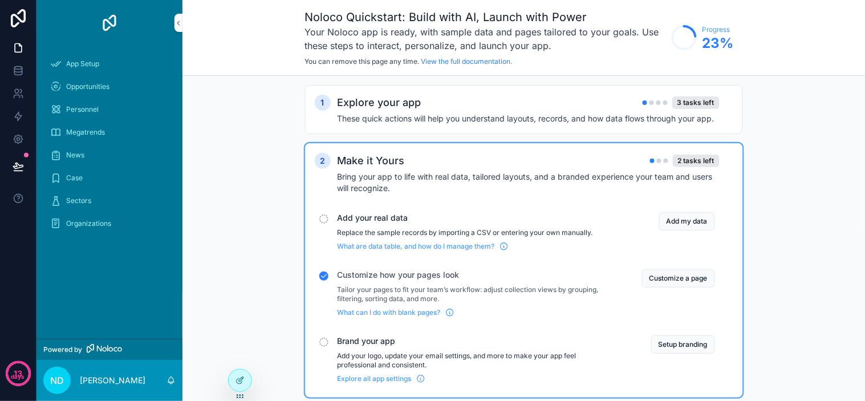
click at [242, 376] on icon at bounding box center [240, 380] width 9 height 9
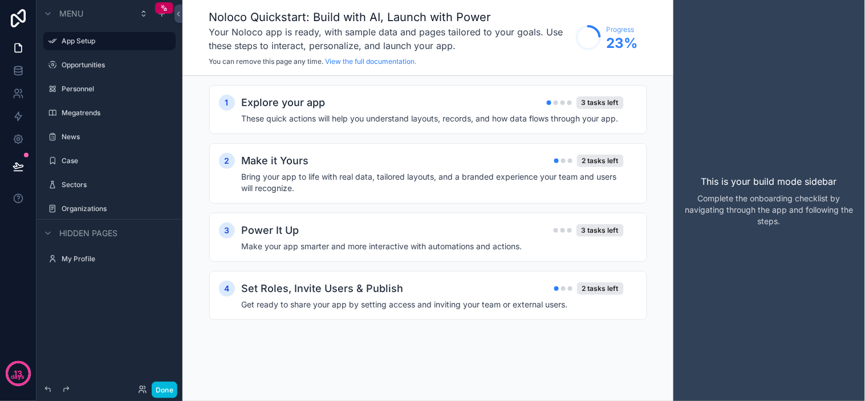
click at [0, 0] on icon "scrollable content" at bounding box center [0, 0] width 0 height 0
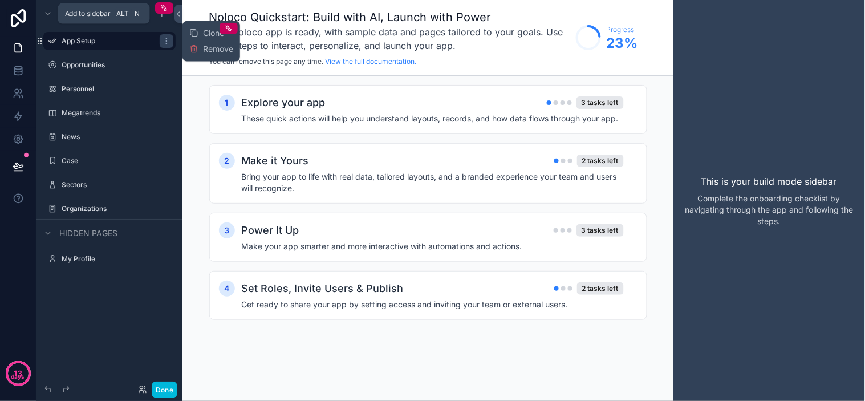
click at [132, 13] on span "N" at bounding box center [137, 13] width 11 height 11
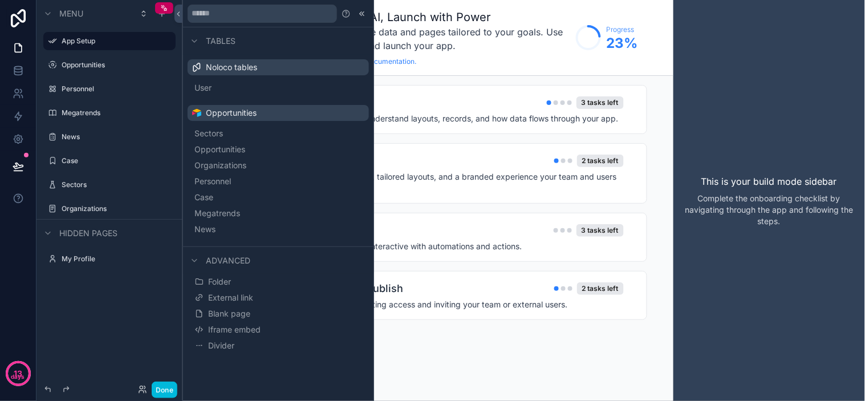
click at [240, 342] on button "Divider" at bounding box center [278, 346] width 172 height 16
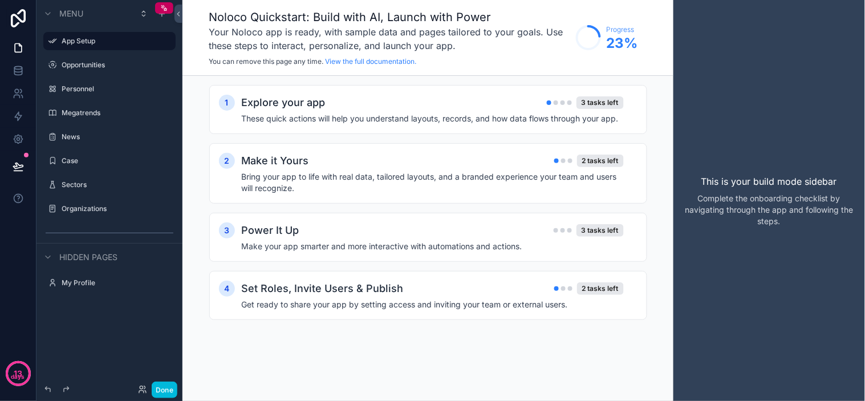
click at [0, 0] on icon "scrollable content" at bounding box center [0, 0] width 0 height 0
click at [217, 251] on span "Remove" at bounding box center [218, 248] width 30 height 11
click at [161, 13] on div "scrollable content" at bounding box center [164, 7] width 18 height 11
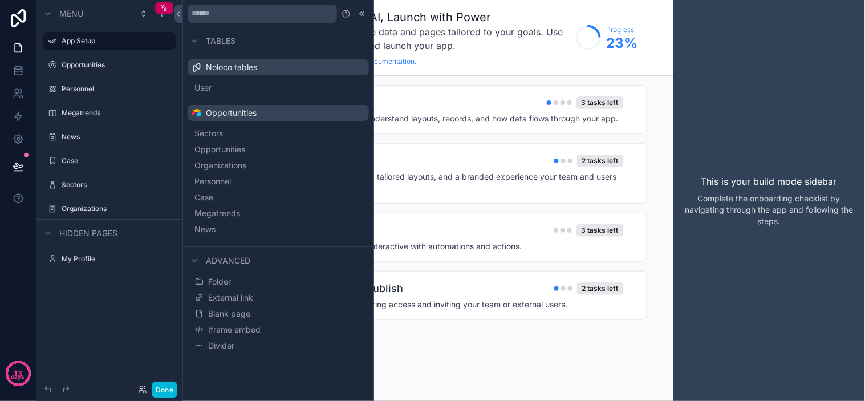
click at [414, 71] on div "Noloco Quickstart: Build with AI, Launch with Power Your Noloco app is ready, w…" at bounding box center [427, 38] width 491 height 76
click at [442, 44] on h3 "Your Noloco app is ready, with sample data and pages tailored to your goals. Us…" at bounding box center [389, 38] width 361 height 27
click at [89, 208] on label "Organizations" at bounding box center [115, 208] width 107 height 9
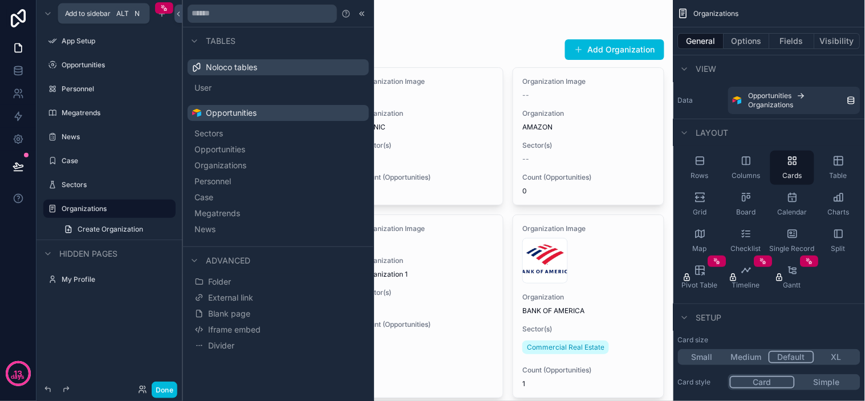
click at [160, 15] on icon "scrollable content" at bounding box center [161, 13] width 9 height 9
click at [161, 16] on icon "scrollable content" at bounding box center [161, 13] width 9 height 9
click at [160, 18] on icon "scrollable content" at bounding box center [161, 13] width 9 height 9
click at [358, 9] on icon at bounding box center [362, 13] width 9 height 9
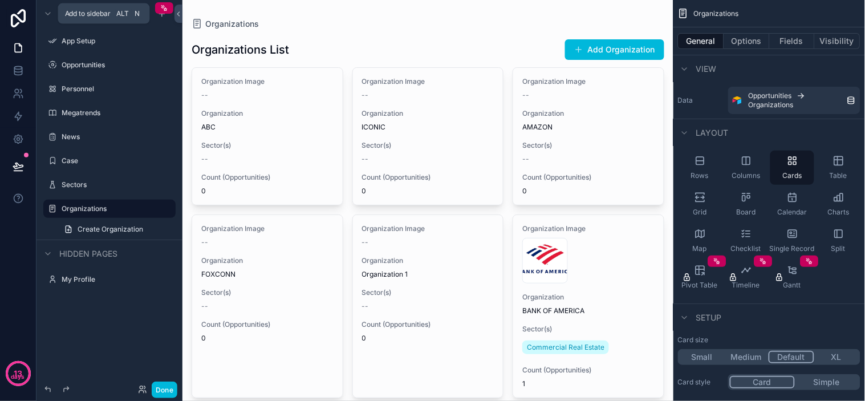
click at [166, 15] on icon "scrollable content" at bounding box center [161, 13] width 9 height 9
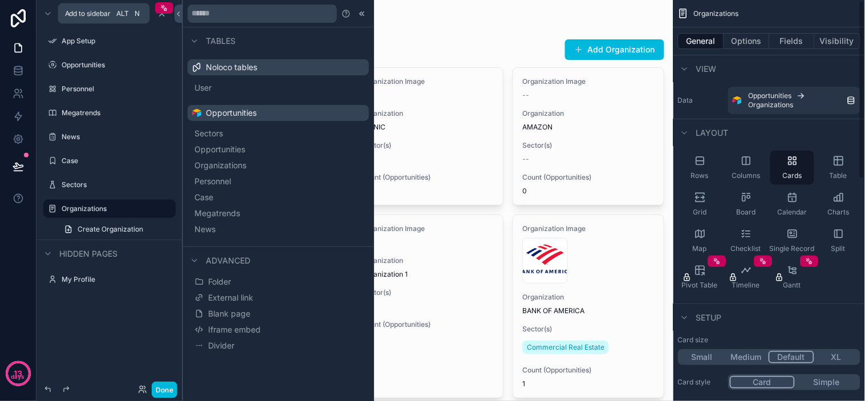
click at [711, 9] on span "Organizations" at bounding box center [716, 13] width 45 height 9
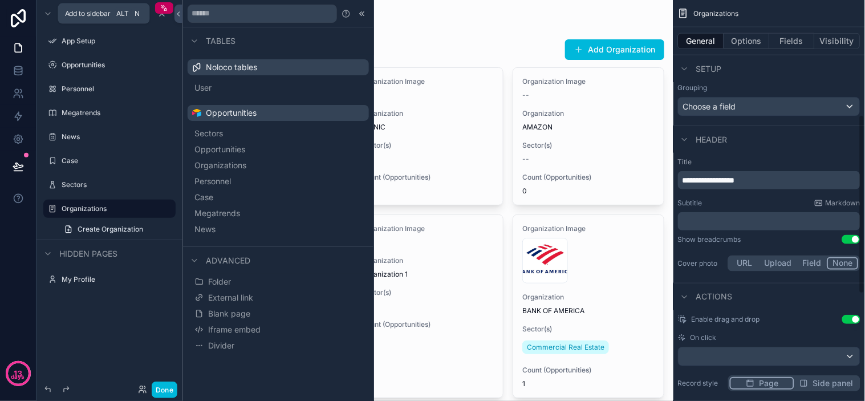
scroll to position [317, 0]
click at [418, 23] on div "Organizations" at bounding box center [428, 23] width 473 height 11
click at [358, 10] on icon at bounding box center [362, 13] width 9 height 9
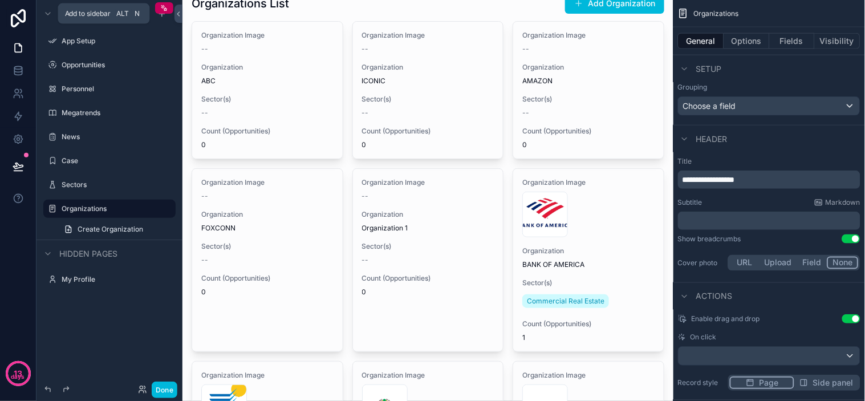
scroll to position [51, 0]
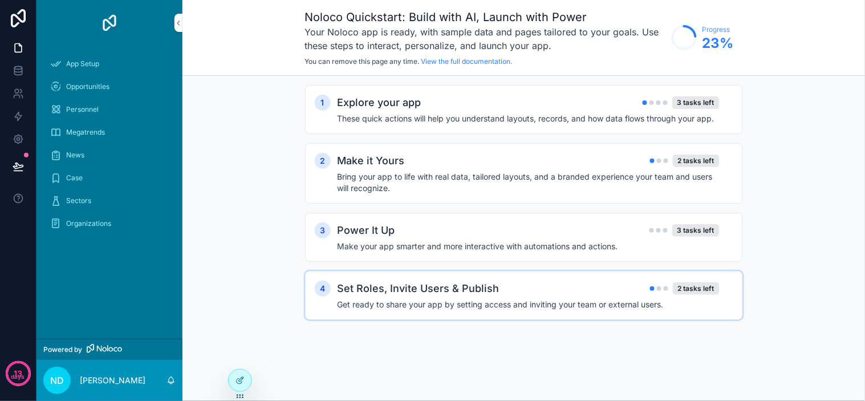
click at [384, 299] on h4 "Get ready to share your app by setting access and inviting your team or externa…" at bounding box center [529, 304] width 382 height 11
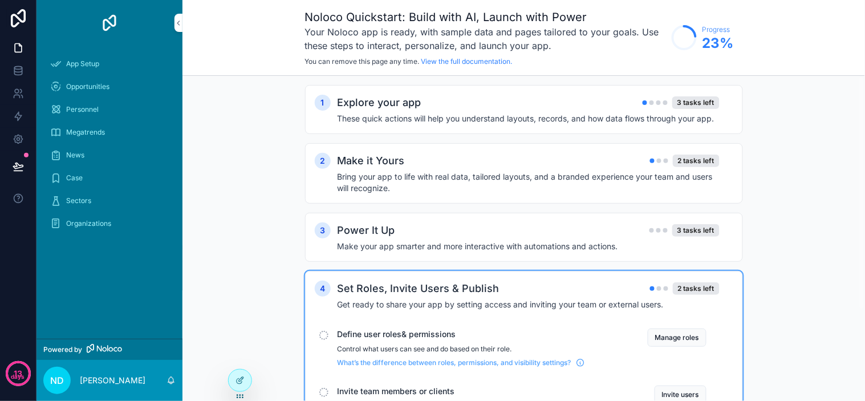
click at [405, 61] on span "You can remove this page any time." at bounding box center [362, 61] width 115 height 9
click at [429, 61] on link "View the full documentation." at bounding box center [466, 61] width 91 height 9
click at [684, 32] on circle "scrollable content" at bounding box center [684, 37] width 23 height 23
click at [691, 38] on circle "scrollable content" at bounding box center [684, 37] width 23 height 23
click at [699, 48] on div "Progress 23 %" at bounding box center [700, 37] width 68 height 36
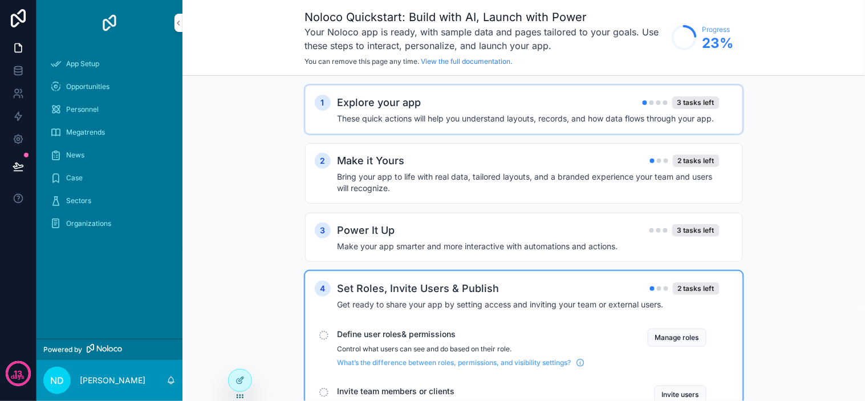
click at [432, 124] on h4 "These quick actions will help you understand layouts, records, and how data flo…" at bounding box center [529, 118] width 382 height 11
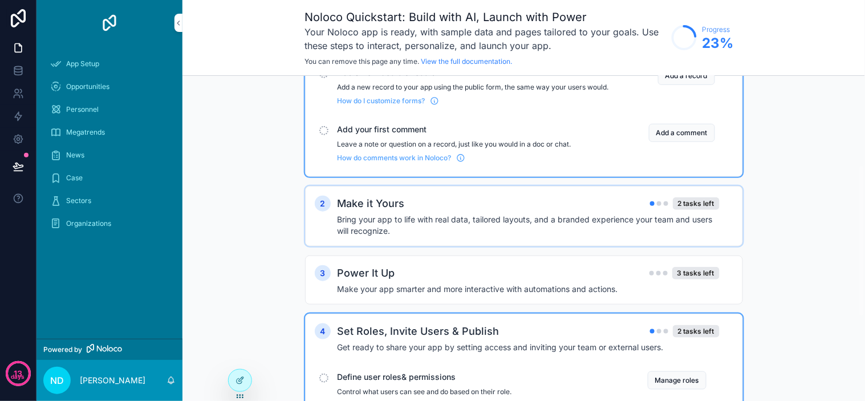
click at [508, 231] on h4 "Bring your app to life with real data, tailored layouts, and a branded experien…" at bounding box center [529, 225] width 382 height 23
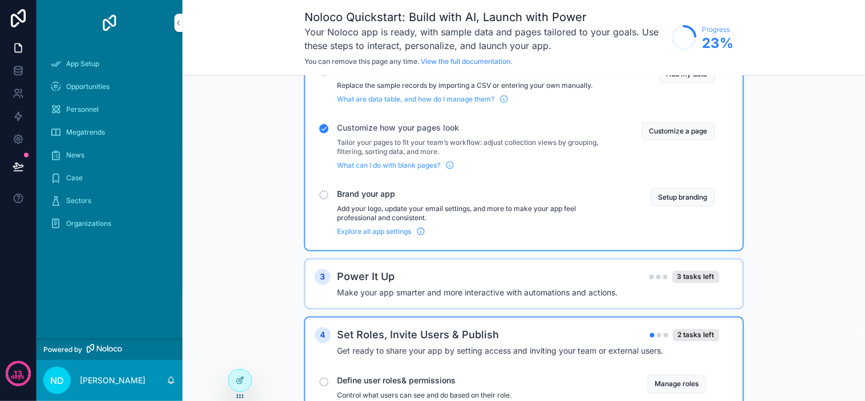
click at [513, 285] on div "Power It Up 3 tasks left" at bounding box center [529, 277] width 382 height 16
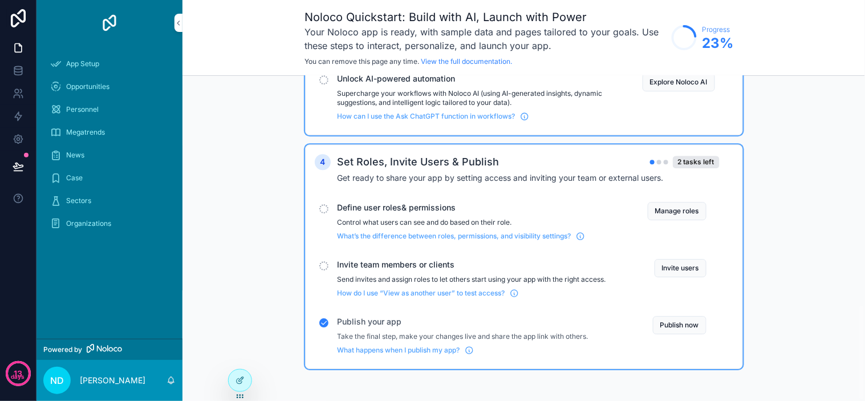
scroll to position [773, 0]
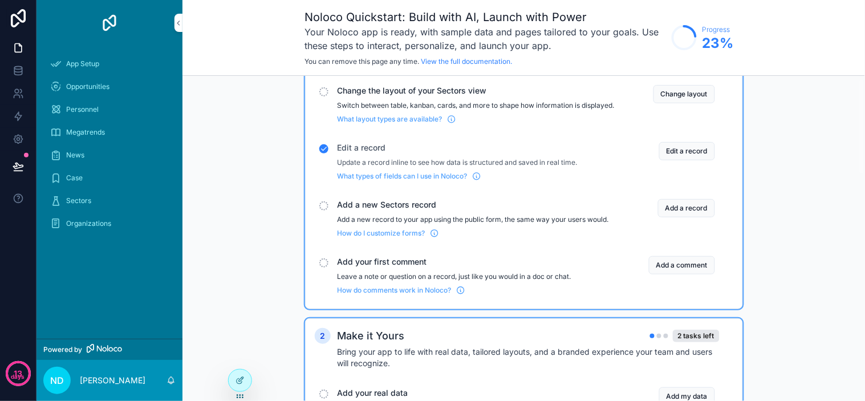
scroll to position [0, 0]
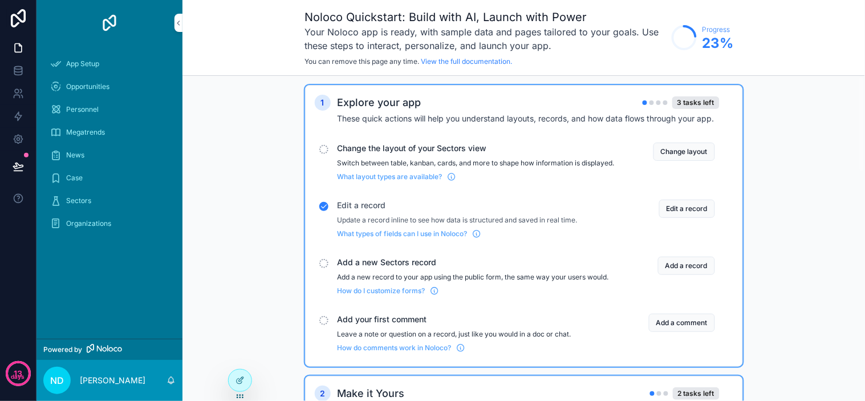
click at [651, 106] on div "3 tasks left" at bounding box center [681, 102] width 77 height 13
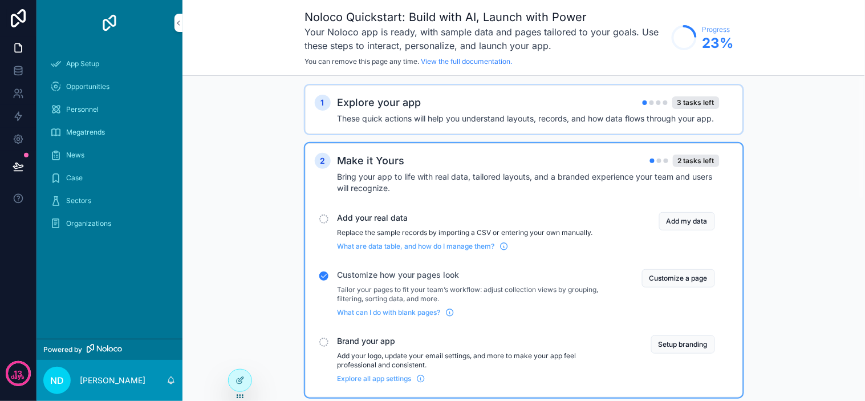
click at [668, 100] on div "3 tasks left" at bounding box center [681, 102] width 77 height 13
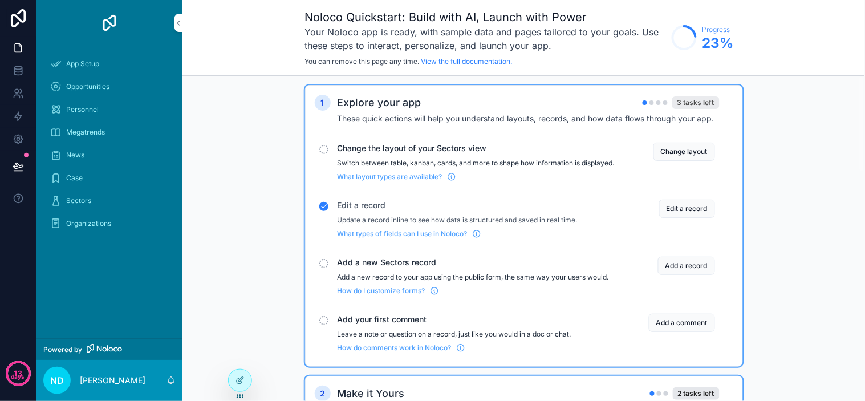
click at [688, 102] on div "3 tasks left" at bounding box center [695, 102] width 47 height 13
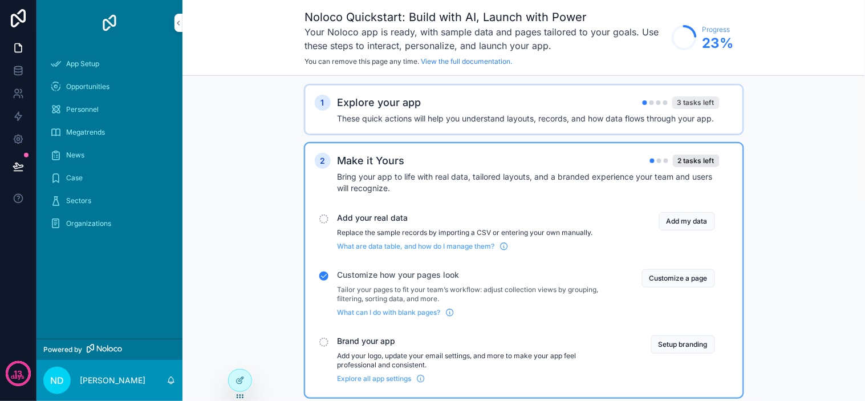
click at [700, 99] on div "3 tasks left" at bounding box center [695, 102] width 47 height 13
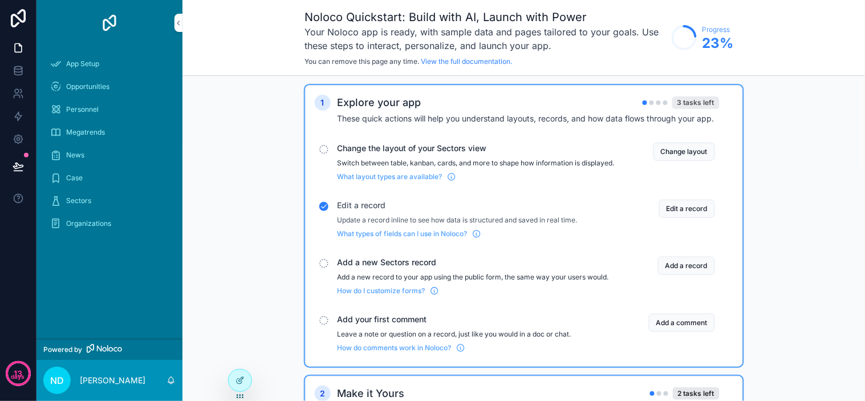
click at [710, 100] on div "3 tasks left" at bounding box center [695, 102] width 47 height 13
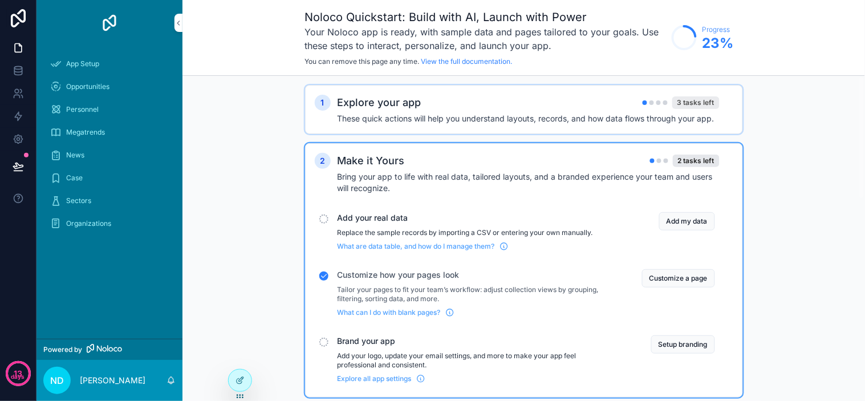
click at [706, 99] on div "3 tasks left" at bounding box center [695, 102] width 47 height 13
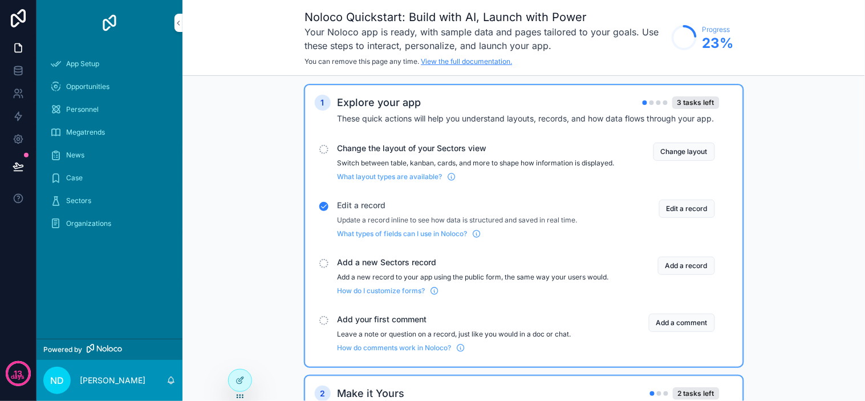
click at [493, 61] on link "View the full documentation." at bounding box center [466, 61] width 91 height 9
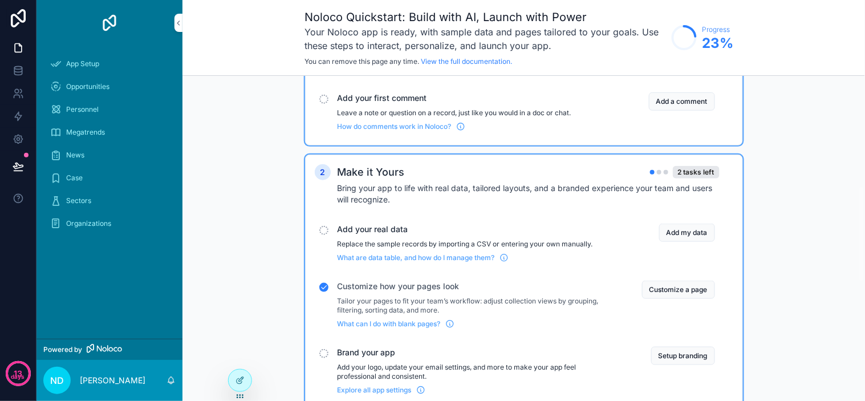
scroll to position [203, 0]
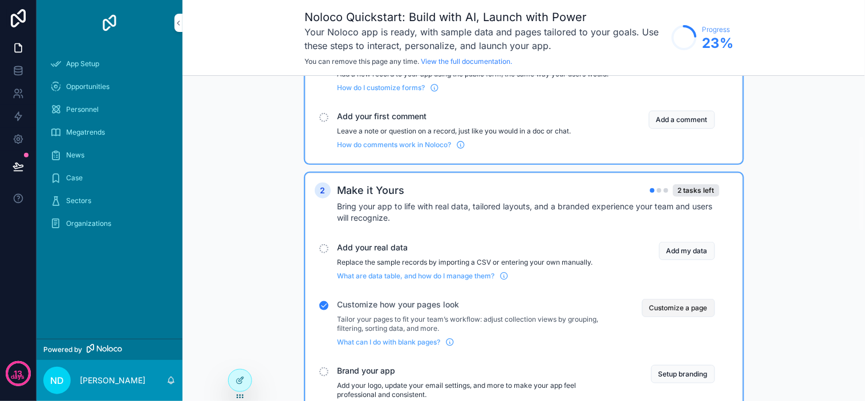
click at [671, 317] on button "Customize a page" at bounding box center [678, 308] width 73 height 18
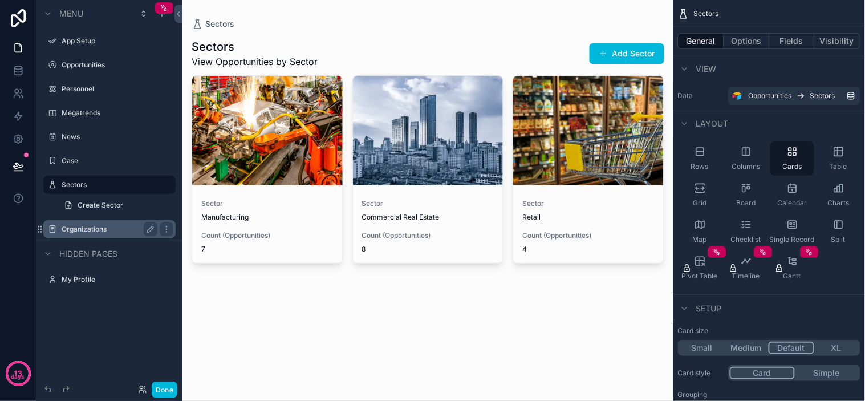
click at [106, 234] on div "Organizations" at bounding box center [110, 229] width 96 height 14
click at [97, 228] on label "Organizations" at bounding box center [107, 229] width 91 height 9
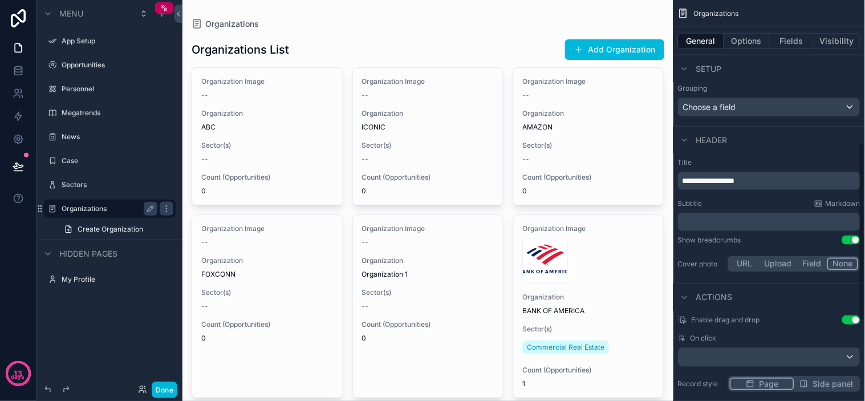
scroll to position [317, 0]
click at [761, 180] on p "**********" at bounding box center [771, 179] width 176 height 11
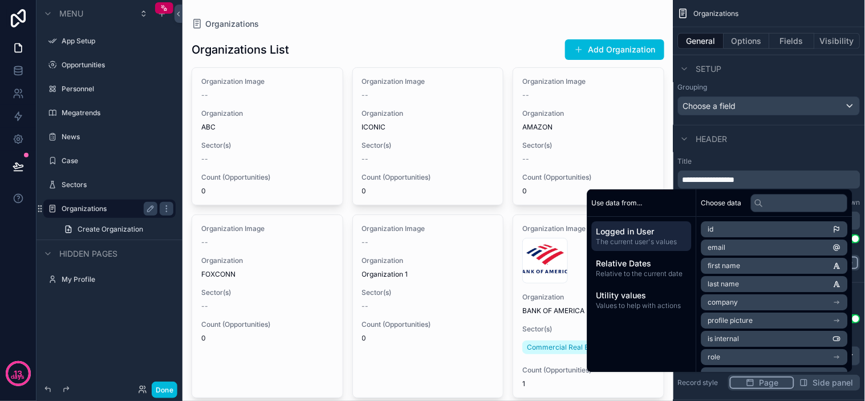
click at [773, 151] on div "Header" at bounding box center [770, 138] width 192 height 27
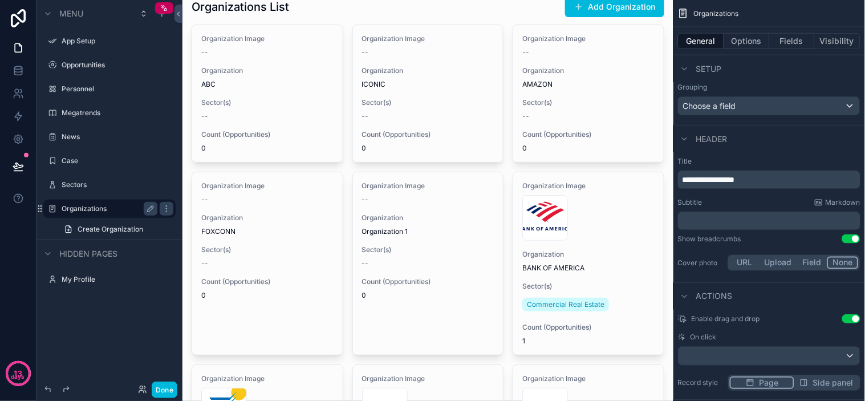
scroll to position [49, 0]
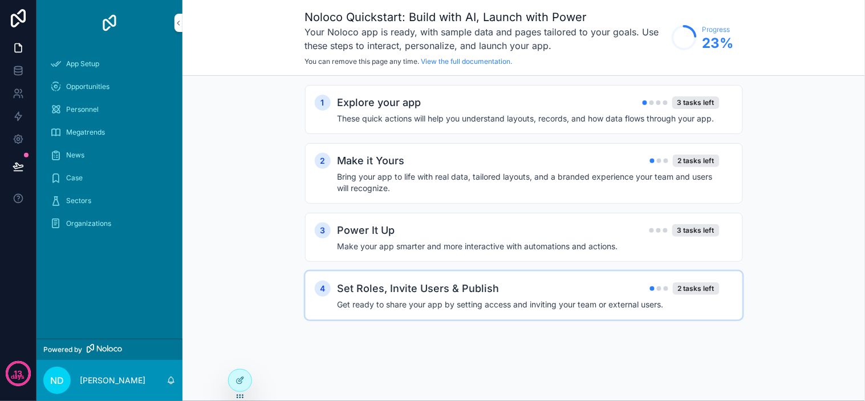
click at [401, 282] on h2 "Set Roles, Invite Users & Publish" at bounding box center [419, 289] width 162 height 16
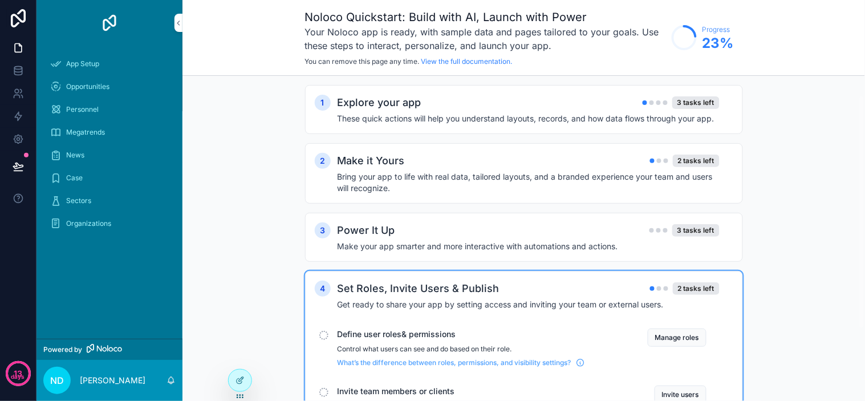
scroll to position [127, 0]
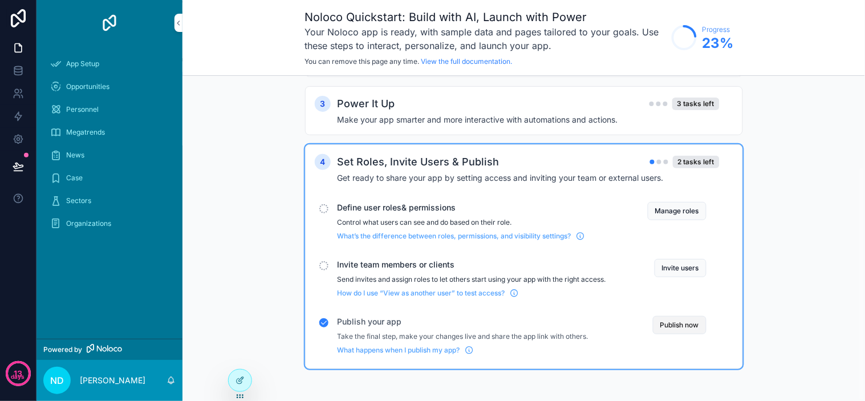
click at [684, 327] on button "Publish now" at bounding box center [680, 325] width 54 height 18
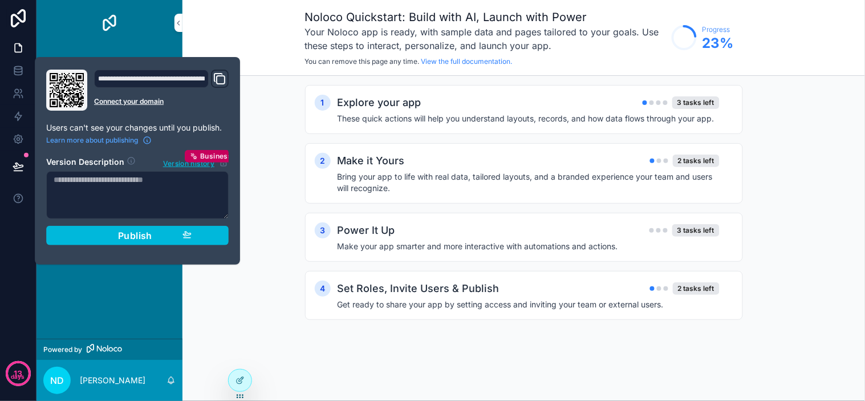
click at [201, 76] on div "**********" at bounding box center [151, 79] width 115 height 18
click at [194, 82] on div "**********" at bounding box center [151, 79] width 115 height 18
click at [190, 76] on div "**********" at bounding box center [151, 79] width 115 height 18
click at [218, 78] on icon "Domain and Custom Link" at bounding box center [220, 79] width 14 height 14
drag, startPoint x: 167, startPoint y: 129, endPoint x: 173, endPoint y: 129, distance: 6.8
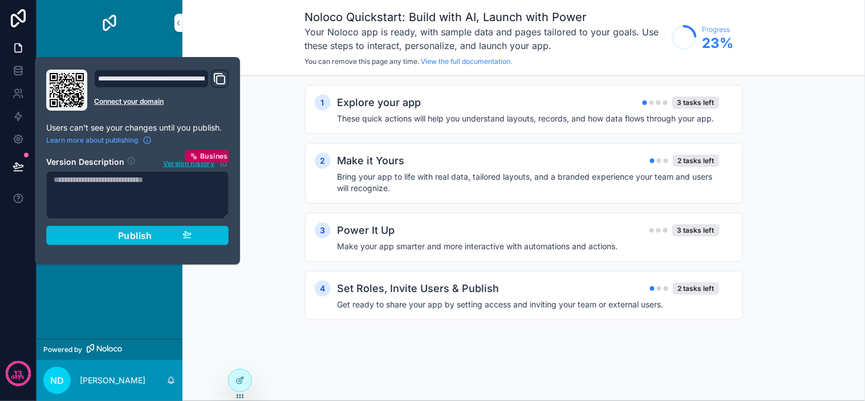
click at [167, 129] on p "Users can't see your changes until you publish." at bounding box center [137, 127] width 182 height 11
click at [188, 128] on p "Users can't see your changes until you publish." at bounding box center [137, 127] width 182 height 11
click at [221, 122] on p "Users can't see your changes until you publish." at bounding box center [137, 127] width 182 height 11
click at [125, 182] on textarea at bounding box center [137, 195] width 182 height 48
click at [149, 232] on span "Publish" at bounding box center [135, 235] width 34 height 11
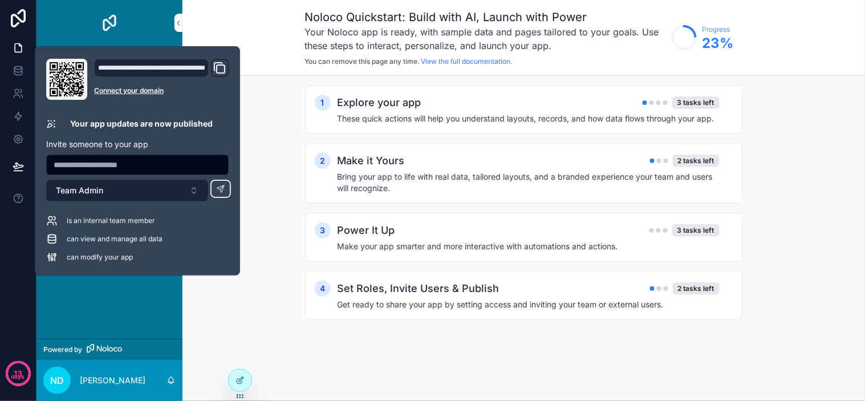
click at [77, 194] on span "Team Admin" at bounding box center [79, 190] width 47 height 11
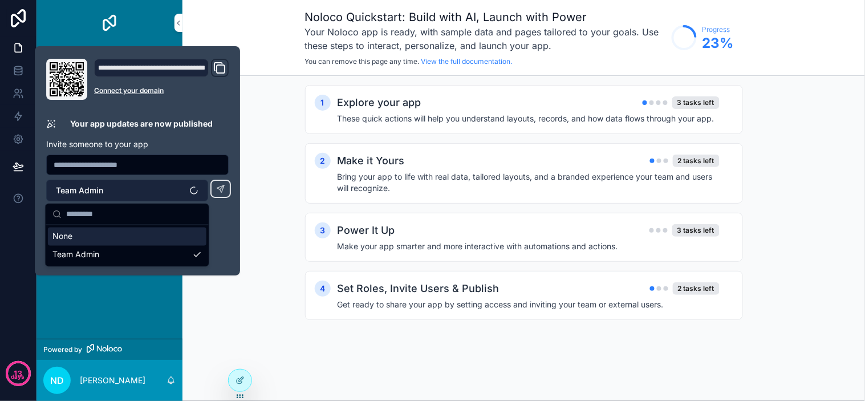
click at [82, 194] on span "Team Admin" at bounding box center [79, 190] width 47 height 11
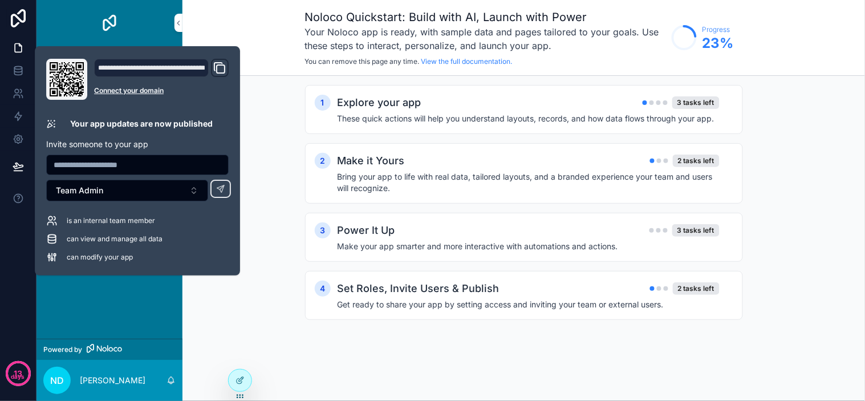
click at [151, 121] on p "Your app updates are now published" at bounding box center [141, 123] width 143 height 11
click at [50, 238] on icon at bounding box center [51, 238] width 11 height 11
click at [52, 217] on icon at bounding box center [50, 219] width 4 height 4
click at [149, 87] on link "Connect your domain" at bounding box center [161, 90] width 135 height 9
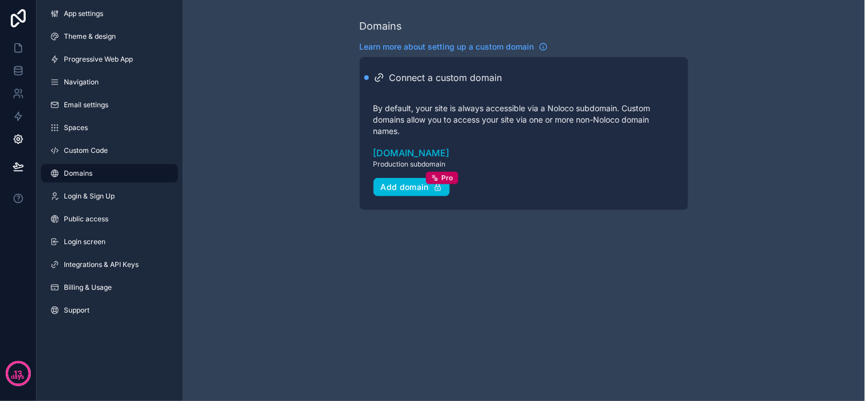
click at [577, 304] on div "Domains Learn more about setting up a custom domain Connect a custom domain By …" at bounding box center [523, 200] width 683 height 401
click at [368, 75] on div "Connect a custom domain By default, your site is always accessible via a Noloco…" at bounding box center [524, 133] width 328 height 153
click at [366, 75] on div "scrollable content" at bounding box center [366, 77] width 5 height 5
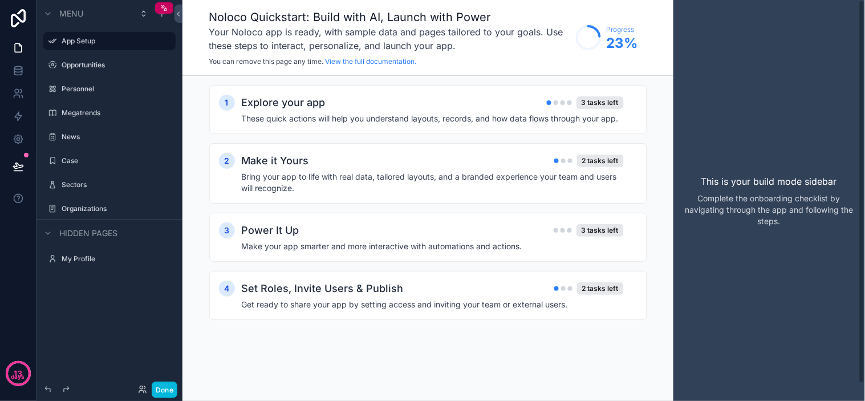
click at [766, 181] on p "This is your build mode sidebar" at bounding box center [769, 182] width 136 height 14
click at [777, 200] on p "Complete the onboarding checklist by navigating through the app and following t…" at bounding box center [769, 210] width 173 height 34
drag, startPoint x: 794, startPoint y: 221, endPoint x: 789, endPoint y: 232, distance: 11.8
click at [794, 223] on p "Complete the onboarding checklist by navigating through the app and following t…" at bounding box center [769, 210] width 173 height 34
click at [778, 250] on div "This is your build mode sidebar Complete the onboarding checklist by navigating…" at bounding box center [770, 200] width 192 height 401
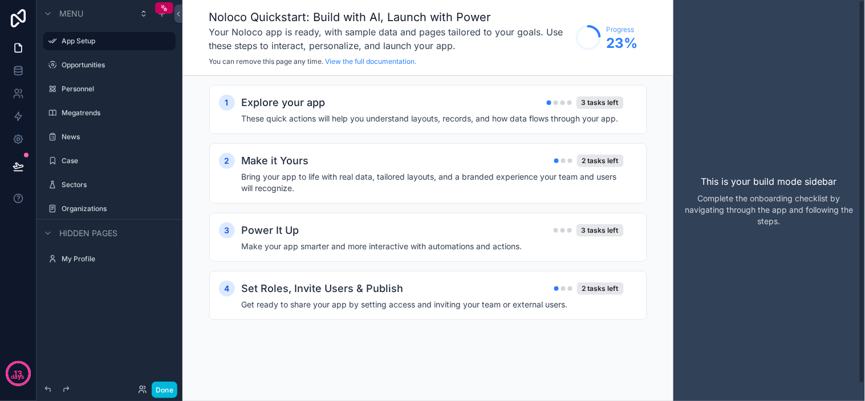
click at [762, 189] on div "This is your build mode sidebar Complete the onboarding checklist by navigating…" at bounding box center [770, 200] width 192 height 401
click at [776, 186] on p "This is your build mode sidebar" at bounding box center [769, 182] width 136 height 14
click at [776, 185] on p "This is your build mode sidebar" at bounding box center [769, 182] width 136 height 14
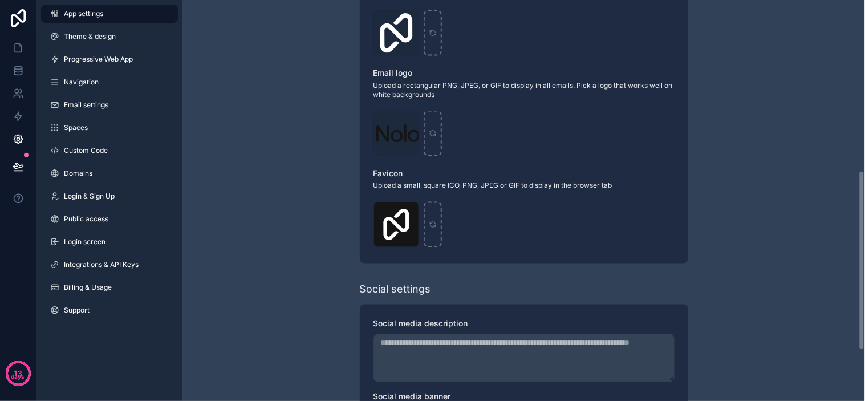
scroll to position [493, 0]
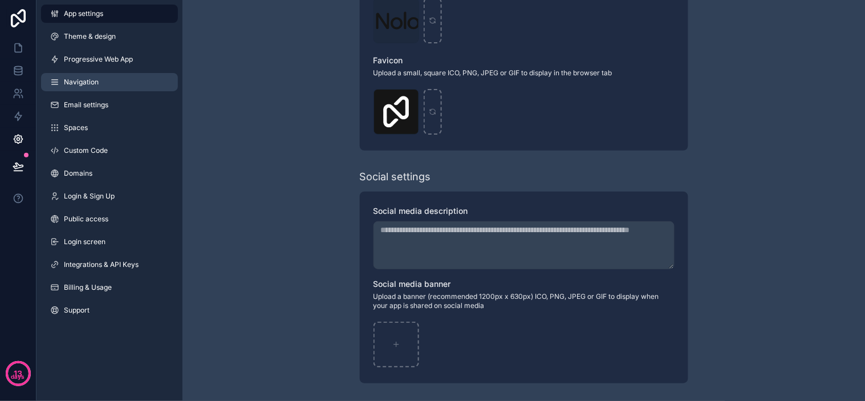
click at [83, 79] on span "Navigation" at bounding box center [81, 82] width 35 height 9
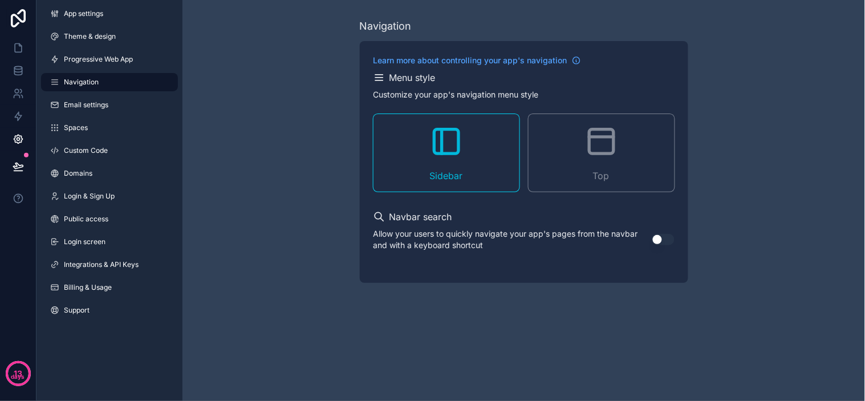
click at [374, 78] on icon "scrollable content" at bounding box center [379, 77] width 11 height 11
drag, startPoint x: 286, startPoint y: 107, endPoint x: 421, endPoint y: 60, distance: 142.5
click at [319, 87] on div "Navigation Learn more about controlling your app's navigation Menu style Custom…" at bounding box center [523, 150] width 683 height 301
click at [508, 152] on div "Sidebar" at bounding box center [447, 153] width 146 height 78
click at [630, 147] on div "Top" at bounding box center [602, 153] width 146 height 78
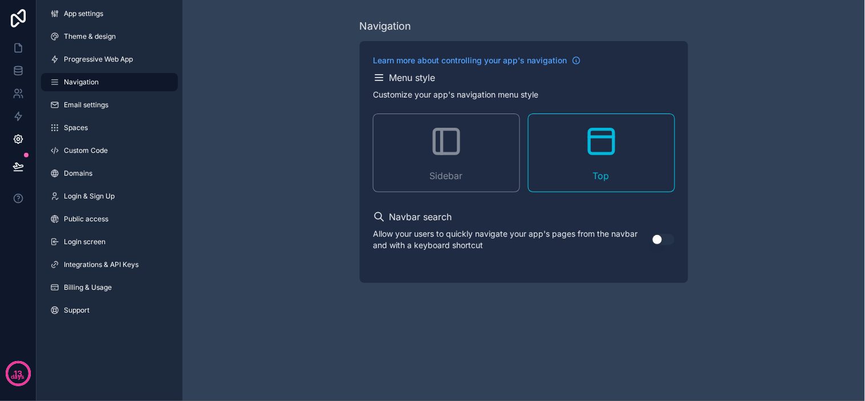
click at [717, 128] on div "Navigation Learn more about controlling your app's navigation Menu style Custom…" at bounding box center [523, 150] width 683 height 301
click at [740, 168] on div "Navigation Learn more about controlling your app's navigation Menu style Custom…" at bounding box center [523, 150] width 683 height 301
click at [440, 163] on div "Sidebar" at bounding box center [447, 153] width 146 height 78
click at [788, 157] on div "Navigation Learn more about controlling your app's navigation Menu style Custom…" at bounding box center [523, 150] width 683 height 301
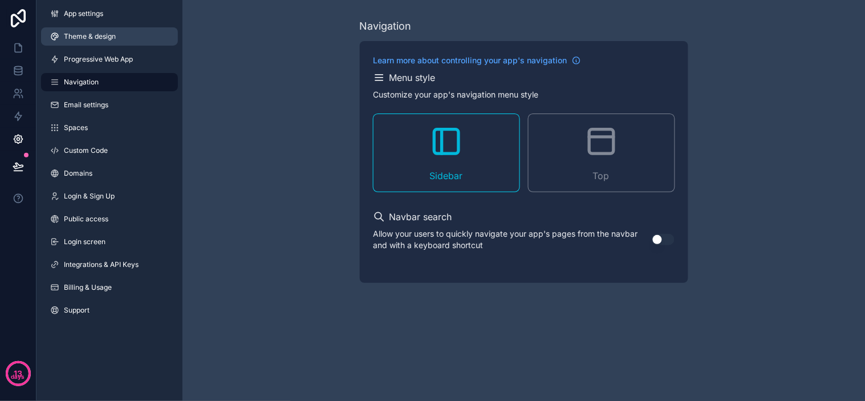
click at [118, 34] on link "Theme & design" at bounding box center [109, 36] width 137 height 18
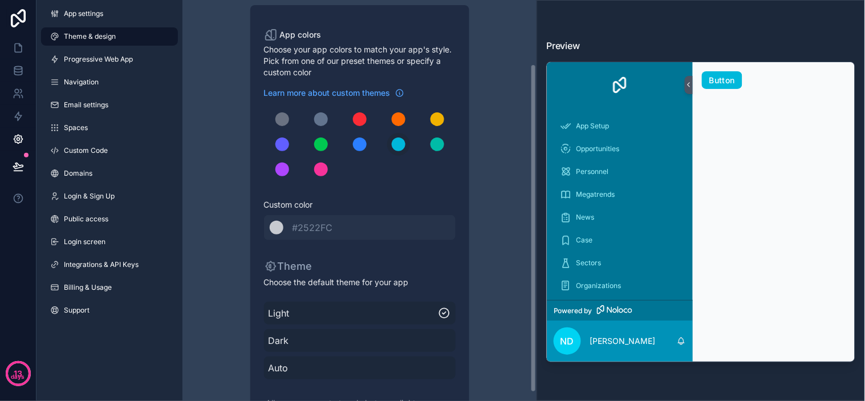
scroll to position [88, 0]
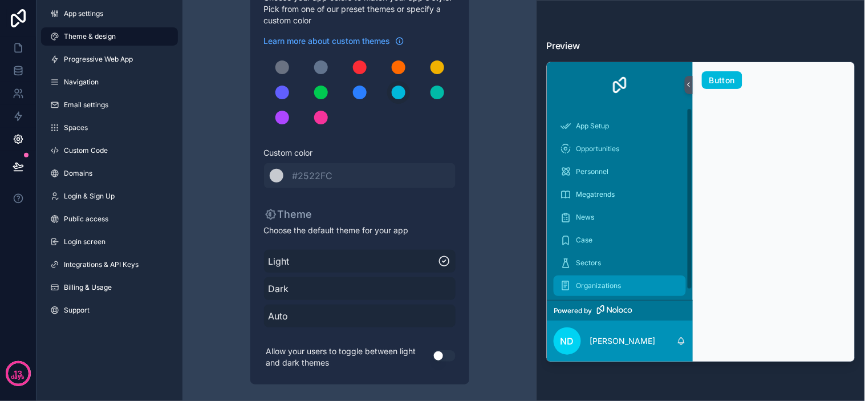
click at [617, 286] on span "Organizations" at bounding box center [599, 285] width 45 height 9
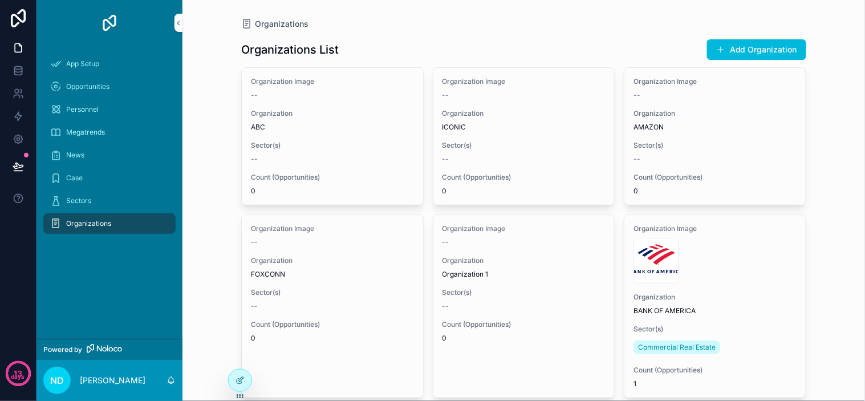
click at [313, 48] on h1 "Organizations List" at bounding box center [290, 50] width 98 height 16
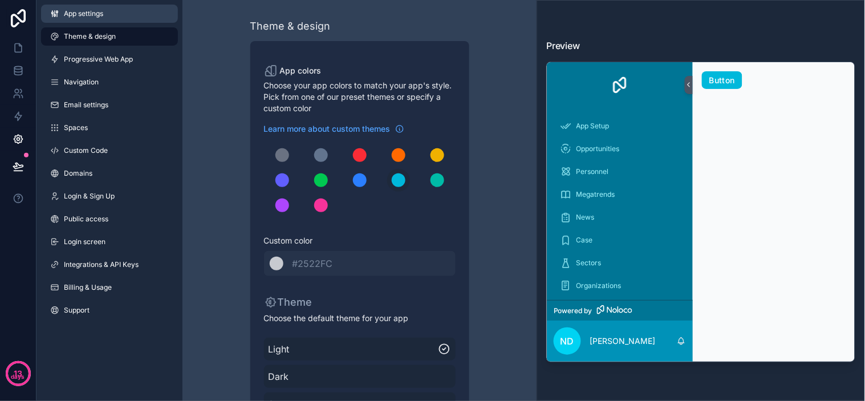
click at [99, 14] on span "App settings" at bounding box center [83, 13] width 39 height 9
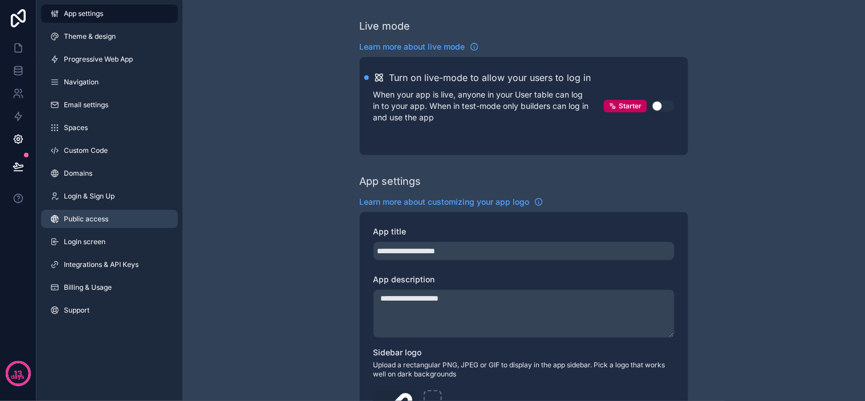
click at [117, 212] on link "Public access" at bounding box center [109, 219] width 137 height 18
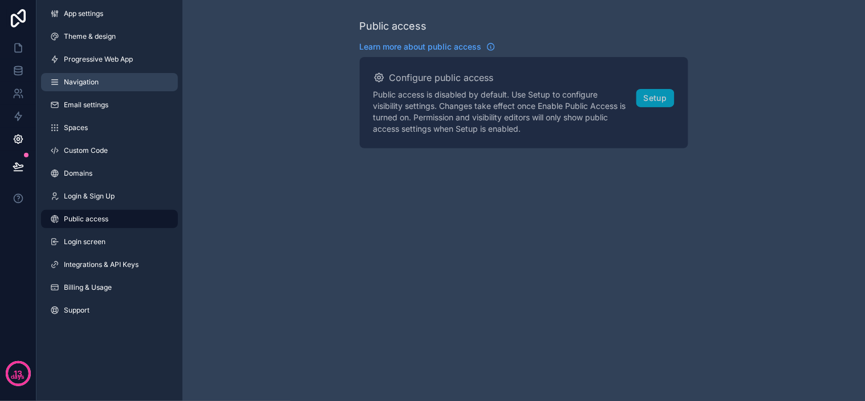
click at [93, 84] on span "Navigation" at bounding box center [81, 82] width 35 height 9
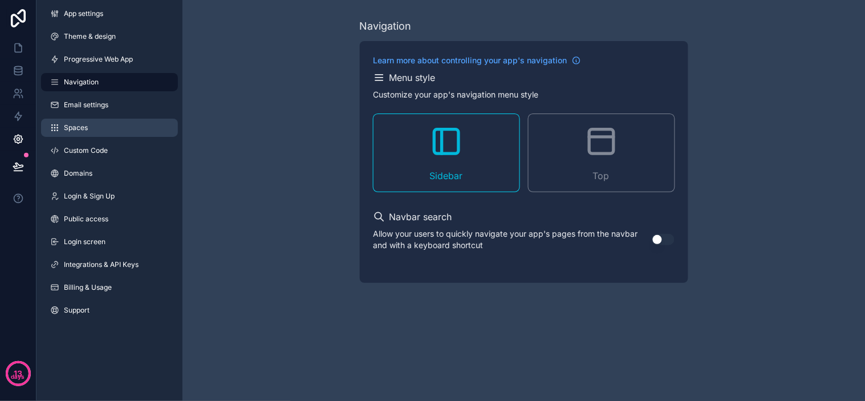
click at [112, 128] on link "Spaces" at bounding box center [109, 128] width 137 height 18
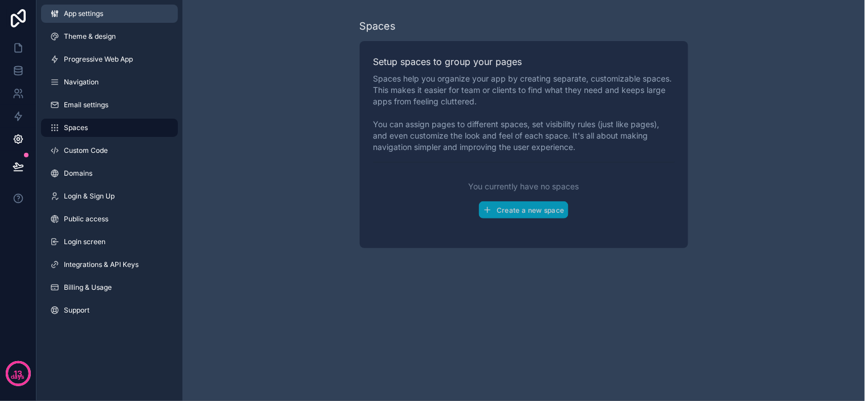
click at [99, 12] on span "App settings" at bounding box center [83, 13] width 39 height 9
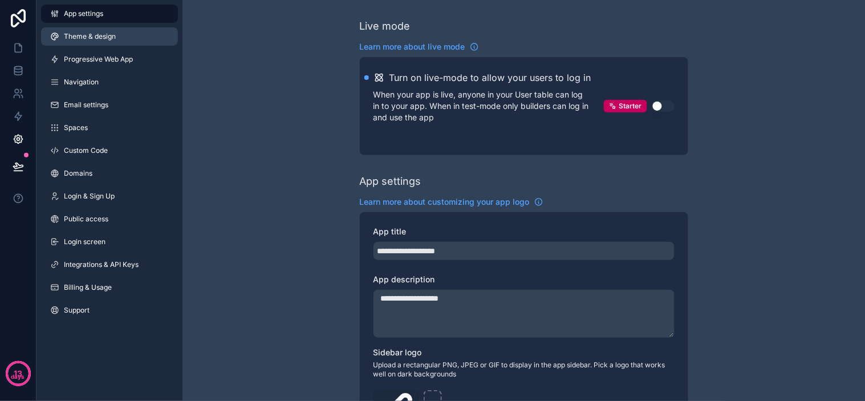
click at [112, 32] on span "Theme & design" at bounding box center [90, 36] width 52 height 9
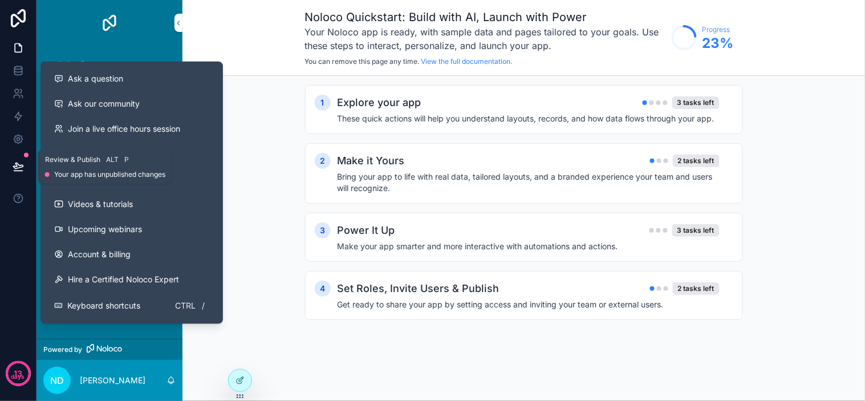
click at [19, 168] on icon at bounding box center [18, 166] width 10 height 6
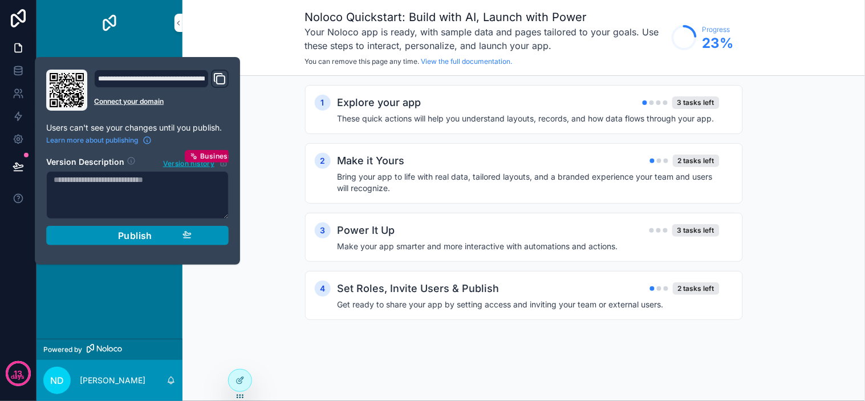
click at [151, 237] on span "Publish" at bounding box center [135, 235] width 34 height 11
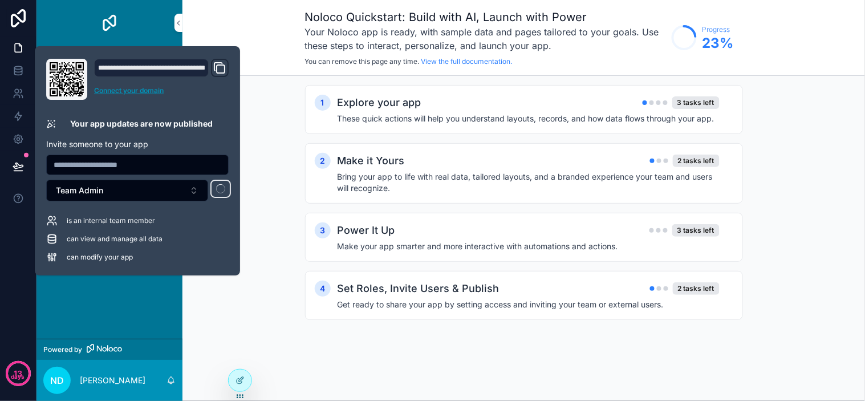
click at [135, 90] on link "Connect your domain" at bounding box center [161, 90] width 135 height 9
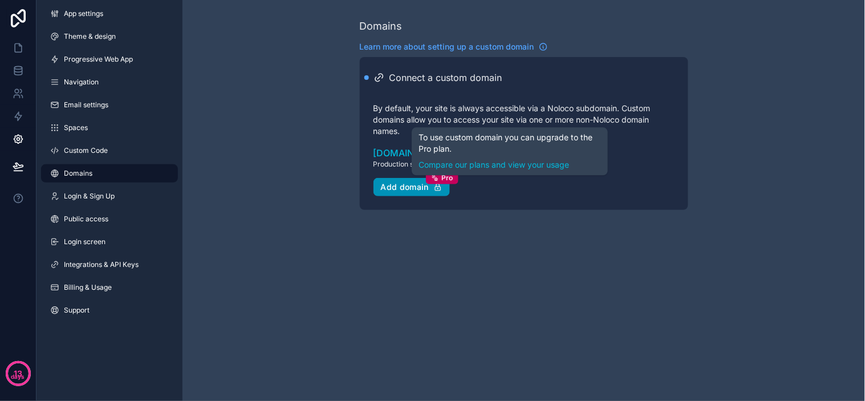
click at [413, 188] on div "Add domain Pro" at bounding box center [412, 187] width 62 height 10
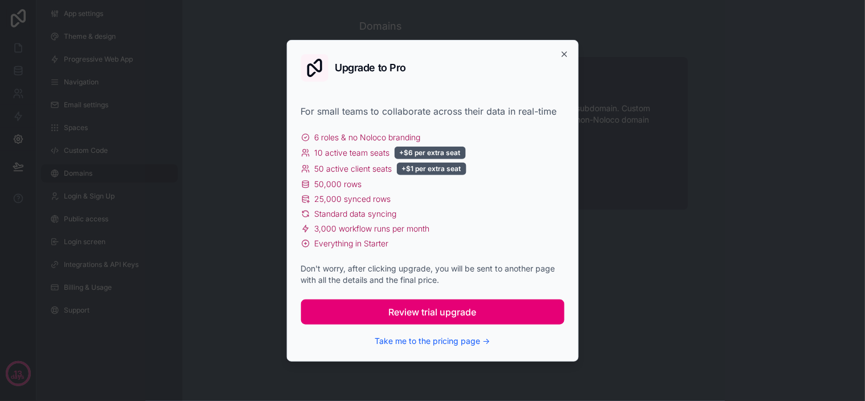
click at [449, 316] on span "Review trial upgrade" at bounding box center [433, 312] width 88 height 14
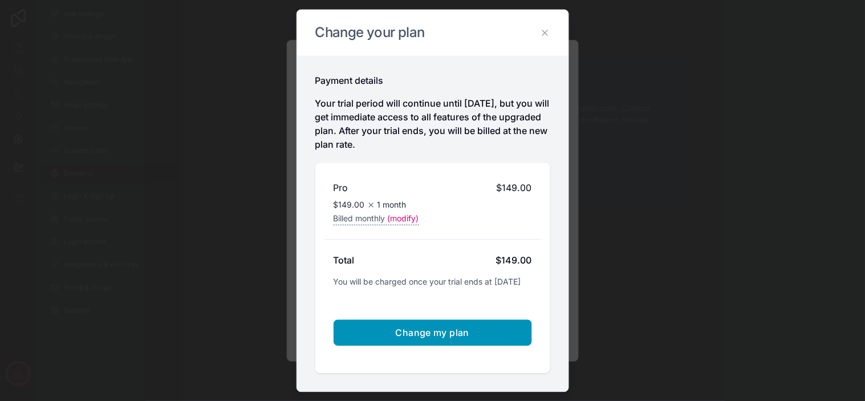
click at [466, 346] on button "Change my plan" at bounding box center [433, 332] width 198 height 26
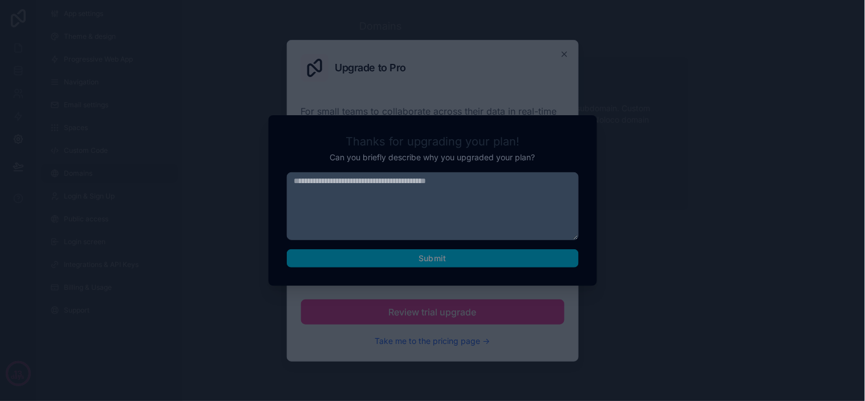
click at [447, 193] on div "25,000 synced rows" at bounding box center [432, 198] width 263 height 11
click at [409, 181] on div "50,000 rows" at bounding box center [432, 183] width 263 height 11
click at [442, 258] on div "For small teams to collaborate across their data in real-time 6 roles & no Nolo…" at bounding box center [432, 225] width 263 height 243
click at [447, 194] on div "25,000 synced rows" at bounding box center [432, 198] width 263 height 11
click at [447, 173] on div "+$1 per extra seat" at bounding box center [432, 169] width 70 height 13
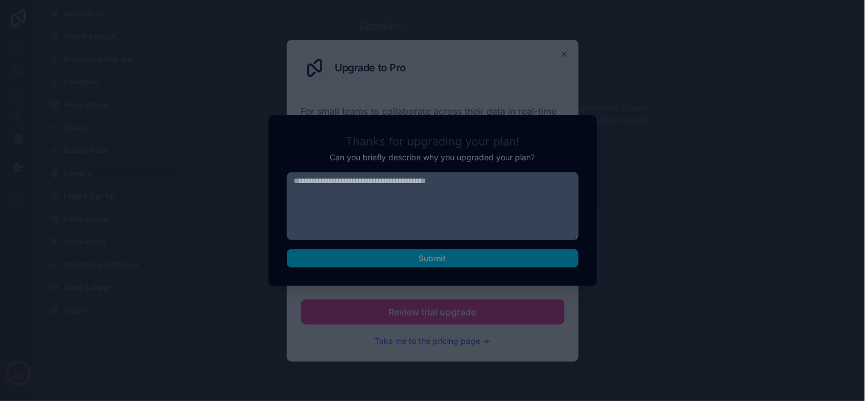
drag, startPoint x: 540, startPoint y: 161, endPoint x: 550, endPoint y: 166, distance: 11.5
click at [541, 161] on div "6 roles & no Noloco branding 10 active team seats +$6 per extra seat 50 active …" at bounding box center [432, 190] width 263 height 117
drag, startPoint x: 614, startPoint y: 186, endPoint x: 620, endPoint y: 186, distance: 6.3
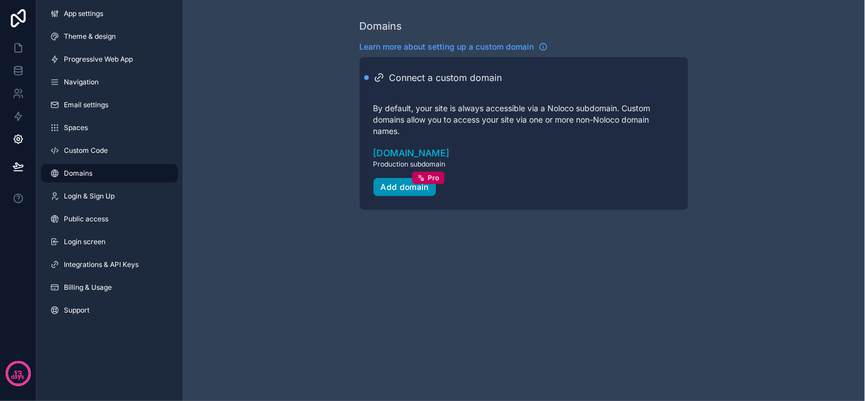
click at [425, 189] on div "Add domain Pro" at bounding box center [405, 187] width 48 height 10
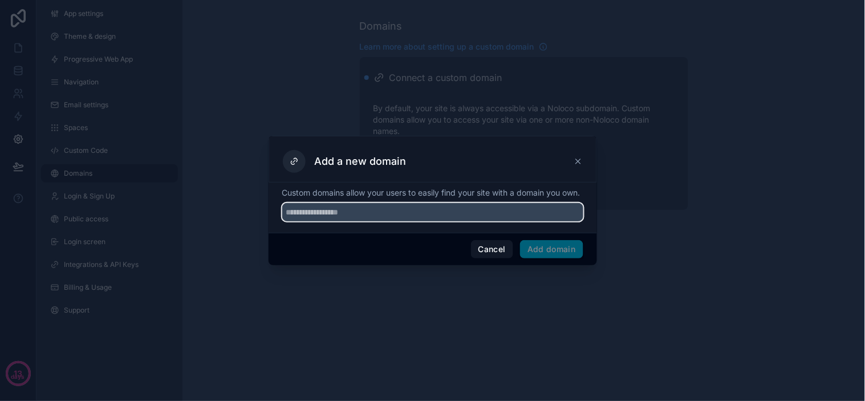
click at [445, 221] on input "text" at bounding box center [432, 212] width 301 height 18
type input "**********"
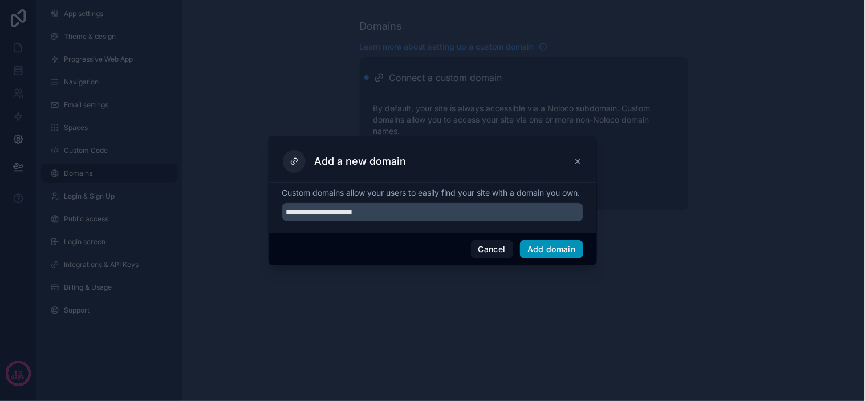
click at [549, 253] on button "Add domain" at bounding box center [551, 249] width 63 height 18
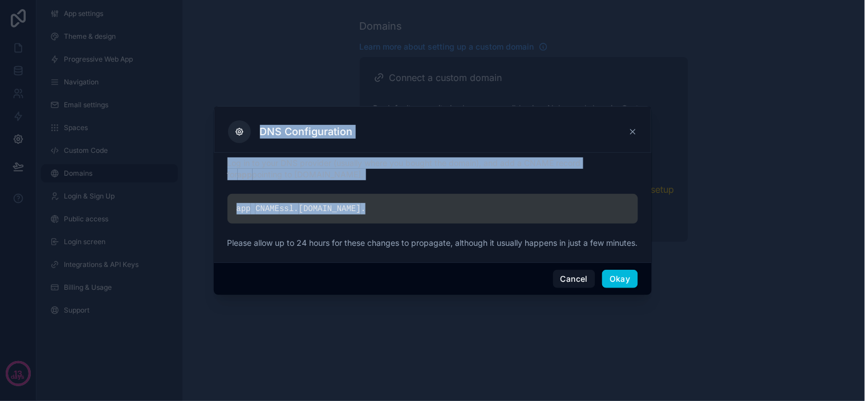
drag, startPoint x: 386, startPoint y: 196, endPoint x: 200, endPoint y: 208, distance: 185.7
click at [200, 208] on div "DNS Configuration Log in to your DNS provider (usually where you bought the dom…" at bounding box center [432, 200] width 865 height 401
click at [297, 203] on div "app CNAME ssl. noloco.co ." at bounding box center [433, 209] width 411 height 30
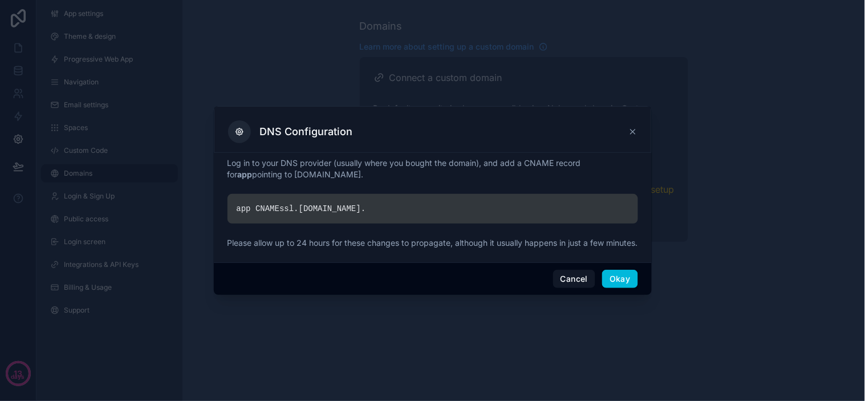
click at [310, 203] on div "app CNAME ssl. noloco.co ." at bounding box center [433, 209] width 411 height 30
copy div "app CNAME ssl. noloco.co ."
click at [413, 204] on div "app CNAME ssl. noloco.co ." at bounding box center [433, 209] width 411 height 30
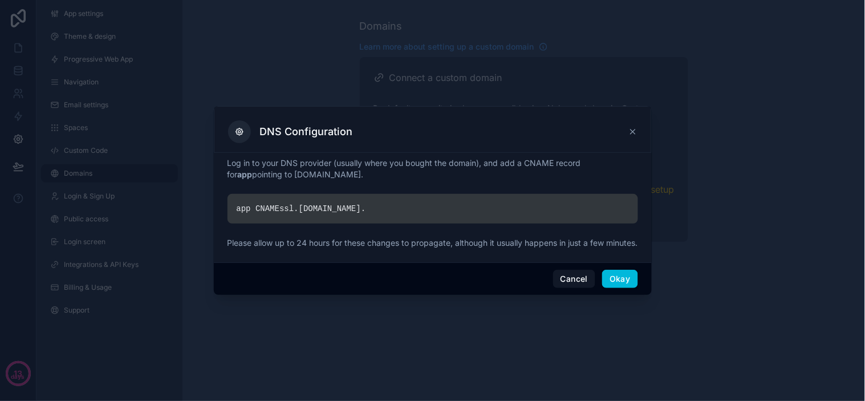
click at [288, 206] on div "app CNAME ssl. noloco.co ." at bounding box center [433, 209] width 411 height 30
copy div "app CNAME ssl. noloco.co ."
click at [435, 215] on div "app CNAME ssl. noloco.co ." at bounding box center [433, 209] width 411 height 30
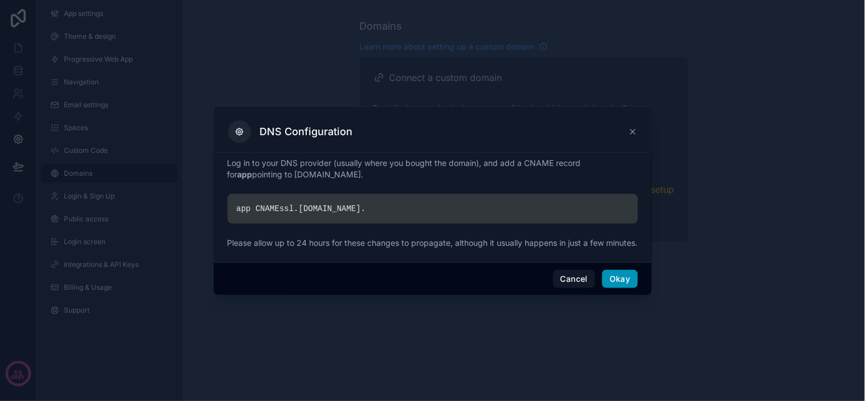
click at [613, 287] on button "Okay" at bounding box center [619, 279] width 35 height 18
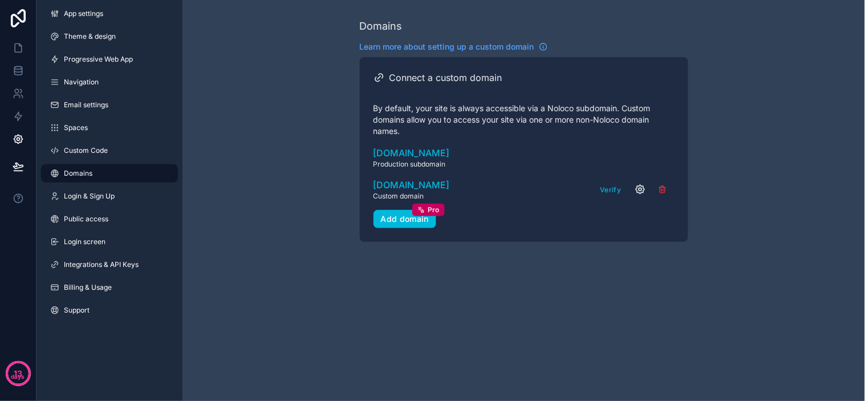
click at [639, 188] on icon "scrollable content" at bounding box center [640, 189] width 3 height 3
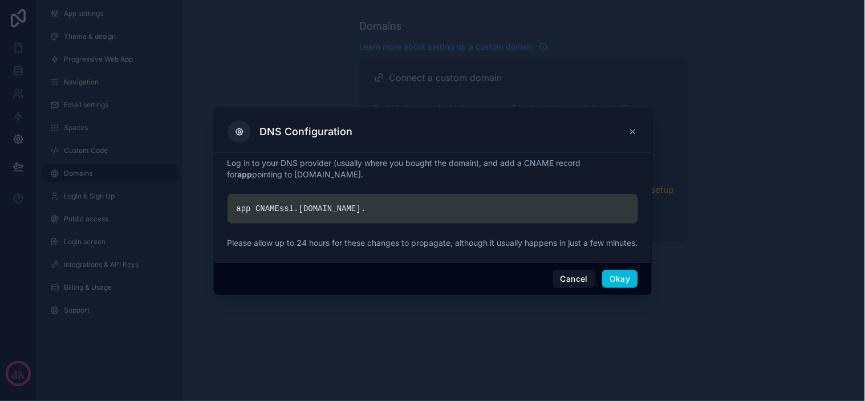
click at [358, 197] on div "app CNAME ssl. noloco.co ." at bounding box center [433, 209] width 411 height 30
copy div "app CNAME ssl. noloco.co ."
click at [390, 204] on div "app CNAME ssl. noloco.co ." at bounding box center [433, 209] width 411 height 30
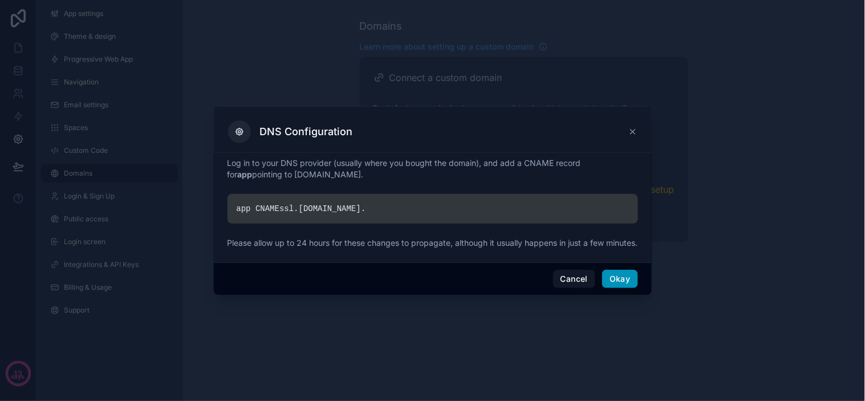
click at [631, 287] on button "Okay" at bounding box center [619, 279] width 35 height 18
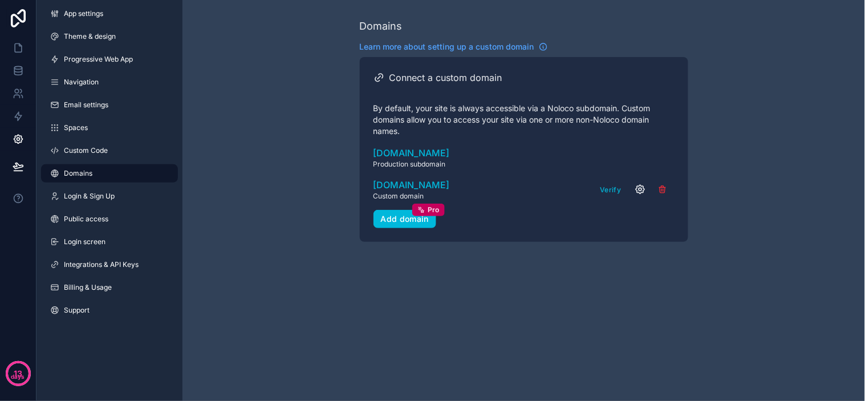
click at [643, 190] on icon "scrollable content" at bounding box center [640, 189] width 11 height 11
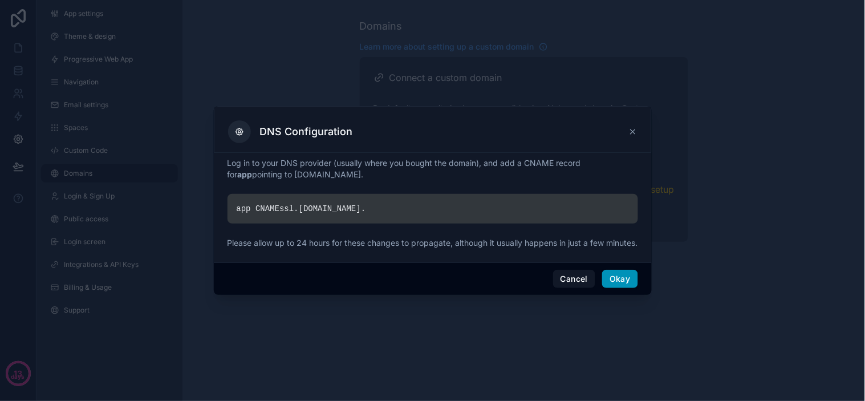
click at [614, 284] on button "Okay" at bounding box center [619, 279] width 35 height 18
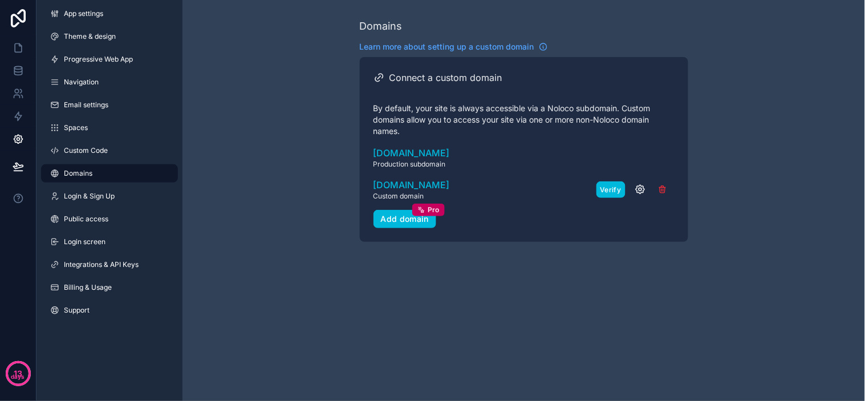
click at [606, 189] on button "Verify" at bounding box center [611, 189] width 29 height 17
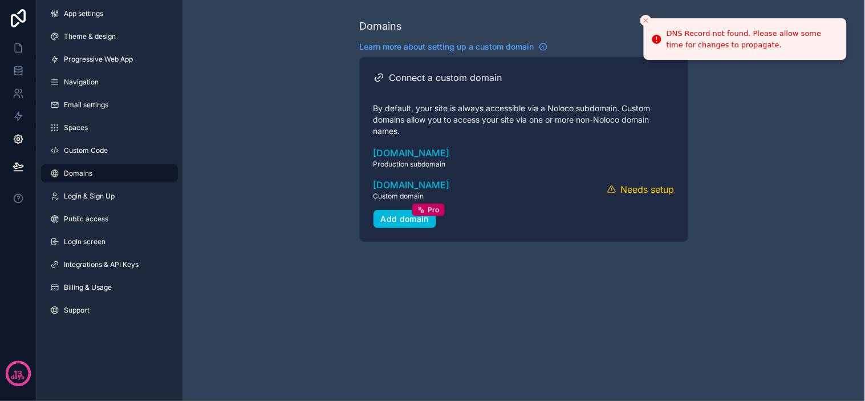
click at [724, 43] on div "DNS Record not found. Please allow some time for changes to propagate." at bounding box center [752, 39] width 171 height 22
click at [702, 131] on div "Domains Learn more about setting up a custom domain Connect a custom domain By …" at bounding box center [523, 130] width 683 height 260
drag, startPoint x: 716, startPoint y: 132, endPoint x: 455, endPoint y: 161, distance: 262.8
click at [693, 134] on div "Domains Learn more about setting up a custom domain Connect a custom domain By …" at bounding box center [523, 130] width 683 height 260
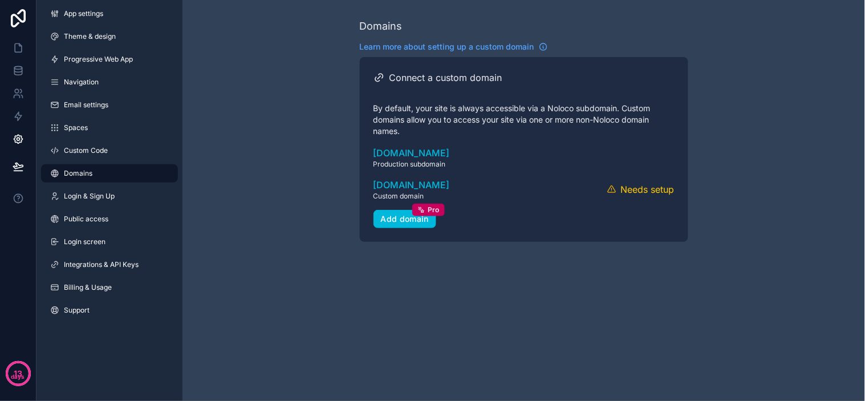
click at [280, 161] on div "Domains Learn more about setting up a custom domain Connect a custom domain By …" at bounding box center [523, 130] width 683 height 260
click at [401, 220] on div "Add domain Pro" at bounding box center [405, 219] width 48 height 10
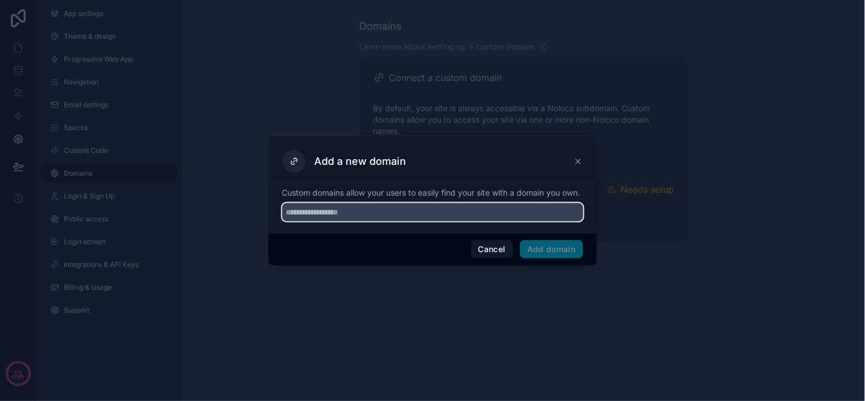
click at [316, 218] on input "text" at bounding box center [432, 212] width 301 height 18
click at [304, 219] on input "text" at bounding box center [432, 212] width 301 height 18
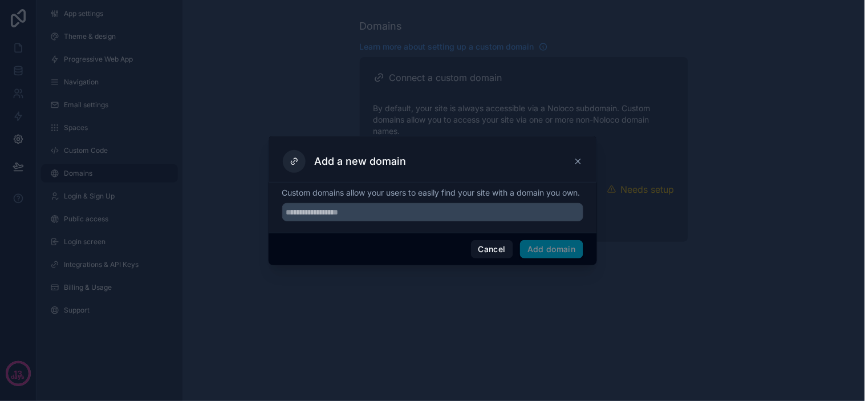
click at [575, 159] on icon at bounding box center [578, 161] width 9 height 9
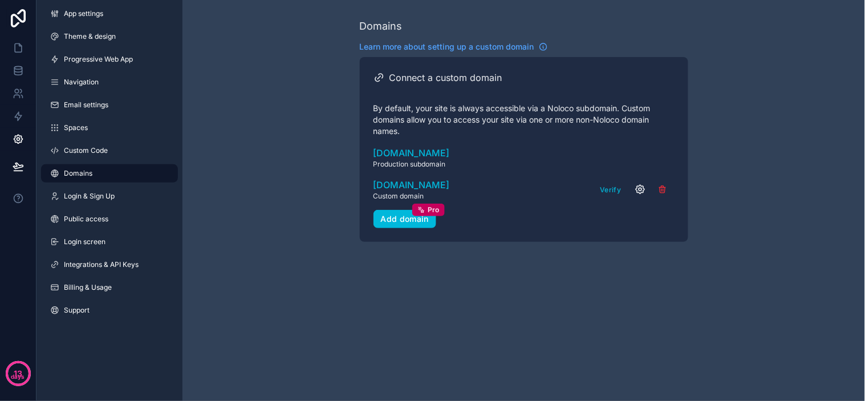
click at [639, 188] on icon "scrollable content" at bounding box center [640, 189] width 3 height 3
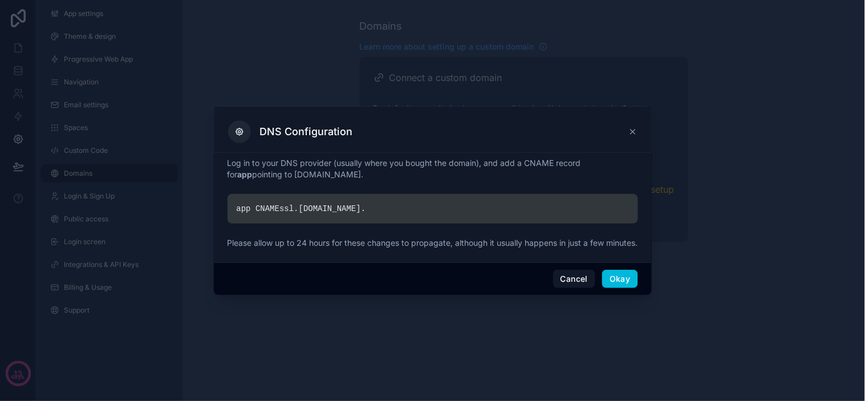
click at [327, 203] on div "app CNAME ssl. noloco.co ." at bounding box center [433, 209] width 411 height 30
click at [335, 204] on div "app CNAME ssl. noloco.co ." at bounding box center [433, 209] width 411 height 30
click at [304, 201] on div "app CNAME ssl. noloco.co ." at bounding box center [433, 209] width 411 height 30
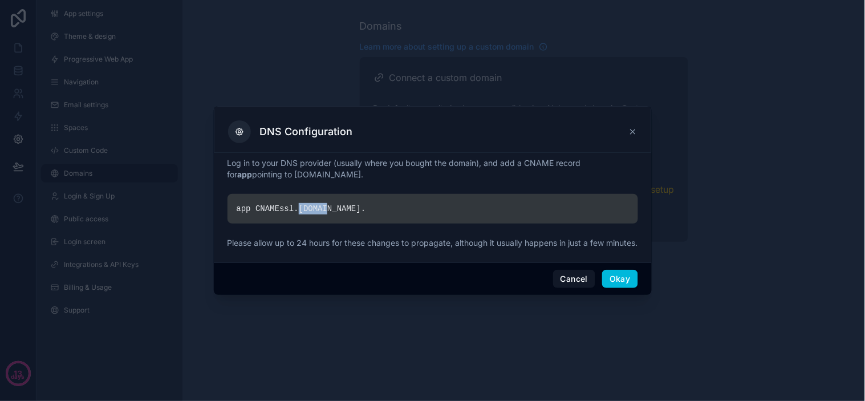
click at [304, 201] on div "app CNAME ssl. noloco.co ." at bounding box center [433, 209] width 411 height 30
copy div "app CNAME ssl. noloco.co ."
click at [424, 227] on div "Log in to your DNS provider (usually where you bought the domain), and add a CN…" at bounding box center [433, 205] width 411 height 96
click at [609, 283] on button "Okay" at bounding box center [619, 279] width 35 height 18
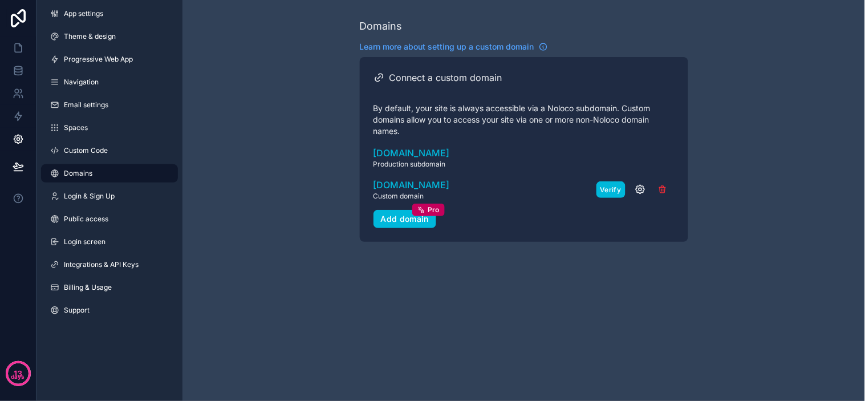
click at [619, 186] on button "Verify" at bounding box center [611, 189] width 29 height 17
click at [615, 190] on button "Verify" at bounding box center [611, 189] width 29 height 17
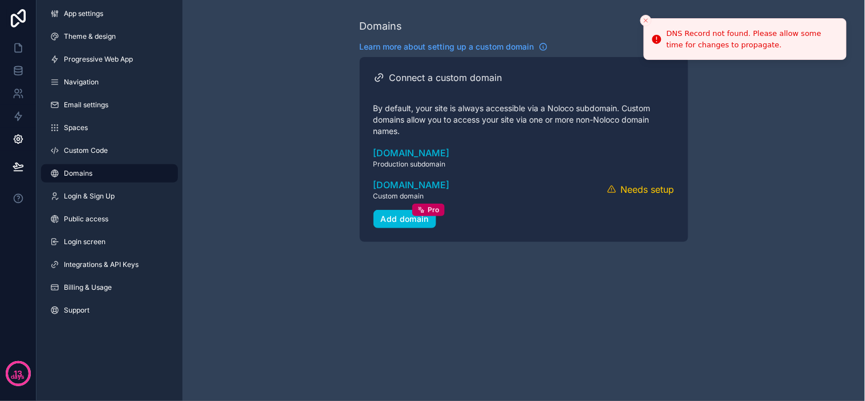
click at [740, 104] on div "Domains Learn more about setting up a custom domain Connect a custom domain By …" at bounding box center [523, 130] width 683 height 260
click at [643, 190] on icon "scrollable content" at bounding box center [640, 189] width 11 height 11
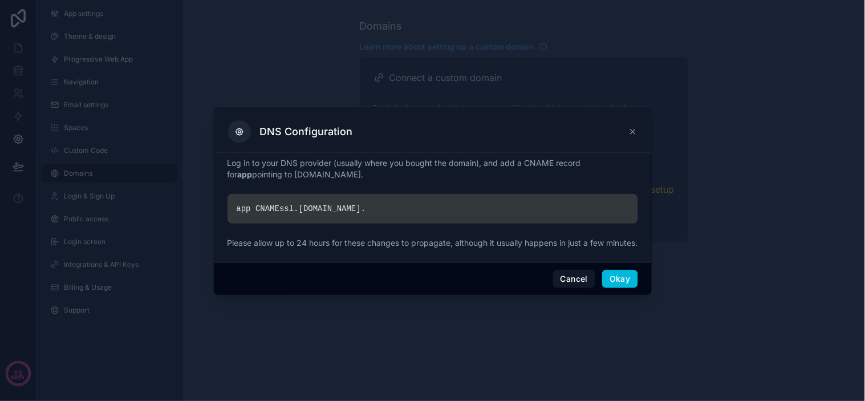
click at [532, 157] on p "Log in to your DNS provider (usually where you bought the domain), and add a CN…" at bounding box center [433, 168] width 411 height 23
click at [565, 162] on p "Log in to your DNS provider (usually where you bought the domain), and add a CN…" at bounding box center [433, 168] width 411 height 23
click at [559, 161] on p "Log in to your DNS provider (usually where you bought the domain), and add a CN…" at bounding box center [433, 168] width 411 height 23
drag, startPoint x: 559, startPoint y: 161, endPoint x: 523, endPoint y: 161, distance: 35.9
click at [523, 161] on p "Log in to your DNS provider (usually where you bought the domain), and add a CN…" at bounding box center [433, 168] width 411 height 23
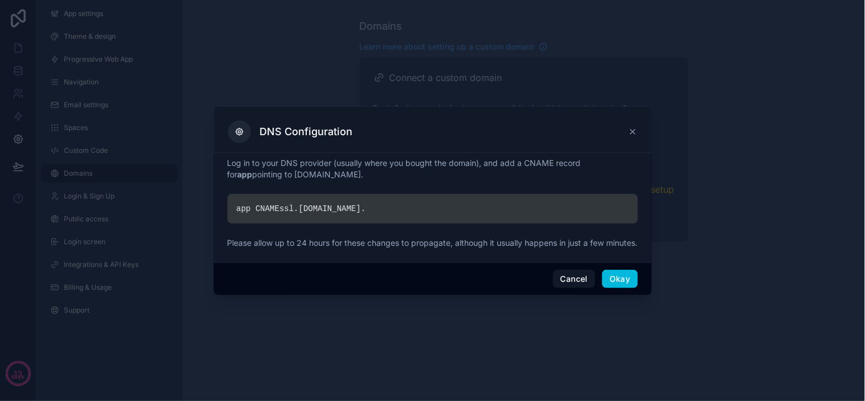
click at [550, 157] on p "Log in to your DNS provider (usually where you bought the domain), and add a CN…" at bounding box center [433, 168] width 411 height 23
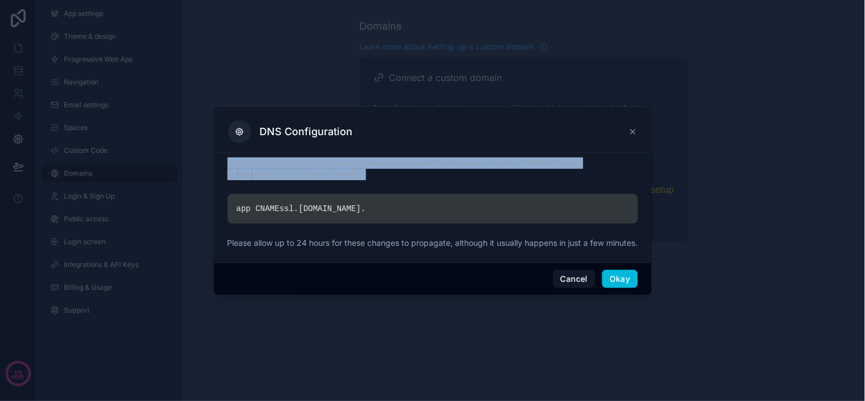
click at [550, 157] on p "Log in to your DNS provider (usually where you bought the domain), and add a CN…" at bounding box center [433, 168] width 411 height 23
click at [543, 157] on p "Log in to your DNS provider (usually where you bought the domain), and add a CN…" at bounding box center [433, 168] width 411 height 23
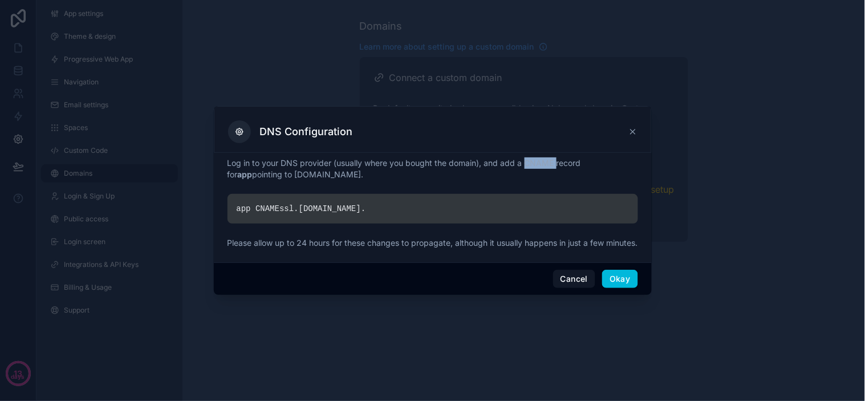
click at [543, 157] on p "Log in to your DNS provider (usually where you bought the domain), and add a CN…" at bounding box center [433, 168] width 411 height 23
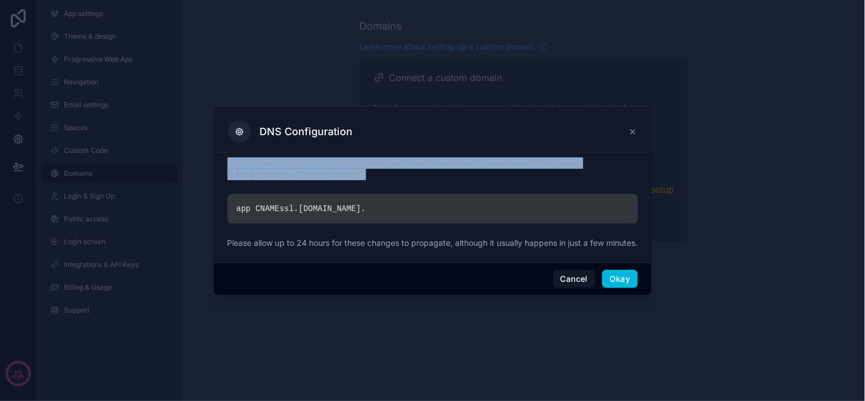
click at [543, 157] on p "Log in to your DNS provider (usually where you bought the domain), and add a CN…" at bounding box center [433, 168] width 411 height 23
click at [541, 157] on p "Log in to your DNS provider (usually where you bought the domain), and add a CN…" at bounding box center [433, 168] width 411 height 23
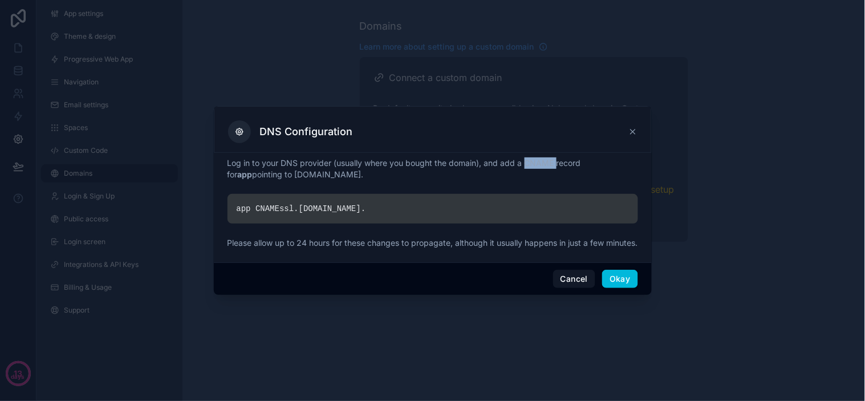
click at [541, 157] on p "Log in to your DNS provider (usually where you bought the domain), and add a CN…" at bounding box center [433, 168] width 411 height 23
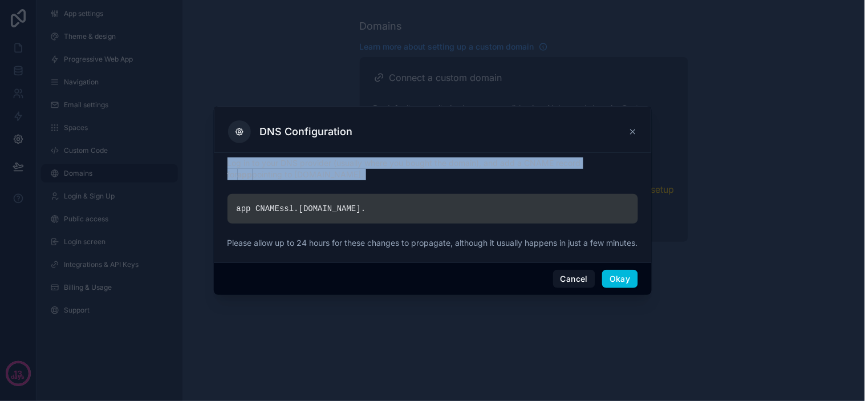
click at [541, 157] on p "Log in to your DNS provider (usually where you bought the domain), and add a CN…" at bounding box center [433, 168] width 411 height 23
click at [532, 160] on p "Log in to your DNS provider (usually where you bought the domain), and add a CN…" at bounding box center [433, 168] width 411 height 23
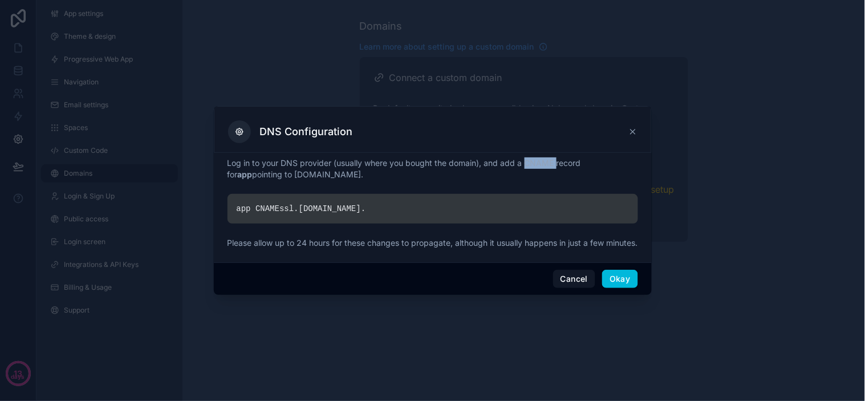
click at [532, 160] on p "Log in to your DNS provider (usually where you bought the domain), and add a CN…" at bounding box center [433, 168] width 411 height 23
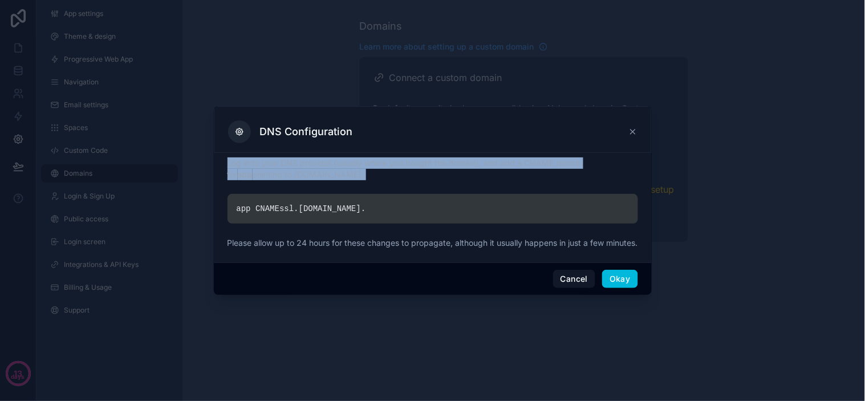
click at [532, 160] on p "Log in to your DNS provider (usually where you bought the domain), and add a CN…" at bounding box center [433, 168] width 411 height 23
click at [562, 160] on p "Log in to your DNS provider (usually where you bought the domain), and add a CN…" at bounding box center [433, 168] width 411 height 23
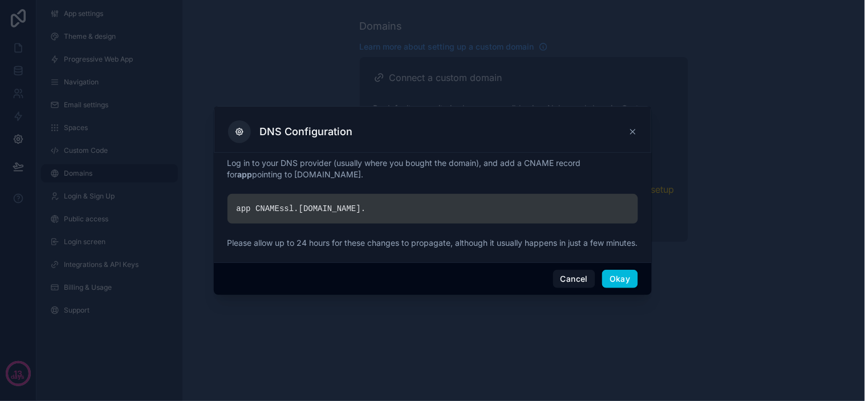
click at [547, 162] on p "Log in to your DNS provider (usually where you bought the domain), and add a CN…" at bounding box center [433, 168] width 411 height 23
drag, startPoint x: 547, startPoint y: 162, endPoint x: 541, endPoint y: 157, distance: 8.6
click at [541, 157] on p "Log in to your DNS provider (usually where you bought the domain), and add a CN…" at bounding box center [433, 168] width 411 height 23
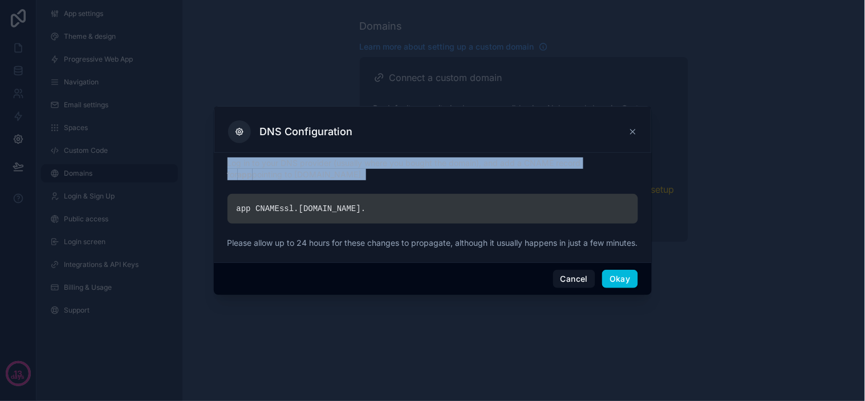
click at [541, 157] on p "Log in to your DNS provider (usually where you bought the domain), and add a CN…" at bounding box center [433, 168] width 411 height 23
click at [561, 160] on p "Log in to your DNS provider (usually where you bought the domain), and add a CN…" at bounding box center [433, 168] width 411 height 23
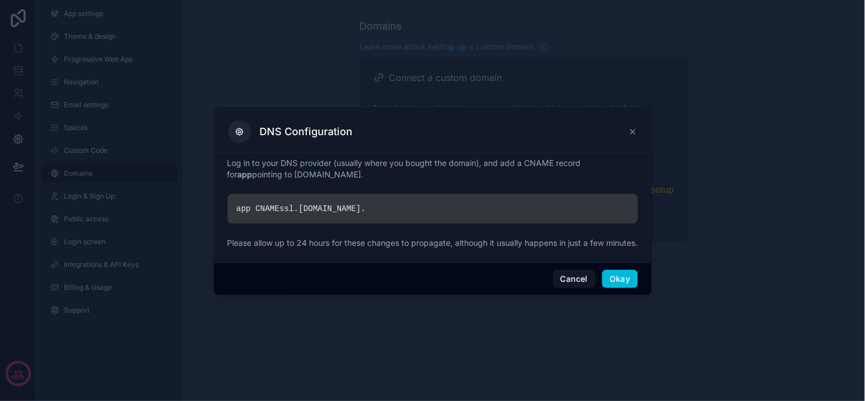
click at [536, 167] on p "Log in to your DNS provider (usually where you bought the domain), and add a CN…" at bounding box center [433, 168] width 411 height 23
click at [544, 167] on p "Log in to your DNS provider (usually where you bought the domain), and add a CN…" at bounding box center [433, 168] width 411 height 23
click at [554, 157] on p "Log in to your DNS provider (usually where you bought the domain), and add a CN…" at bounding box center [433, 168] width 411 height 23
click at [560, 157] on p "Log in to your DNS provider (usually where you bought the domain), and add a CN…" at bounding box center [433, 168] width 411 height 23
click at [532, 163] on p "Log in to your DNS provider (usually where you bought the domain), and add a CN…" at bounding box center [433, 168] width 411 height 23
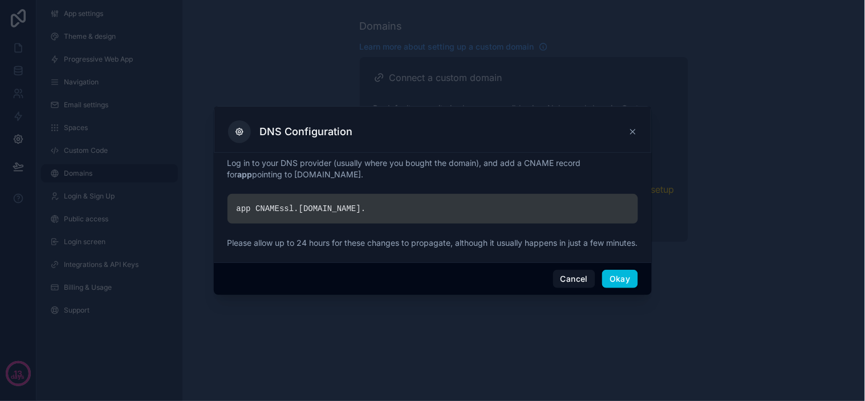
click at [532, 160] on p "Log in to your DNS provider (usually where you bought the domain), and add a CN…" at bounding box center [433, 168] width 411 height 23
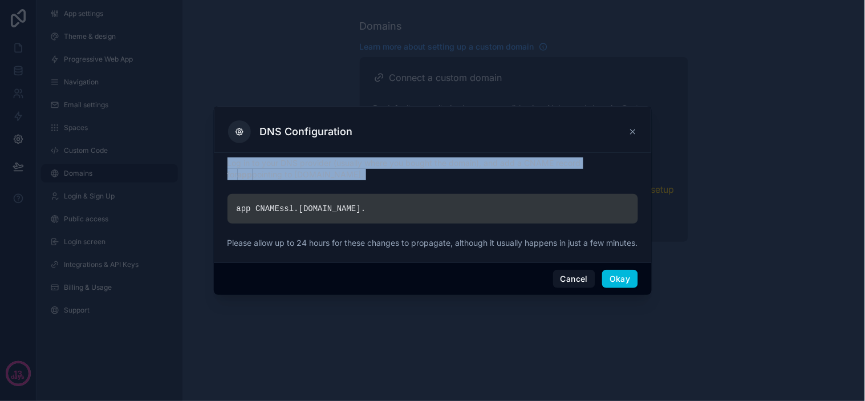
click at [532, 160] on p "Log in to your DNS provider (usually where you bought the domain), and add a CN…" at bounding box center [433, 168] width 411 height 23
click at [542, 161] on p "Log in to your DNS provider (usually where you bought the domain), and add a CN…" at bounding box center [433, 168] width 411 height 23
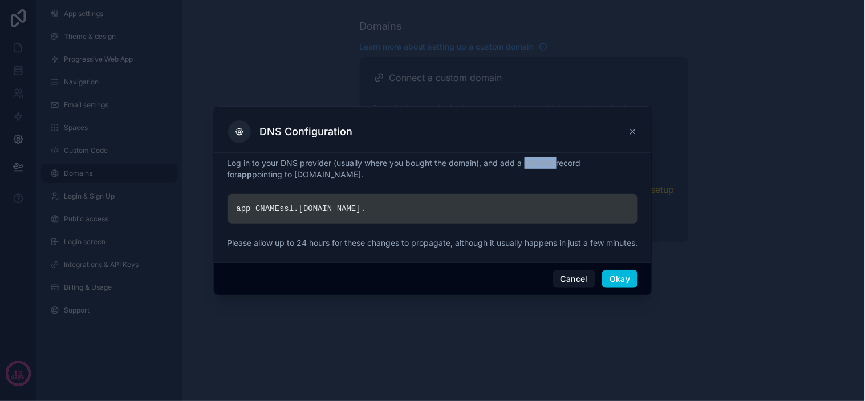
click at [542, 161] on p "Log in to your DNS provider (usually where you bought the domain), and add a CN…" at bounding box center [433, 168] width 411 height 23
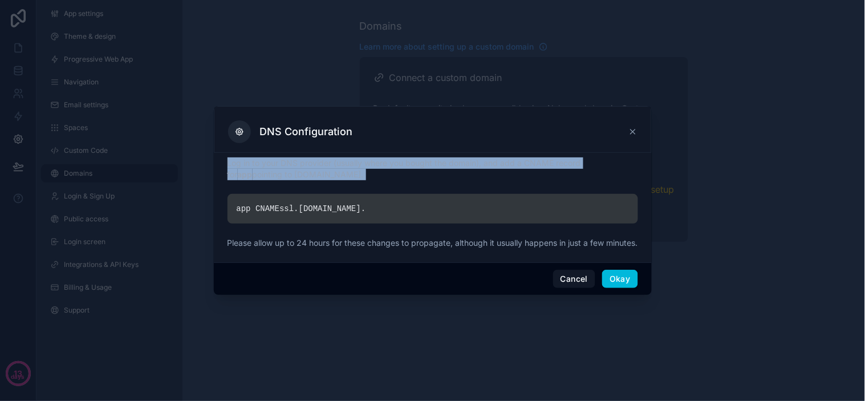
click at [540, 161] on p "Log in to your DNS provider (usually where you bought the domain), and add a CN…" at bounding box center [433, 168] width 411 height 23
click at [544, 161] on p "Log in to your DNS provider (usually where you bought the domain), and add a CN…" at bounding box center [433, 168] width 411 height 23
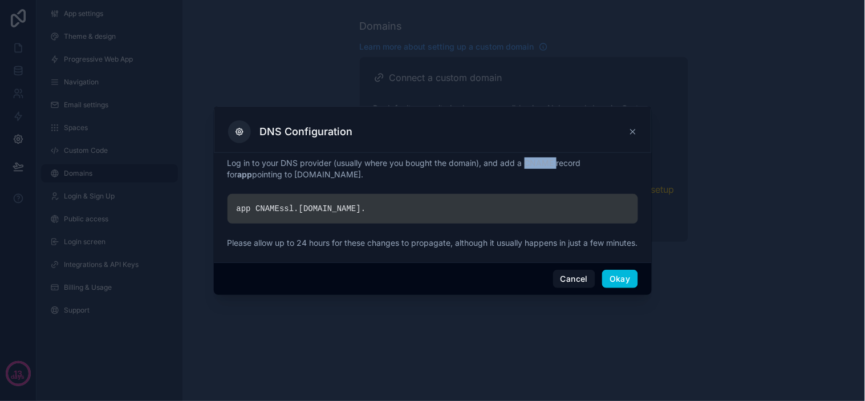
click at [544, 161] on p "Log in to your DNS provider (usually where you bought the domain), and add a CN…" at bounding box center [433, 168] width 411 height 23
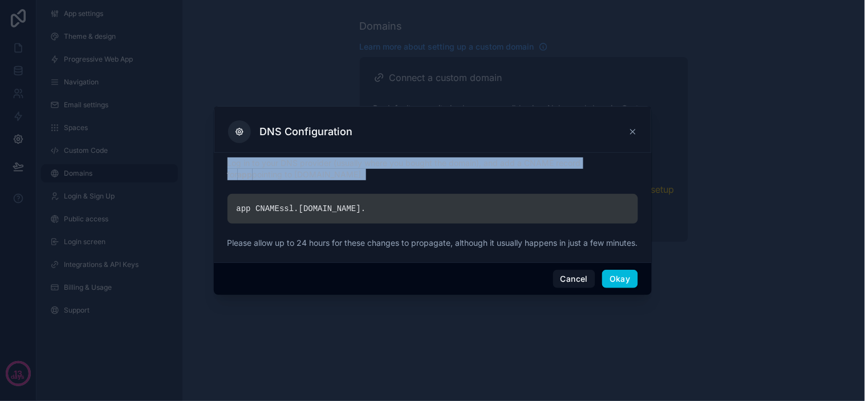
click at [544, 161] on p "Log in to your DNS provider (usually where you bought the domain), and add a CN…" at bounding box center [433, 168] width 411 height 23
click at [539, 161] on p "Log in to your DNS provider (usually where you bought the domain), and add a CN…" at bounding box center [433, 168] width 411 height 23
drag, startPoint x: 209, startPoint y: 167, endPoint x: 366, endPoint y: 159, distance: 156.5
click at [151, 153] on div "DNS Configuration Log in to your DNS provider (usually where you bought the dom…" at bounding box center [432, 200] width 865 height 401
click at [373, 165] on p "Log in to your DNS provider (usually where you bought the domain), and add a CN…" at bounding box center [433, 168] width 411 height 23
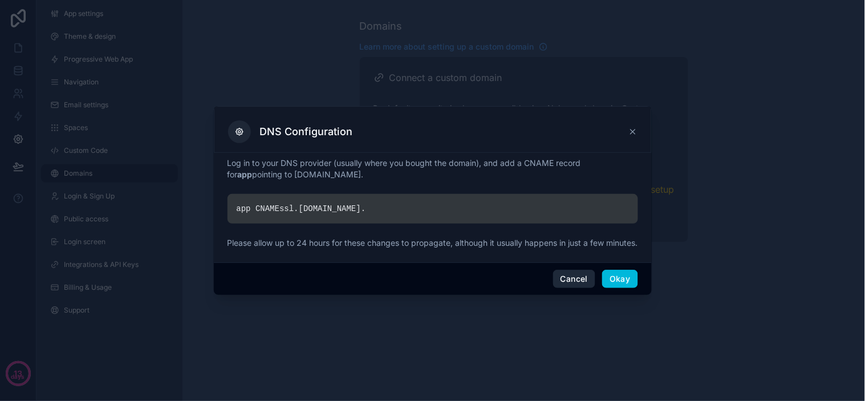
click at [574, 283] on button "Cancel" at bounding box center [574, 279] width 42 height 18
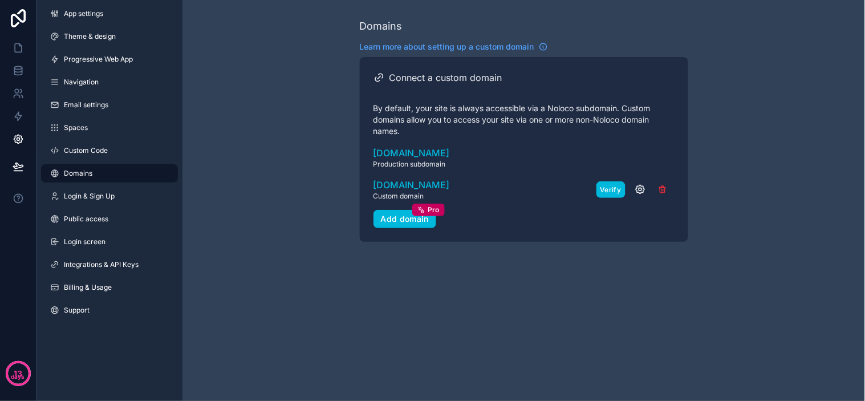
click at [608, 186] on button "Verify" at bounding box center [611, 189] width 29 height 17
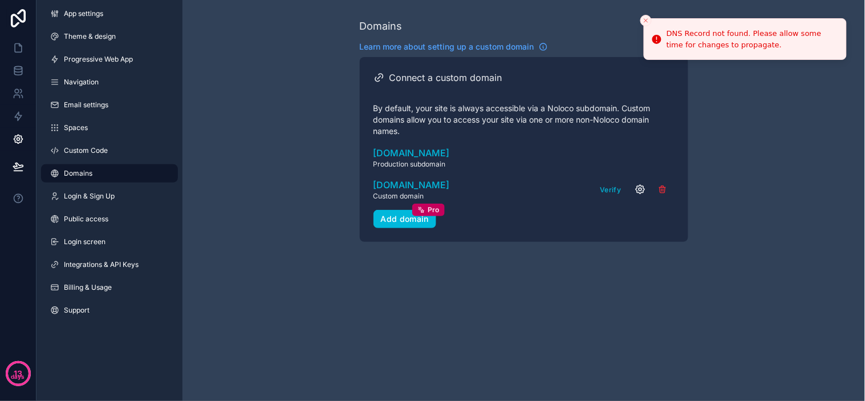
click at [640, 190] on icon "scrollable content" at bounding box center [640, 189] width 3 height 3
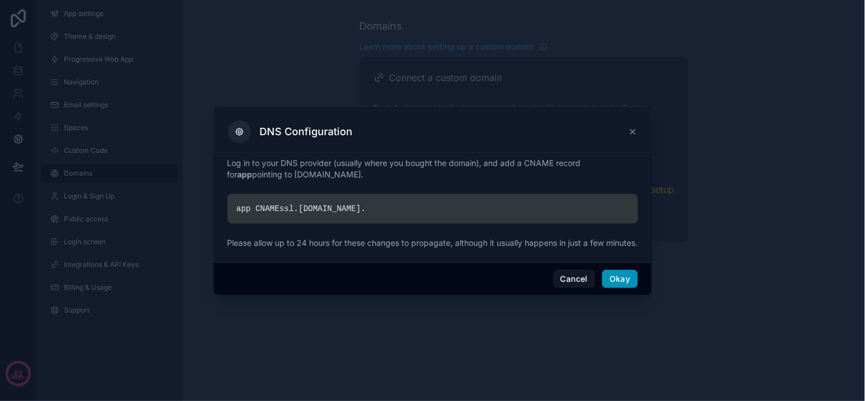
click at [616, 286] on button "Okay" at bounding box center [619, 279] width 35 height 18
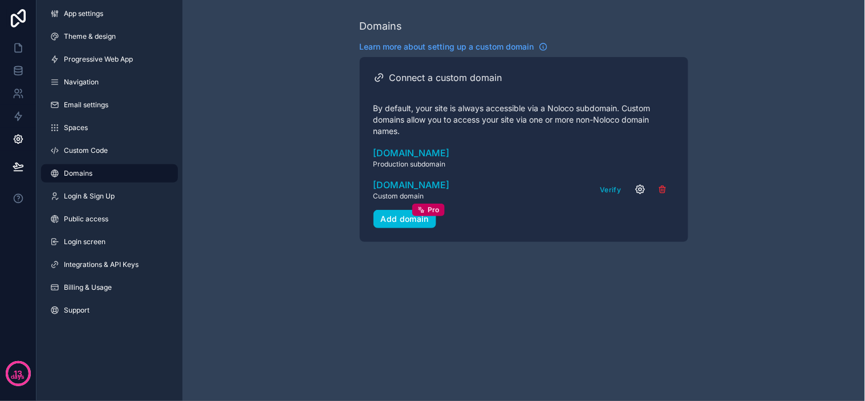
click at [640, 193] on icon "scrollable content" at bounding box center [640, 189] width 9 height 9
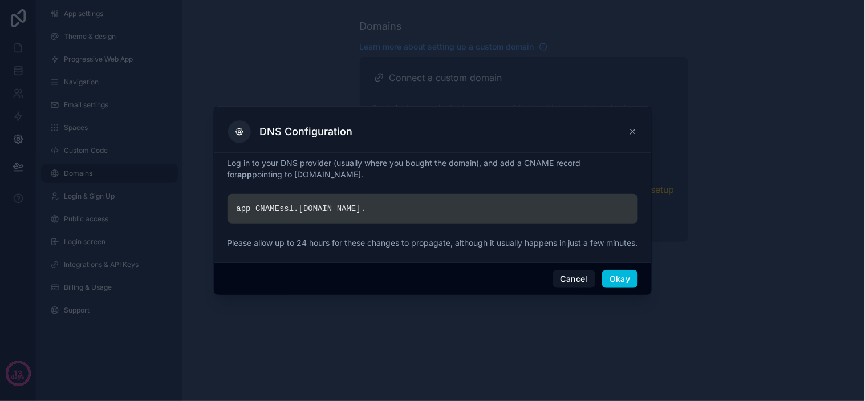
click at [325, 202] on div "app CNAME ssl. noloco.co ." at bounding box center [433, 209] width 411 height 30
copy div "app CNAME ssl. noloco.co ."
click at [619, 282] on button "Okay" at bounding box center [619, 279] width 35 height 18
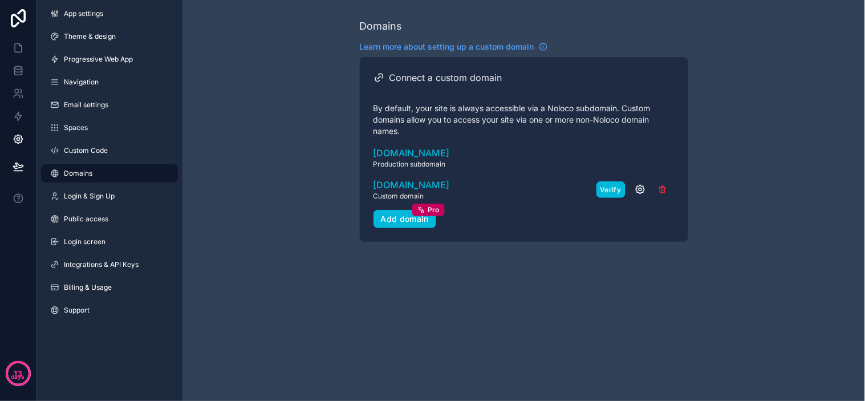
click at [620, 188] on button "Verify" at bounding box center [611, 189] width 29 height 17
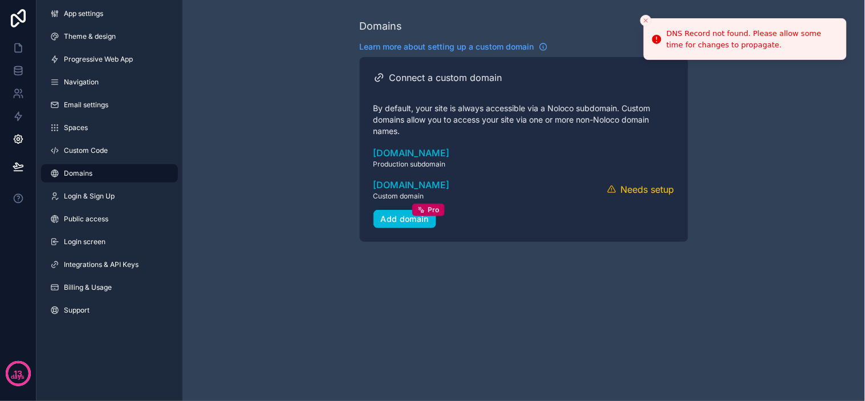
click at [670, 135] on p "By default, your site is always accessible via a Noloco subdomain. Custom domai…" at bounding box center [524, 120] width 301 height 34
click at [680, 135] on div "Connect a custom domain By default, your site is always accessible via a Noloco…" at bounding box center [524, 149] width 328 height 185
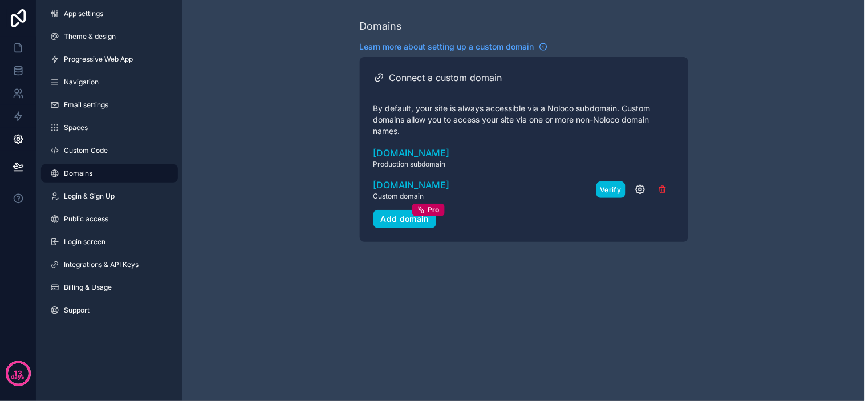
click at [615, 186] on button "Verify" at bounding box center [611, 189] width 29 height 17
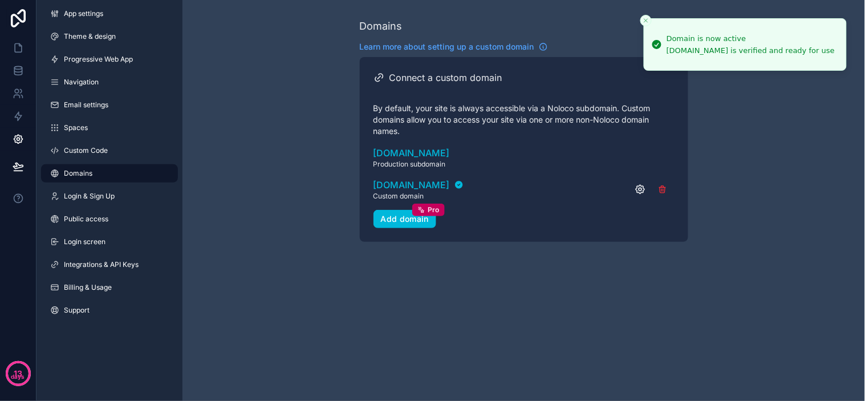
click at [688, 47] on div "app.runawayinsights.com is verified and ready for use" at bounding box center [751, 51] width 168 height 10
click at [723, 54] on div "app.runawayinsights.com is verified and ready for use" at bounding box center [751, 51] width 168 height 10
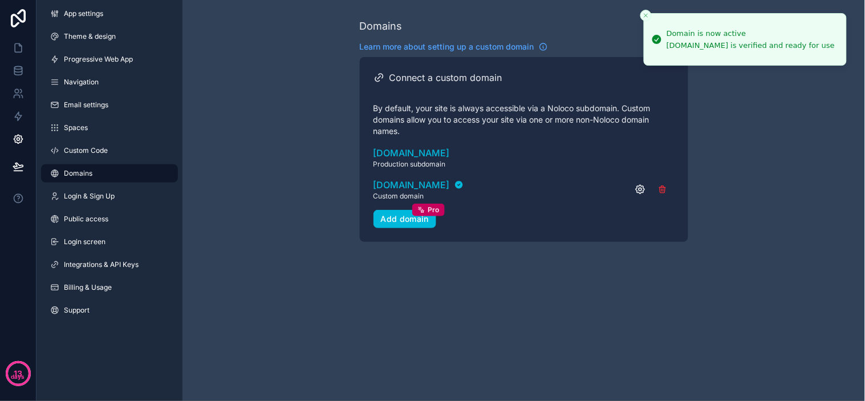
drag, startPoint x: 749, startPoint y: 47, endPoint x: 677, endPoint y: 42, distance: 72.0
click at [676, 42] on div "app.runawayinsights.com is verified and ready for use" at bounding box center [751, 45] width 168 height 10
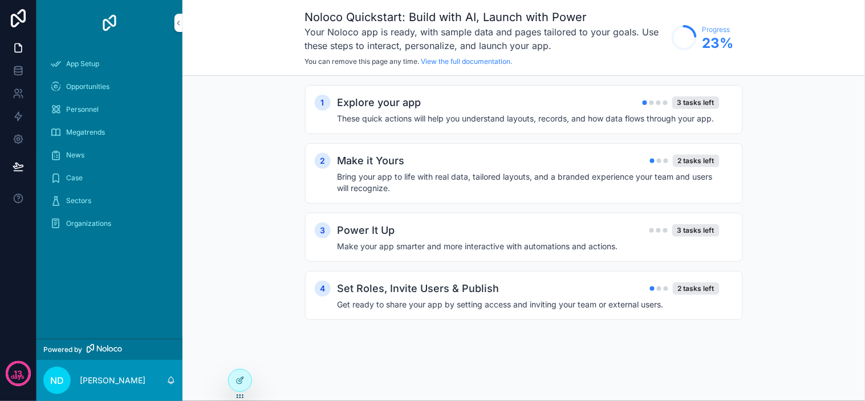
click at [680, 51] on icon "scrollable content" at bounding box center [684, 37] width 36 height 36
click at [118, 226] on div "Organizations" at bounding box center [109, 223] width 119 height 18
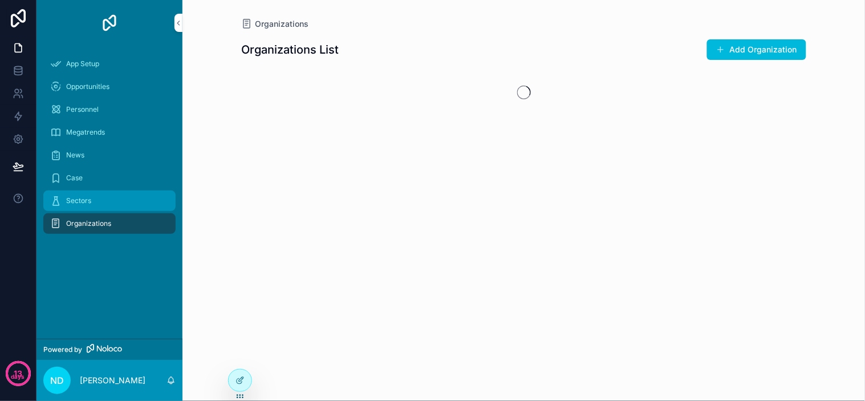
click at [105, 196] on div "Sectors" at bounding box center [109, 201] width 119 height 18
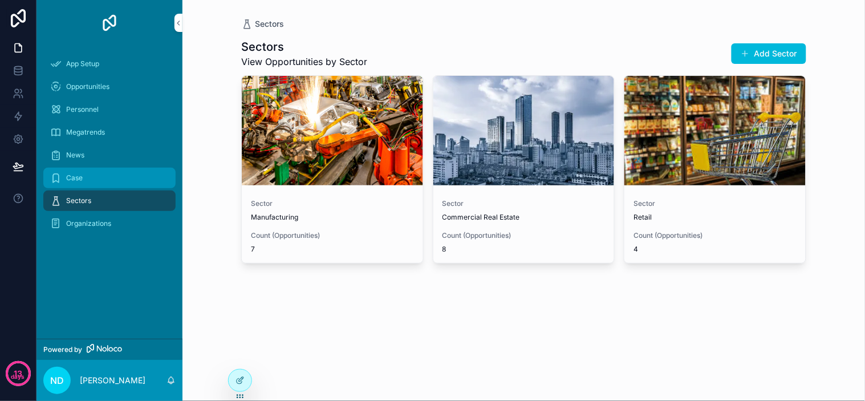
click at [119, 172] on div "Case" at bounding box center [109, 178] width 119 height 18
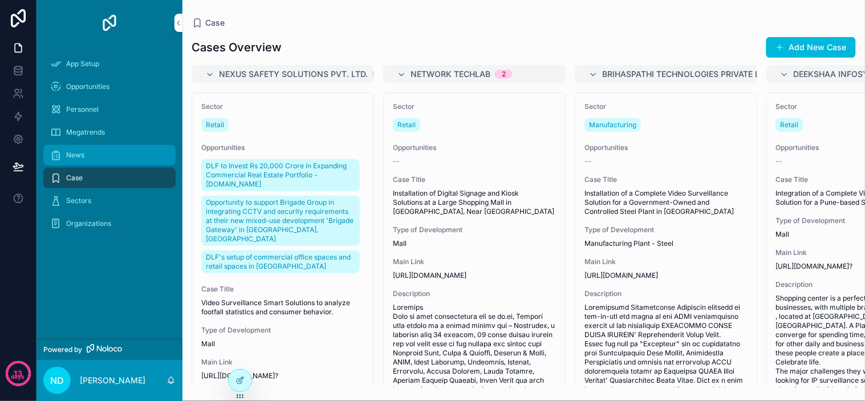
click at [119, 151] on div "News" at bounding box center [109, 155] width 119 height 18
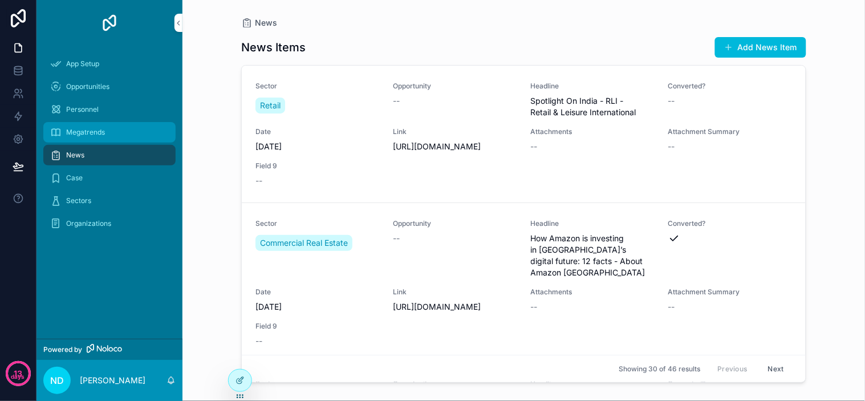
click at [121, 133] on div "Megatrends" at bounding box center [109, 132] width 119 height 18
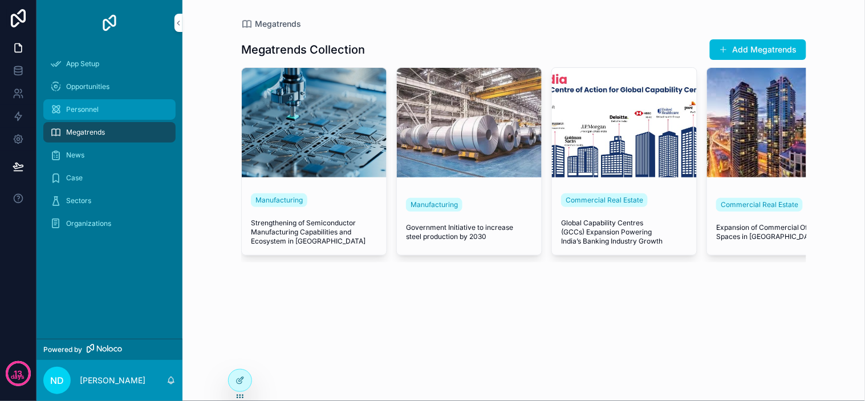
click at [121, 113] on div "Personnel" at bounding box center [109, 109] width 119 height 18
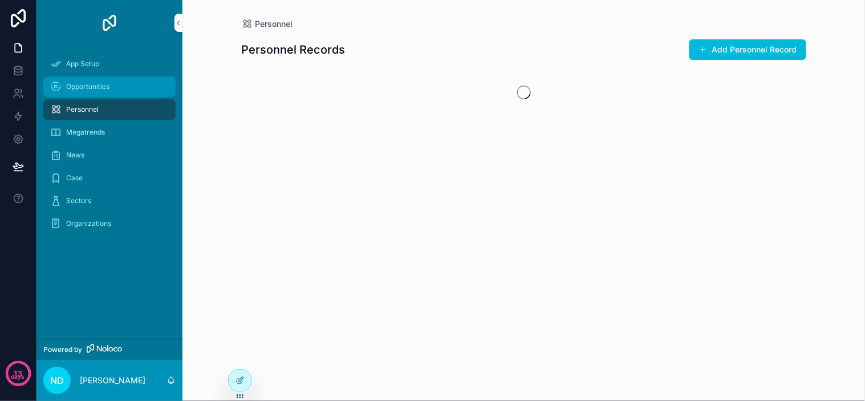
click at [121, 84] on div "Opportunities" at bounding box center [109, 87] width 119 height 18
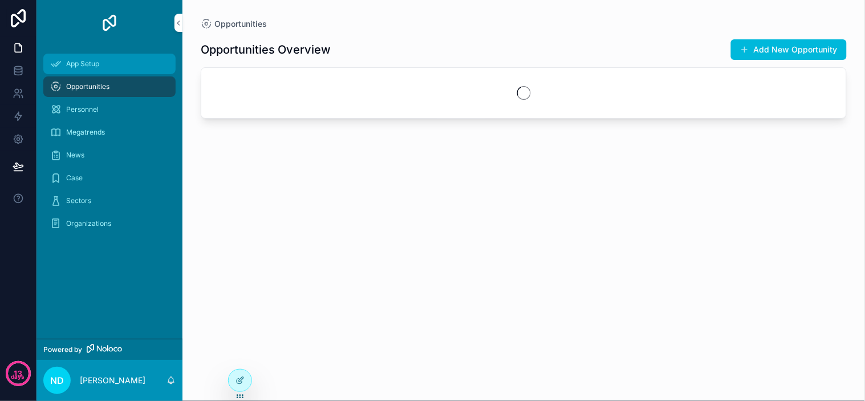
click at [128, 59] on div "App Setup" at bounding box center [109, 64] width 119 height 18
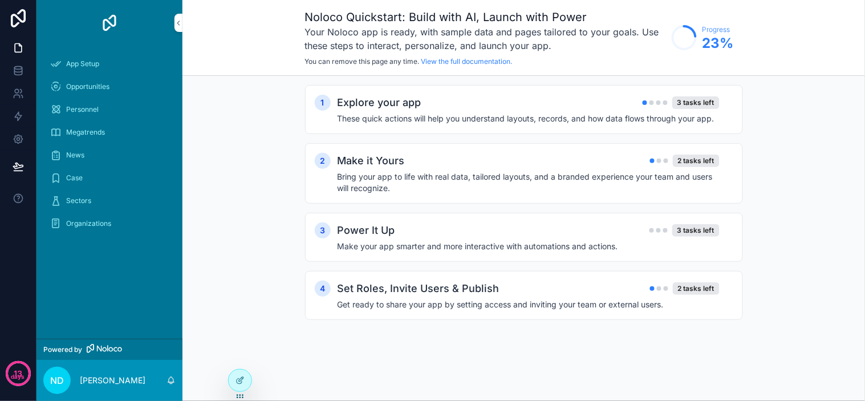
click at [250, 118] on div "1 Explore your app 3 tasks left These quick actions will help you understand la…" at bounding box center [523, 214] width 683 height 276
click at [263, 117] on div "1 Explore your app 3 tasks left These quick actions will help you understand la…" at bounding box center [523, 214] width 683 height 276
click at [271, 114] on div "1 Explore your app 3 tasks left These quick actions will help you understand la…" at bounding box center [523, 214] width 683 height 276
click at [39, 101] on div "Personnel" at bounding box center [109, 109] width 146 height 23
click at [80, 100] on div "Personnel" at bounding box center [109, 109] width 119 height 18
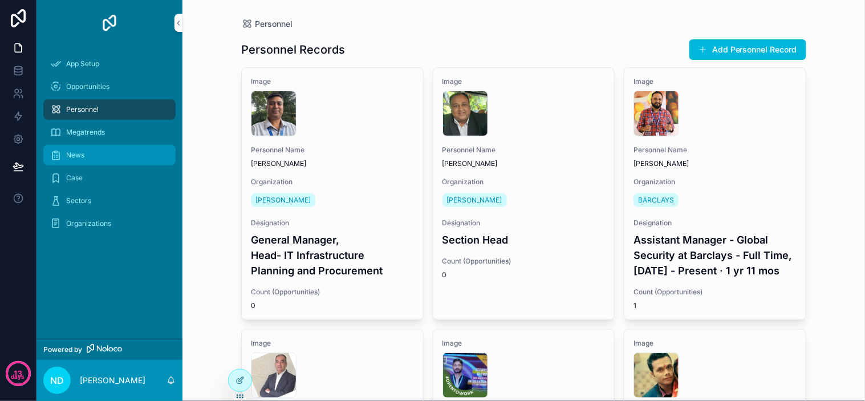
click at [87, 151] on div "News" at bounding box center [109, 155] width 119 height 18
